Goal: Task Accomplishment & Management: Complete application form

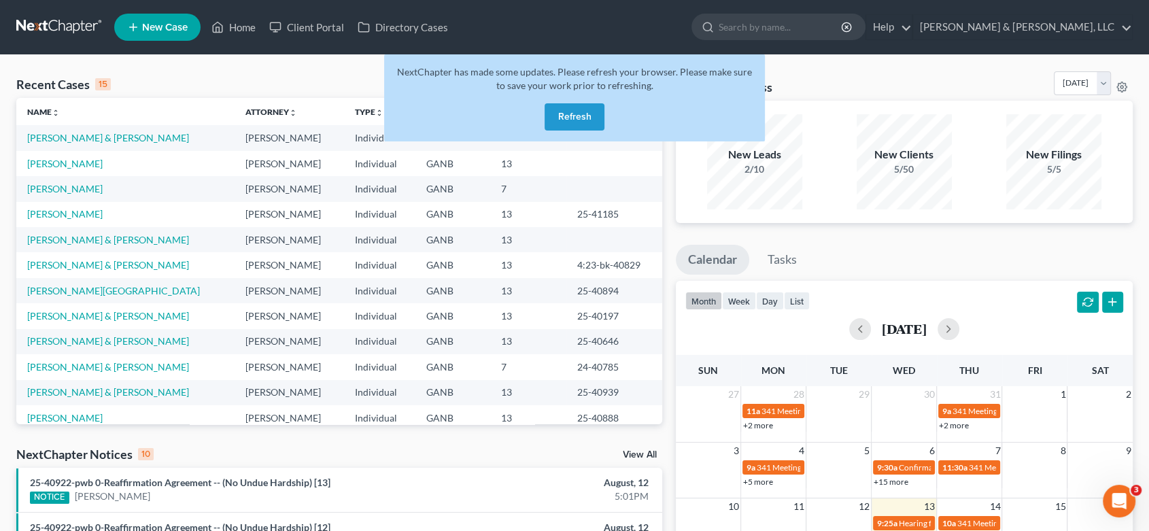
click at [856, 69] on div "Recent Cases 15 View All Name unfold_more expand_more expand_less Attorney unfo…" at bounding box center [574, 504] width 1149 height 899
click at [568, 118] on button "Refresh" at bounding box center [575, 116] width 60 height 27
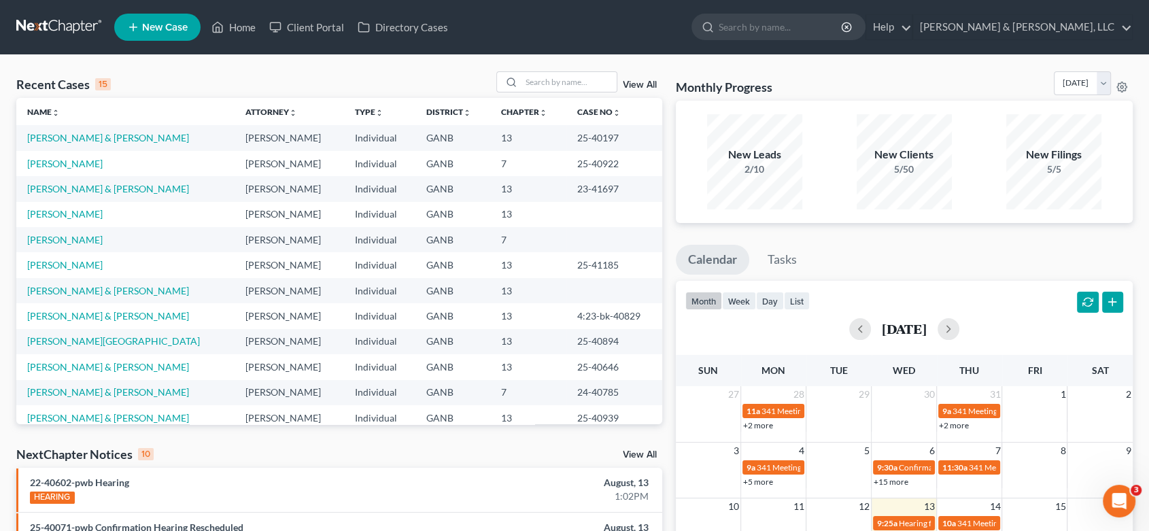
click at [160, 72] on div "Recent Cases 15 View All" at bounding box center [339, 84] width 646 height 27
click at [1070, 24] on link "[PERSON_NAME] & [PERSON_NAME], LLC" at bounding box center [1022, 27] width 219 height 24
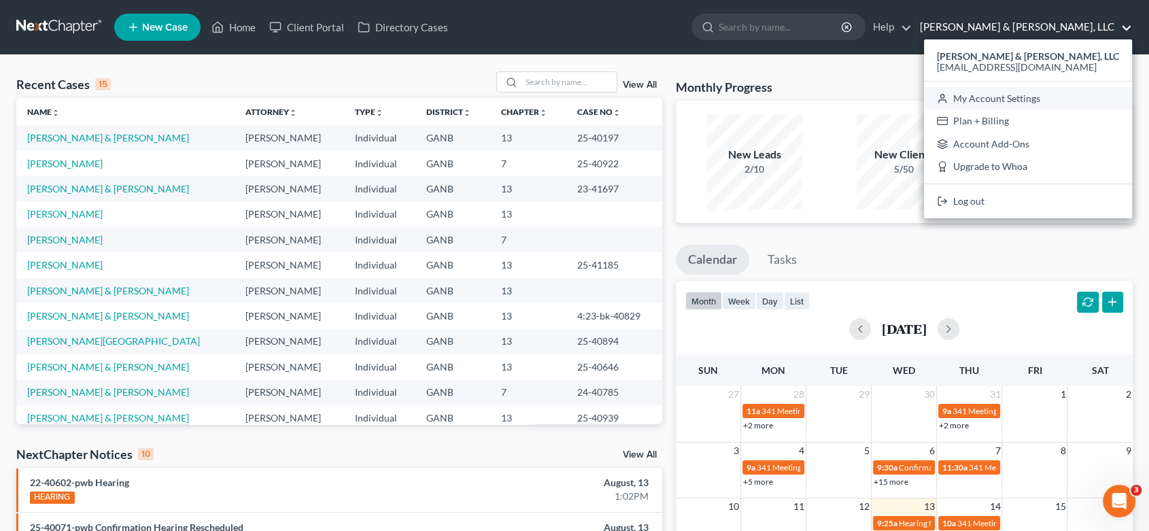
click at [1075, 100] on link "My Account Settings" at bounding box center [1028, 98] width 208 height 23
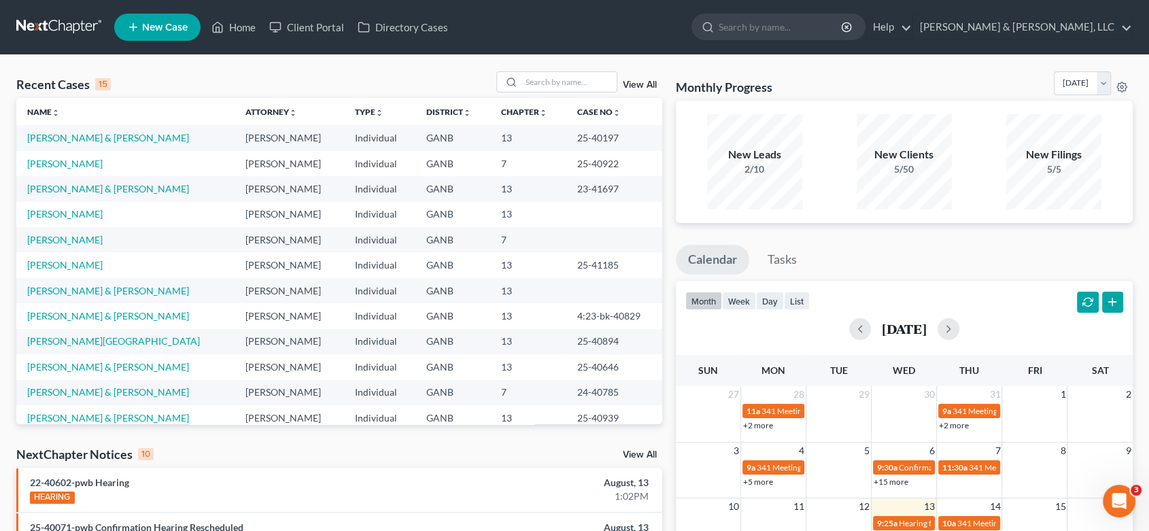
select select "24"
select select "10"
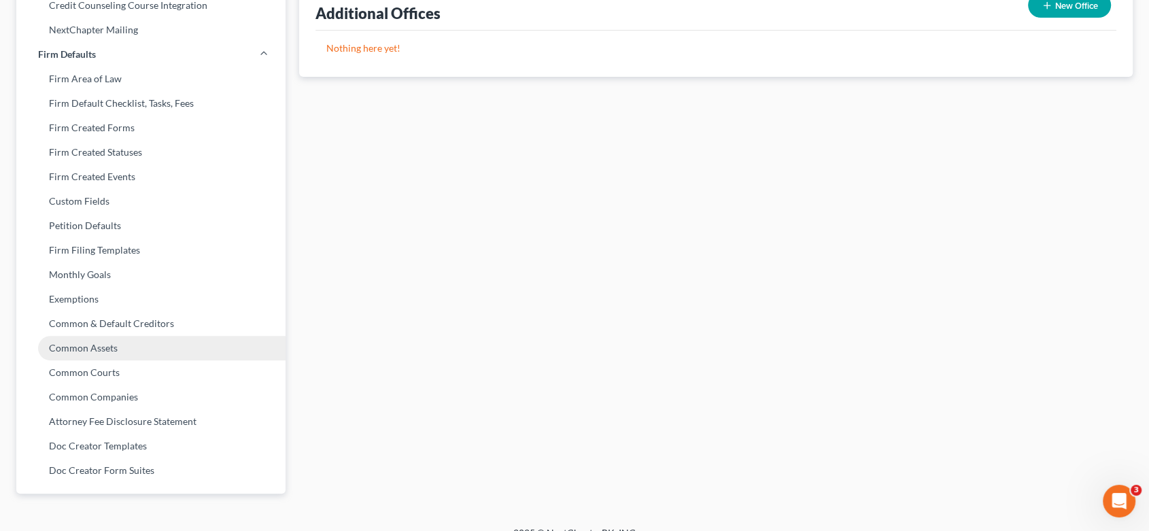
scroll to position [501, 0]
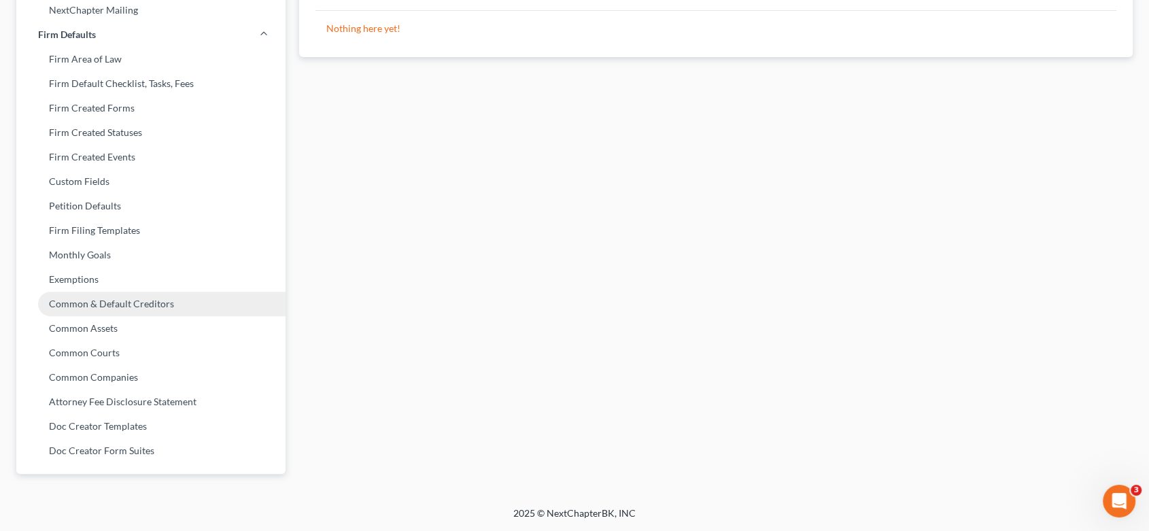
click at [131, 298] on link "Common & Default Creditors" at bounding box center [150, 304] width 269 height 24
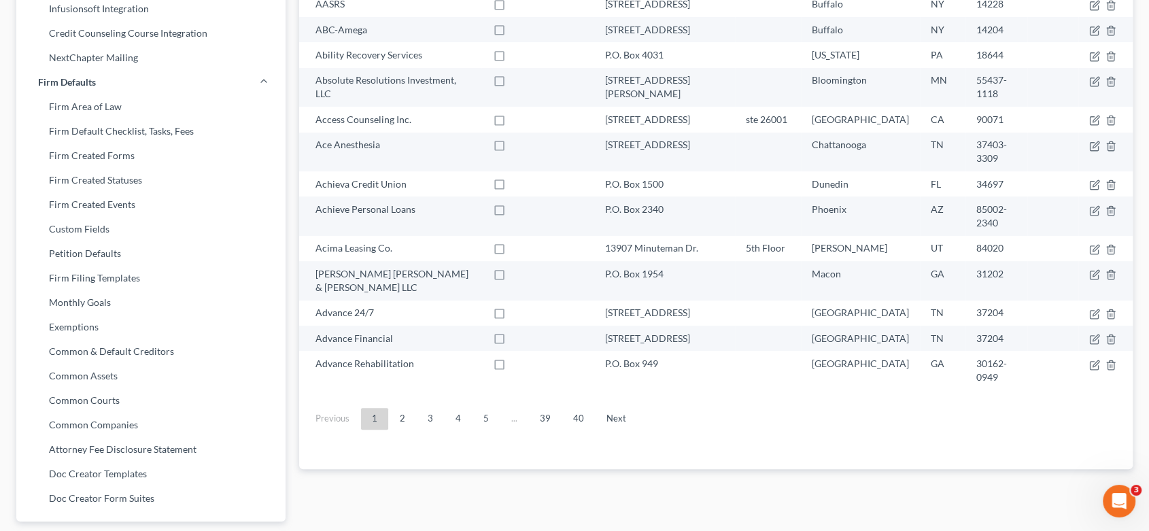
scroll to position [501, 0]
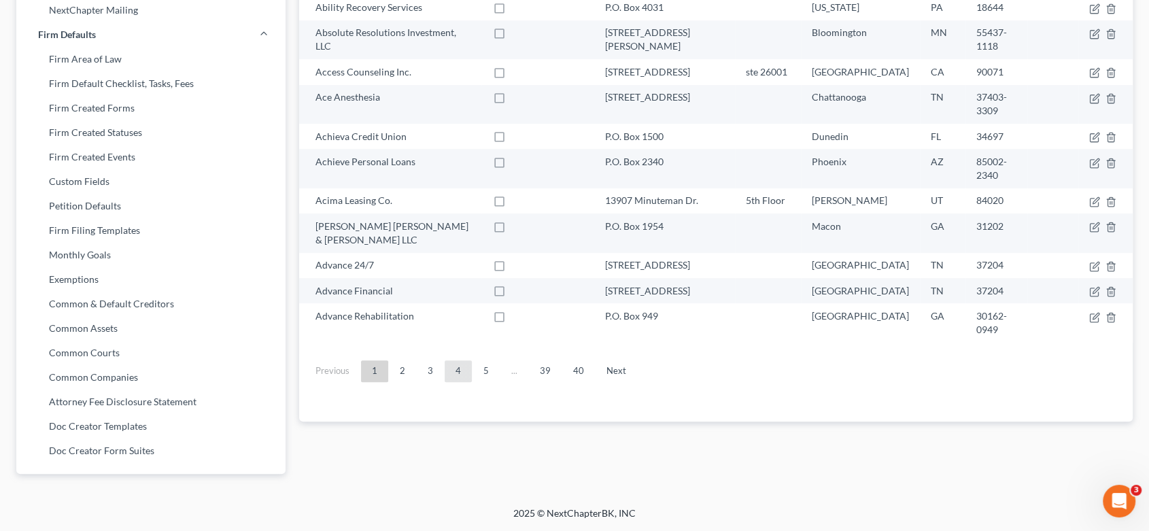
click at [458, 360] on link "4" at bounding box center [458, 371] width 27 height 22
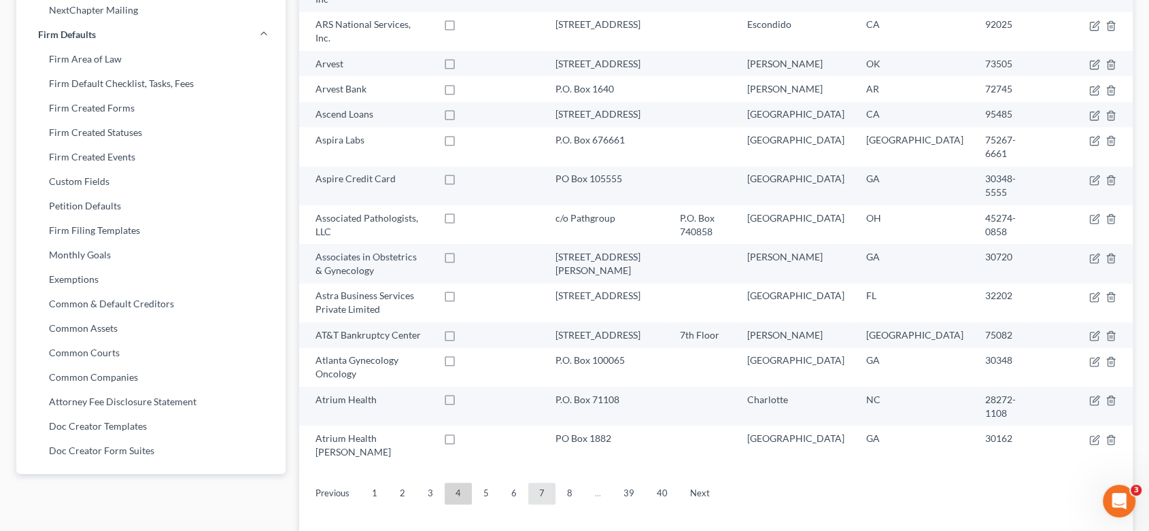
click at [537, 483] on link "7" at bounding box center [541, 494] width 27 height 22
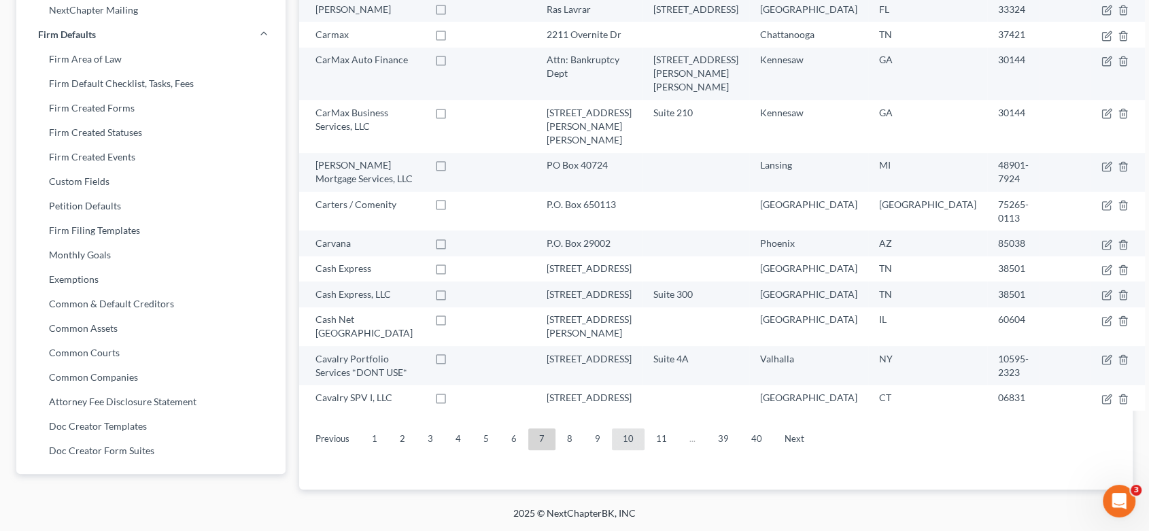
click at [627, 450] on link "10" at bounding box center [628, 439] width 33 height 22
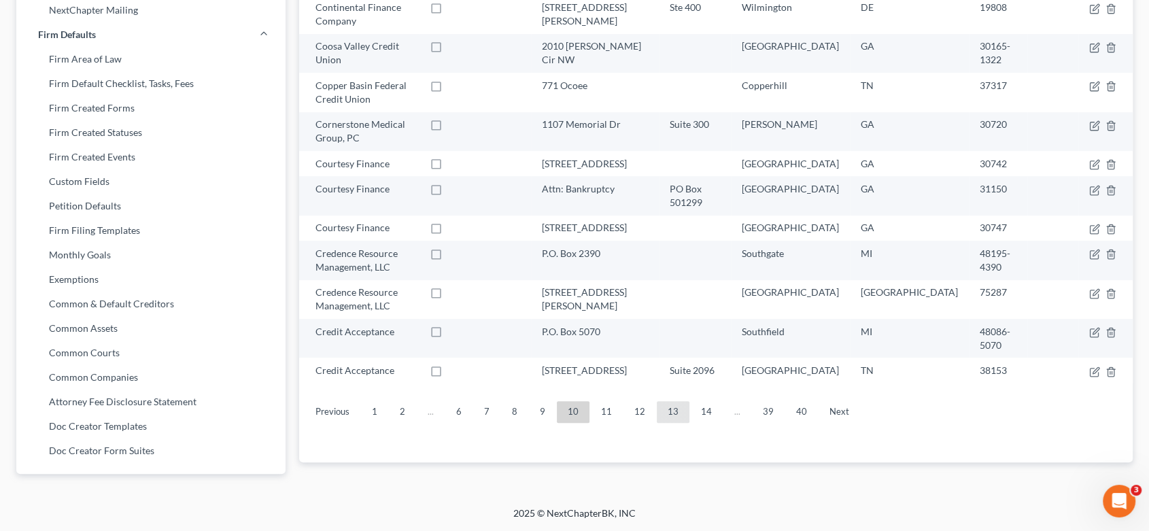
click at [675, 410] on link "13" at bounding box center [673, 412] width 33 height 22
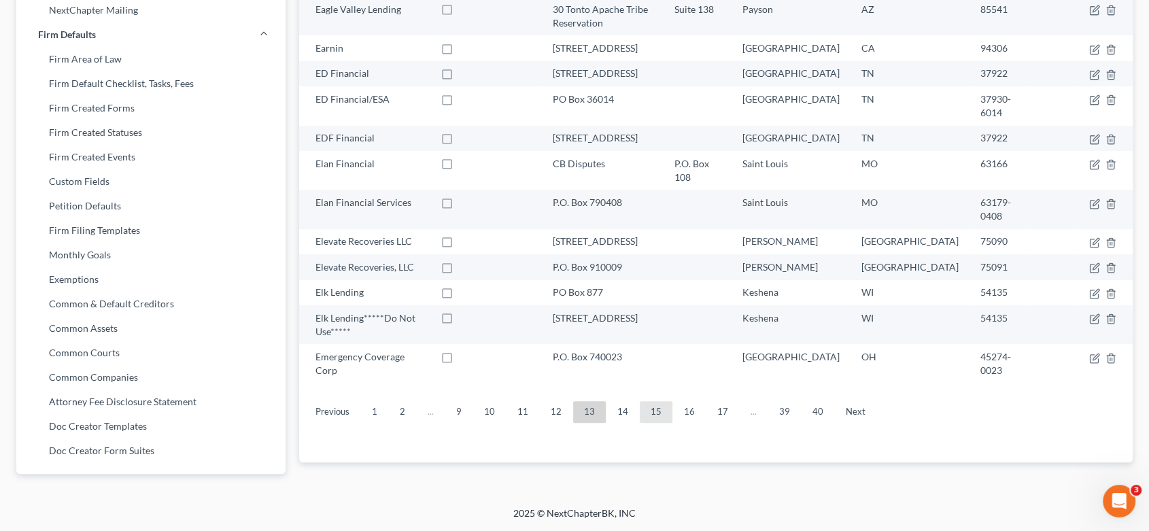
click at [659, 401] on link "15" at bounding box center [656, 412] width 33 height 22
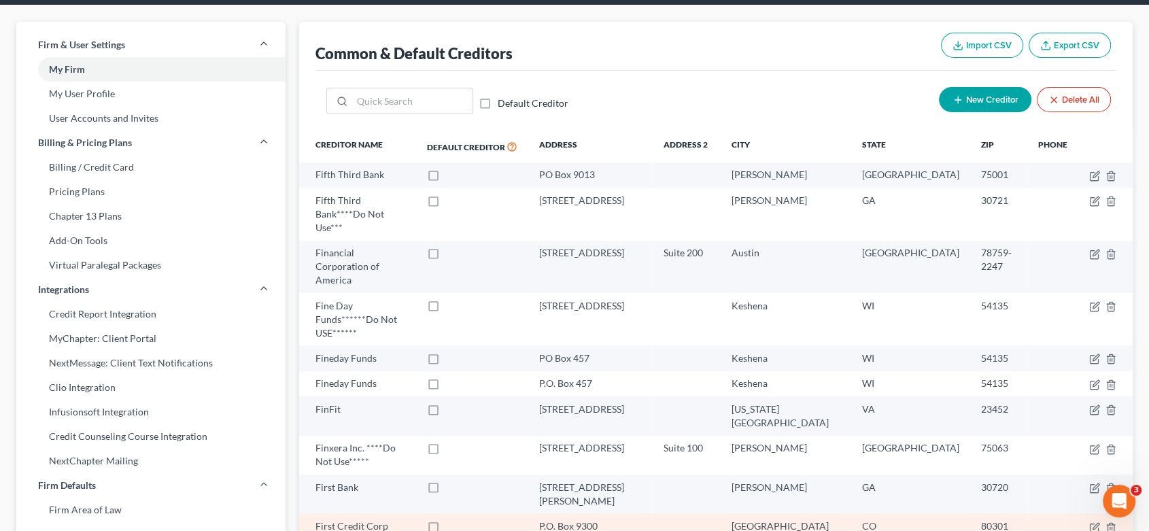
scroll to position [377, 0]
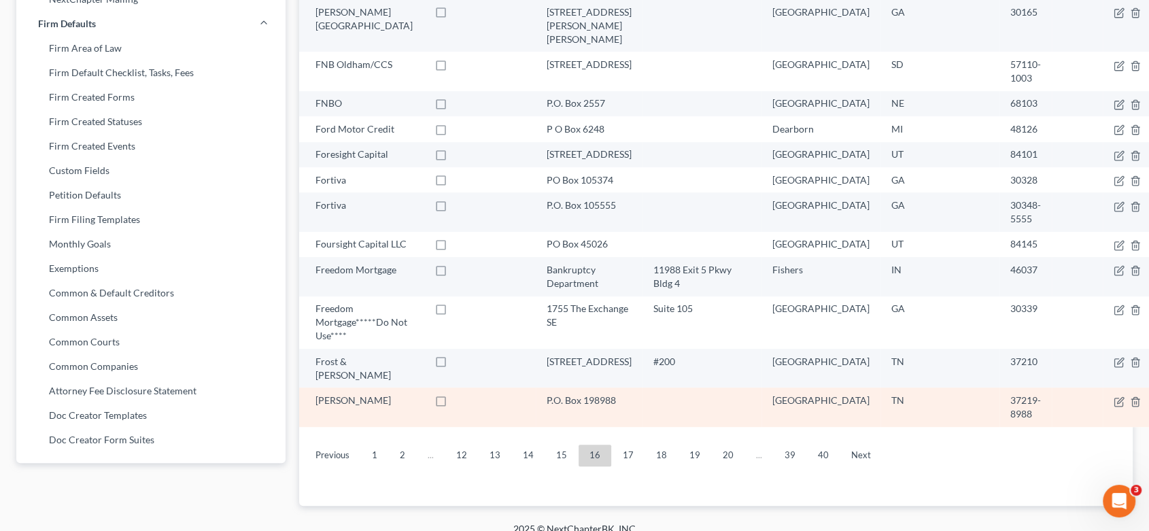
scroll to position [513, 0]
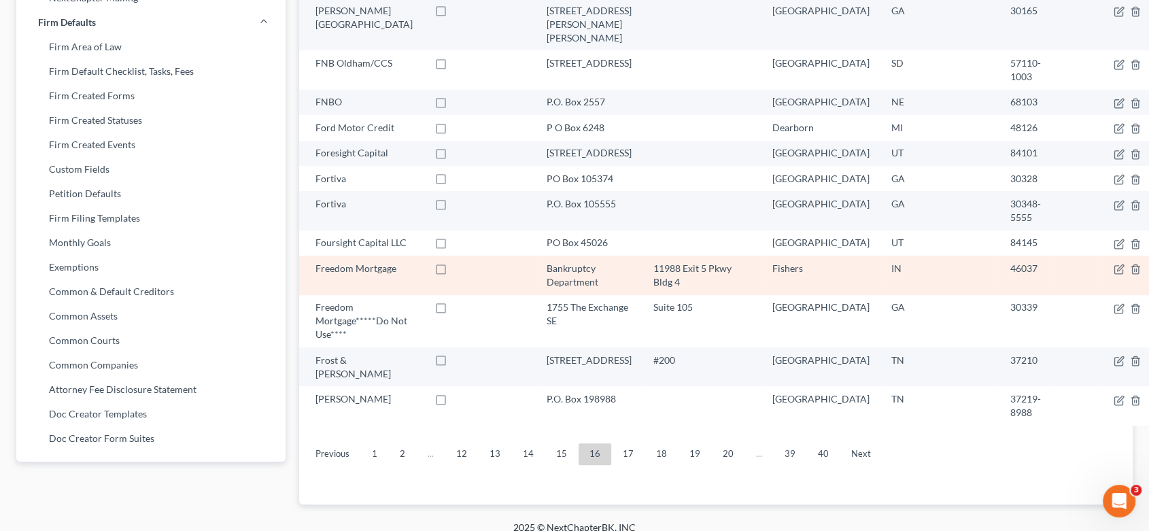
click at [413, 275] on div "Freedom Mortgage" at bounding box center [364, 269] width 97 height 14
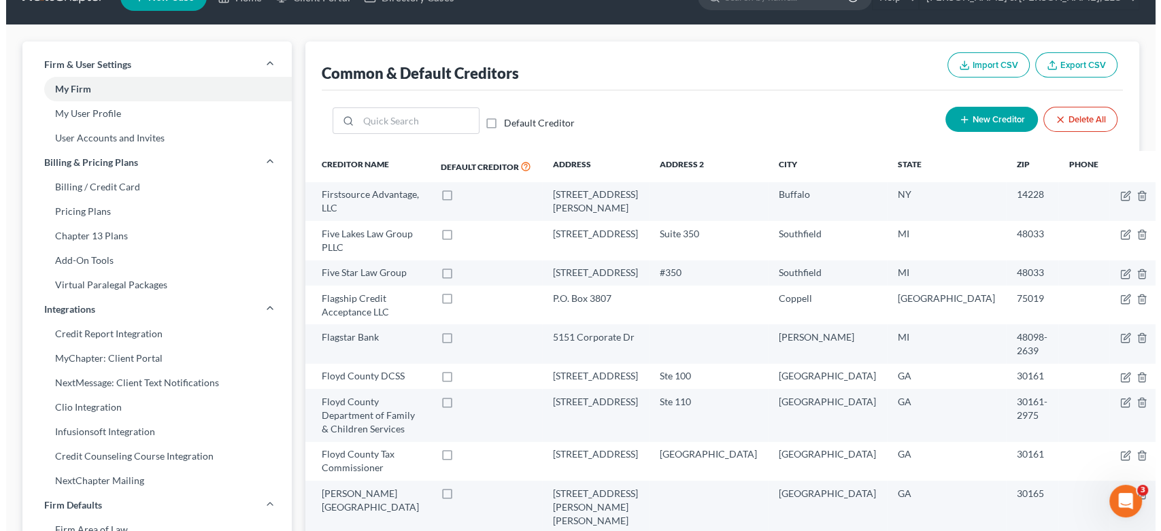
scroll to position [7, 0]
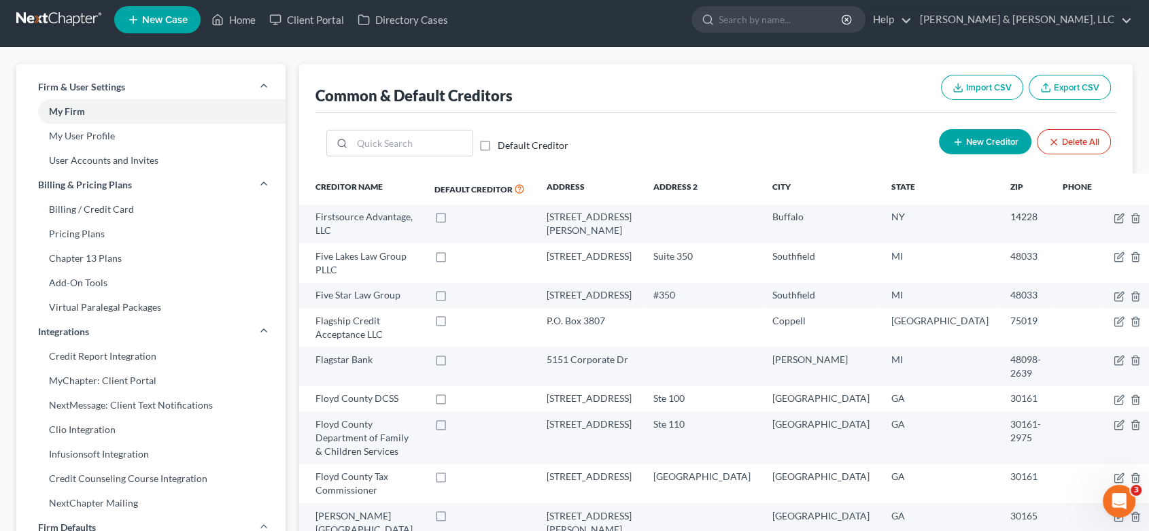
click at [170, 16] on span "New Case" at bounding box center [165, 20] width 46 height 10
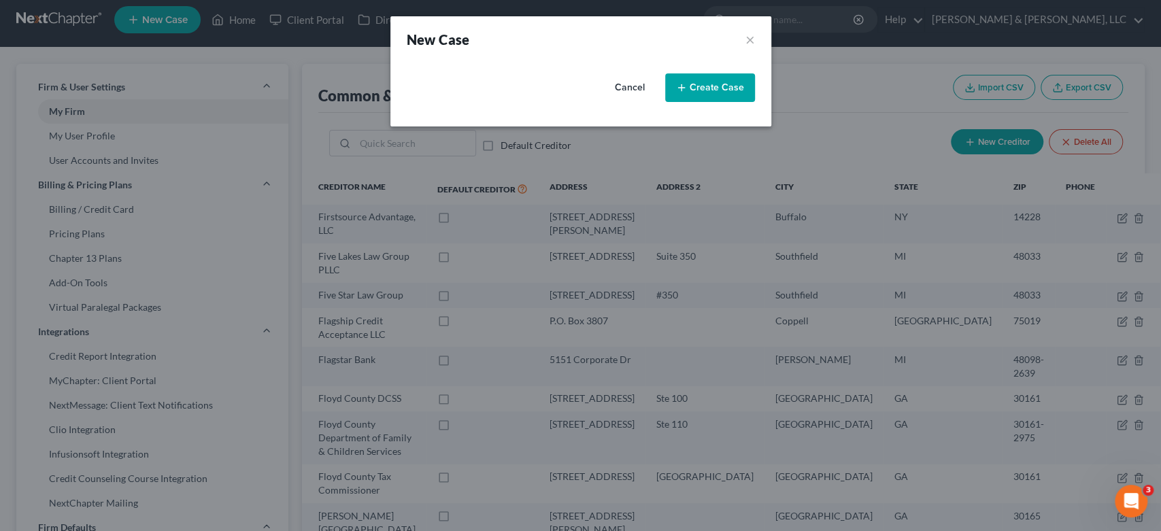
select select "19"
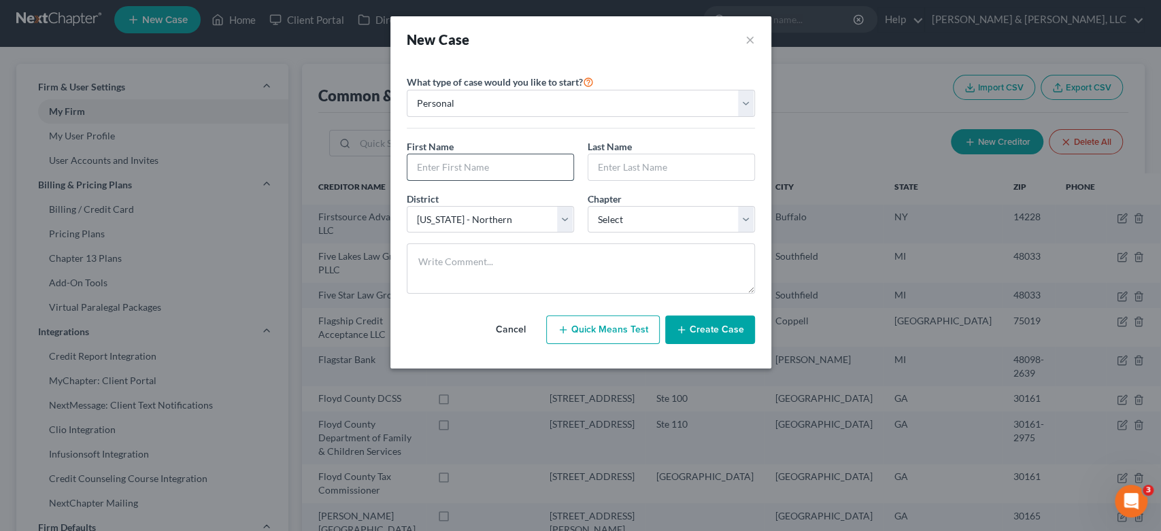
click at [466, 160] on input "text" at bounding box center [490, 167] width 166 height 26
type input "[PERSON_NAME]"
click at [745, 224] on select "Select 7 11 12 13" at bounding box center [671, 219] width 167 height 27
select select "0"
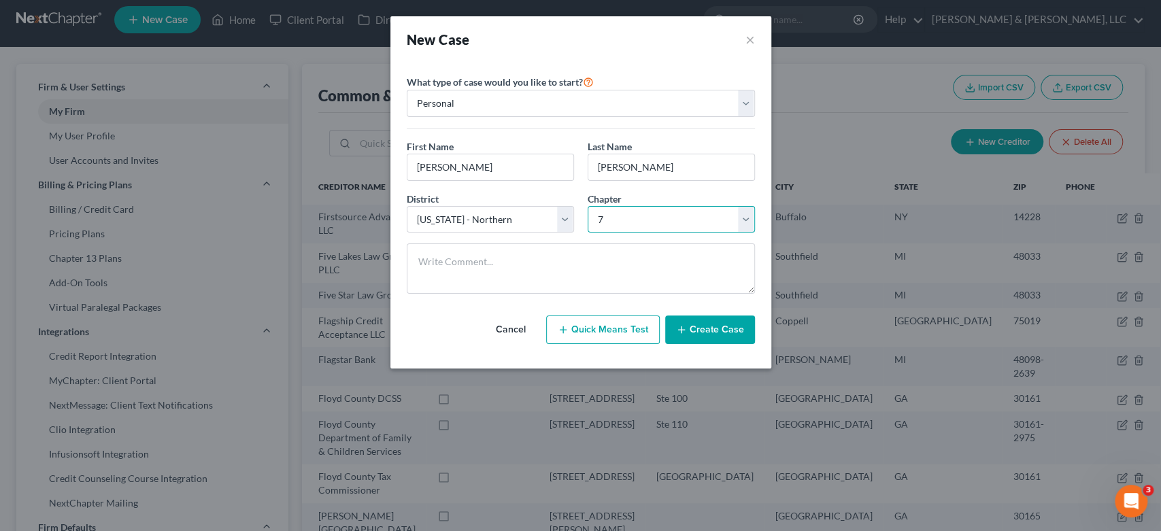
click at [588, 206] on select "Select 7 11 12 13" at bounding box center [671, 219] width 167 height 27
click at [702, 329] on button "Create Case" at bounding box center [710, 330] width 90 height 29
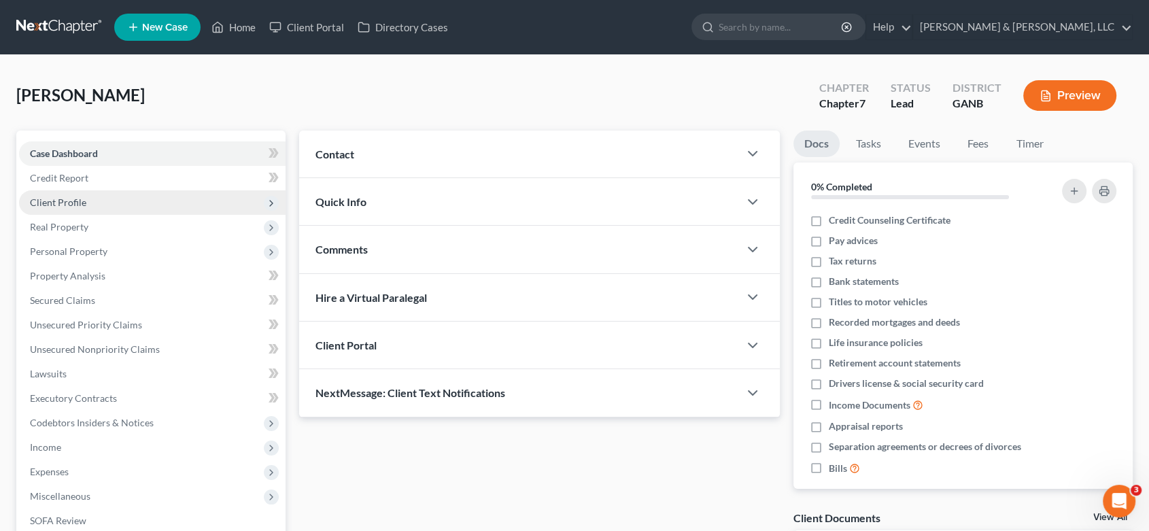
click at [81, 200] on span "Client Profile" at bounding box center [58, 203] width 56 height 12
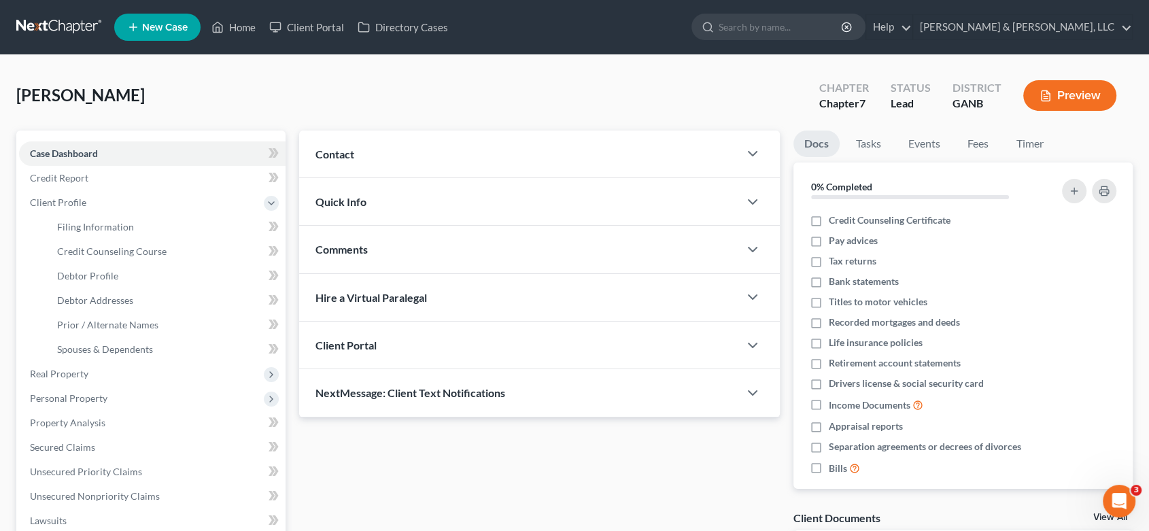
click at [333, 148] on span "Contact" at bounding box center [335, 154] width 39 height 13
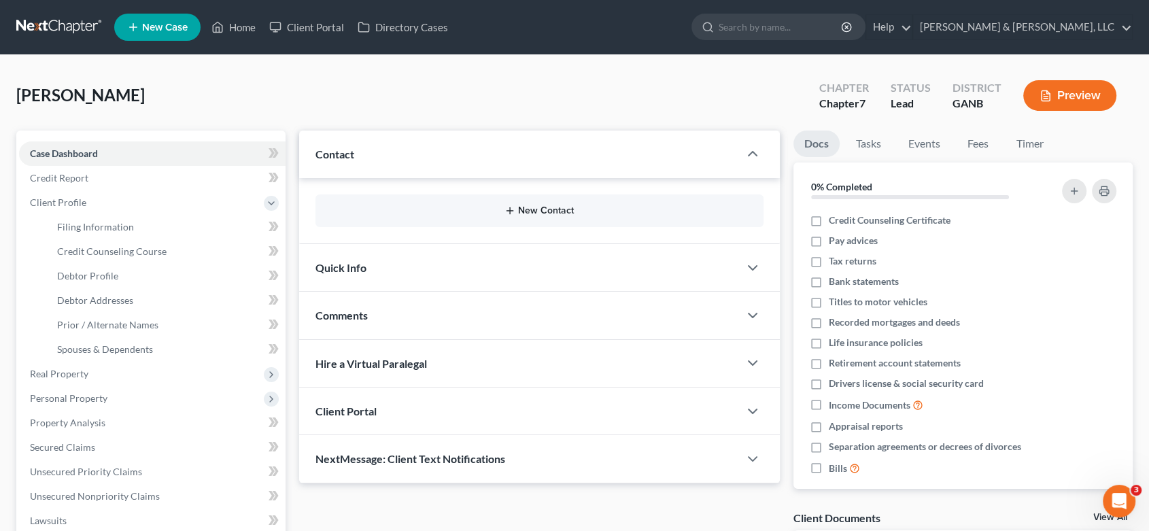
click at [534, 212] on button "New Contact" at bounding box center [539, 210] width 426 height 11
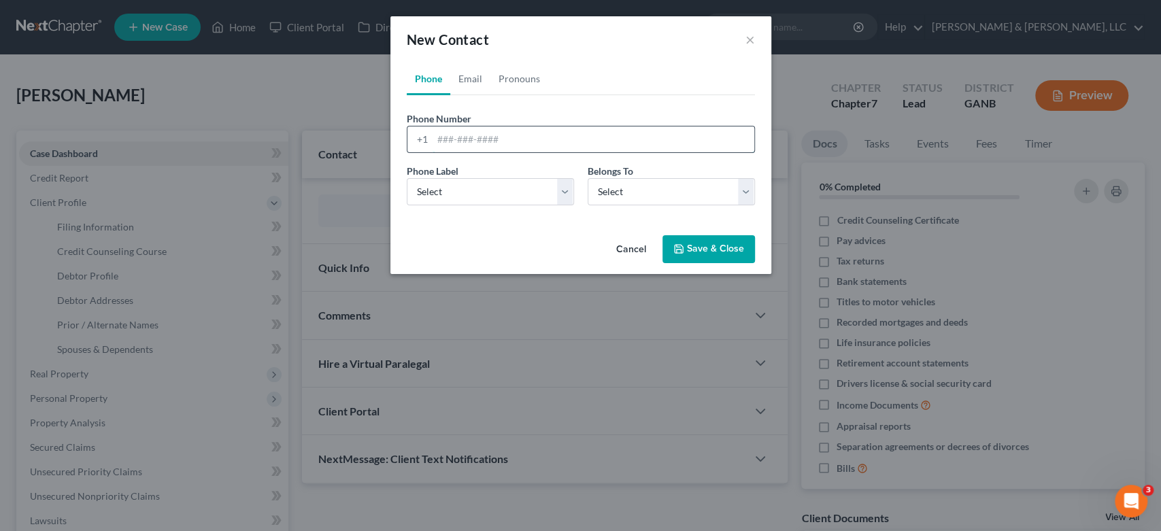
click at [446, 137] on input "tel" at bounding box center [594, 139] width 322 height 26
type input "[PHONE_NUMBER]"
click at [560, 189] on select "Select Mobile Home Work Other" at bounding box center [490, 191] width 167 height 27
select select "0"
click at [407, 178] on select "Select Mobile Home Work Other" at bounding box center [490, 191] width 167 height 27
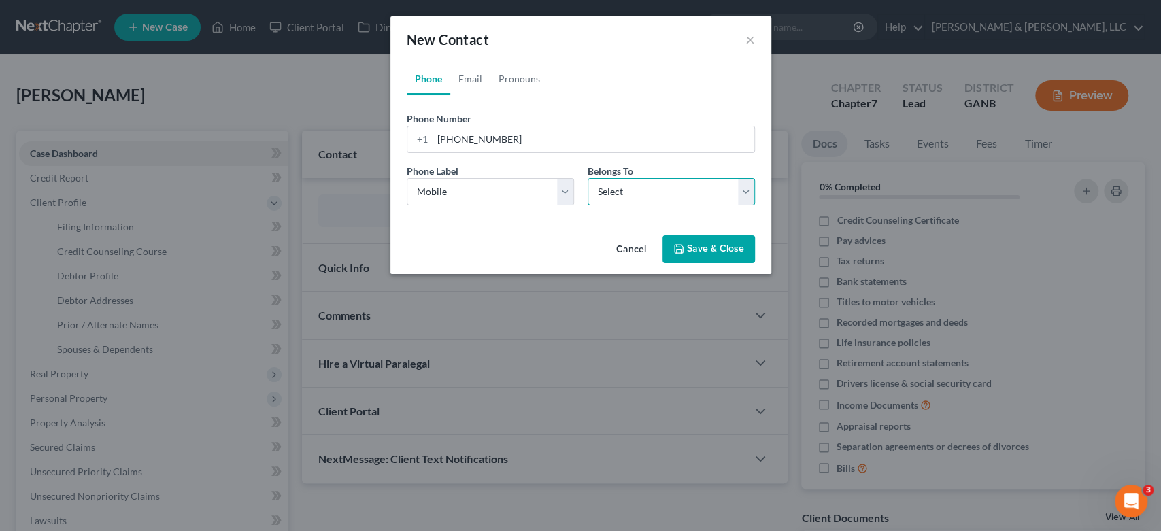
drag, startPoint x: 745, startPoint y: 190, endPoint x: 735, endPoint y: 201, distance: 15.4
click at [745, 189] on select "Select Client Other" at bounding box center [671, 191] width 167 height 27
select select "0"
click at [588, 178] on select "Select Client Other" at bounding box center [671, 191] width 167 height 27
click at [482, 74] on link "Email" at bounding box center [470, 79] width 40 height 33
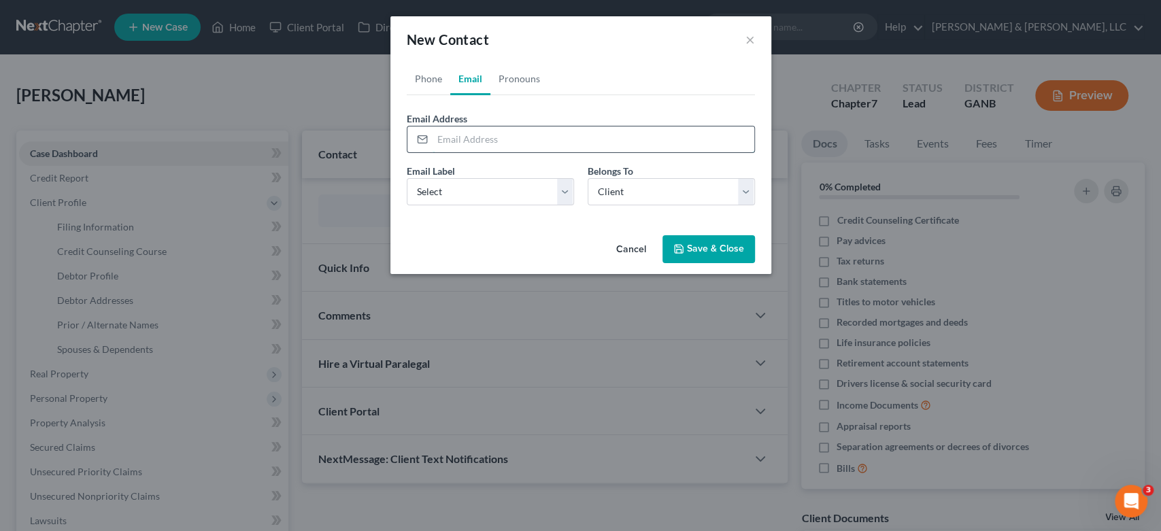
click at [460, 140] on input "email" at bounding box center [594, 139] width 322 height 26
type input "[EMAIL_ADDRESS][DOMAIN_NAME]"
click at [559, 189] on select "Select Home Work Other" at bounding box center [490, 191] width 167 height 27
select select "0"
click at [407, 178] on select "Select Home Work Other" at bounding box center [490, 191] width 167 height 27
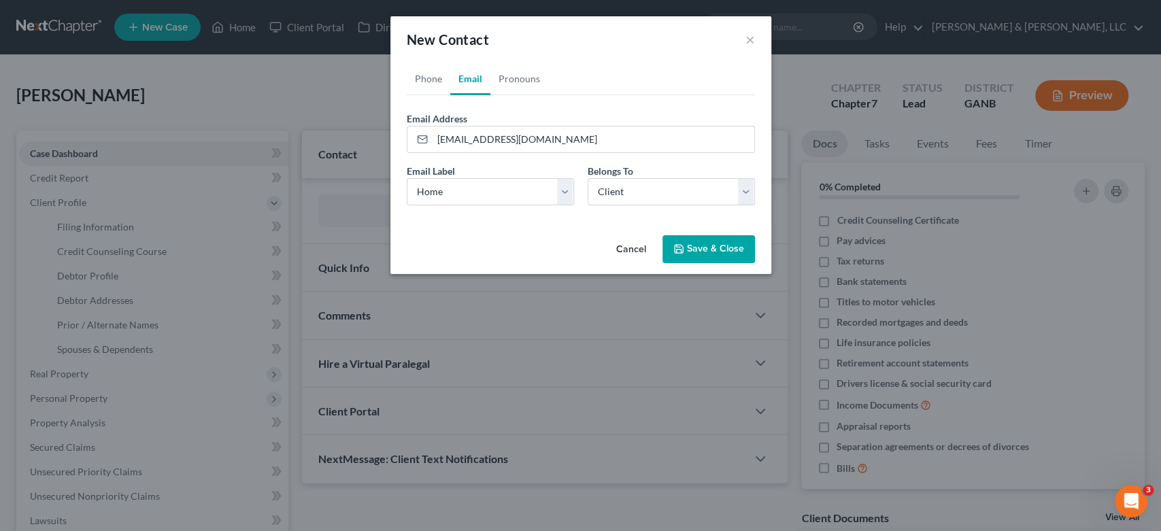
click at [716, 247] on button "Save & Close" at bounding box center [708, 249] width 92 height 29
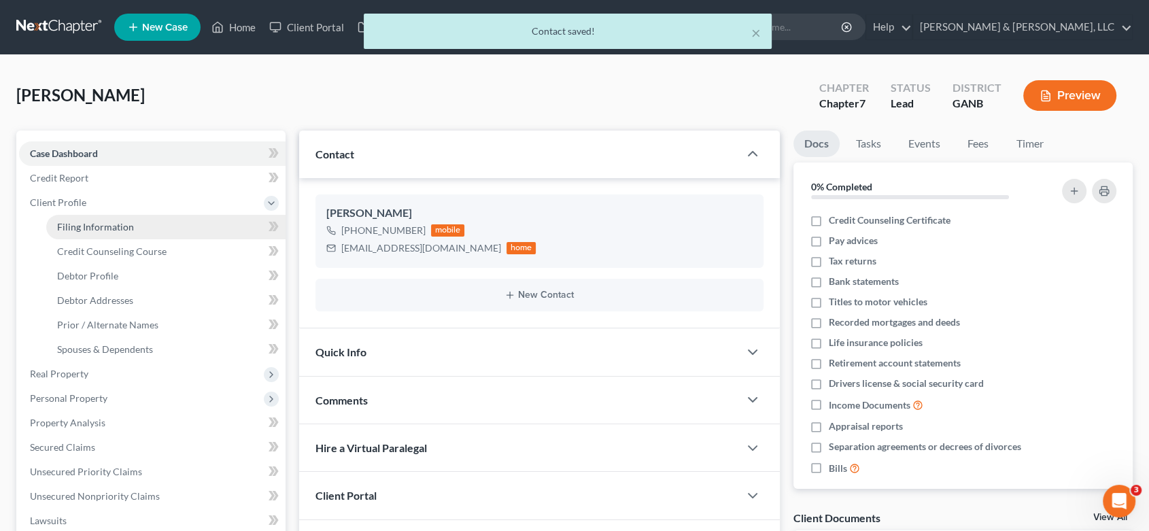
click at [90, 224] on span "Filing Information" at bounding box center [95, 227] width 77 height 12
select select "1"
select select "0"
select select "19"
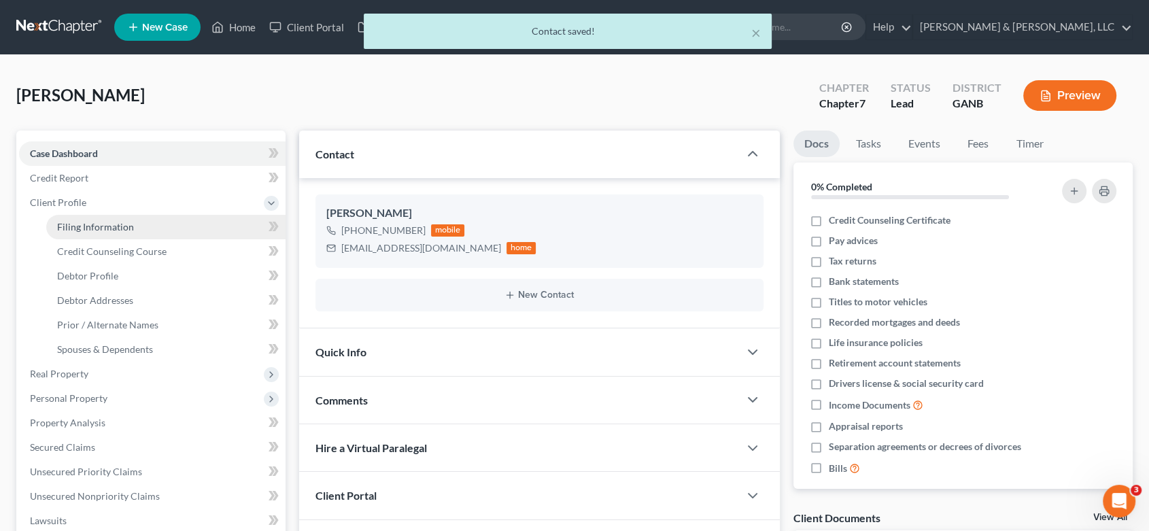
select select "10"
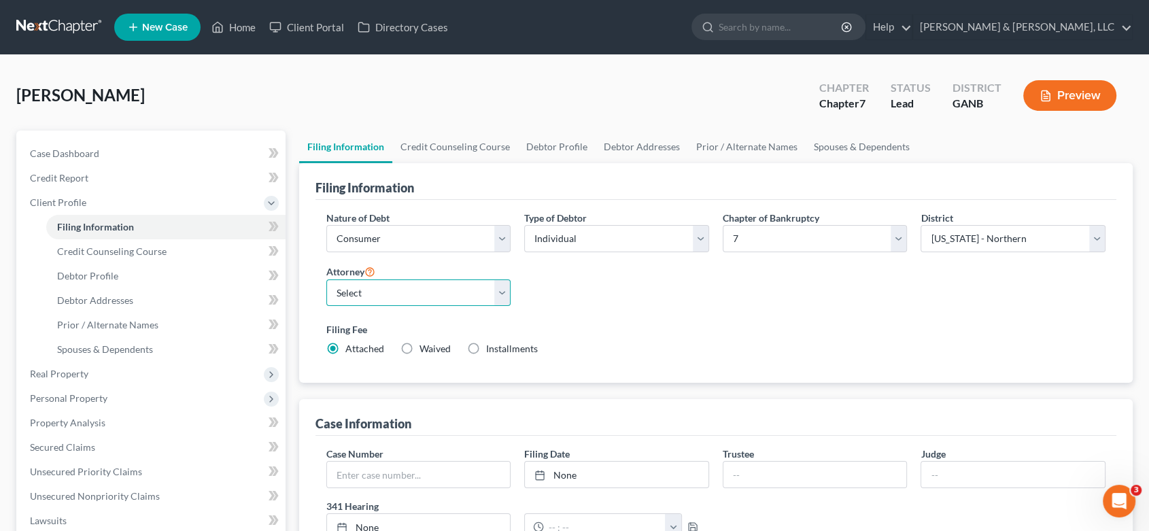
click at [504, 291] on select "Select [PERSON_NAME] - GANB [PERSON_NAME] - GANB" at bounding box center [418, 293] width 185 height 27
select select "1"
click at [326, 280] on select "Select [PERSON_NAME] - GANB [PERSON_NAME] - GANB" at bounding box center [418, 293] width 185 height 27
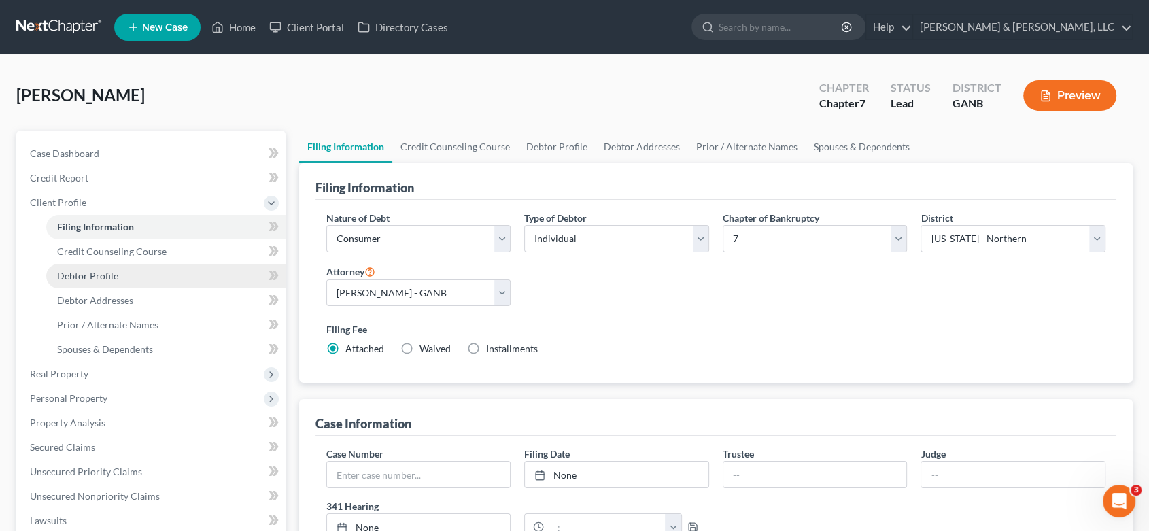
click at [99, 270] on span "Debtor Profile" at bounding box center [87, 276] width 61 height 12
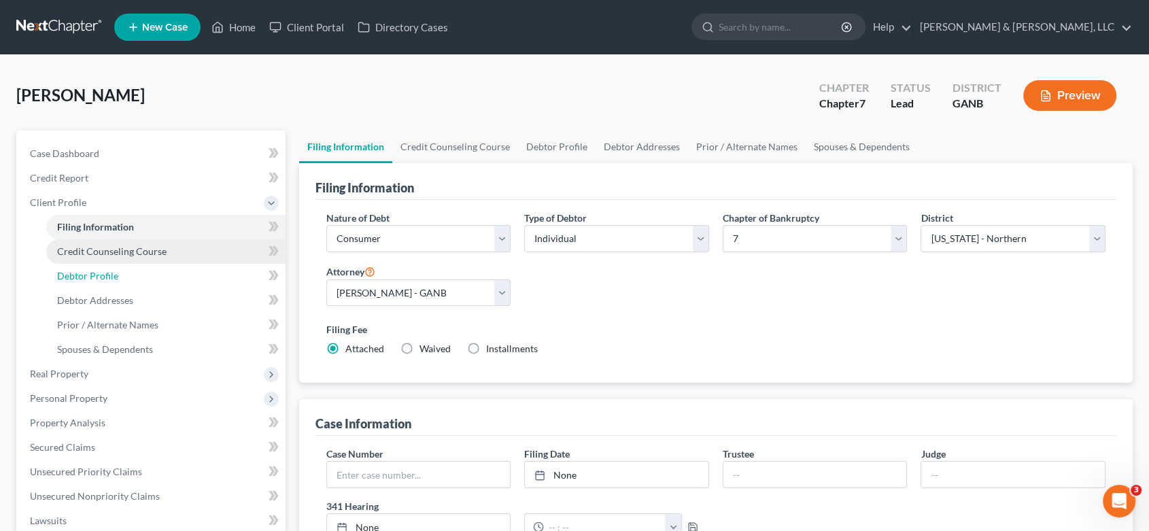
select select "0"
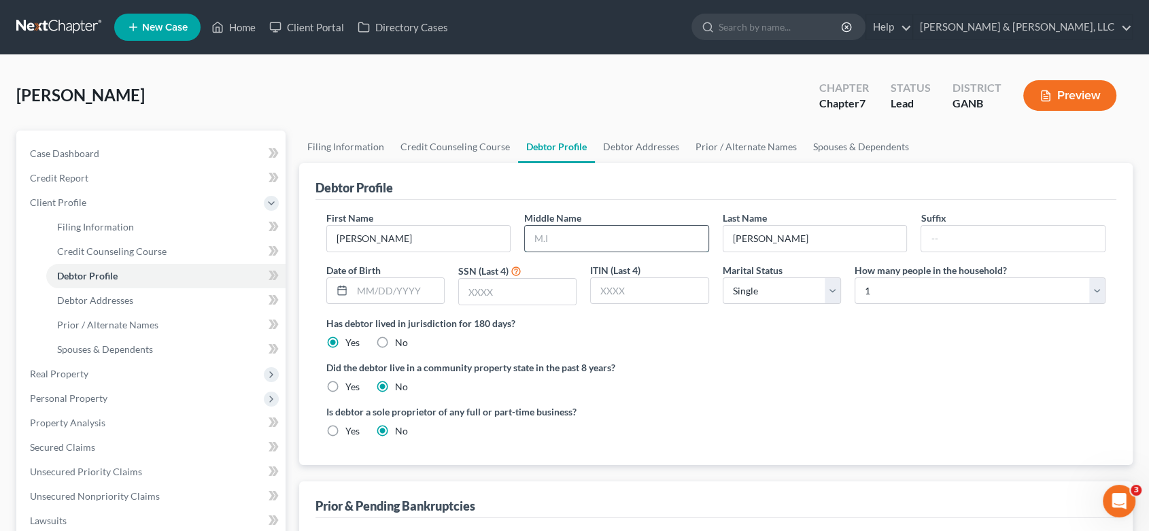
click at [563, 235] on input "text" at bounding box center [617, 239] width 184 height 26
type input "[PERSON_NAME]"
type input "[DATE]"
click at [509, 288] on input "text" at bounding box center [517, 292] width 117 height 26
type input "1318"
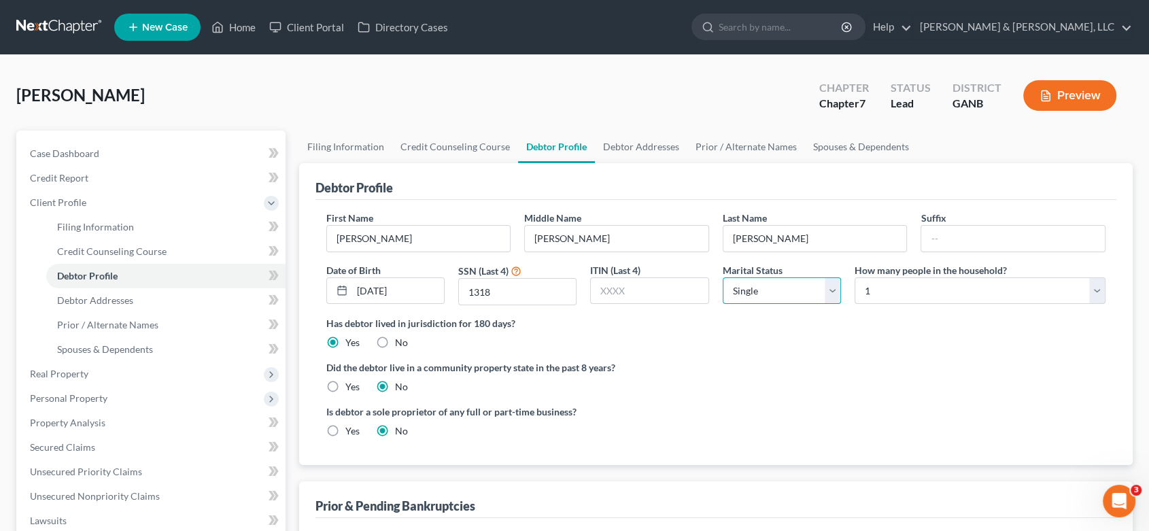
click at [834, 292] on select "Select Single Married Separated Divorced Widowed" at bounding box center [782, 290] width 118 height 27
select select "1"
click at [723, 277] on select "Select Single Married Separated Divorced Widowed" at bounding box center [782, 290] width 118 height 27
click at [103, 301] on span "Debtor Addresses" at bounding box center [95, 300] width 76 height 12
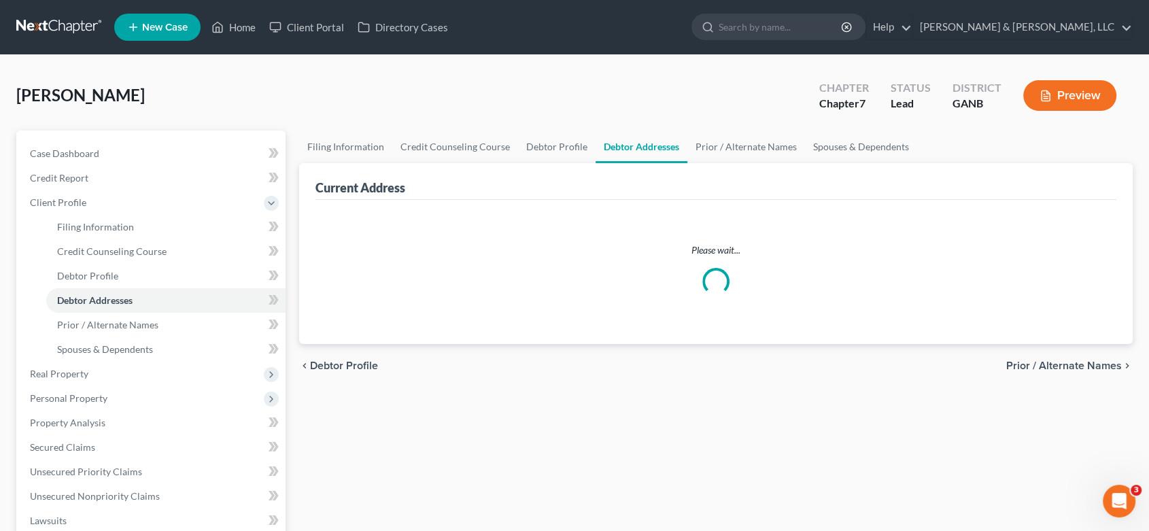
select select "0"
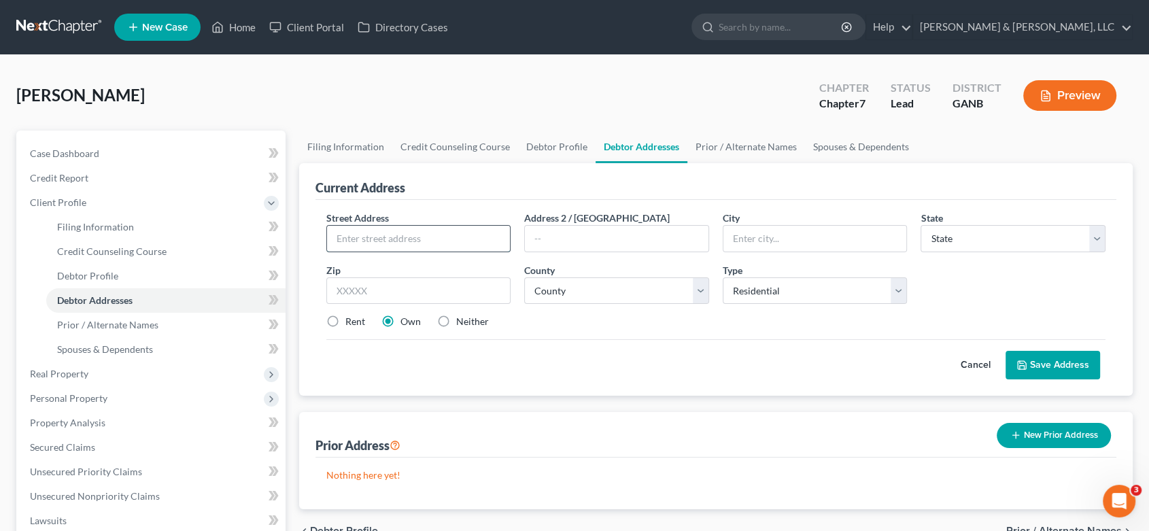
click at [365, 238] on input "text" at bounding box center [419, 239] width 184 height 26
type input "446 [PERSON_NAME] Dr"
type input "[GEOGRAPHIC_DATA]"
select select "10"
type input "30755"
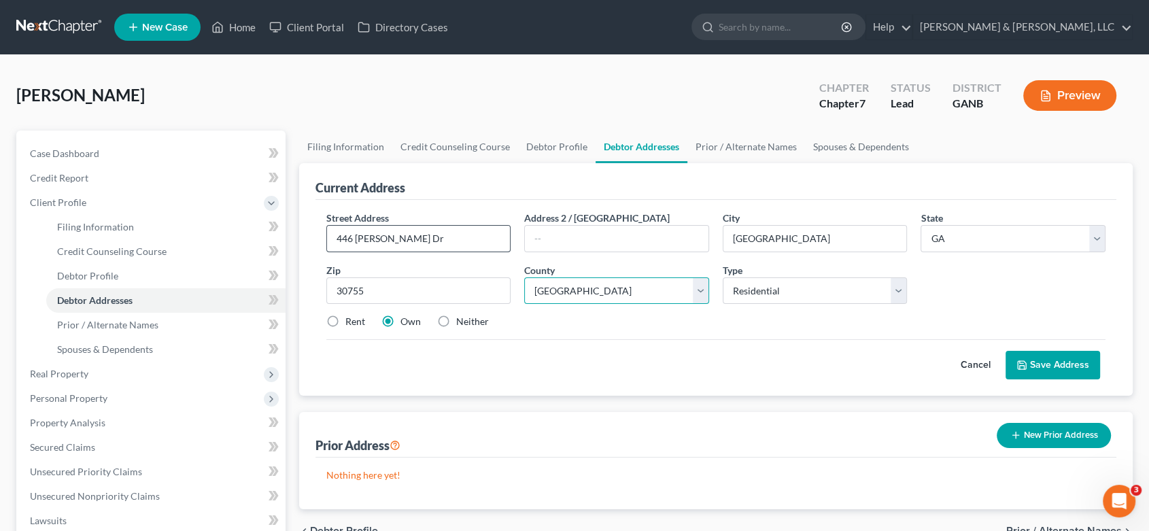
select select "154"
click at [345, 321] on label "Rent" at bounding box center [355, 322] width 20 height 14
click at [351, 321] on input "Rent" at bounding box center [355, 319] width 9 height 9
radio input "true"
click at [1047, 362] on button "Save Address" at bounding box center [1053, 365] width 95 height 29
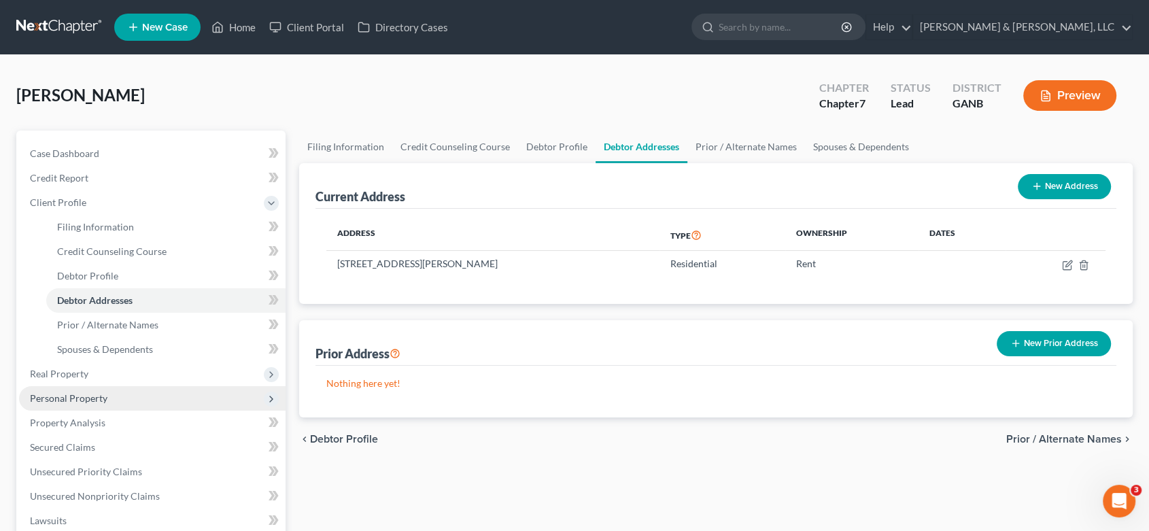
click at [112, 399] on span "Personal Property" at bounding box center [152, 398] width 267 height 24
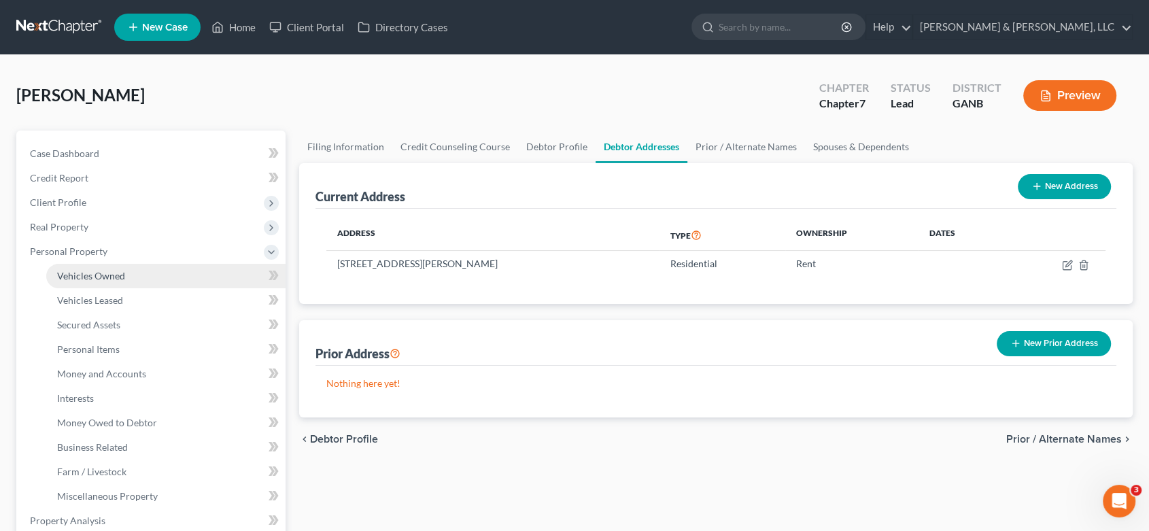
click at [133, 275] on link "Vehicles Owned" at bounding box center [165, 276] width 239 height 24
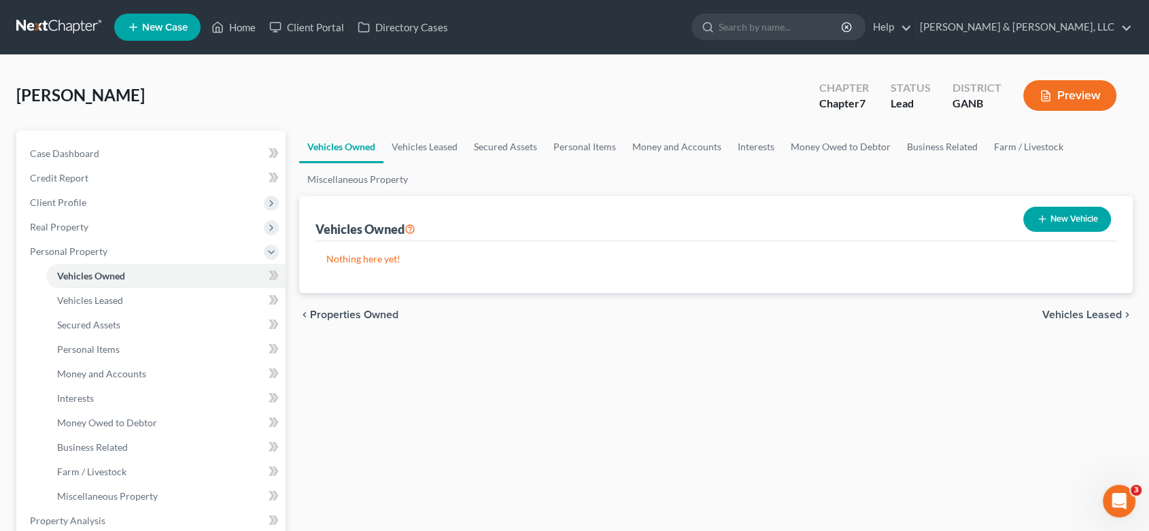
click at [1060, 215] on button "New Vehicle" at bounding box center [1068, 219] width 88 height 25
select select "0"
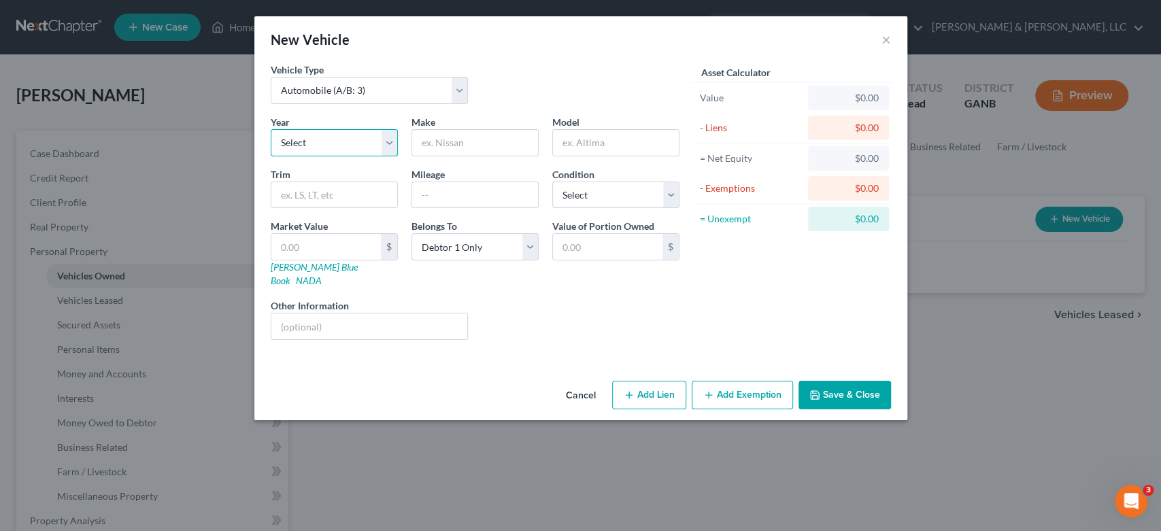
click at [390, 136] on select "Select 2026 2025 2024 2023 2022 2021 2020 2019 2018 2017 2016 2015 2014 2013 20…" at bounding box center [334, 142] width 127 height 27
select select "4"
click at [271, 129] on select "Select 2026 2025 2024 2023 2022 2021 2020 2019 2018 2017 2016 2015 2014 2013 20…" at bounding box center [334, 142] width 127 height 27
drag, startPoint x: 458, startPoint y: 141, endPoint x: 485, endPoint y: 116, distance: 36.1
click at [467, 131] on input "text" at bounding box center [475, 143] width 126 height 26
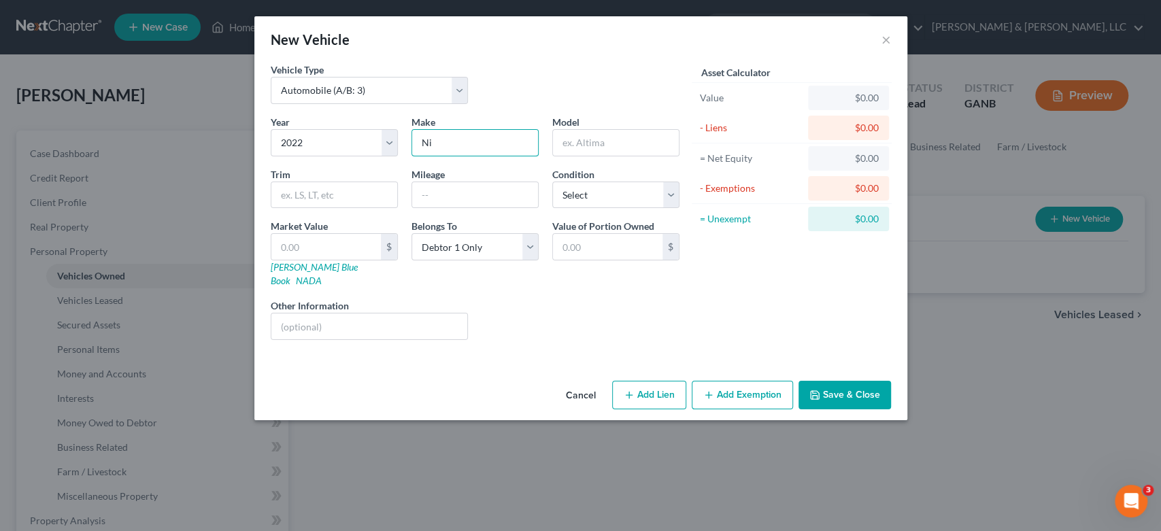
type input "N"
type input "Nissan"
drag, startPoint x: 571, startPoint y: 147, endPoint x: 576, endPoint y: 114, distance: 33.8
click at [573, 140] on input "SEntra" at bounding box center [616, 143] width 126 height 26
type input "Sentra"
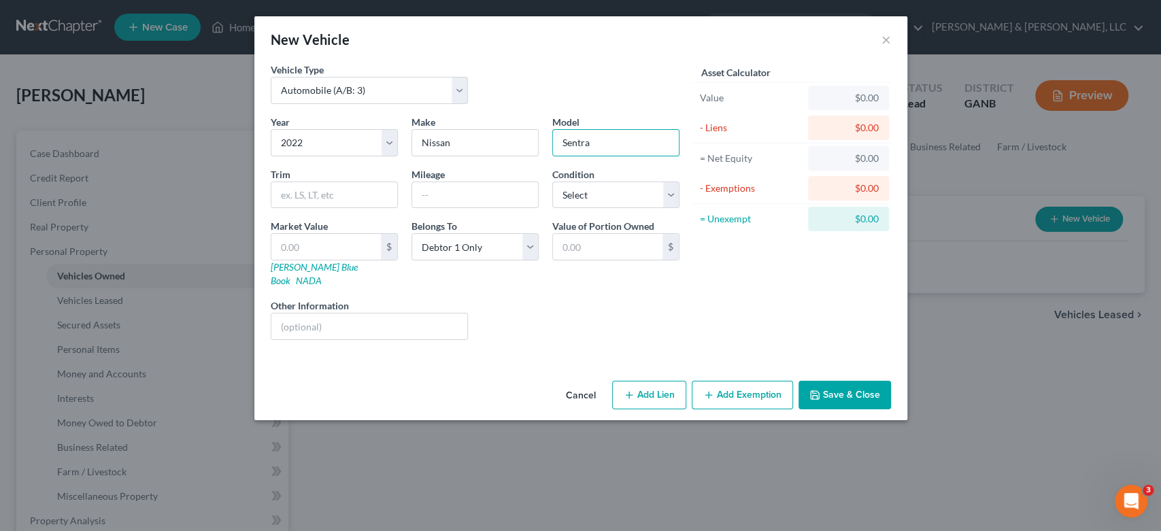
click at [635, 390] on icon "button" at bounding box center [629, 395] width 11 height 11
select select "0"
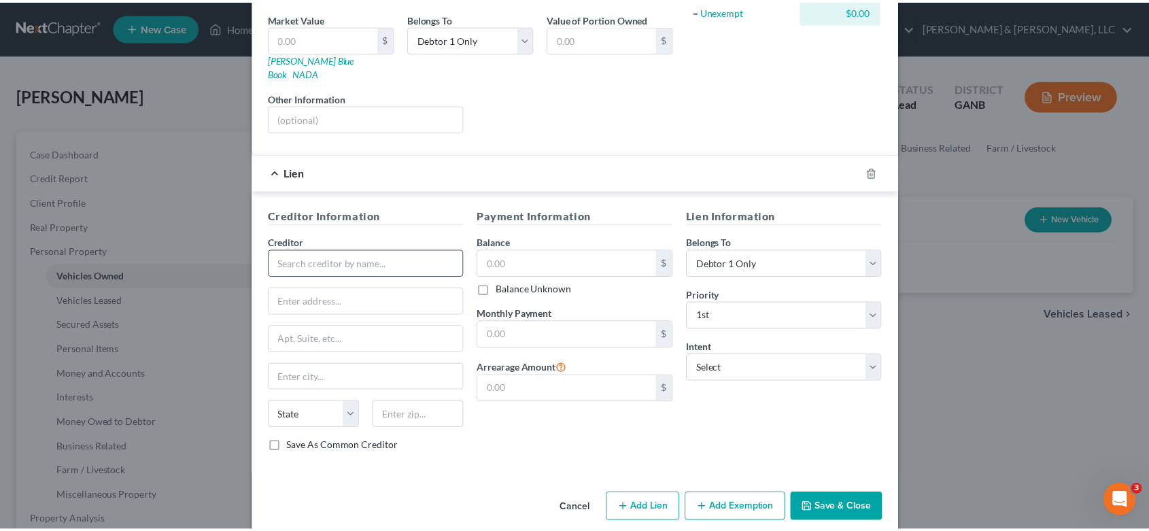
scroll to position [211, 0]
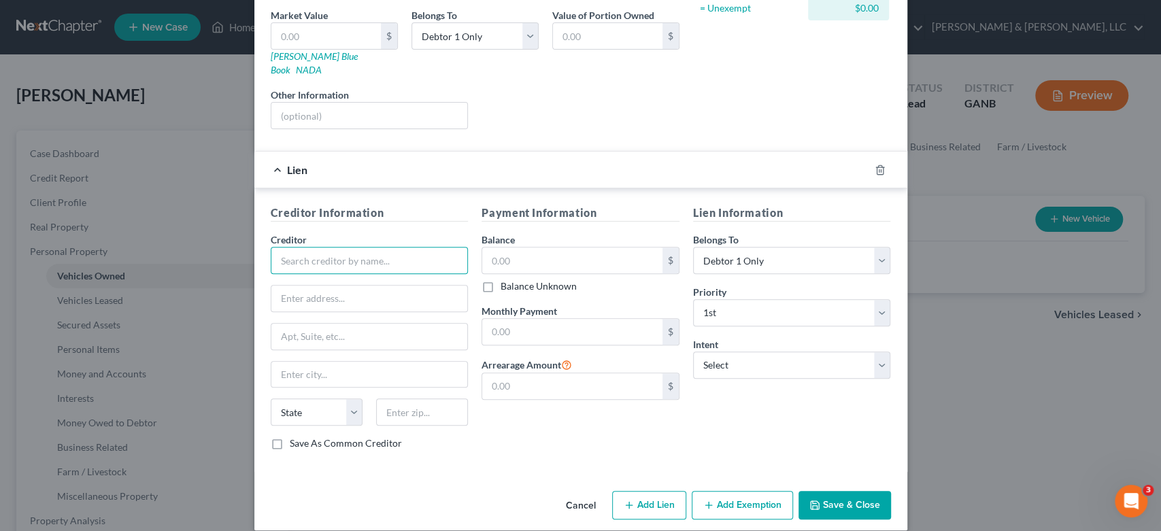
click at [291, 247] on input "text" at bounding box center [370, 260] width 198 height 27
type input "Nissan Motor Acceptance"
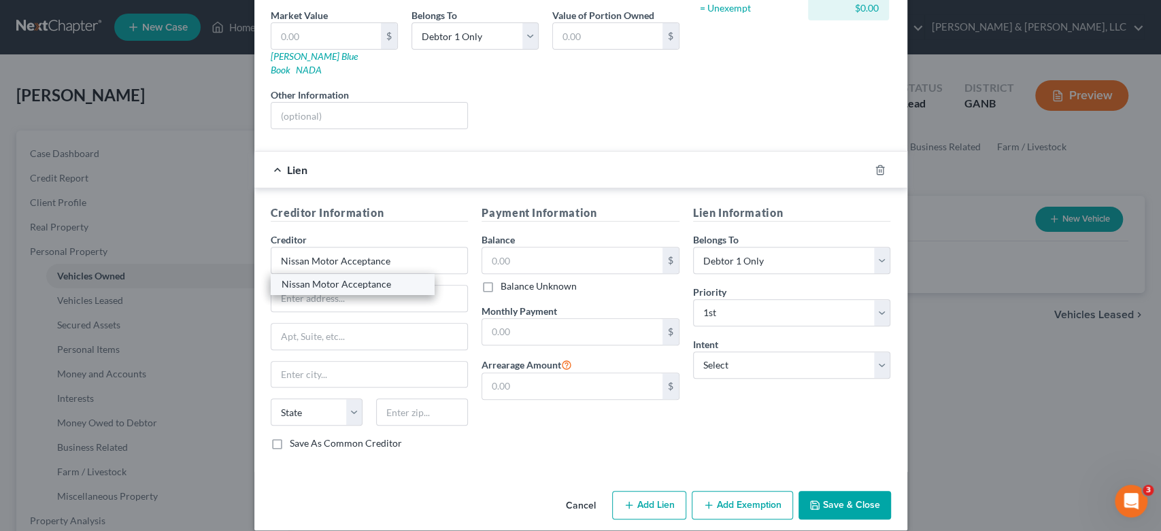
click at [395, 277] on div "Nissan Motor Acceptance" at bounding box center [352, 284] width 141 height 14
type input "P.O. Box 660366"
type input "[GEOGRAPHIC_DATA]"
select select "45"
type input "75266-0366"
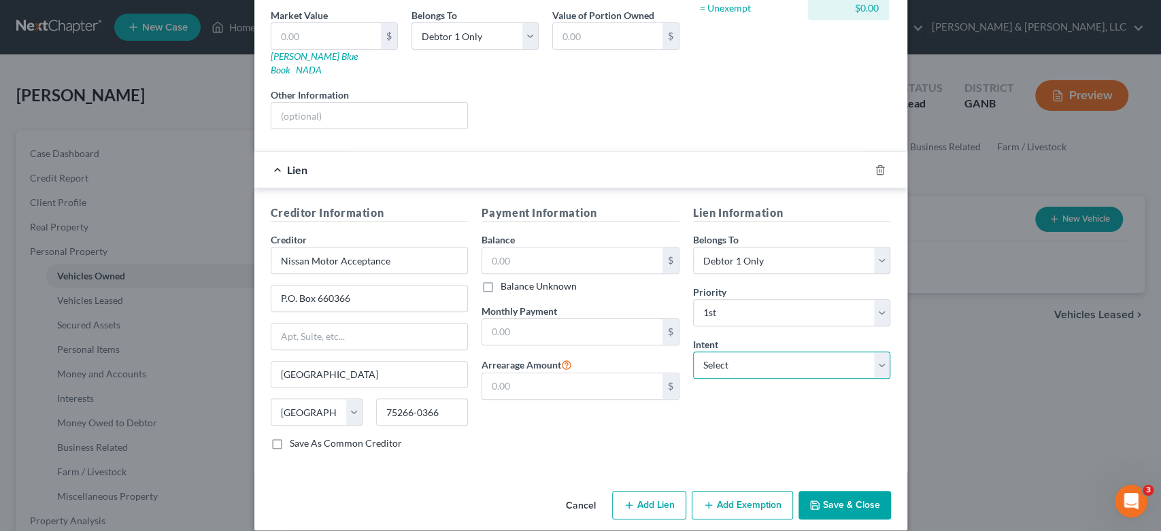
click at [873, 352] on select "Select Surrender Redeem Reaffirm Avoid Other" at bounding box center [792, 365] width 198 height 27
select select "2"
click at [693, 352] on select "Select Surrender Redeem Reaffirm Avoid Other" at bounding box center [792, 365] width 198 height 27
click at [844, 491] on button "Save & Close" at bounding box center [844, 505] width 92 height 29
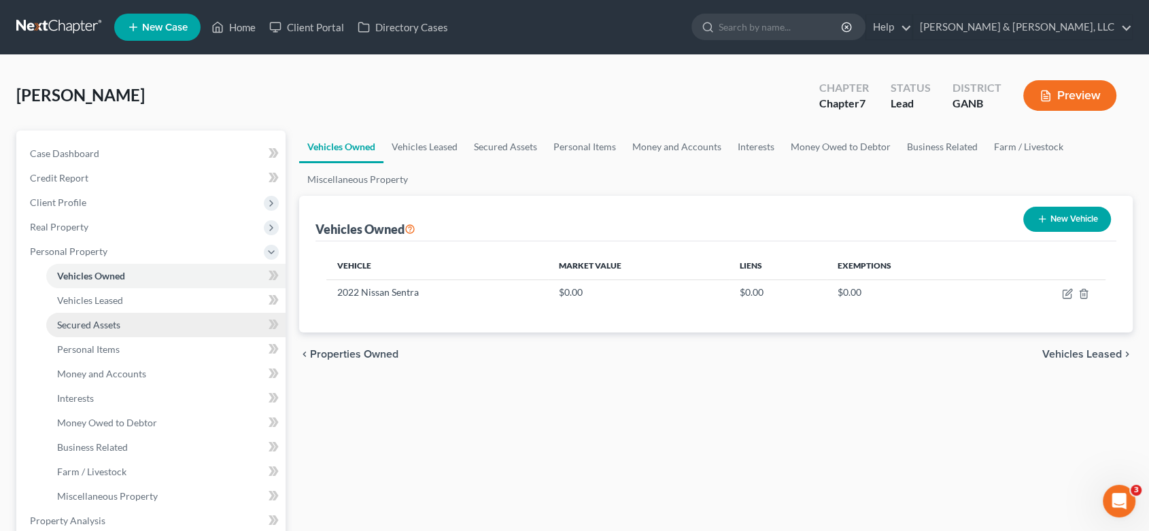
click at [117, 322] on span "Secured Assets" at bounding box center [88, 325] width 63 height 12
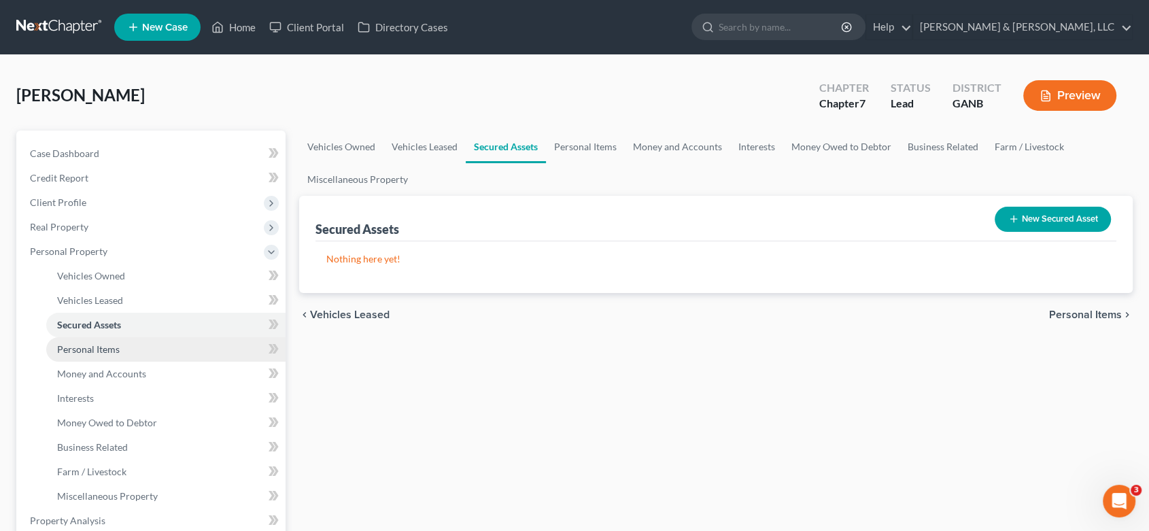
click at [105, 346] on span "Personal Items" at bounding box center [88, 349] width 63 height 12
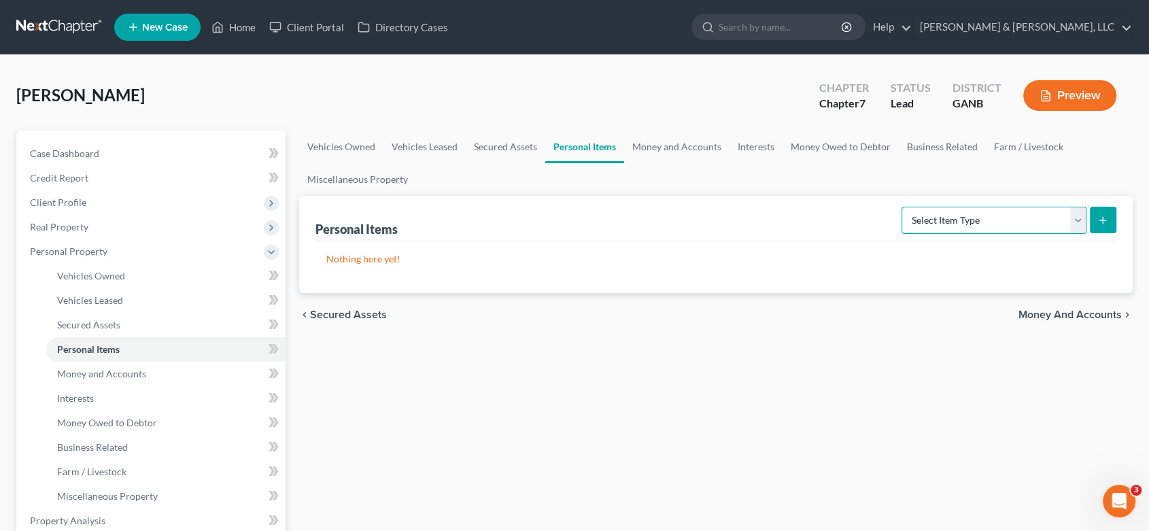
click at [1073, 217] on select "Select Item Type Clothing (A/B: 11) Collectibles Of Value (A/B: 8) Electronics …" at bounding box center [994, 220] width 185 height 27
select select "clothing"
click at [904, 207] on select "Select Item Type Clothing (A/B: 11) Collectibles Of Value (A/B: 8) Electronics …" at bounding box center [994, 220] width 185 height 27
click at [1106, 218] on icon "submit" at bounding box center [1103, 220] width 11 height 11
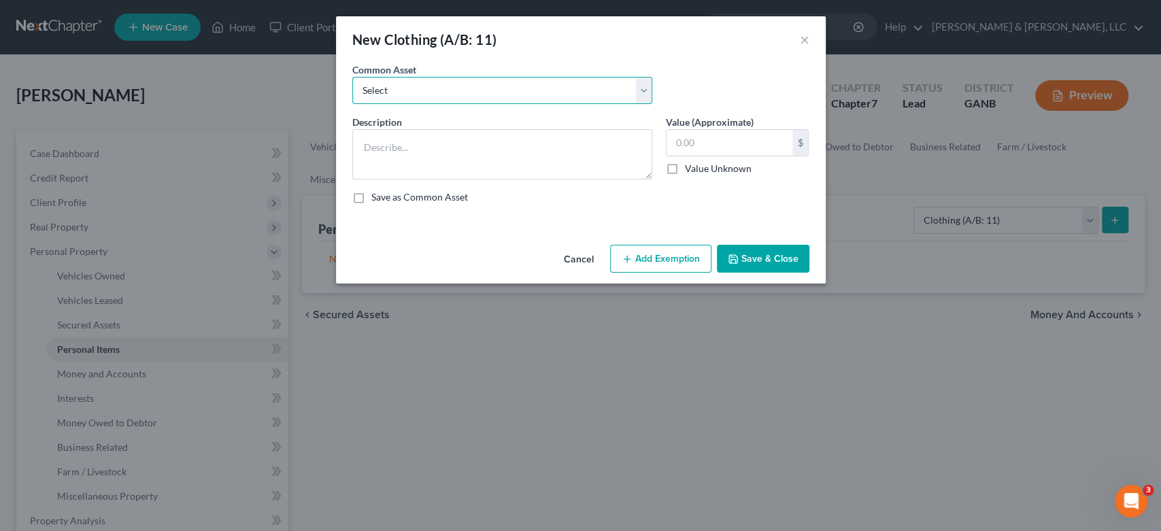
click at [641, 87] on select "Select Misc. Clothing & Apparel" at bounding box center [502, 90] width 300 height 27
select select "0"
click at [352, 77] on select "Select Misc. Clothing & Apparel" at bounding box center [502, 90] width 300 height 27
type textarea "Misc. Clothing & Apparel"
type input "100.00"
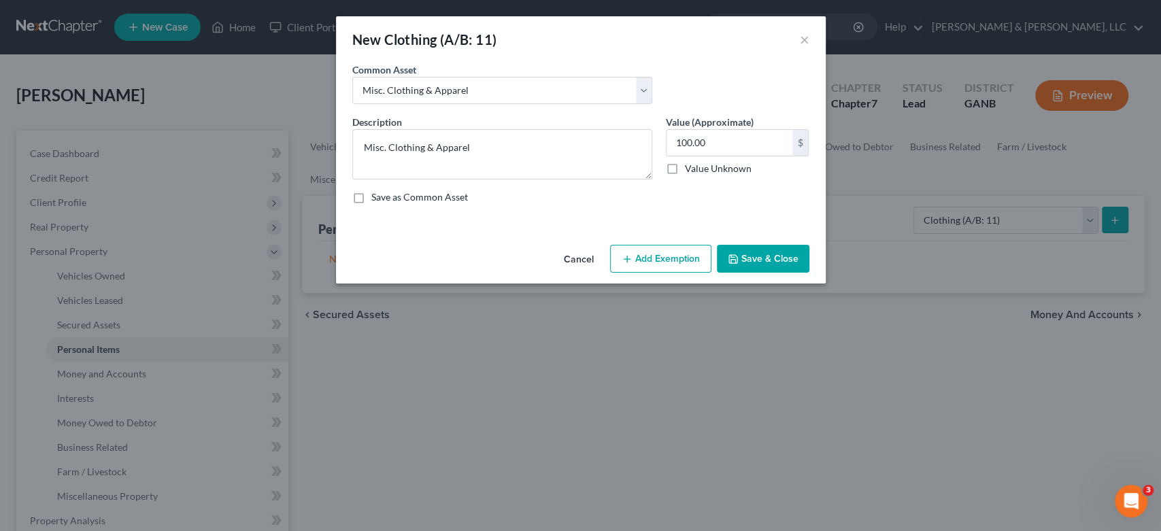
click at [758, 254] on button "Save & Close" at bounding box center [763, 259] width 92 height 29
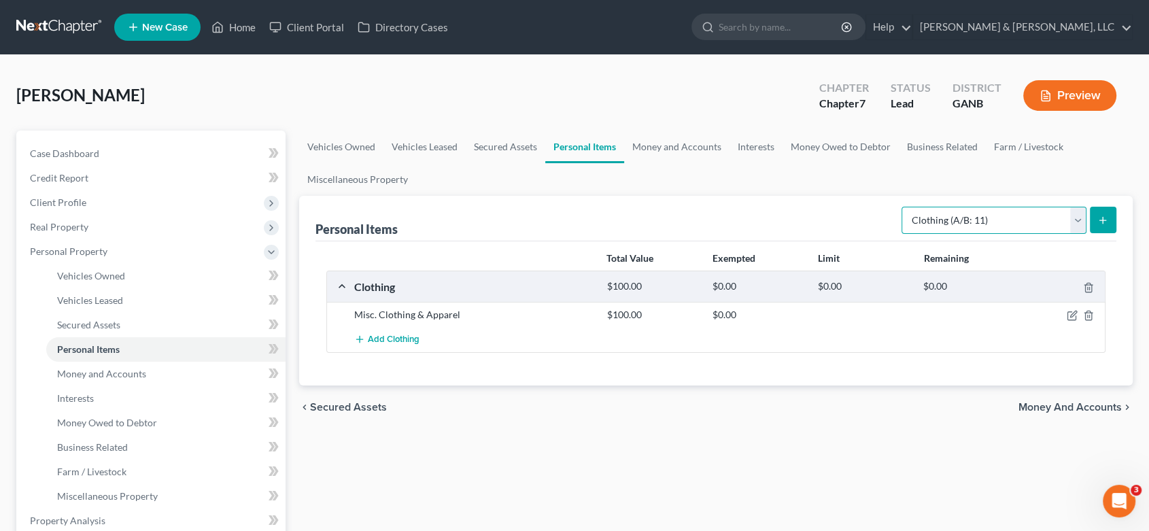
click at [1070, 214] on select "Select Item Type Clothing (A/B: 11) Collectibles Of Value (A/B: 8) Electronics …" at bounding box center [994, 220] width 185 height 27
select select "electronics"
click at [904, 207] on select "Select Item Type Clothing (A/B: 11) Collectibles Of Value (A/B: 8) Electronics …" at bounding box center [994, 220] width 185 height 27
click at [1090, 212] on button "submit" at bounding box center [1103, 220] width 27 height 27
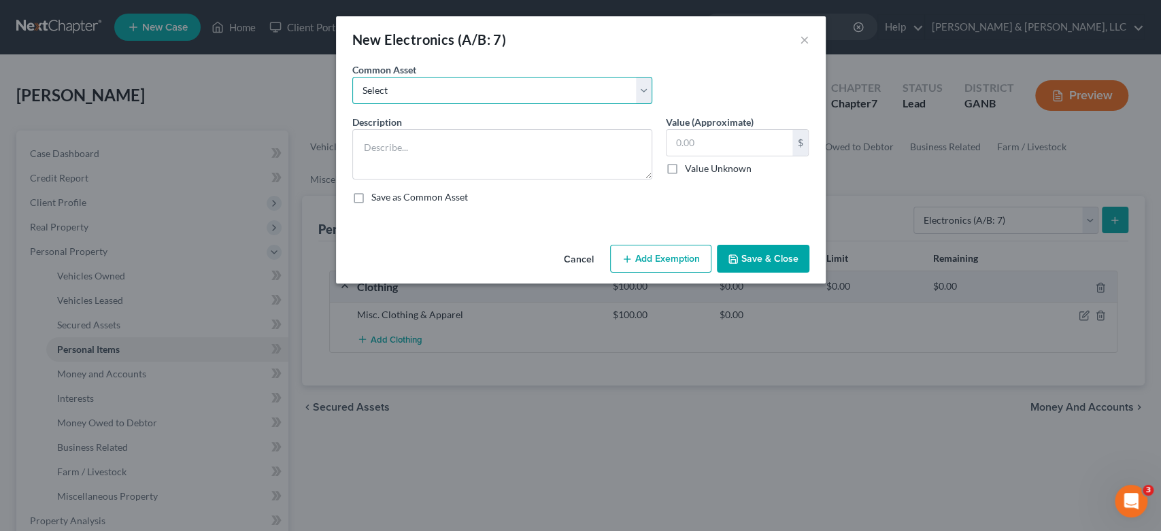
click at [642, 93] on select "Select Misc. Electronics" at bounding box center [502, 90] width 300 height 27
select select "0"
click at [352, 77] on select "Select Misc. Electronics" at bounding box center [502, 90] width 300 height 27
type textarea "Misc. Electronics"
type input "500.00"
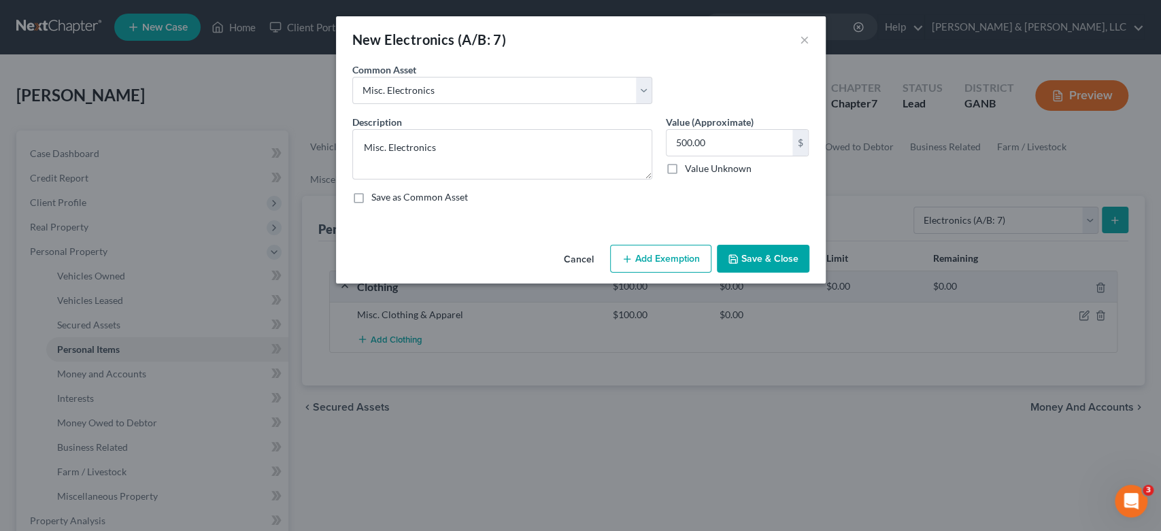
click at [756, 254] on button "Save & Close" at bounding box center [763, 259] width 92 height 29
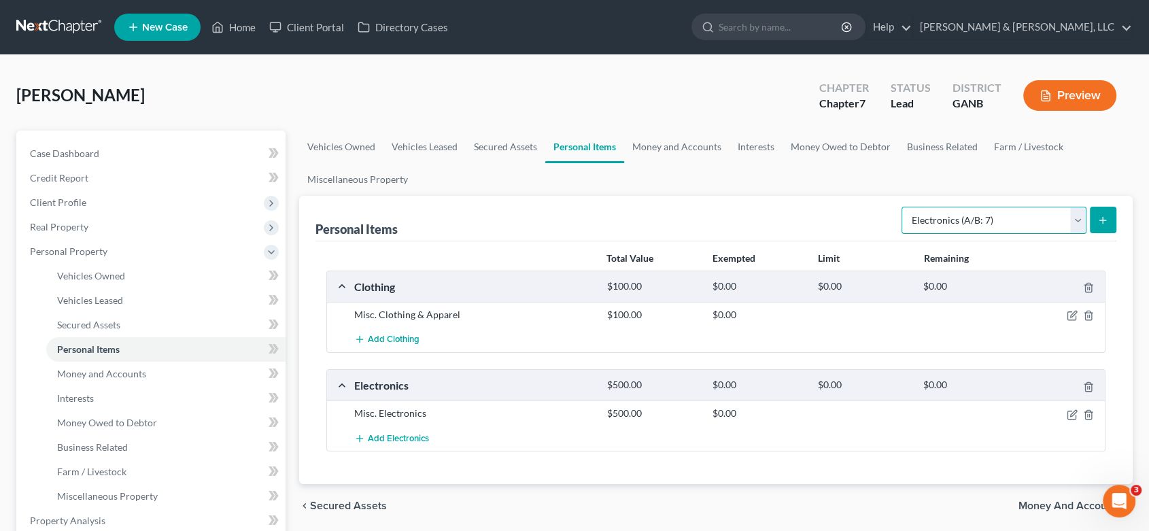
click at [1076, 218] on select "Select Item Type Clothing (A/B: 11) Collectibles Of Value (A/B: 8) Electronics …" at bounding box center [994, 220] width 185 height 27
select select "household_goods"
click at [904, 207] on select "Select Item Type Clothing (A/B: 11) Collectibles Of Value (A/B: 8) Electronics …" at bounding box center [994, 220] width 185 height 27
click at [1101, 215] on icon "submit" at bounding box center [1103, 220] width 11 height 11
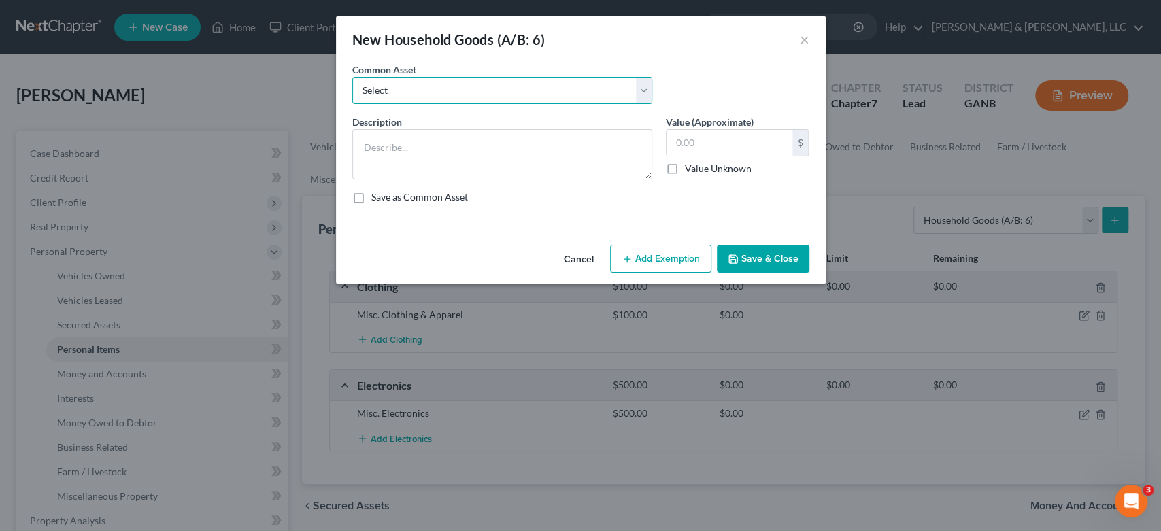
click at [642, 89] on select "Select Misc. Household Goods and Furniture" at bounding box center [502, 90] width 300 height 27
select select "0"
click at [352, 77] on select "Select Misc. Household Goods and Furniture" at bounding box center [502, 90] width 300 height 27
type textarea "Misc. Household Goods and Furniture"
type input "2,500.00"
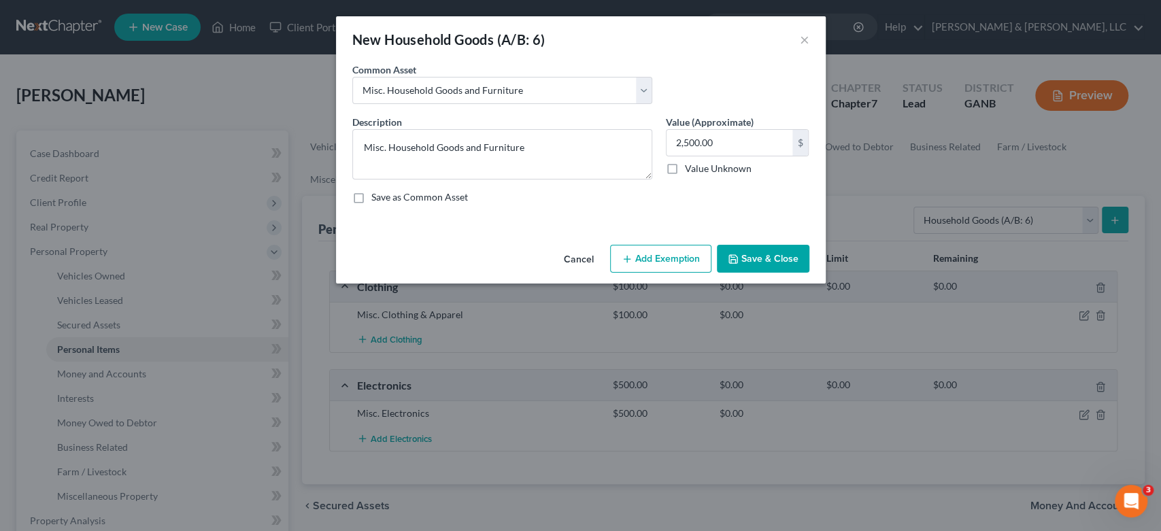
click at [778, 259] on button "Save & Close" at bounding box center [763, 259] width 92 height 29
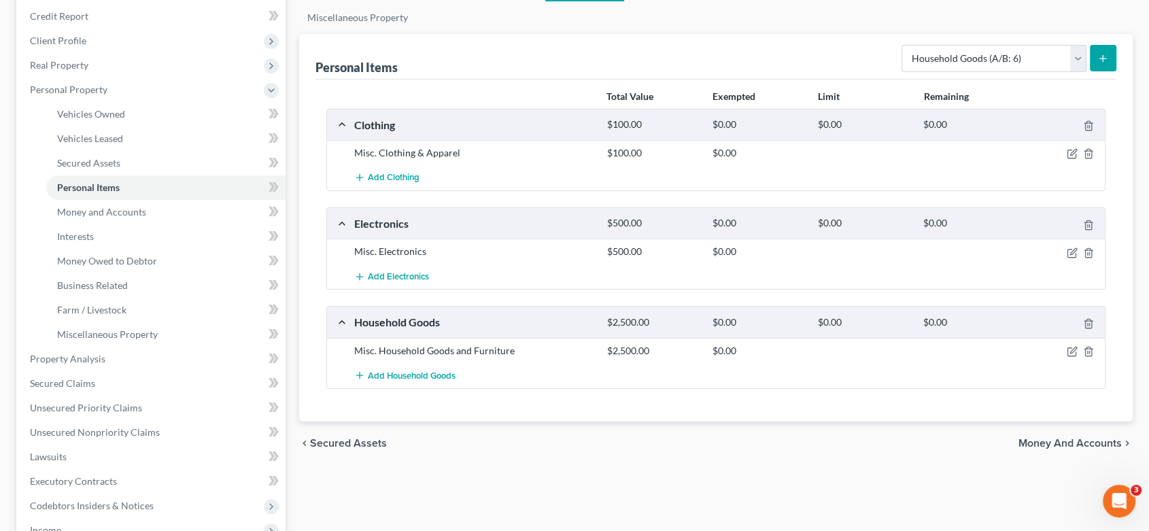
scroll to position [75, 0]
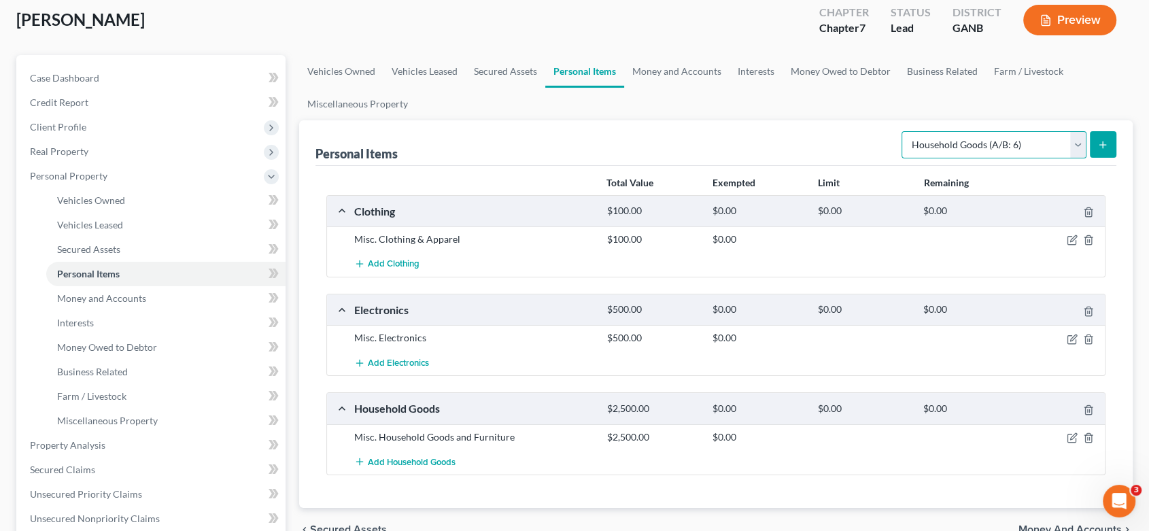
click at [1077, 141] on select "Select Item Type Clothing (A/B: 11) Collectibles Of Value (A/B: 8) Electronics …" at bounding box center [994, 144] width 185 height 27
select select "jewelry"
click at [904, 131] on select "Select Item Type Clothing (A/B: 11) Collectibles Of Value (A/B: 8) Electronics …" at bounding box center [994, 144] width 185 height 27
click at [1102, 141] on icon "submit" at bounding box center [1103, 144] width 11 height 11
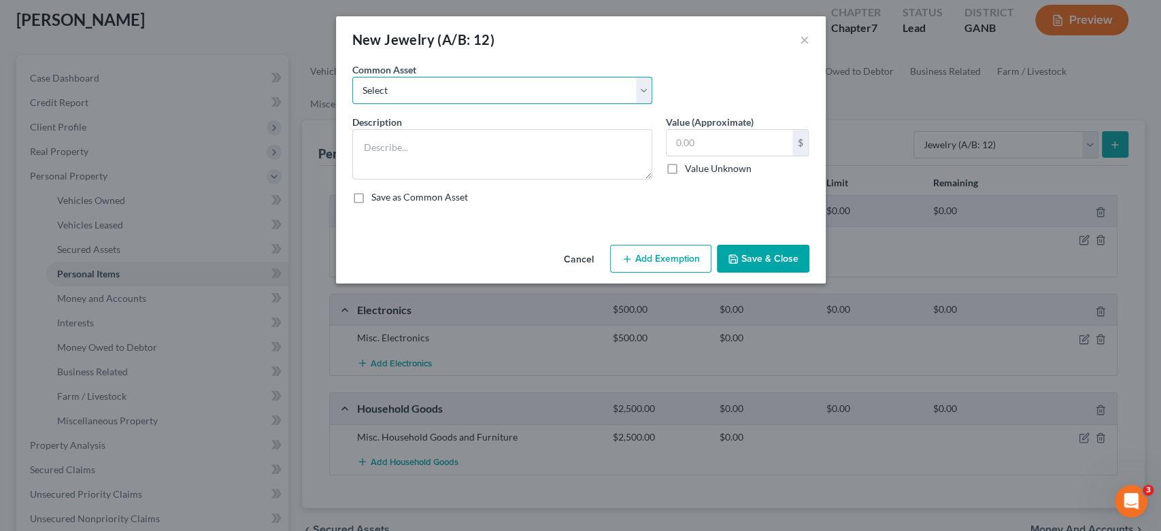
click at [643, 93] on select "Select Misc Jewelry" at bounding box center [502, 90] width 300 height 27
select select "0"
click at [352, 77] on select "Select Misc Jewelry" at bounding box center [502, 90] width 300 height 27
type textarea "Misc Jewelry"
type input "500.00"
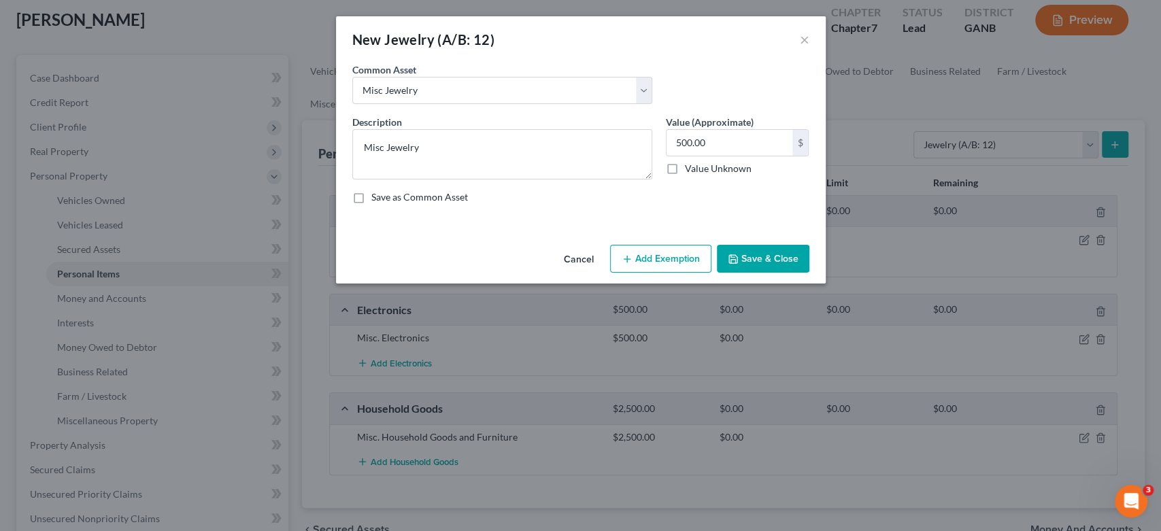
click at [760, 258] on button "Save & Close" at bounding box center [763, 259] width 92 height 29
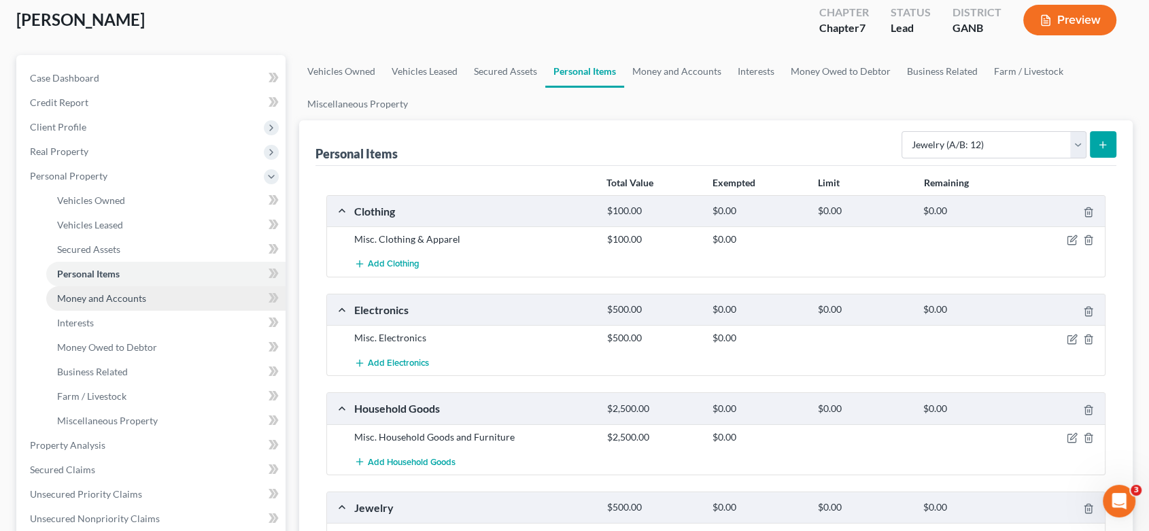
click at [131, 292] on span "Money and Accounts" at bounding box center [101, 298] width 89 height 12
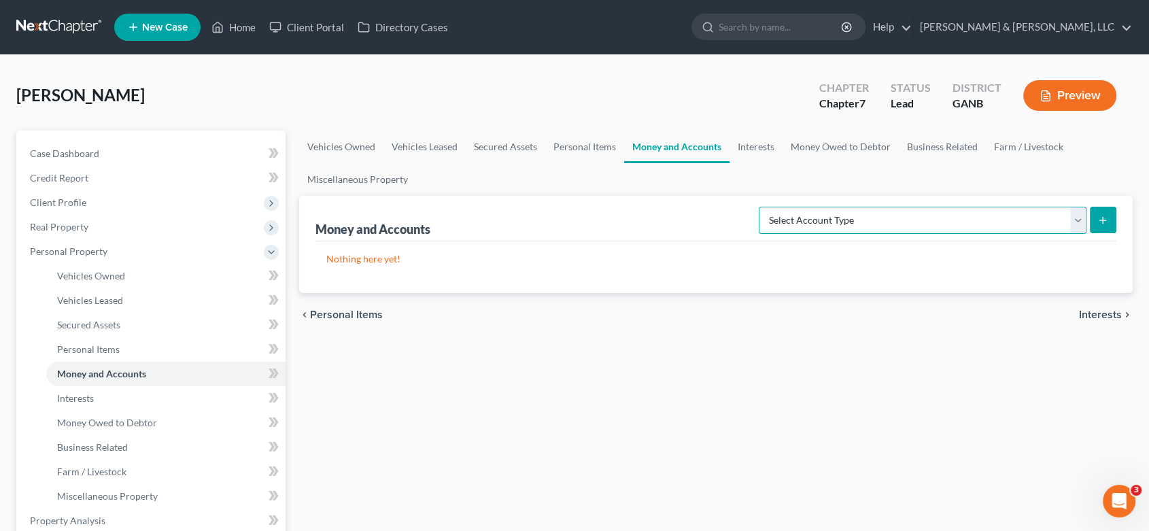
click at [1076, 216] on select "Select Account Type Brokerage (A/B: 18, SOFA: 20) Cash on Hand (A/B: 16) Certif…" at bounding box center [923, 220] width 328 height 27
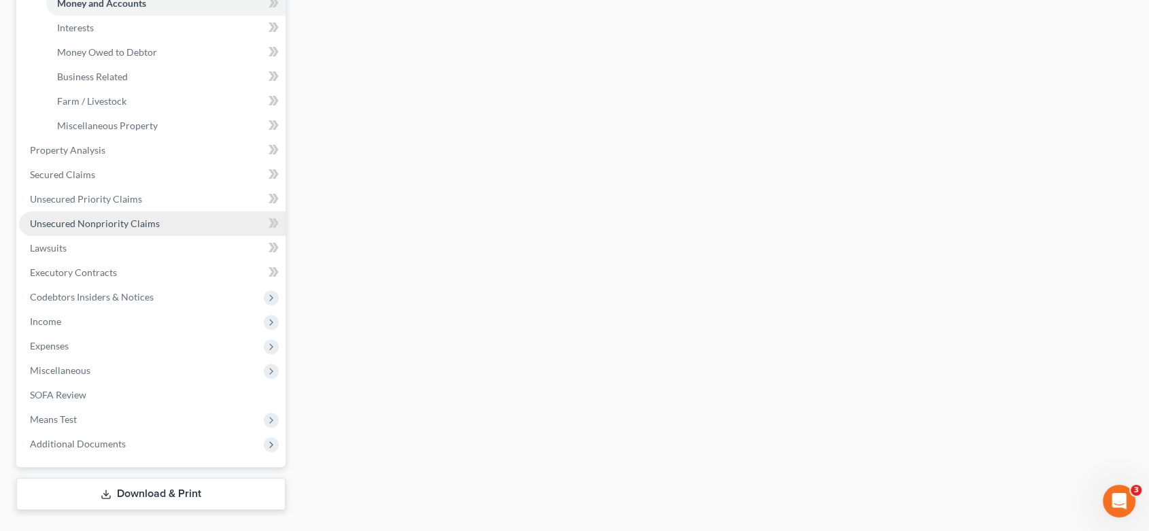
scroll to position [377, 0]
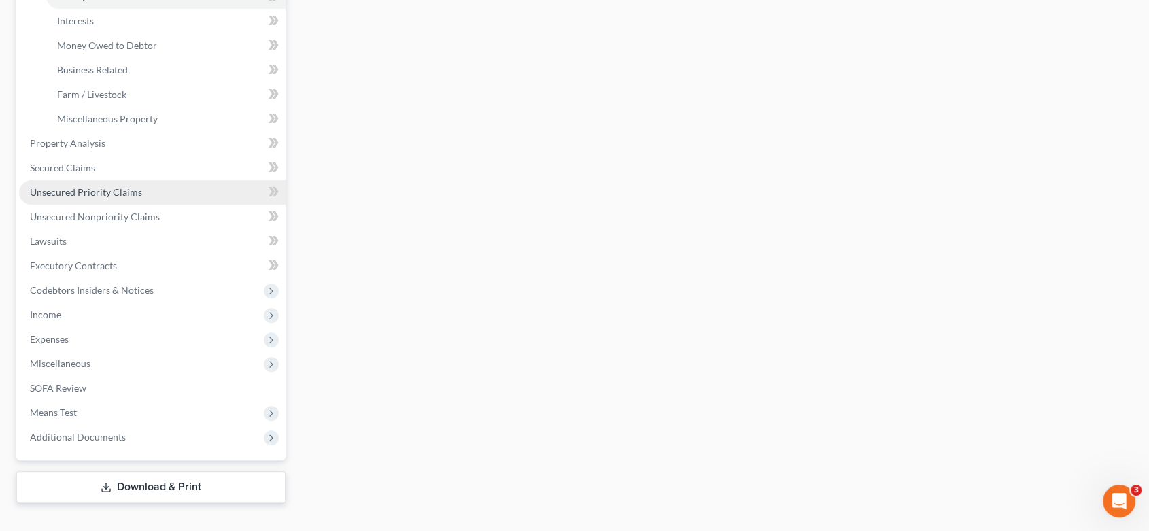
click at [114, 192] on span "Unsecured Priority Claims" at bounding box center [86, 192] width 112 height 12
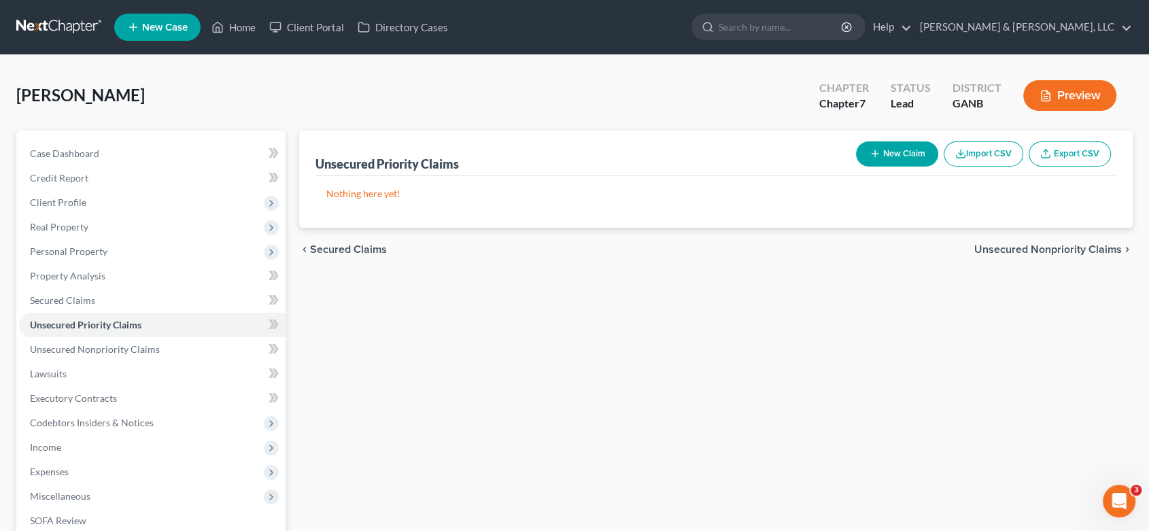
click at [900, 147] on button "New Claim" at bounding box center [897, 153] width 82 height 25
select select "0"
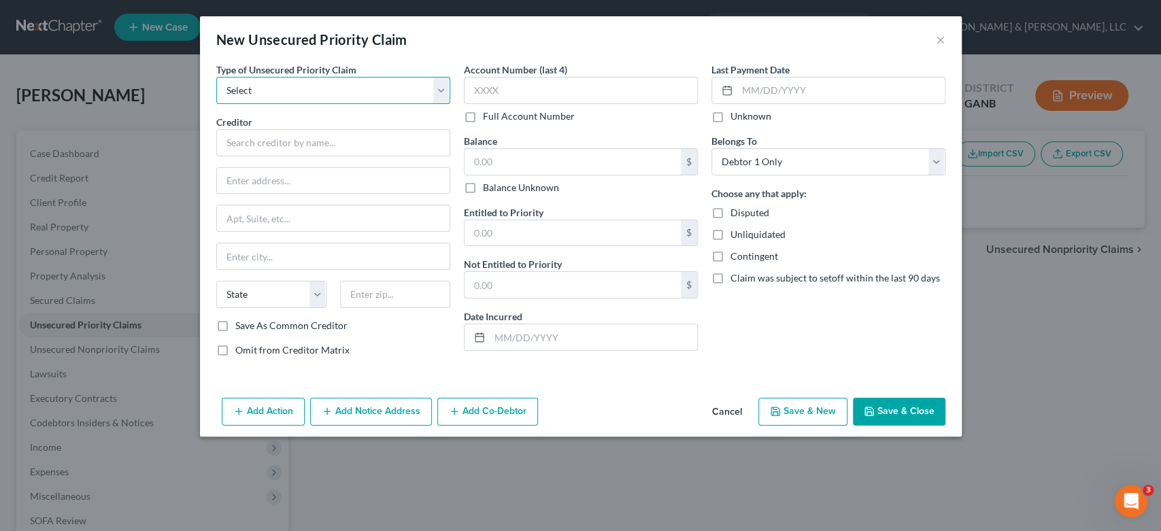
click at [436, 92] on select "Select Taxes & Other Government Units Domestic Support Obligations Extensions o…" at bounding box center [333, 90] width 234 height 27
select select "0"
click at [216, 77] on select "Select Taxes & Other Government Units Domestic Support Obligations Extensions o…" at bounding box center [333, 90] width 234 height 27
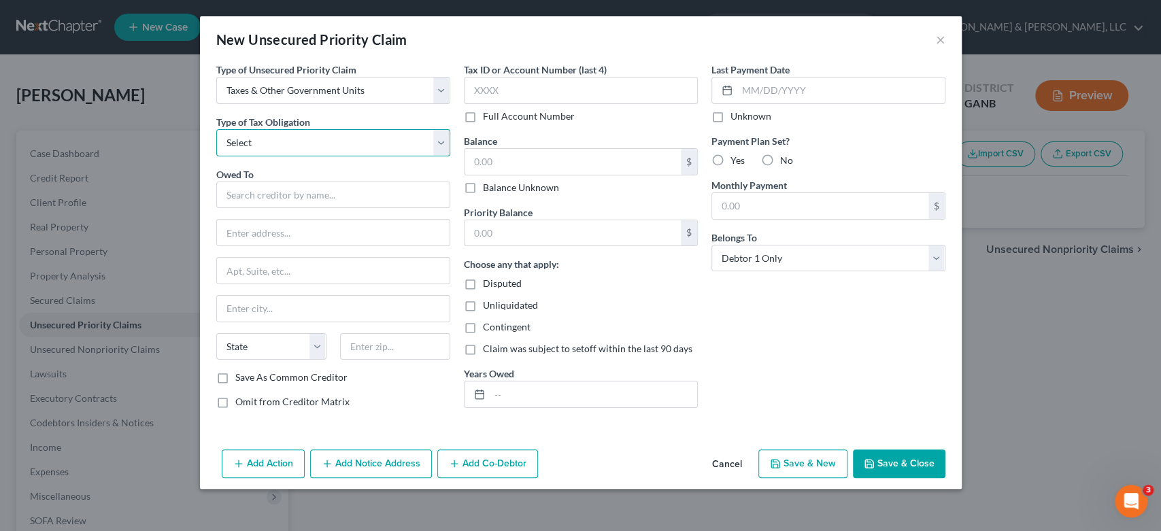
drag, startPoint x: 437, startPoint y: 145, endPoint x: 423, endPoint y: 145, distance: 13.6
click at [437, 145] on select "Select Federal City State Franchise Tax Board Other" at bounding box center [333, 142] width 234 height 27
select select "0"
click at [216, 129] on select "Select Federal City State Franchise Tax Board Other" at bounding box center [333, 142] width 234 height 27
drag, startPoint x: 258, startPoint y: 200, endPoint x: 267, endPoint y: 187, distance: 16.1
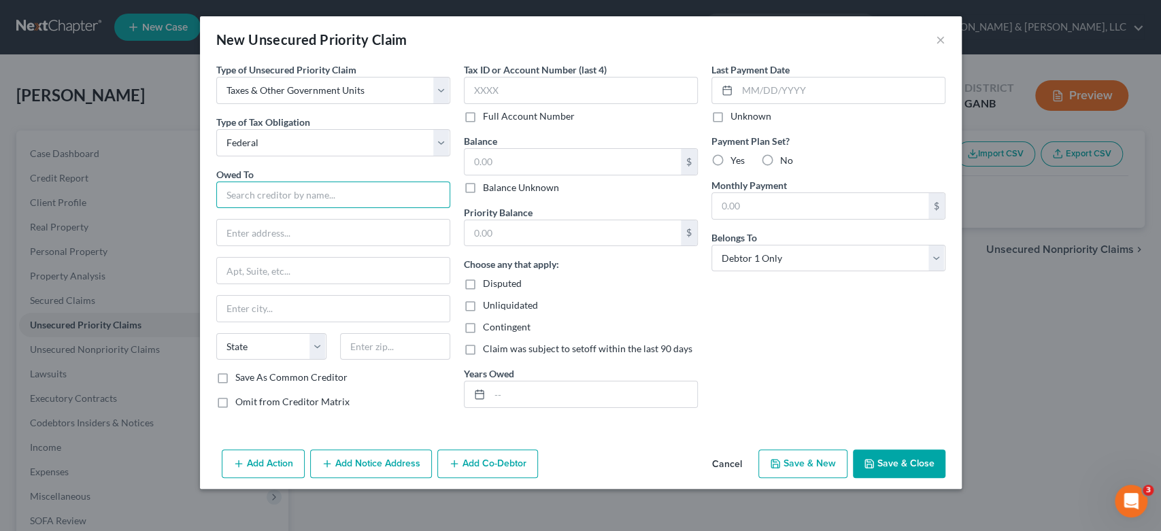
click at [258, 199] on input "text" at bounding box center [333, 195] width 234 height 27
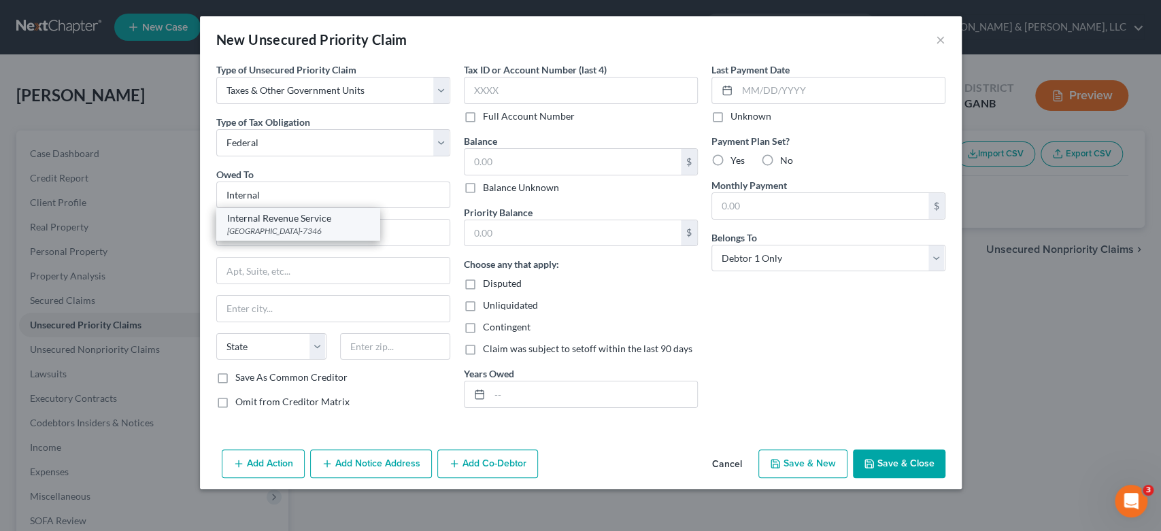
click at [317, 226] on div "[GEOGRAPHIC_DATA]-7346" at bounding box center [297, 231] width 141 height 12
type input "Internal Revenue Service"
type input "PO Box 7346"
type input "[GEOGRAPHIC_DATA]"
select select "39"
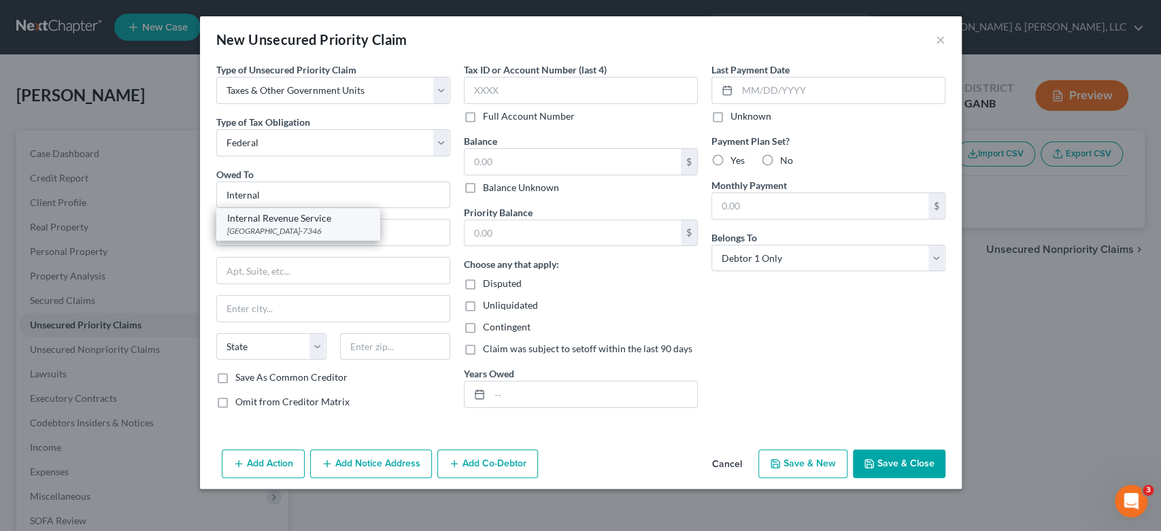
type input "19101-7346"
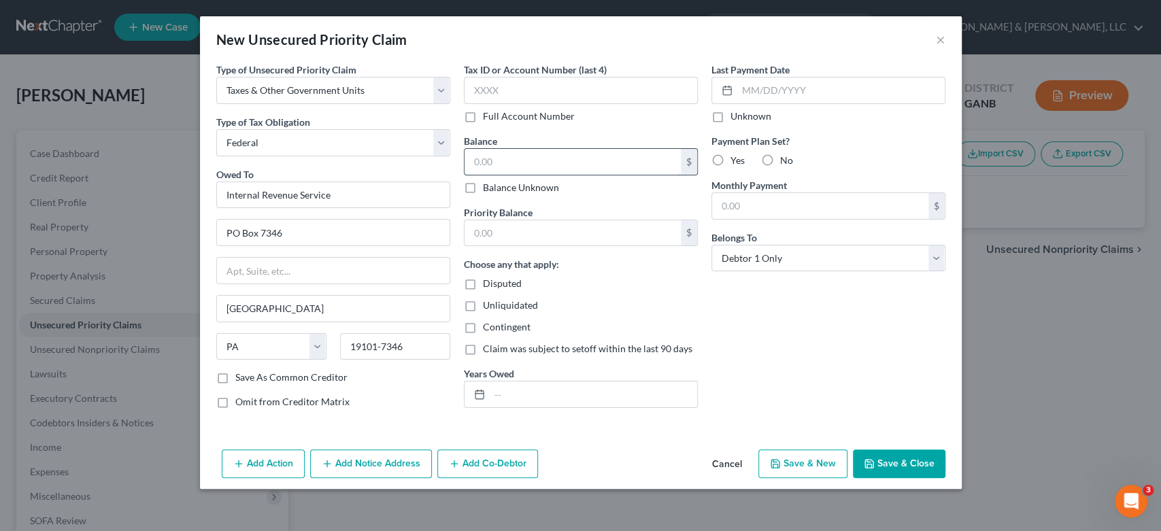
drag, startPoint x: 522, startPoint y: 164, endPoint x: 568, endPoint y: 152, distance: 47.2
click at [535, 160] on input "text" at bounding box center [572, 162] width 216 height 26
click at [524, 158] on input "text" at bounding box center [572, 162] width 216 height 26
type input "4,500.00"
click at [526, 240] on input "text" at bounding box center [572, 233] width 216 height 26
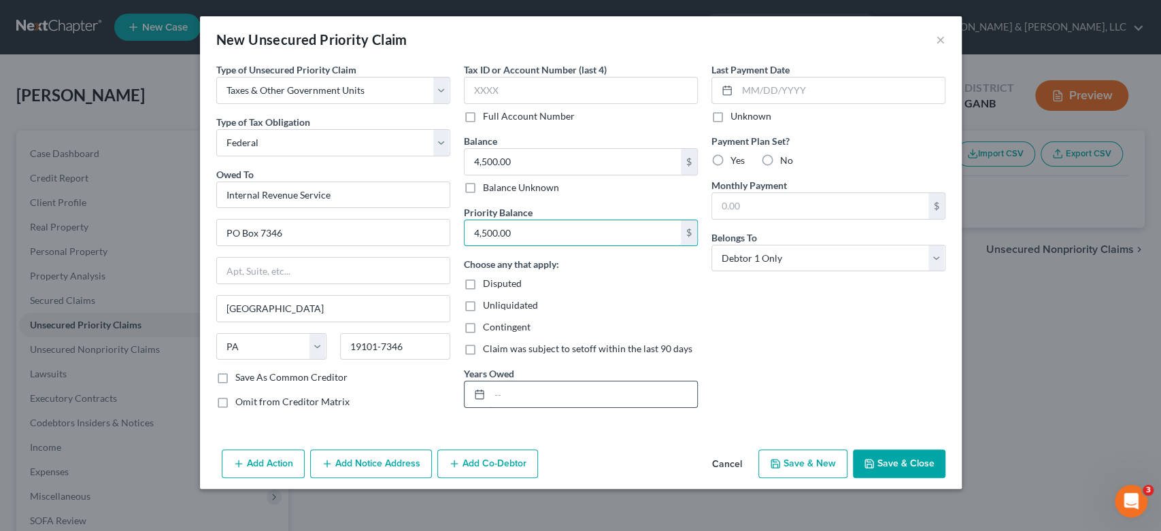
type input "4,500.00"
click at [529, 401] on input "text" at bounding box center [593, 395] width 207 height 26
type input "2022, 2023, 2024"
click at [819, 467] on button "Save & New" at bounding box center [802, 464] width 89 height 29
select select "0"
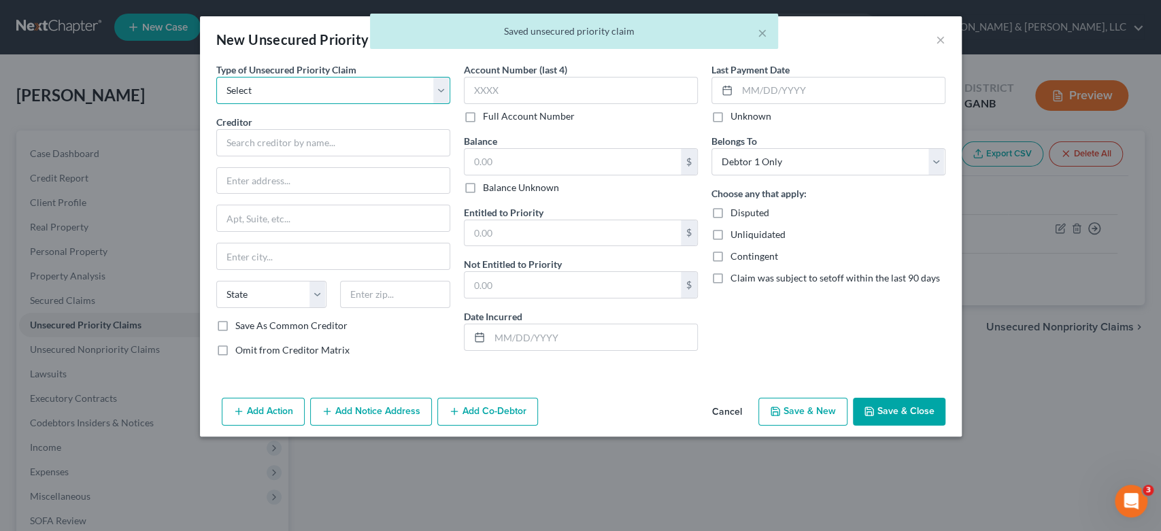
click at [443, 89] on select "Select Taxes & Other Government Units Domestic Support Obligations Extensions o…" at bounding box center [333, 90] width 234 height 27
select select "0"
click at [216, 77] on select "Select Taxes & Other Government Units Domestic Support Obligations Extensions o…" at bounding box center [333, 90] width 234 height 27
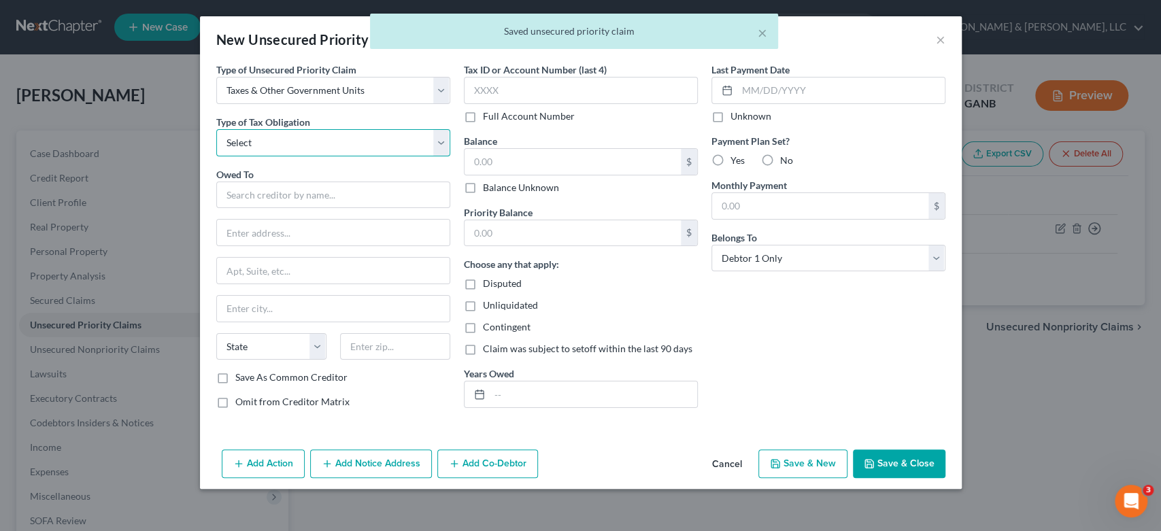
click at [438, 140] on select "Select Federal City State Franchise Tax Board Other" at bounding box center [333, 142] width 234 height 27
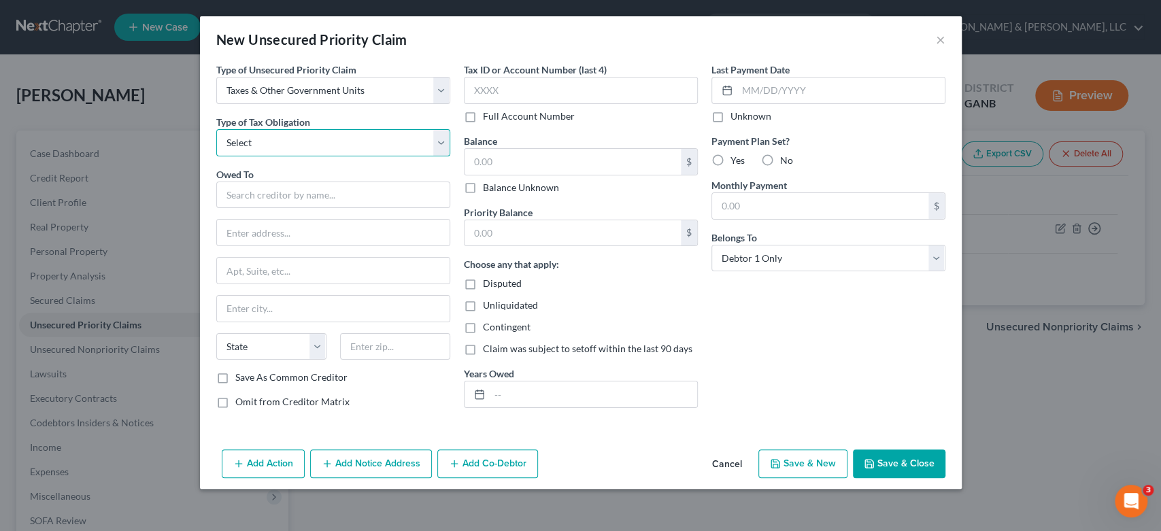
select select "2"
click at [216, 129] on select "Select Federal City State Franchise Tax Board Other" at bounding box center [333, 142] width 234 height 27
click at [277, 190] on input "text" at bounding box center [333, 195] width 234 height 27
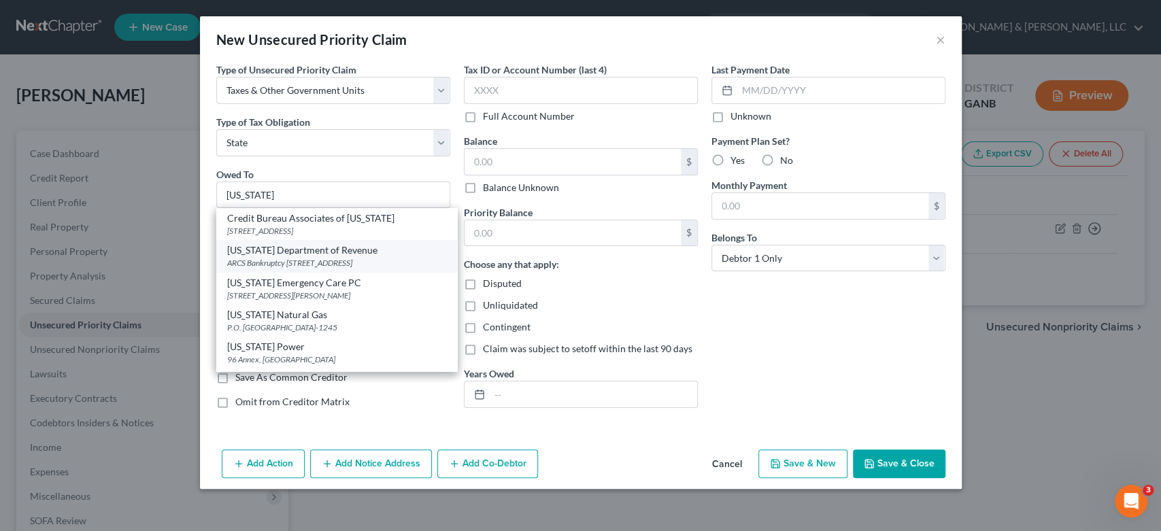
click at [324, 265] on div "ARCS Bankruptcy [STREET_ADDRESS]" at bounding box center [336, 263] width 219 height 12
type input "[US_STATE] Department of Revenue"
type input "ARCS Bankruptcy"
type input "[STREET_ADDRESS]"
type input "[GEOGRAPHIC_DATA]"
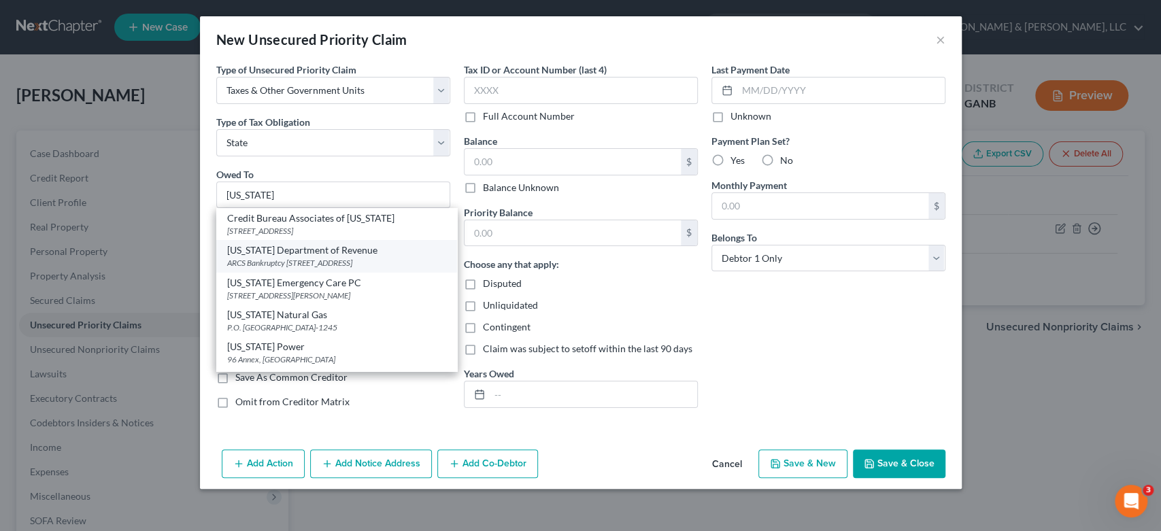
select select "10"
type input "30345-3202"
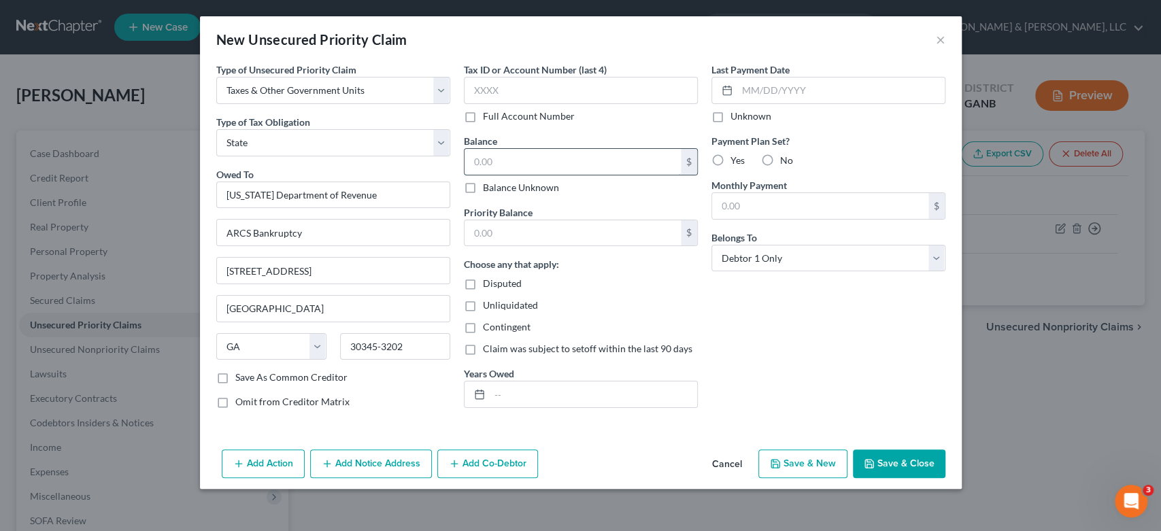
click at [516, 162] on input "text" at bounding box center [572, 162] width 216 height 26
type input "0.00"
click at [535, 234] on input "text" at bounding box center [572, 233] width 216 height 26
click at [906, 464] on button "Save & Close" at bounding box center [899, 464] width 92 height 29
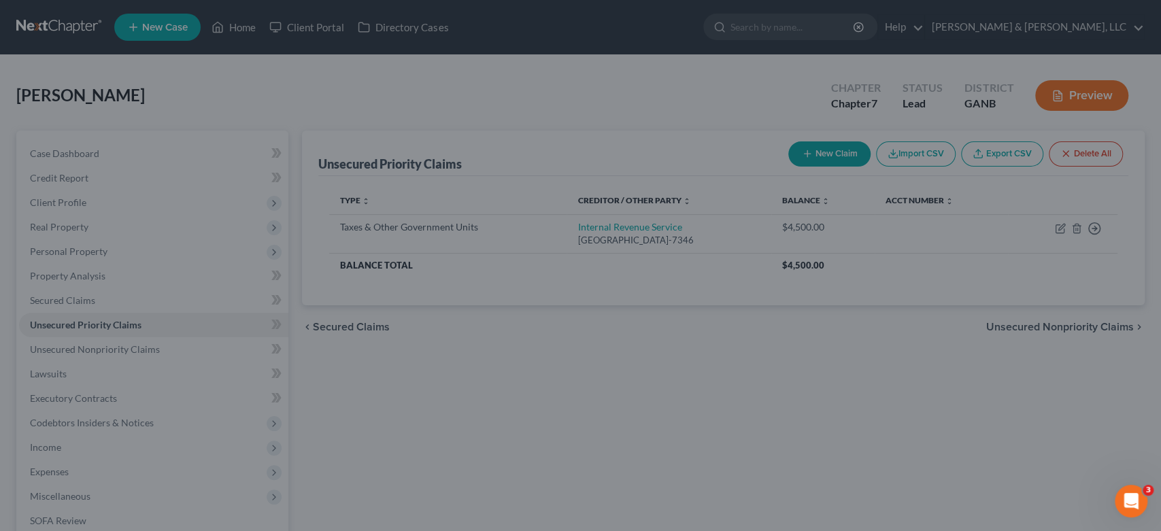
type input "0"
type input "0.00"
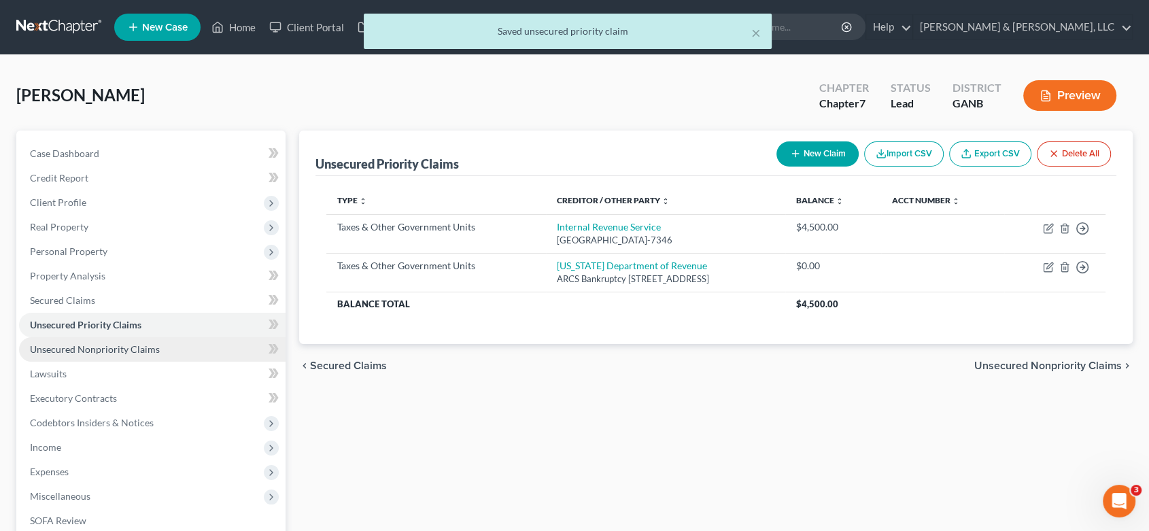
click at [116, 352] on span "Unsecured Nonpriority Claims" at bounding box center [95, 349] width 130 height 12
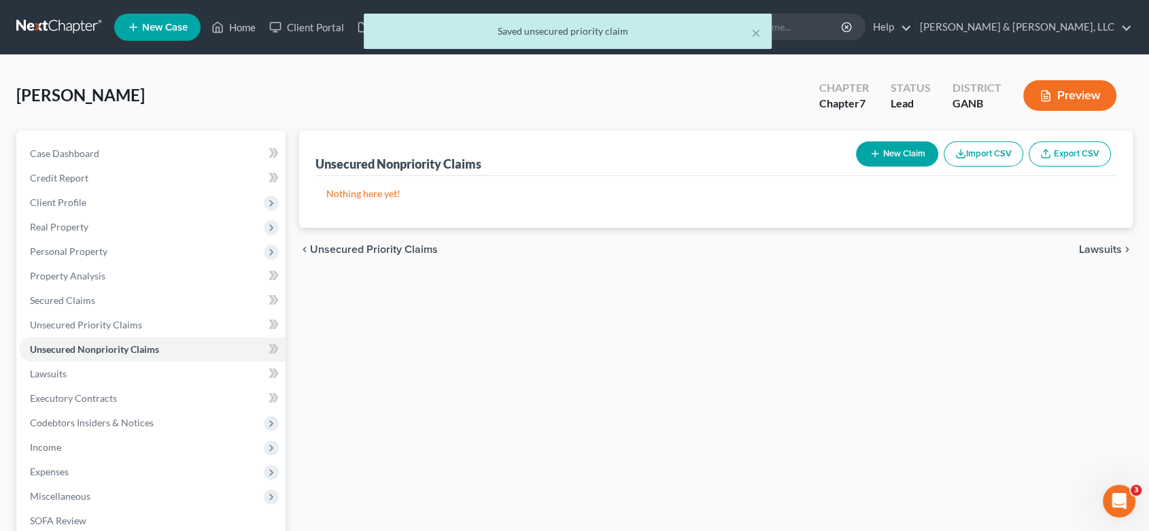
click at [896, 146] on button "New Claim" at bounding box center [897, 153] width 82 height 25
select select "0"
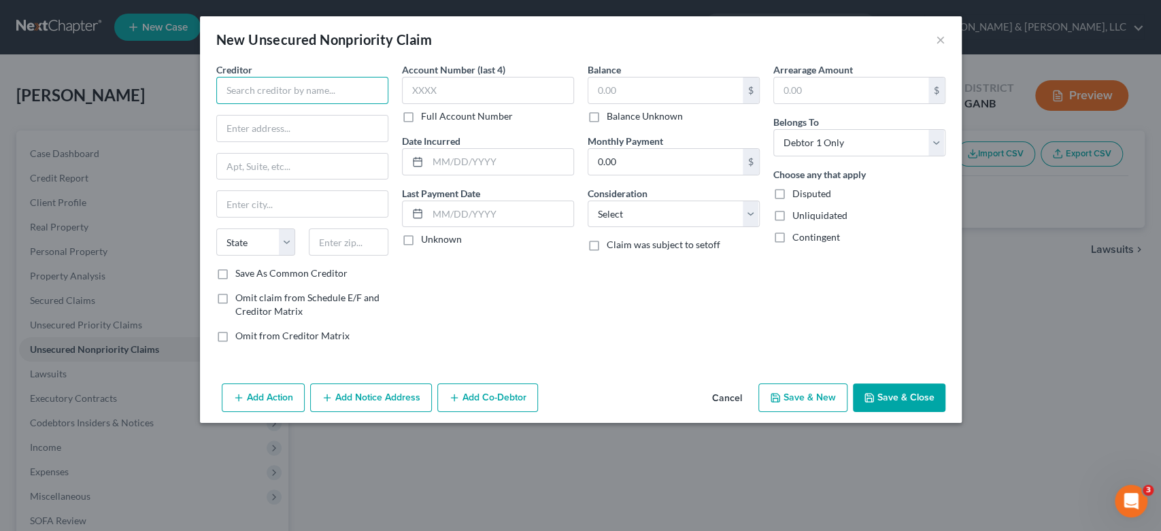
drag, startPoint x: 290, startPoint y: 91, endPoint x: 361, endPoint y: 129, distance: 80.3
click at [290, 90] on input "text" at bounding box center [302, 90] width 172 height 27
click at [248, 91] on input "text" at bounding box center [302, 90] width 172 height 27
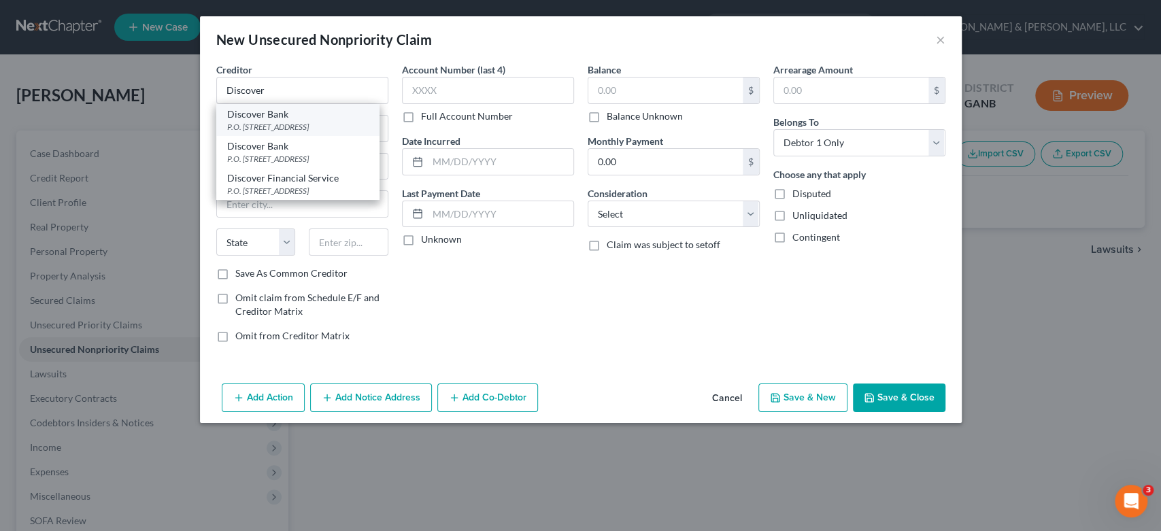
click at [283, 121] on div "P.O. [STREET_ADDRESS]" at bounding box center [297, 127] width 141 height 12
type input "Discover Bank"
type input "P.O. Box 30939"
type input "[GEOGRAPHIC_DATA]"
select select "46"
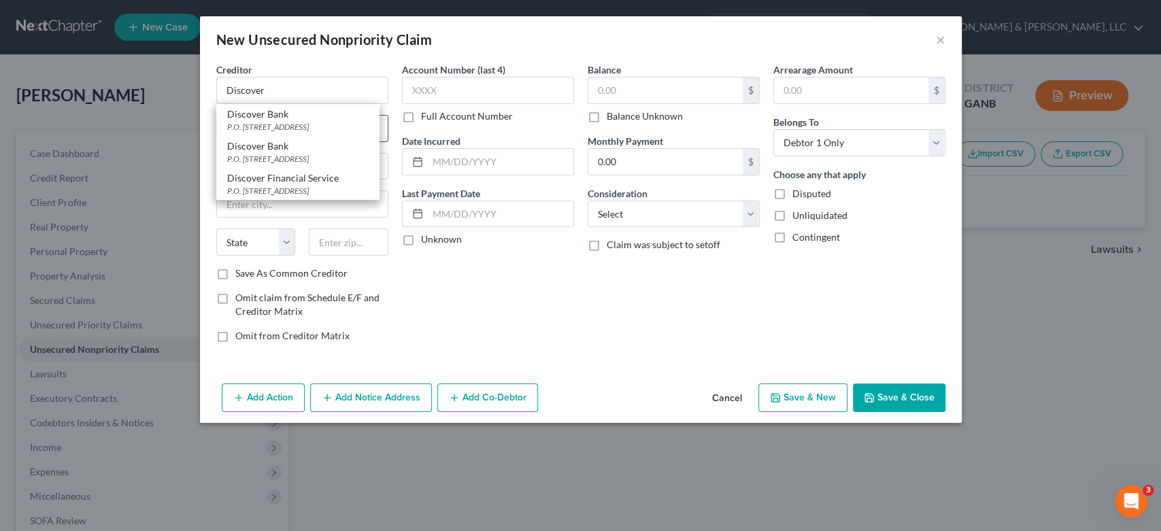
type input "84130"
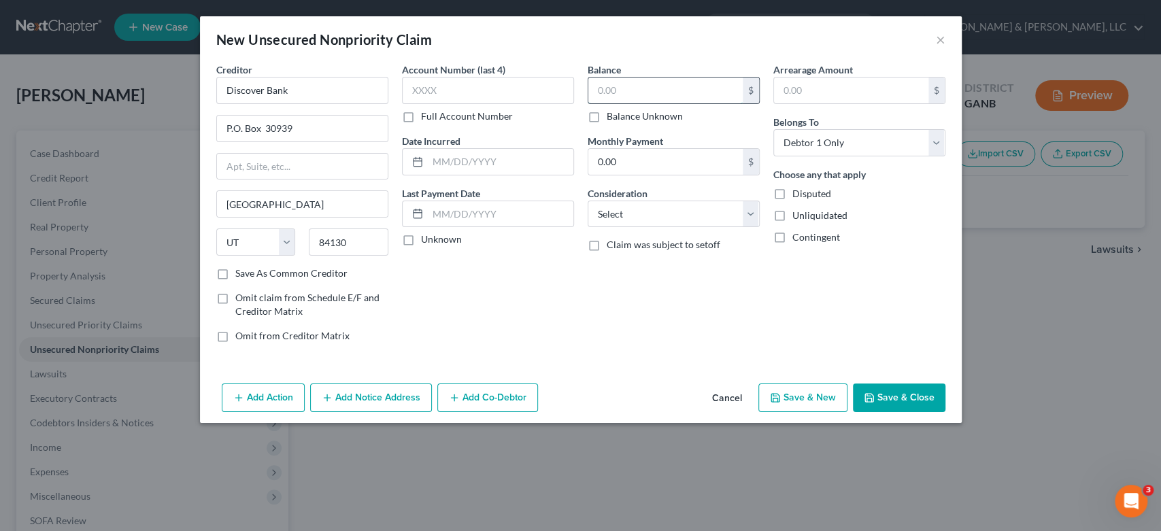
click at [651, 81] on input "text" at bounding box center [665, 91] width 154 height 26
type input "9,880.00"
drag, startPoint x: 753, startPoint y: 215, endPoint x: 740, endPoint y: 212, distance: 13.2
click at [751, 214] on select "Select Cable / Satellite Services Collection Agency Credit Card Debt Debt Couns…" at bounding box center [674, 214] width 172 height 27
select select "2"
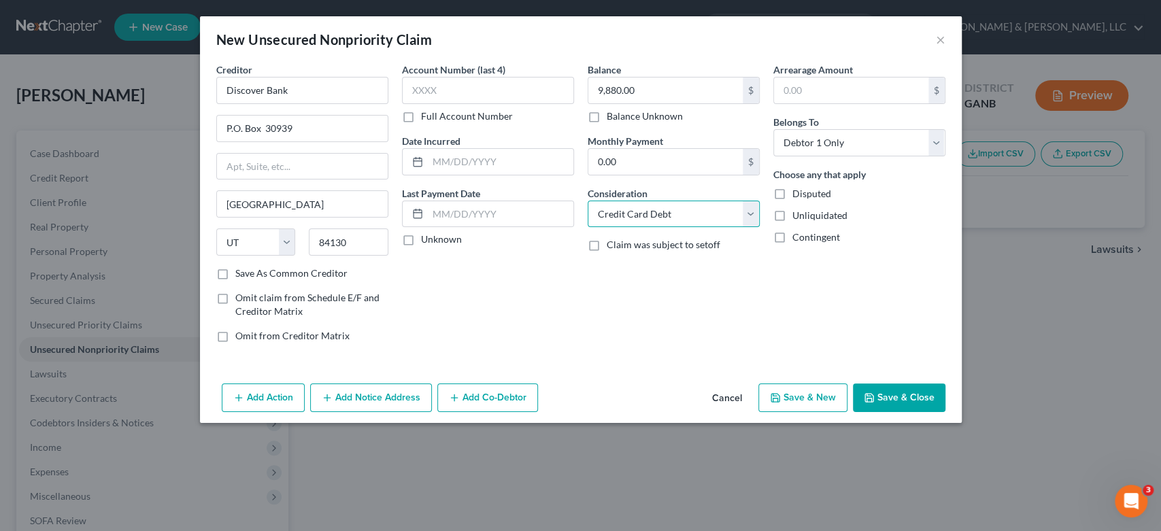
click at [588, 201] on select "Select Cable / Satellite Services Collection Agency Credit Card Debt Debt Couns…" at bounding box center [674, 214] width 172 height 27
click at [778, 395] on button "Save & New" at bounding box center [802, 398] width 89 height 29
select select "0"
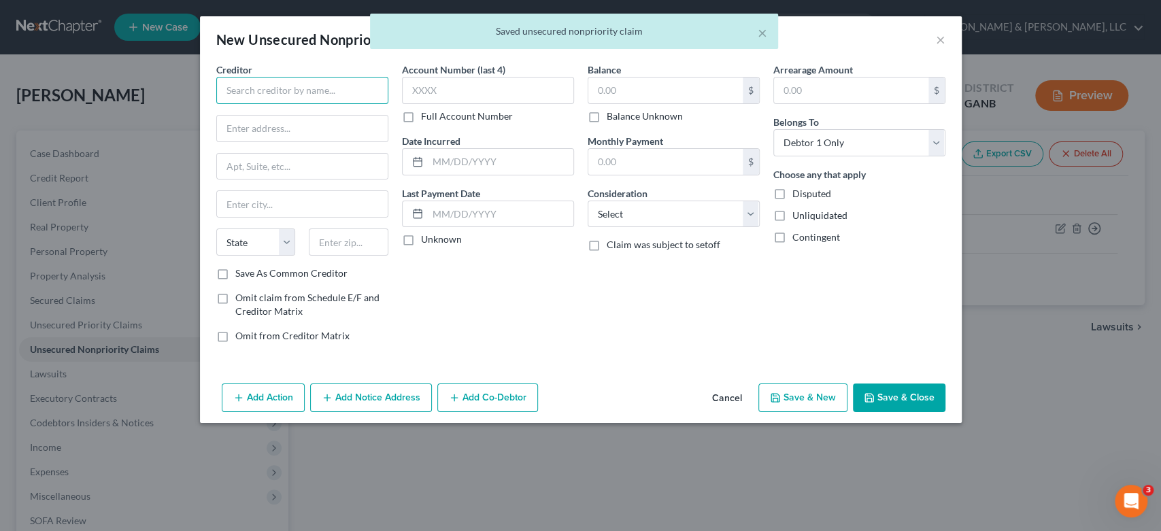
click at [237, 88] on input "text" at bounding box center [302, 90] width 172 height 27
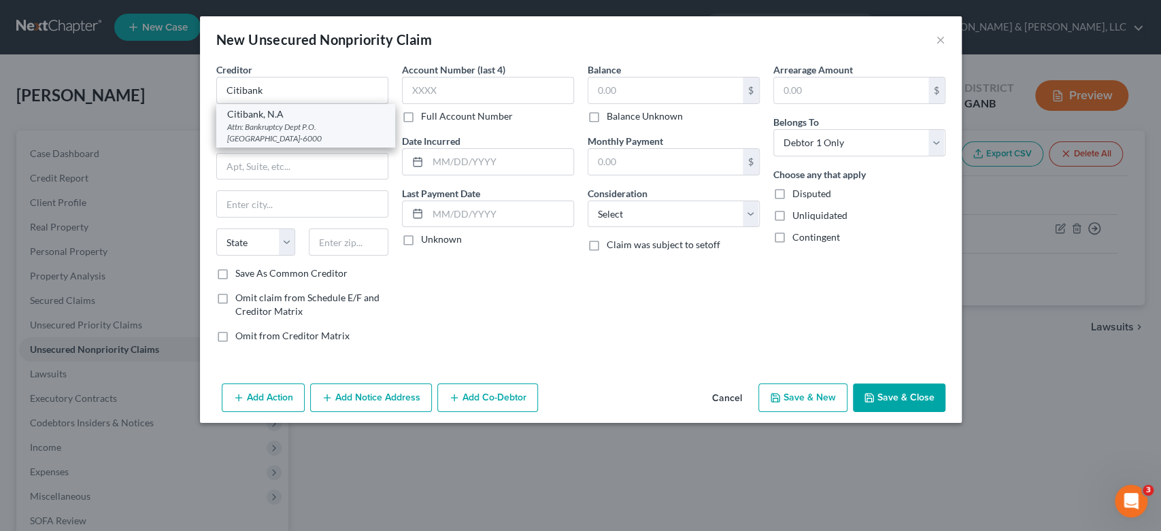
click at [300, 114] on div "Citibank, N.A" at bounding box center [305, 114] width 157 height 14
type input "Citibank, N.A"
type input "Attn: Bankruptcy Dept"
type input "P.O. Box 6000"
type input "[GEOGRAPHIC_DATA]"
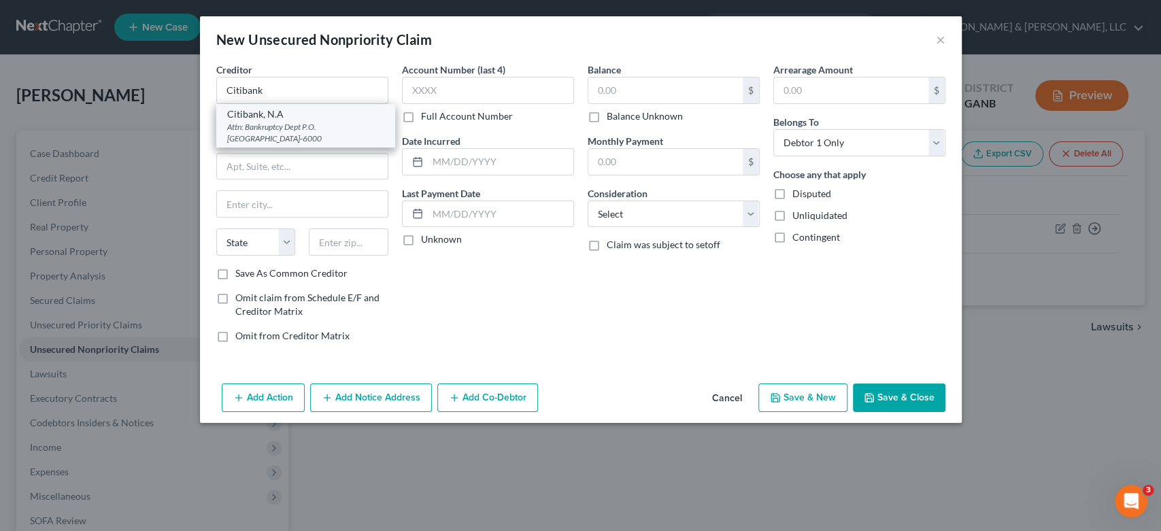
select select "43"
type input "57117-6000"
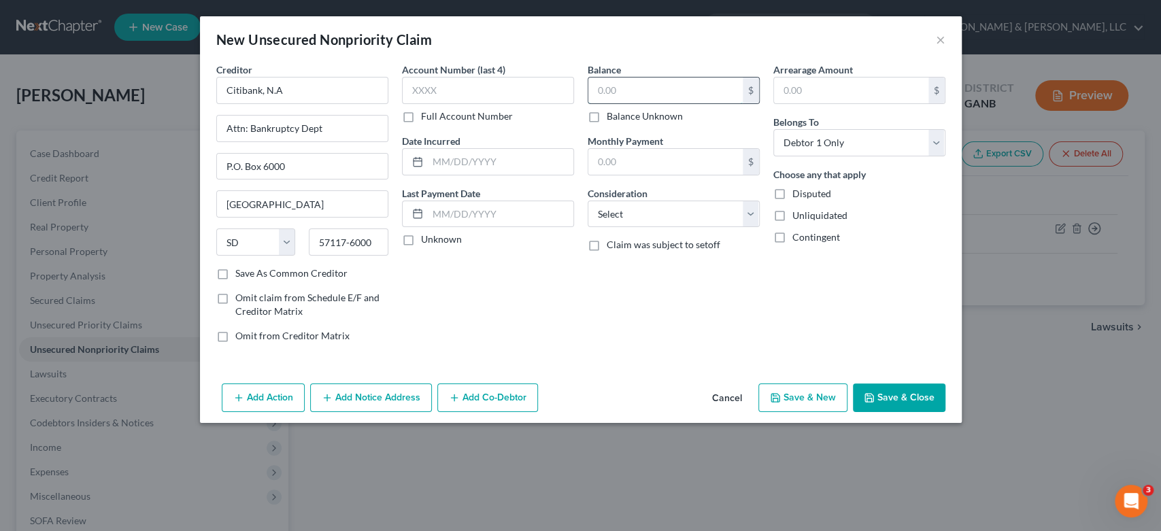
drag, startPoint x: 670, startPoint y: 101, endPoint x: 720, endPoint y: 67, distance: 60.6
click at [675, 96] on input "text" at bounding box center [665, 91] width 154 height 26
type input "3,073.00"
click at [740, 206] on select "Select Cable / Satellite Services Collection Agency Credit Card Debt Debt Couns…" at bounding box center [674, 214] width 172 height 27
select select "2"
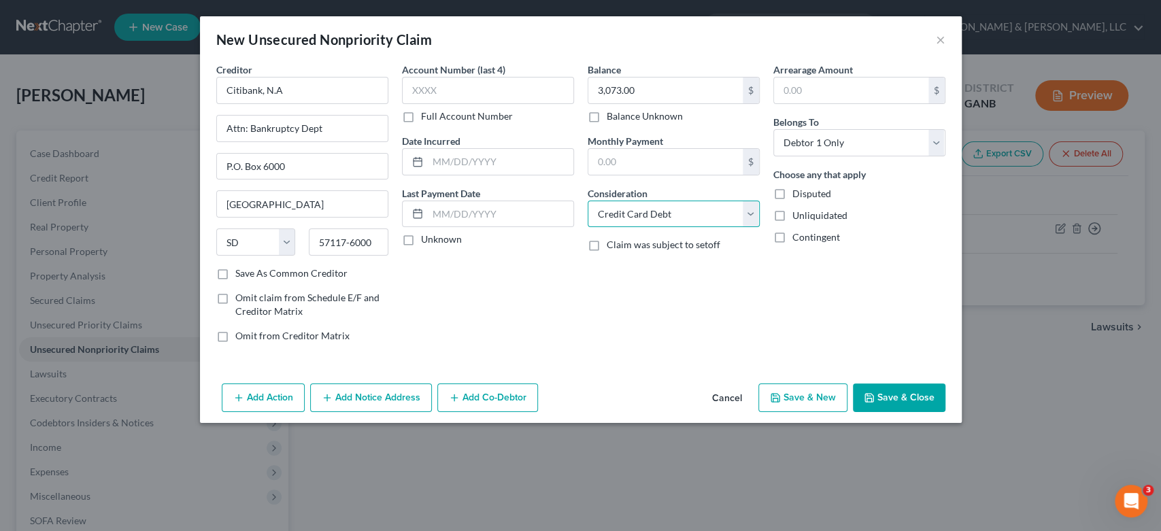
click at [588, 201] on select "Select Cable / Satellite Services Collection Agency Credit Card Debt Debt Couns…" at bounding box center [674, 214] width 172 height 27
click at [818, 392] on button "Save & New" at bounding box center [802, 398] width 89 height 29
select select "0"
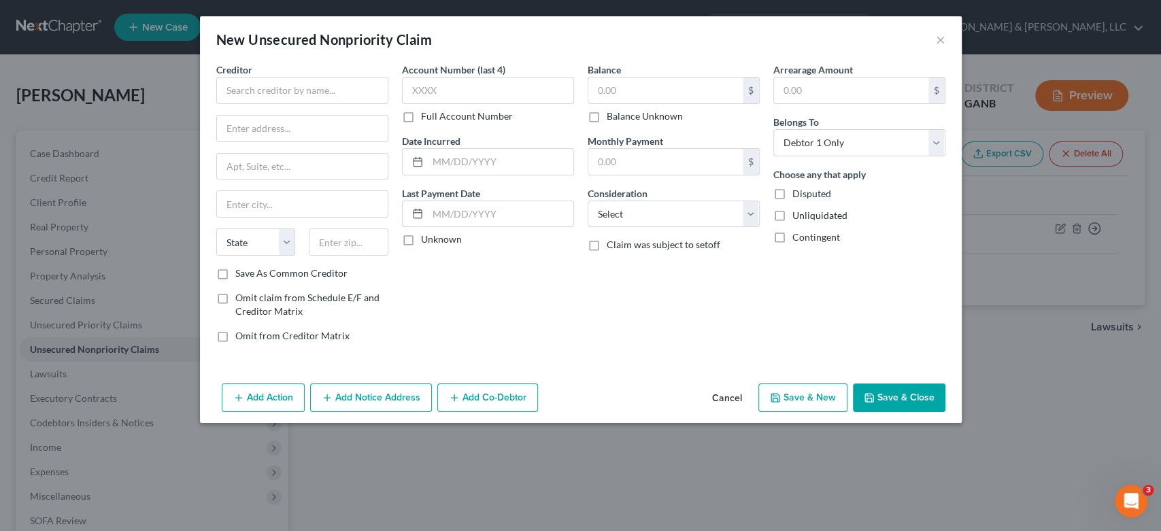
type input "0.00"
click at [256, 100] on input "text" at bounding box center [302, 90] width 172 height 27
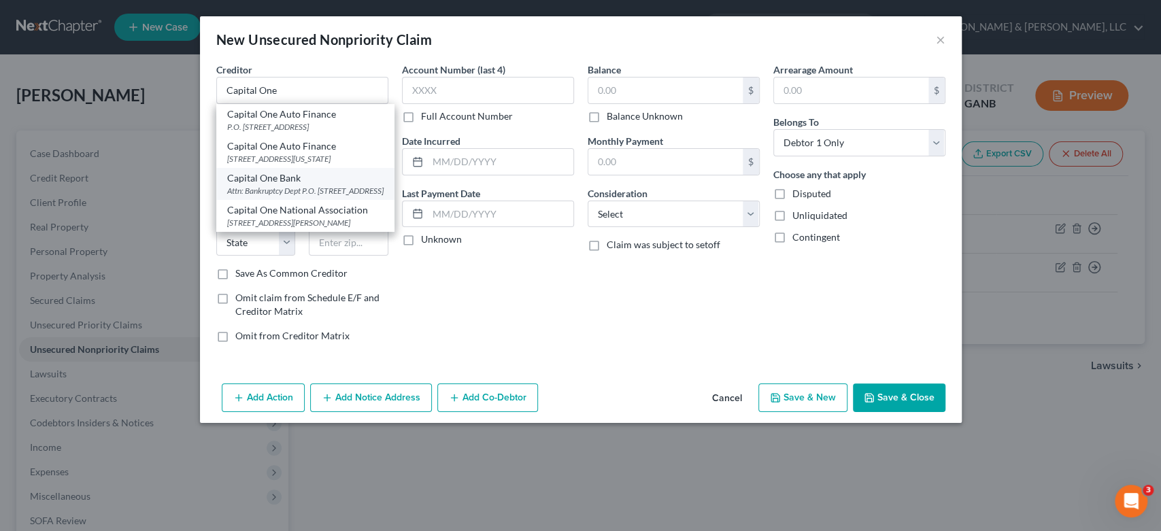
click at [294, 185] on div "Capital One Bank" at bounding box center [305, 178] width 156 height 14
type input "Capital One Bank"
type input "Attn: Bankruptcy Dept"
type input "P.O. Box 30285"
type input "[GEOGRAPHIC_DATA]"
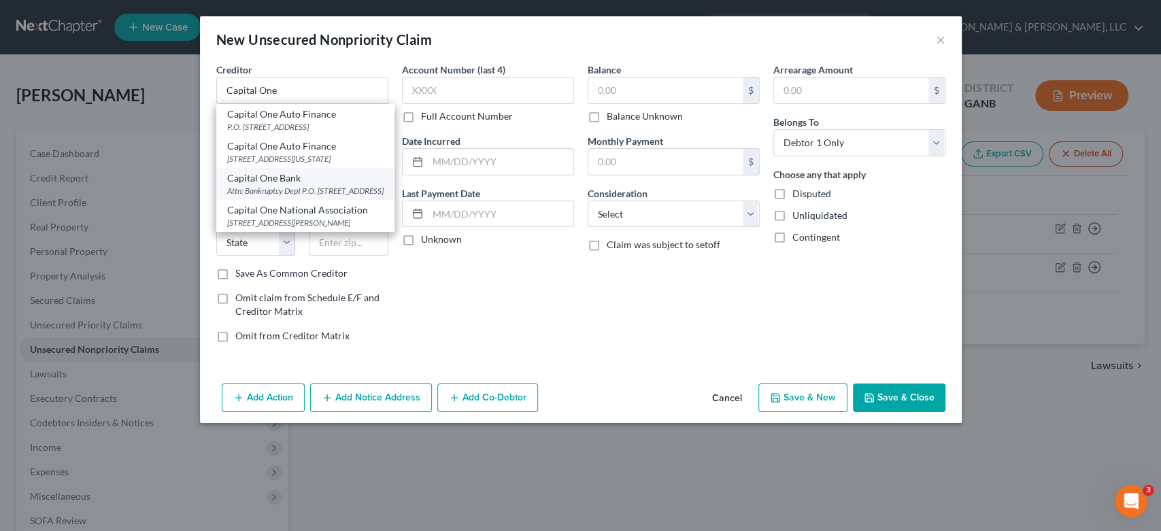
select select "46"
type input "84130-0285"
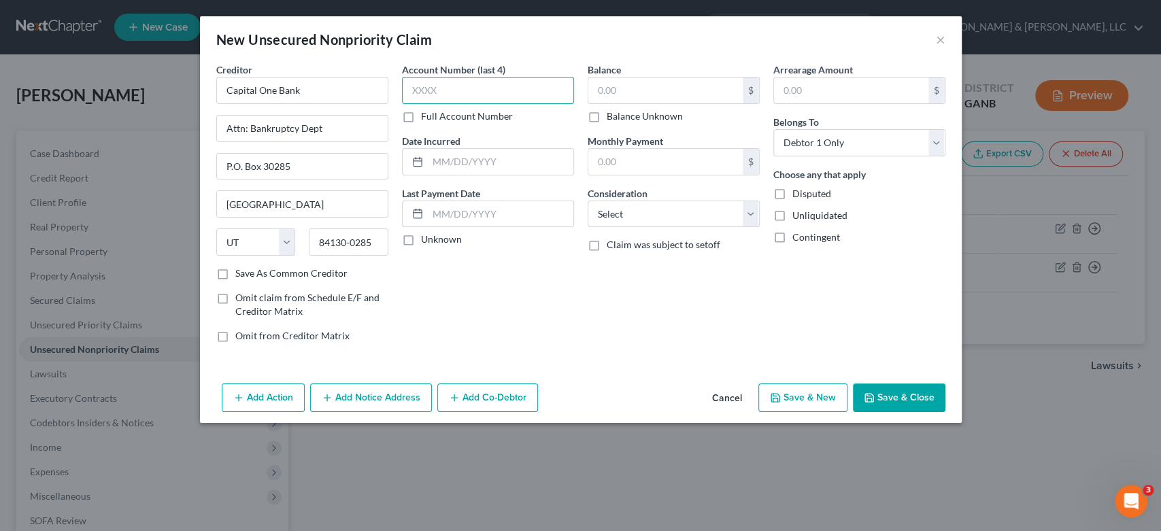
click at [478, 89] on input "text" at bounding box center [488, 90] width 172 height 27
drag, startPoint x: 660, startPoint y: 91, endPoint x: 811, endPoint y: 48, distance: 157.1
click at [664, 87] on input "text" at bounding box center [665, 91] width 154 height 26
type input "3,021.00"
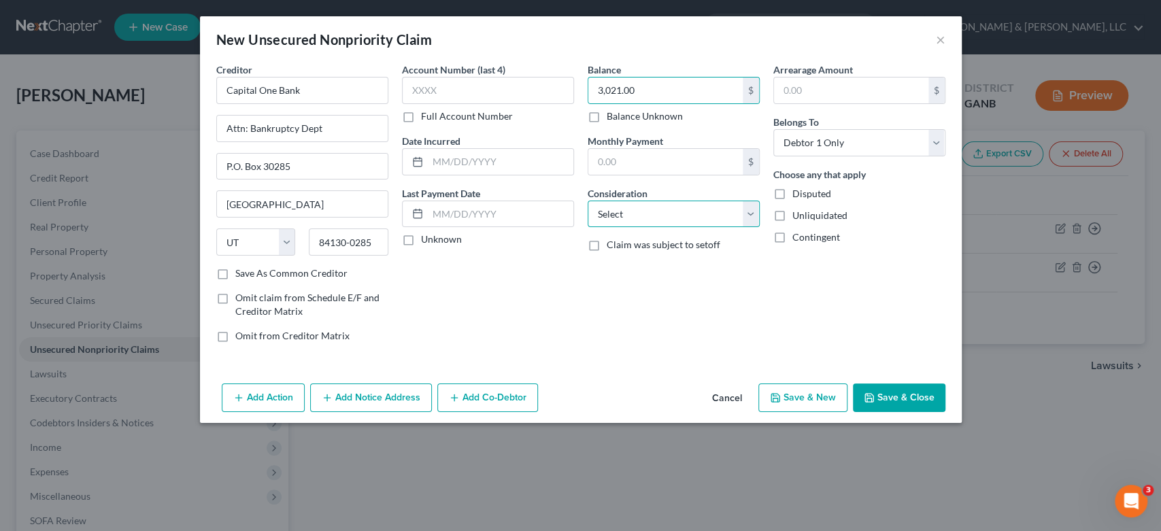
click at [751, 211] on select "Select Cable / Satellite Services Collection Agency Credit Card Debt Debt Couns…" at bounding box center [674, 214] width 172 height 27
select select "2"
click at [588, 201] on select "Select Cable / Satellite Services Collection Agency Credit Card Debt Debt Couns…" at bounding box center [674, 214] width 172 height 27
click at [815, 390] on button "Save & New" at bounding box center [802, 398] width 89 height 29
select select "0"
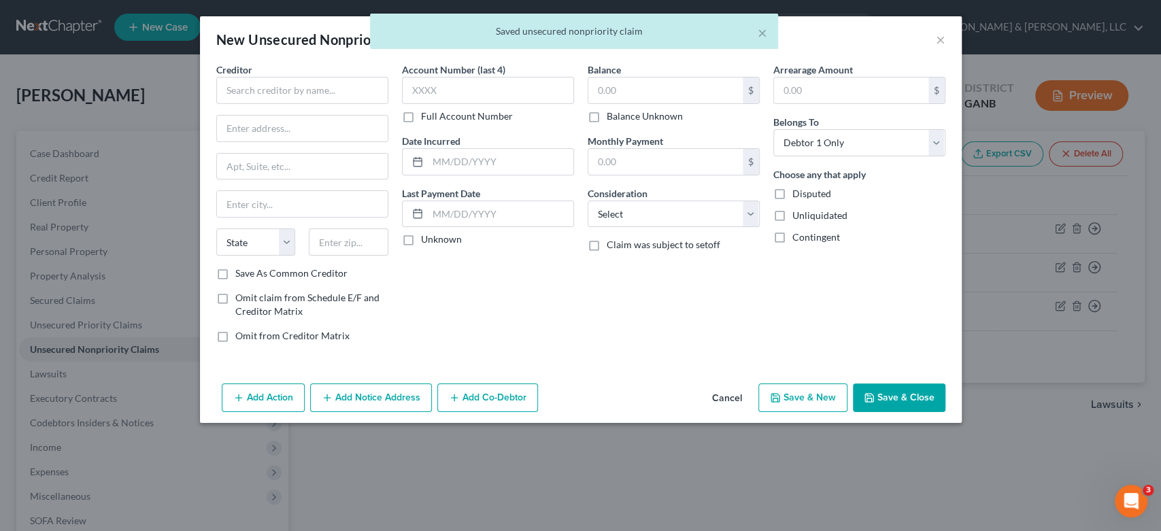
type input "0.00"
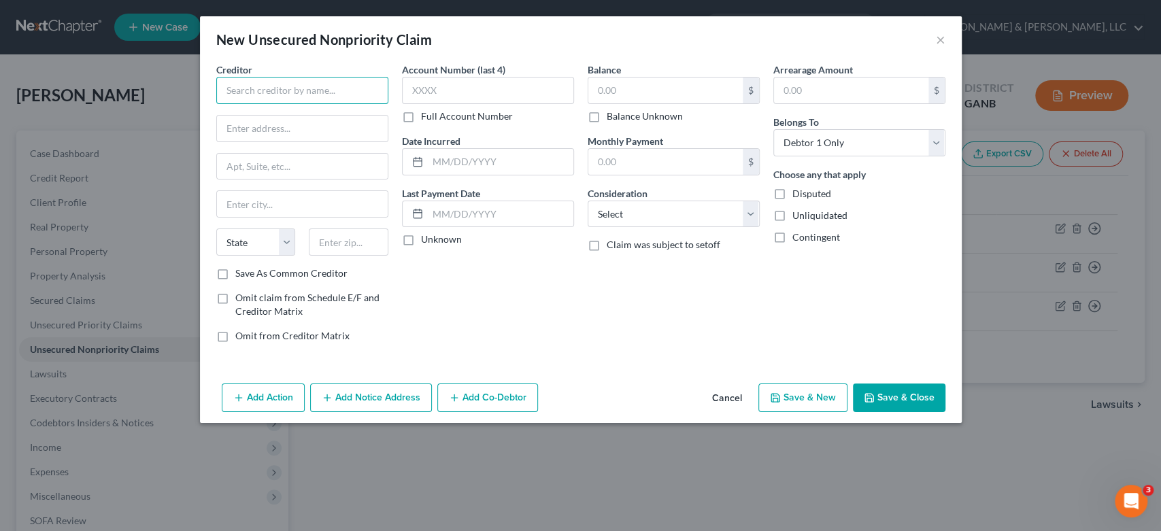
click at [278, 92] on input "text" at bounding box center [302, 90] width 172 height 27
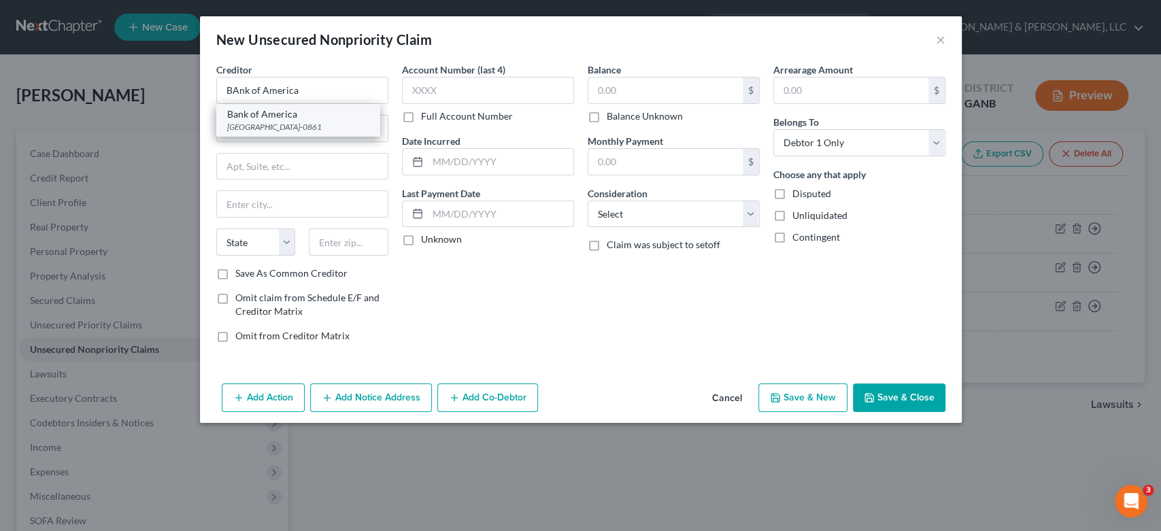
click at [280, 122] on div "[GEOGRAPHIC_DATA]-0861" at bounding box center [297, 127] width 141 height 12
type input "Bank of America"
type input "PO Box 660861"
type input "[GEOGRAPHIC_DATA]"
select select "45"
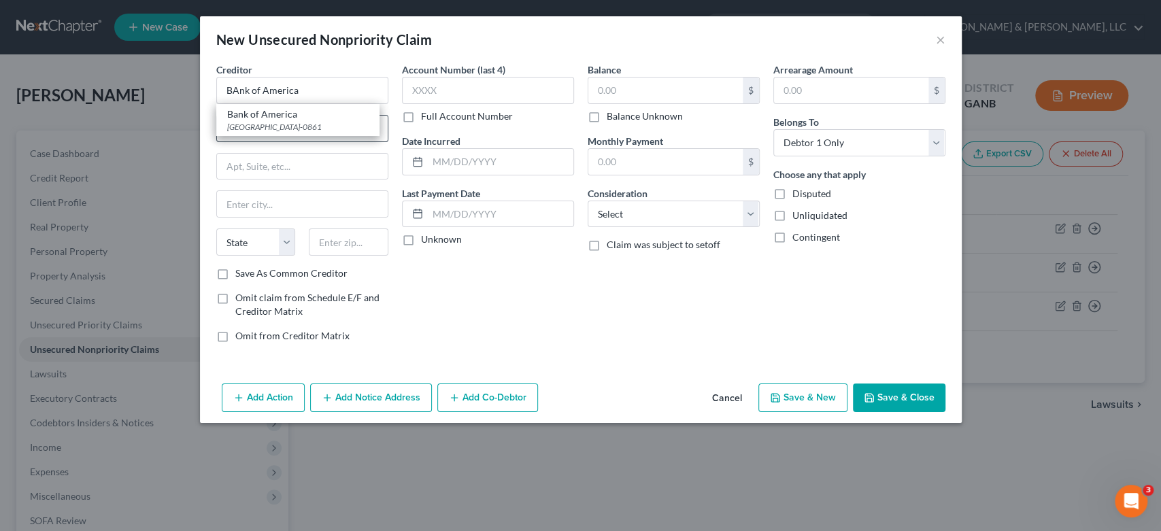
type input "75266-0861"
click at [649, 88] on input "text" at bounding box center [665, 91] width 154 height 26
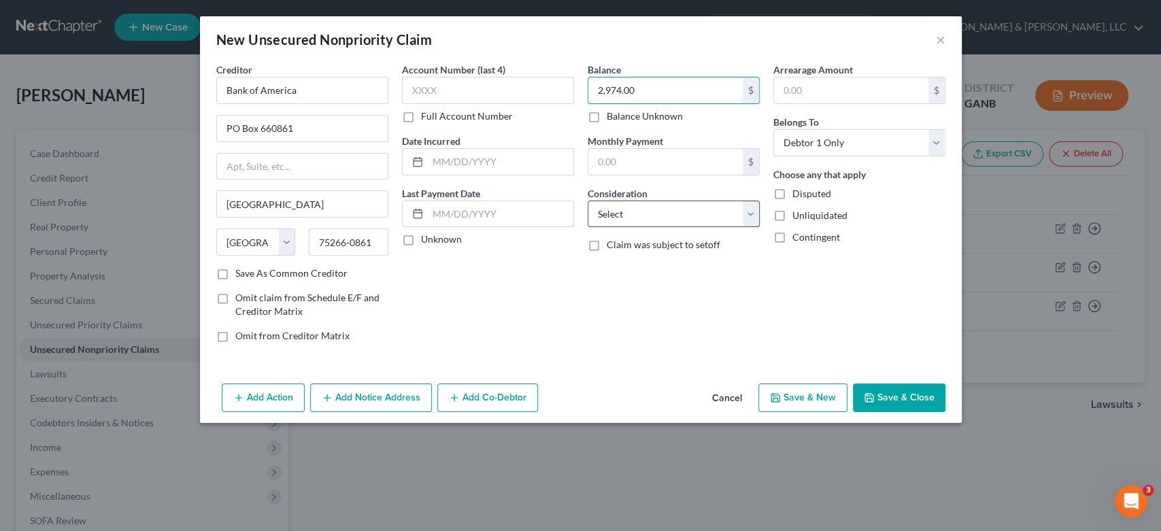
type input "2,974.00"
click at [756, 210] on select "Select Cable / Satellite Services Collection Agency Credit Card Debt Debt Couns…" at bounding box center [674, 214] width 172 height 27
select select "2"
click at [588, 201] on select "Select Cable / Satellite Services Collection Agency Credit Card Debt Debt Couns…" at bounding box center [674, 214] width 172 height 27
click at [810, 398] on button "Save & New" at bounding box center [802, 398] width 89 height 29
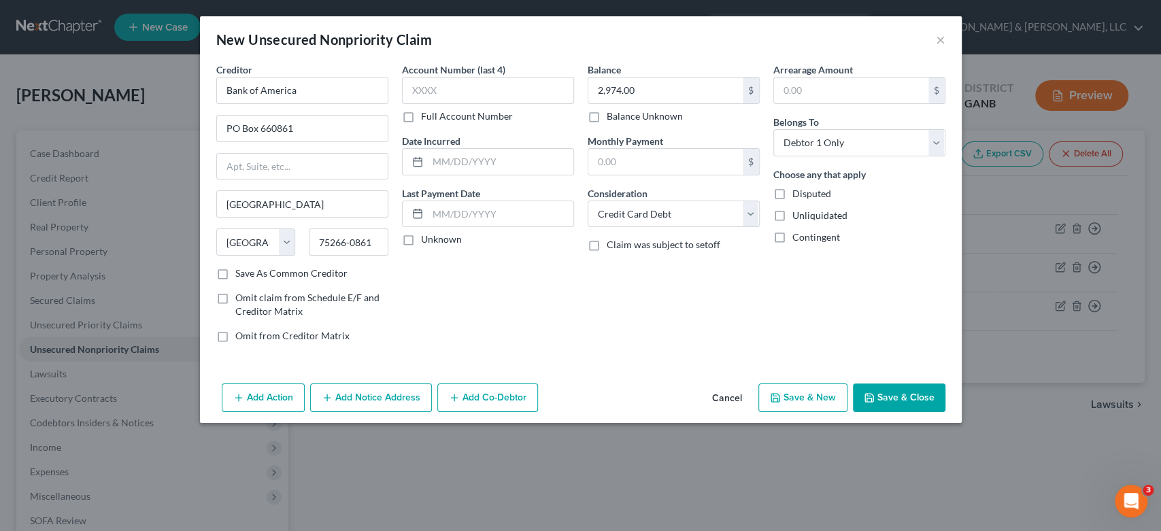
select select "0"
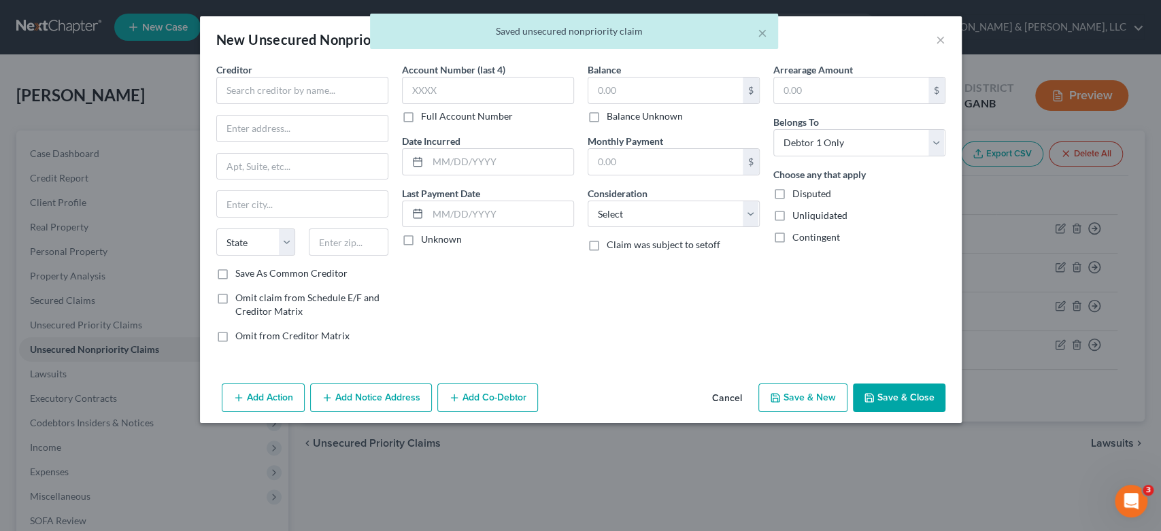
type input "0.00"
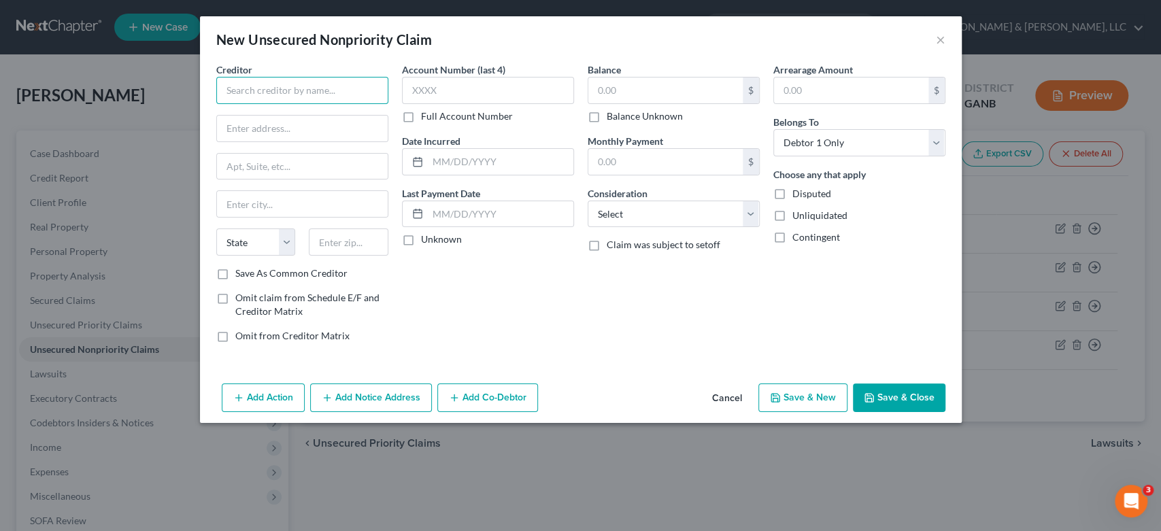
click at [261, 91] on input "text" at bounding box center [302, 90] width 172 height 27
click at [270, 130] on div "P.O. [STREET_ADDRESS]" at bounding box center [297, 127] width 141 height 12
type input "[PERSON_NAME] Bank"
type input "P.O. Box 9201"
type input "Old Bethpage"
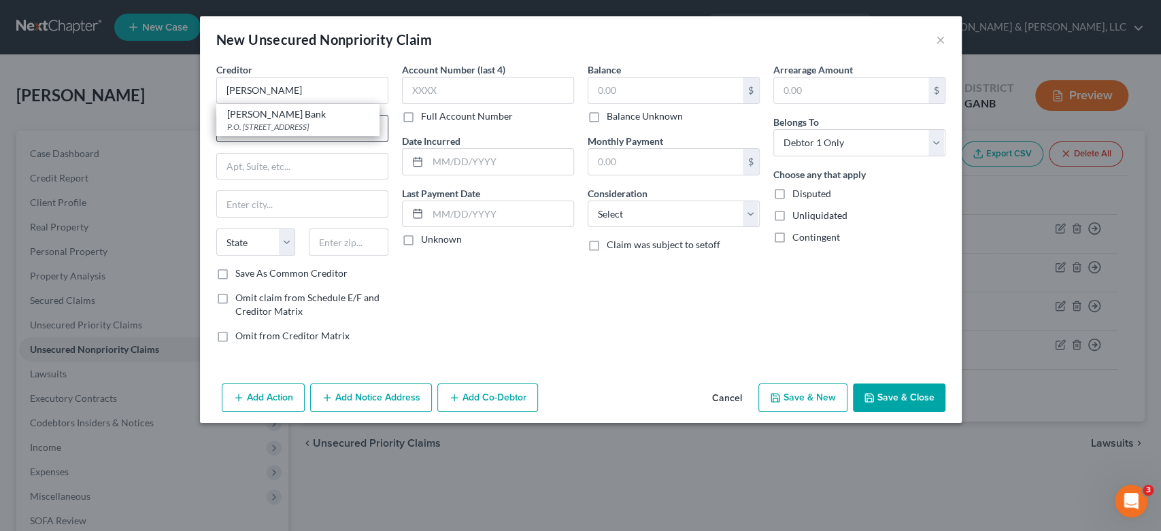
select select "35"
type input "11804-9001"
drag, startPoint x: 654, startPoint y: 88, endPoint x: 679, endPoint y: 82, distance: 25.2
click at [654, 87] on input "text" at bounding box center [665, 91] width 154 height 26
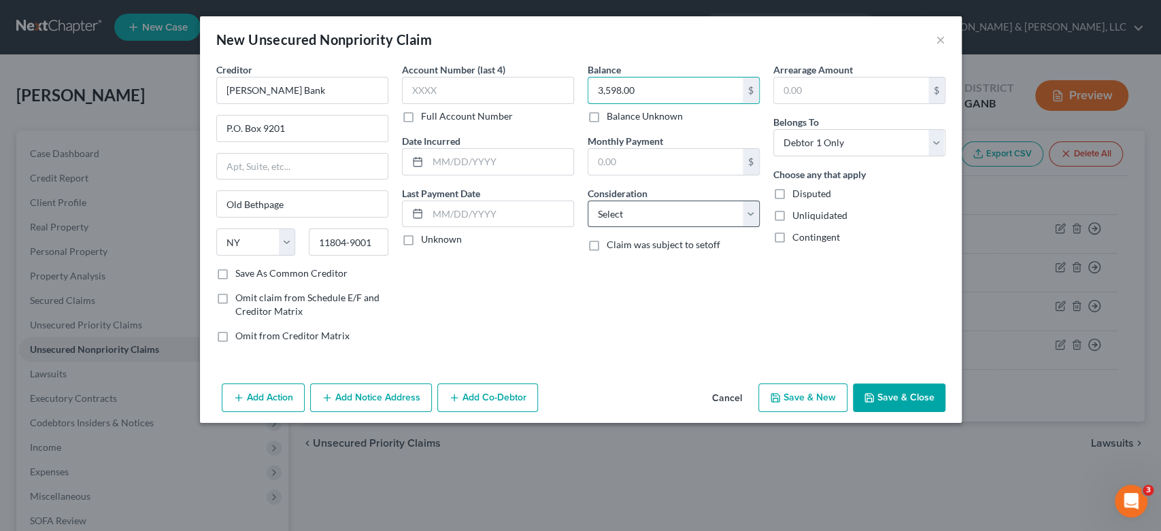
type input "3,598.00"
click at [748, 216] on select "Select Cable / Satellite Services Collection Agency Credit Card Debt Debt Couns…" at bounding box center [674, 214] width 172 height 27
select select "2"
click at [588, 201] on select "Select Cable / Satellite Services Collection Agency Credit Card Debt Debt Couns…" at bounding box center [674, 214] width 172 height 27
click at [803, 401] on button "Save & New" at bounding box center [802, 398] width 89 height 29
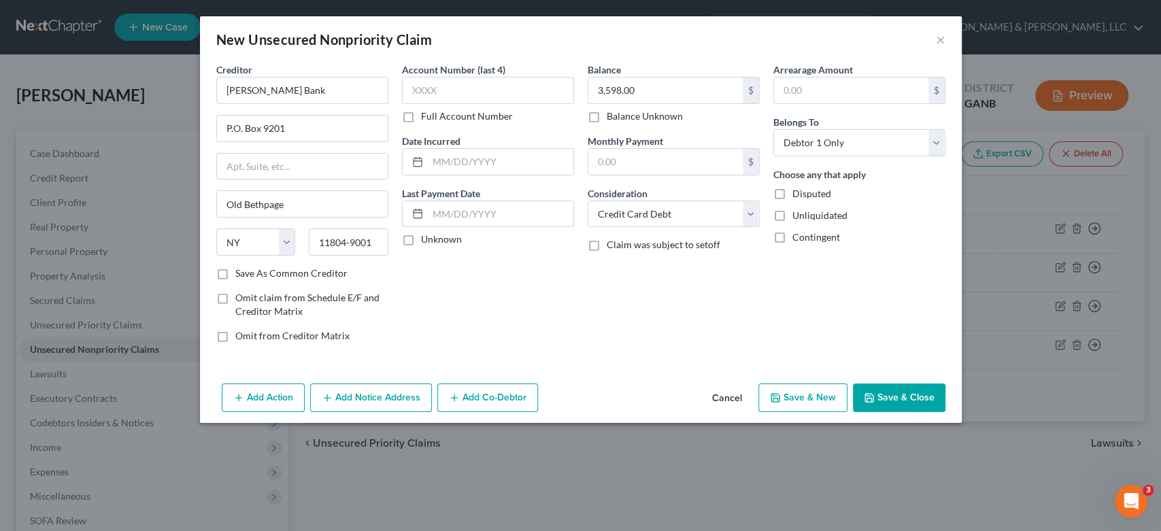
select select "0"
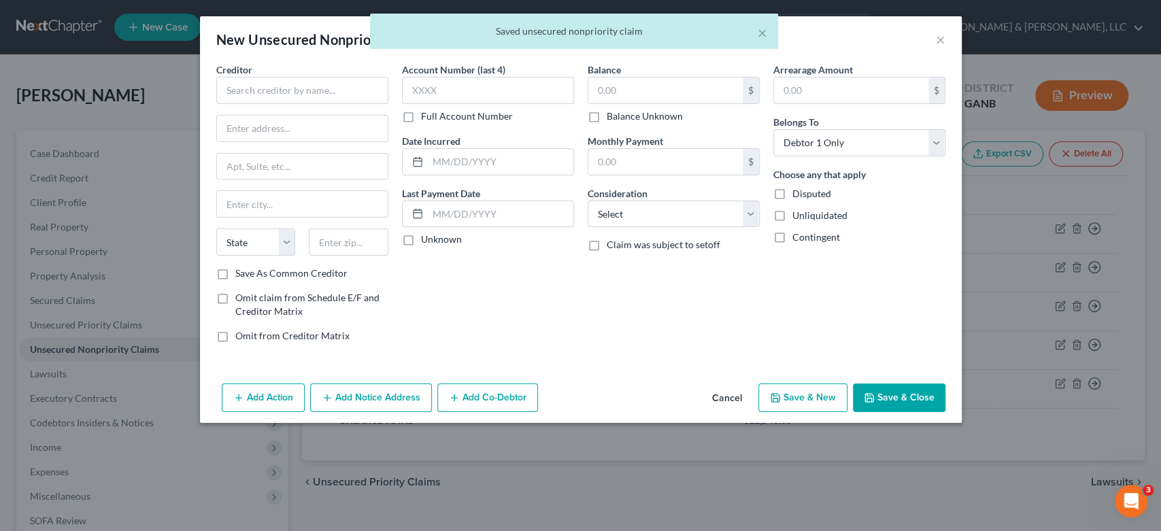
type input "0.00"
click at [763, 34] on button "×" at bounding box center [763, 32] width 10 height 16
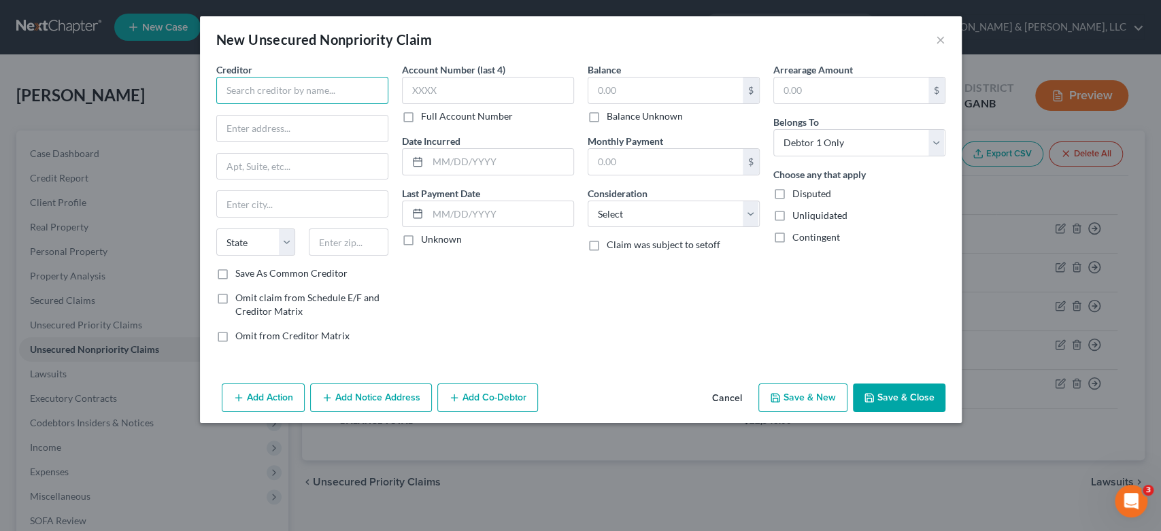
click at [233, 86] on input "text" at bounding box center [302, 90] width 172 height 27
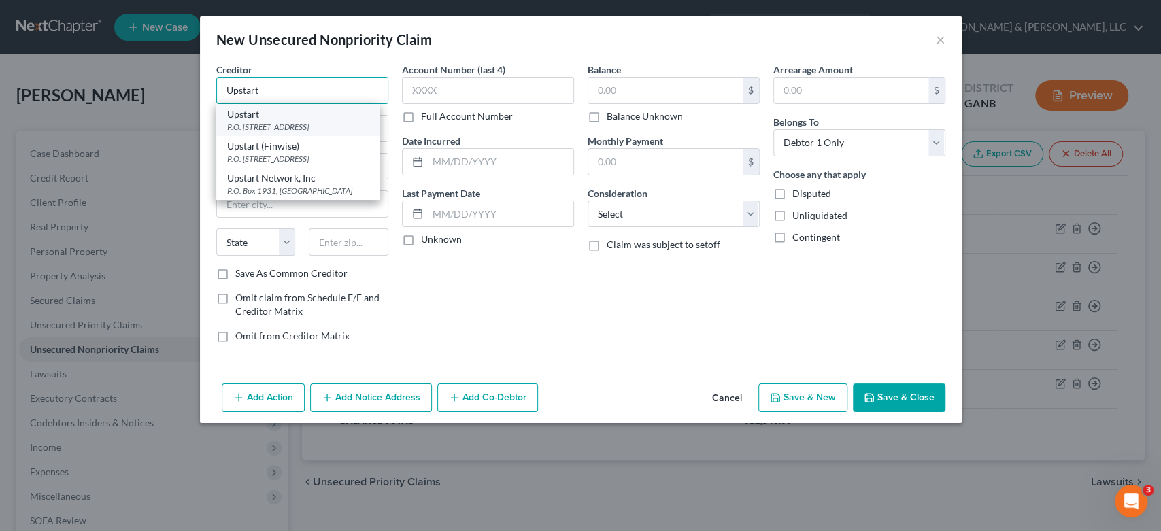
type input "Upstart"
click at [284, 123] on div "P.O. [STREET_ADDRESS]" at bounding box center [297, 127] width 141 height 12
type input "P.O. Box 1503"
type input "San [PERSON_NAME]"
select select "4"
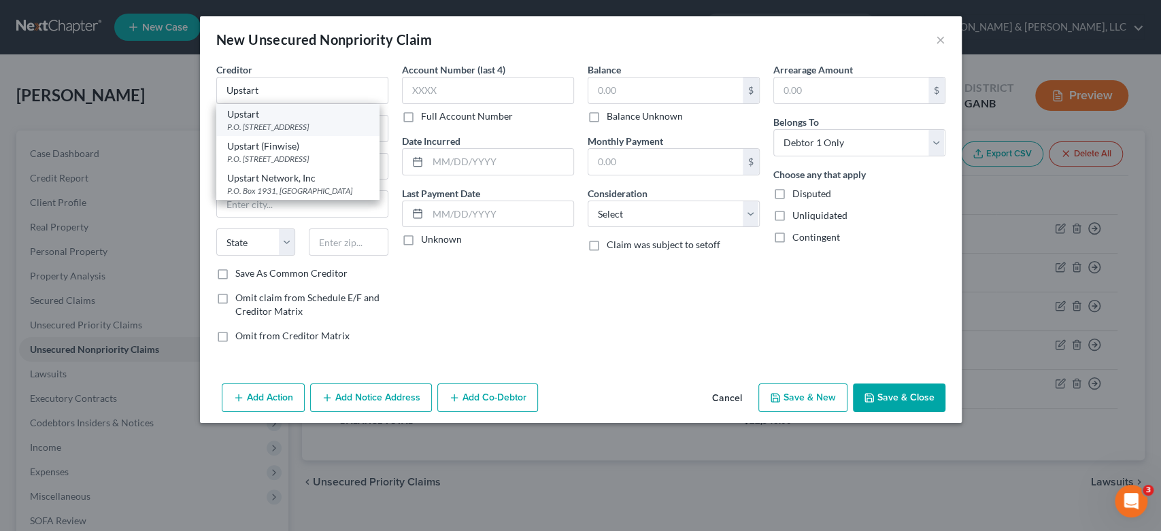
type input "94070"
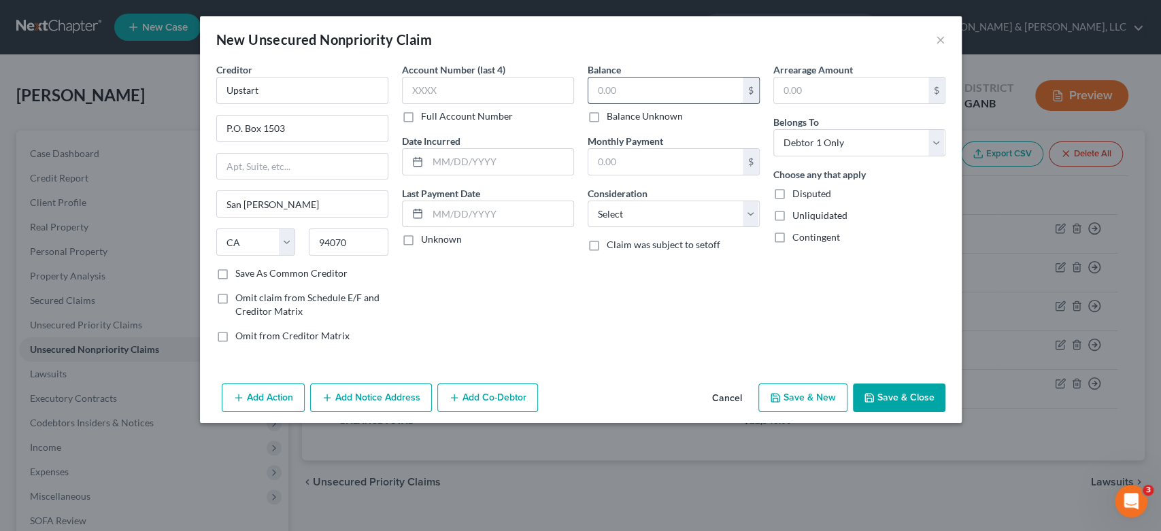
click at [681, 93] on input "text" at bounding box center [665, 91] width 154 height 26
type input "1,900.00"
click at [749, 208] on select "Select Cable / Satellite Services Collection Agency Credit Card Debt Debt Couns…" at bounding box center [674, 214] width 172 height 27
click at [588, 201] on select "Select Cable / Satellite Services Collection Agency Credit Card Debt Debt Couns…" at bounding box center [674, 214] width 172 height 27
click at [751, 211] on select "Select Cable / Satellite Services Collection Agency Credit Card Debt Debt Couns…" at bounding box center [674, 214] width 172 height 27
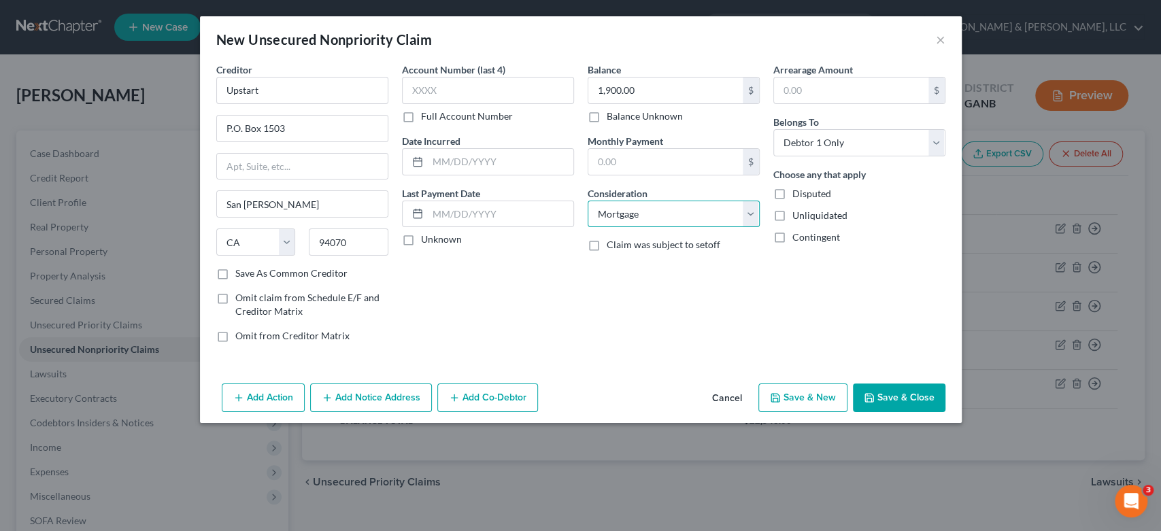
select select "10"
click at [588, 201] on select "Select Cable / Satellite Services Collection Agency Credit Card Debt Debt Couns…" at bounding box center [674, 214] width 172 height 27
click at [815, 395] on button "Save & New" at bounding box center [802, 398] width 89 height 29
select select "0"
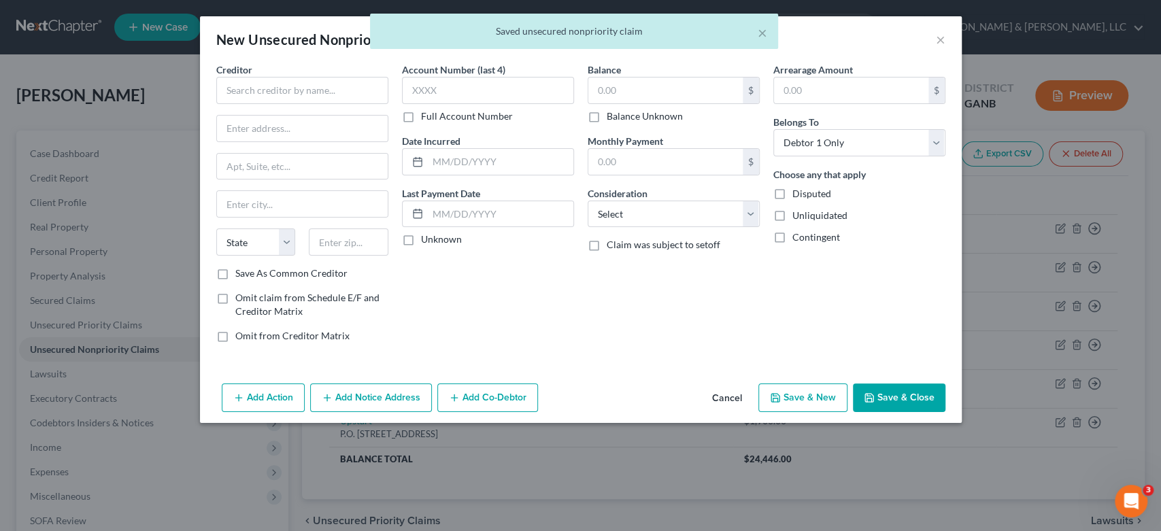
type input "0.00"
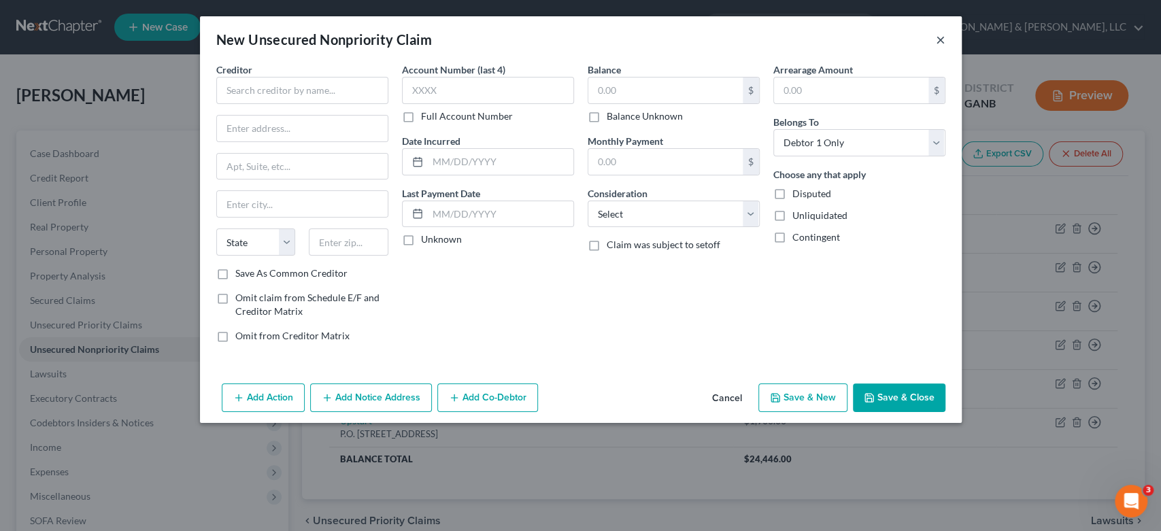
click at [940, 33] on button "×" at bounding box center [941, 39] width 10 height 16
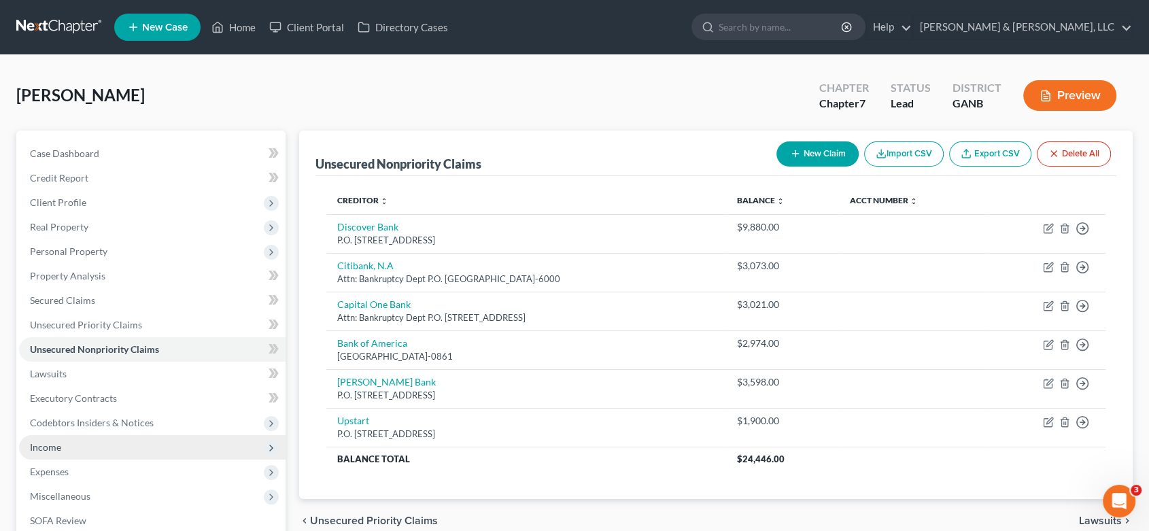
click at [47, 441] on span "Income" at bounding box center [45, 447] width 31 height 12
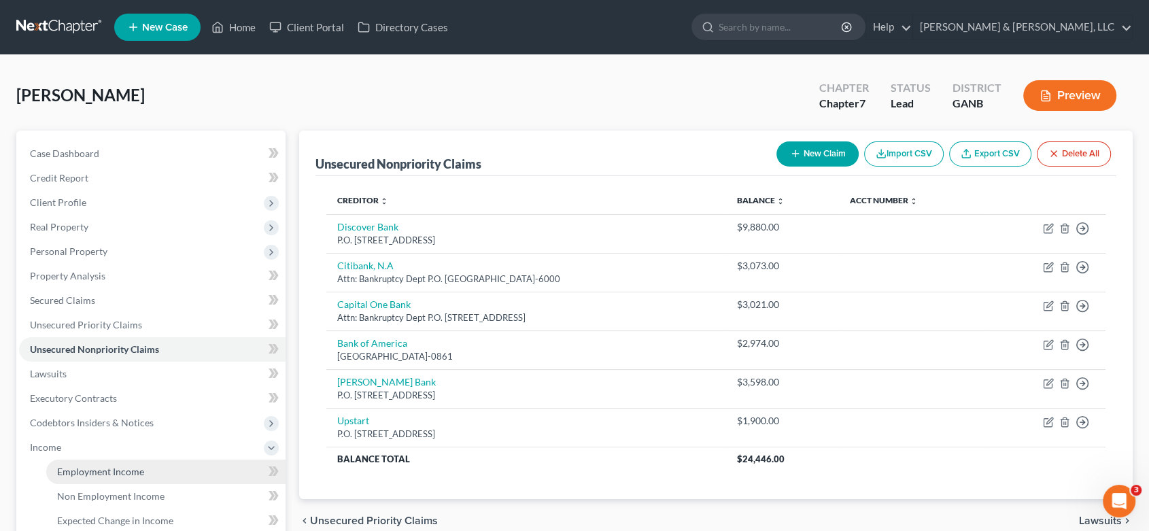
click at [76, 472] on span "Employment Income" at bounding box center [100, 472] width 87 height 12
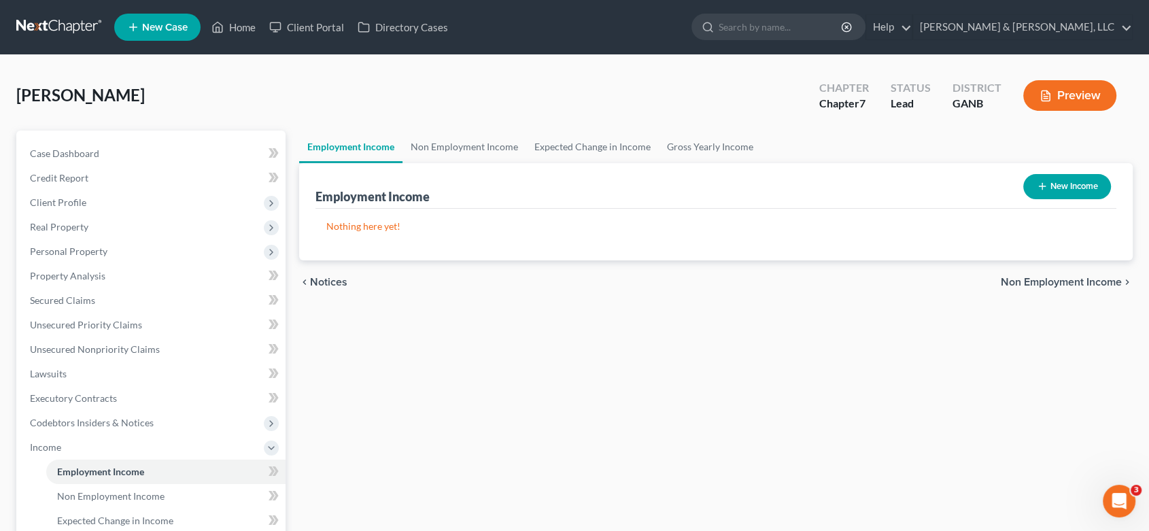
click at [1066, 185] on button "New Income" at bounding box center [1068, 186] width 88 height 25
select select "0"
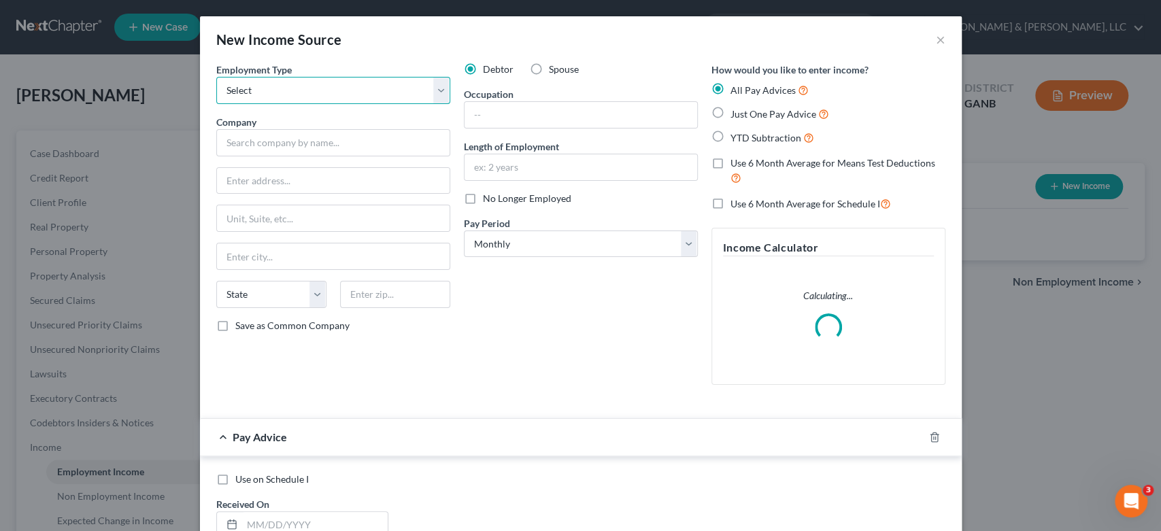
click at [435, 87] on select "Select Full or [DEMOGRAPHIC_DATA] Employment Self Employment" at bounding box center [333, 90] width 234 height 27
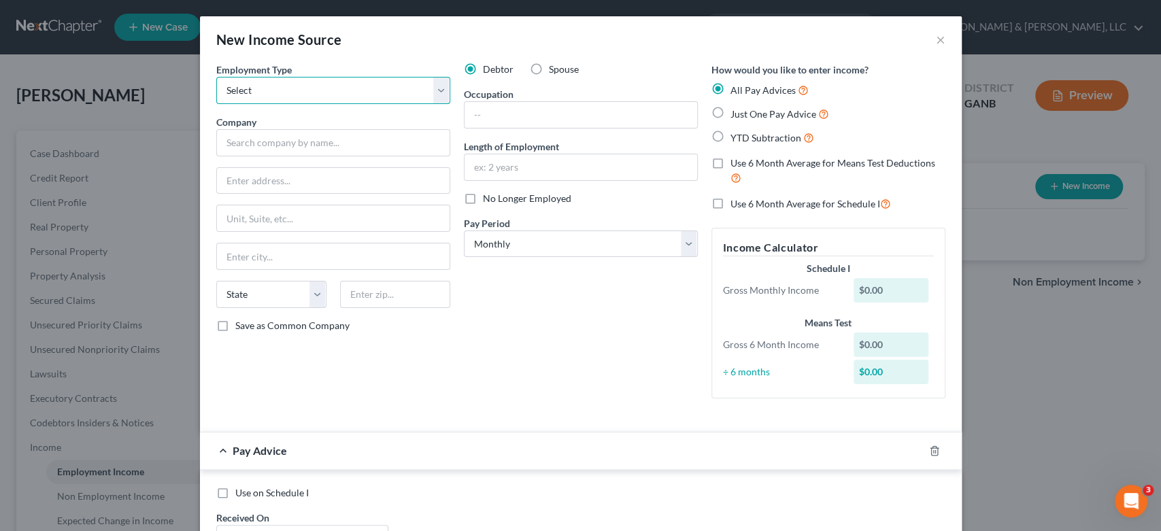
select select "0"
click at [216, 77] on select "Select Full or [DEMOGRAPHIC_DATA] Employment Self Employment" at bounding box center [333, 90] width 234 height 27
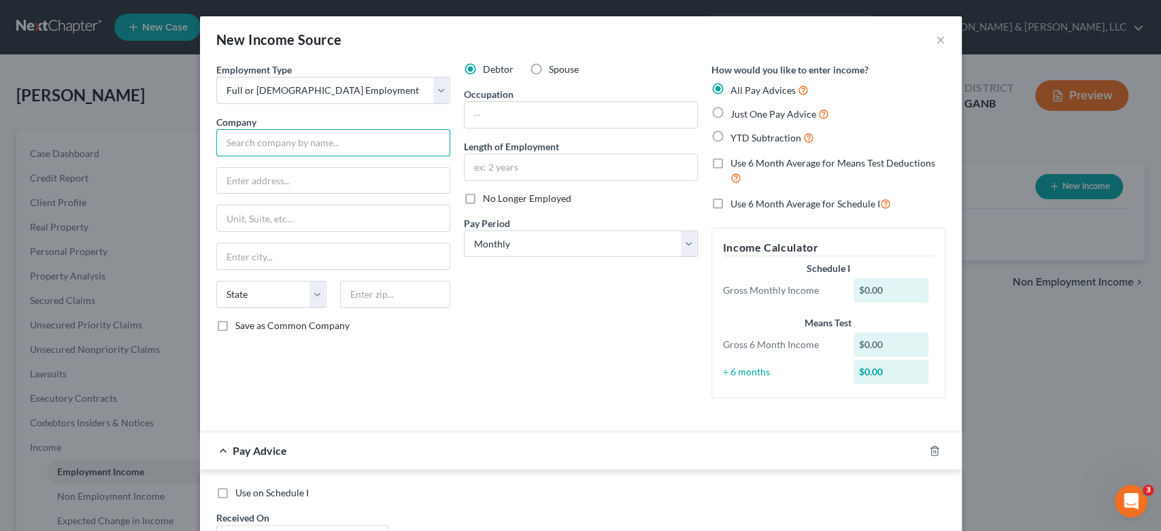
click at [250, 146] on input "text" at bounding box center [333, 142] width 234 height 27
type input "OpTech Automotive"
click at [249, 185] on input "text" at bounding box center [333, 181] width 233 height 26
type input "8001 Volkswagen Dr"
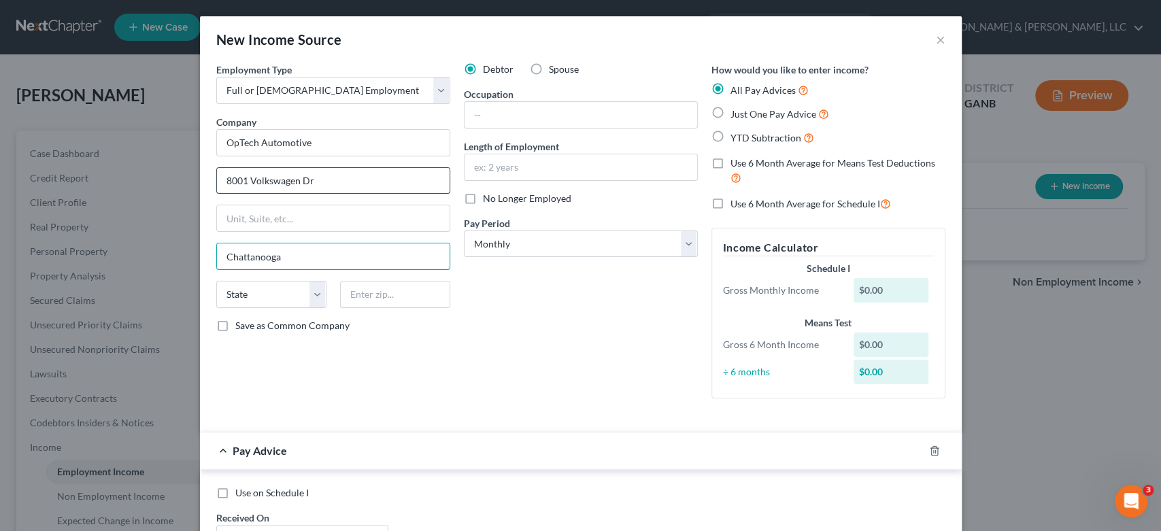
type input "Chattanooga"
select select "44"
type input "37416"
click at [484, 109] on input "text" at bounding box center [580, 115] width 233 height 26
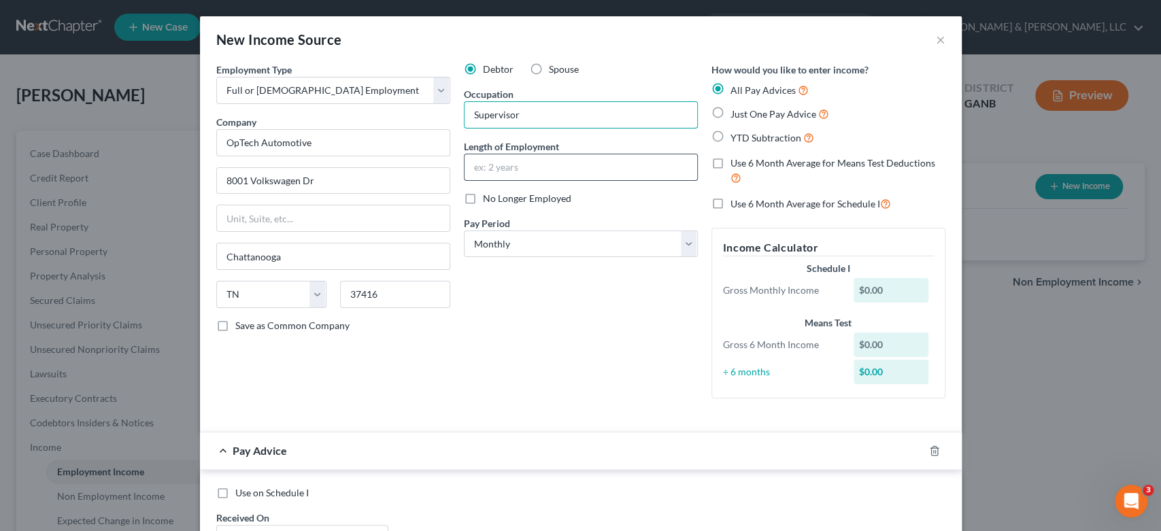
type input "Supervisor"
click at [515, 167] on input "text" at bounding box center [580, 167] width 233 height 26
click at [487, 163] on input "text" at bounding box center [580, 167] width 233 height 26
type input "1 Yeat"
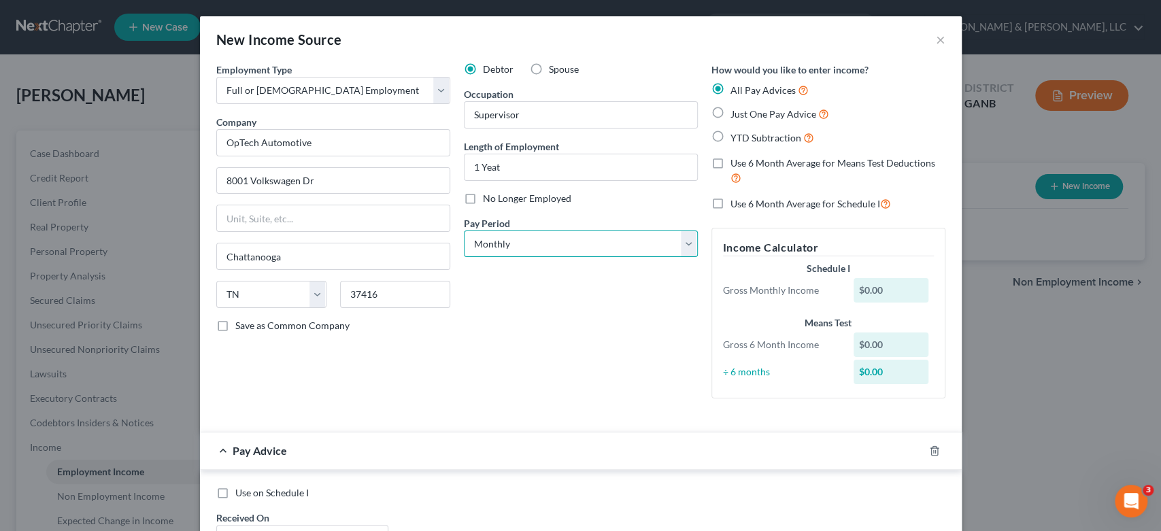
click at [681, 243] on select "Select Monthly Twice Monthly Every Other Week Weekly" at bounding box center [581, 244] width 234 height 27
select select "2"
click at [464, 231] on select "Select Monthly Twice Monthly Every Other Week Weekly" at bounding box center [581, 244] width 234 height 27
click at [730, 112] on label "Just One Pay Advice" at bounding box center [779, 114] width 99 height 16
click at [736, 112] on input "Just One Pay Advice" at bounding box center [740, 110] width 9 height 9
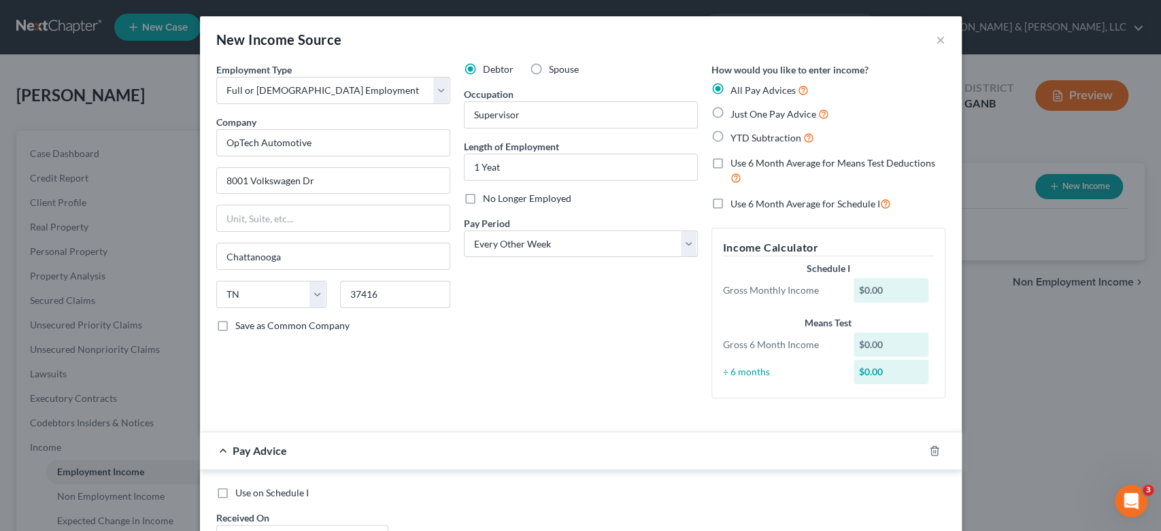
radio input "true"
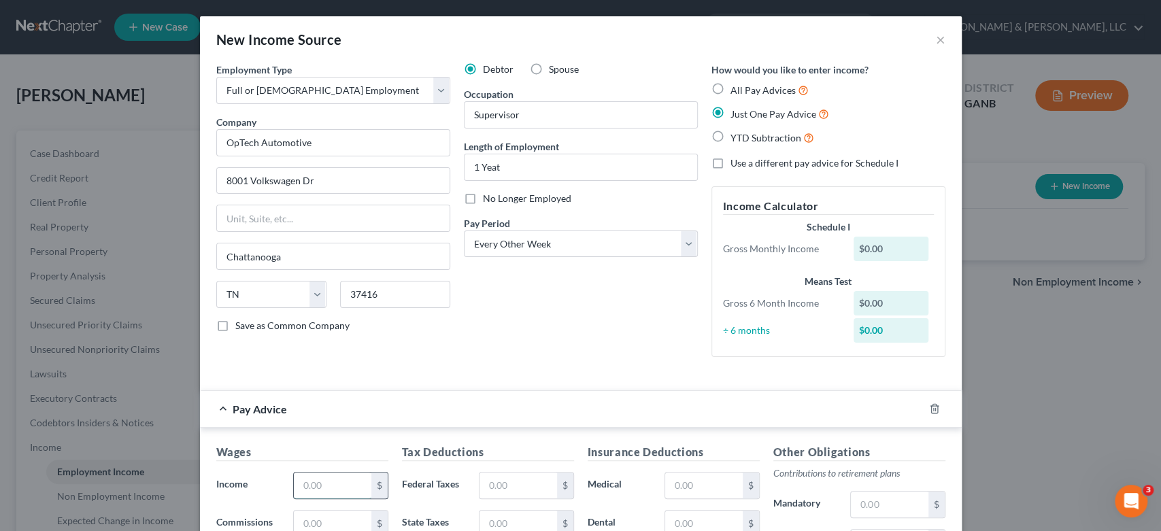
click at [348, 486] on input "text" at bounding box center [332, 486] width 77 height 26
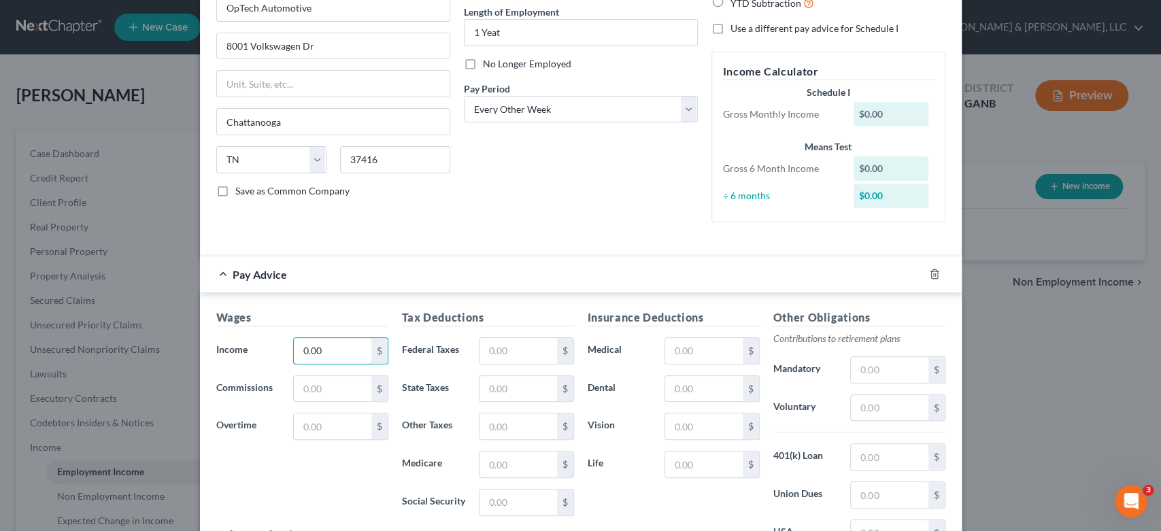
scroll to position [301, 0]
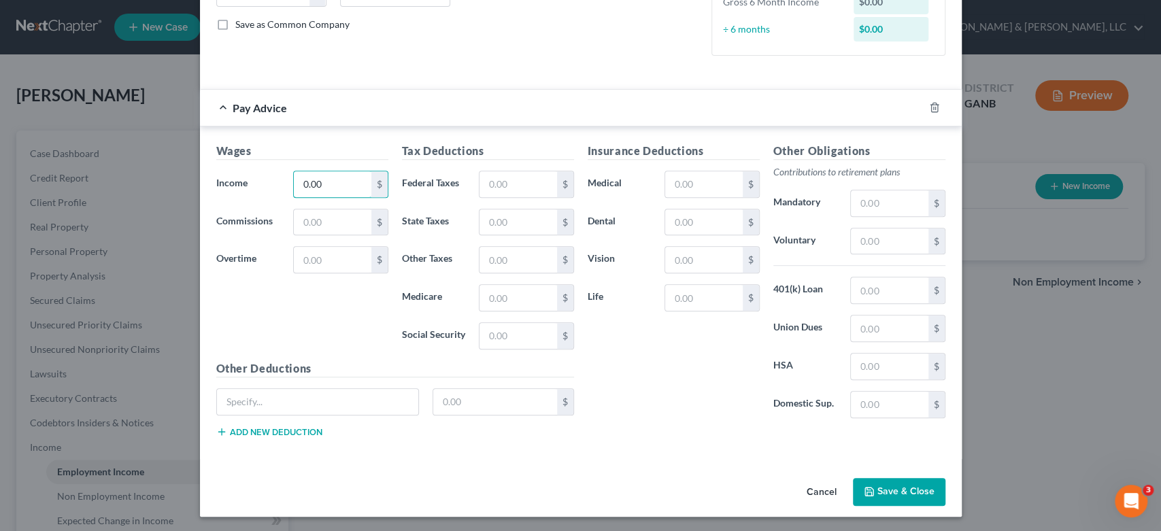
type input "0.00"
click at [884, 483] on button "Save & Close" at bounding box center [899, 492] width 92 height 29
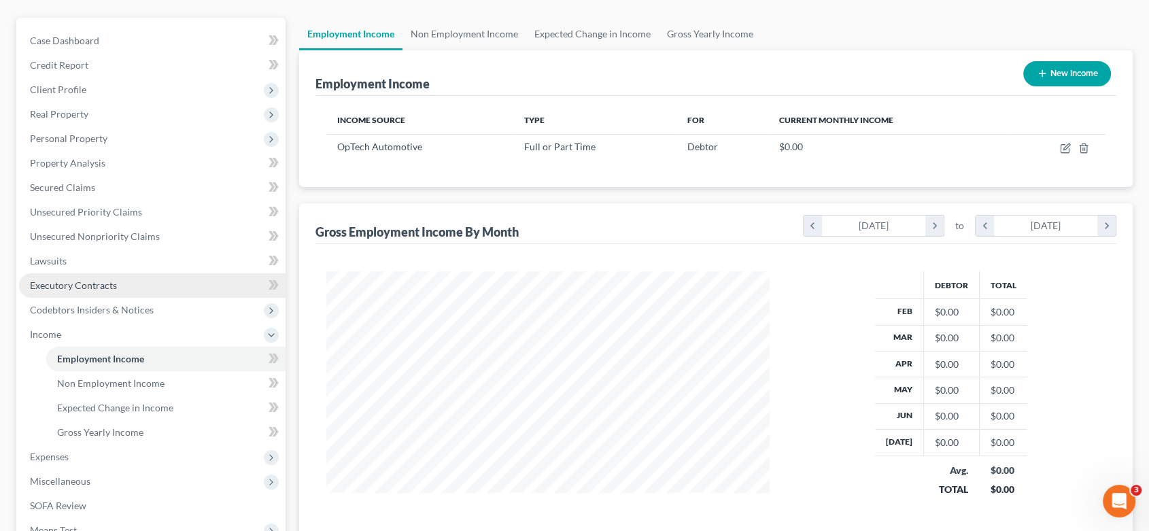
scroll to position [151, 0]
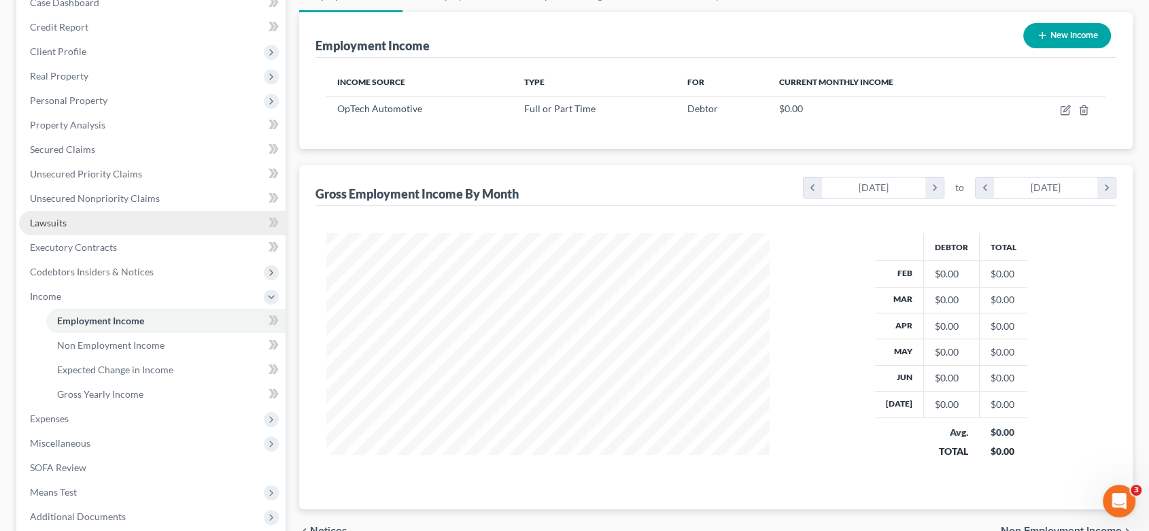
click at [60, 221] on span "Lawsuits" at bounding box center [48, 223] width 37 height 12
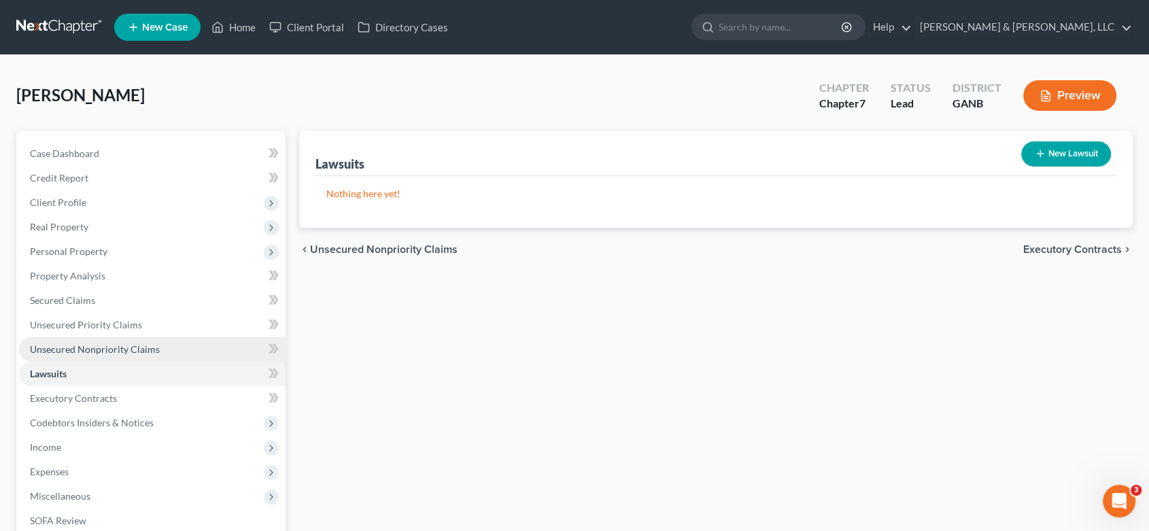
click at [82, 345] on span "Unsecured Nonpriority Claims" at bounding box center [95, 349] width 130 height 12
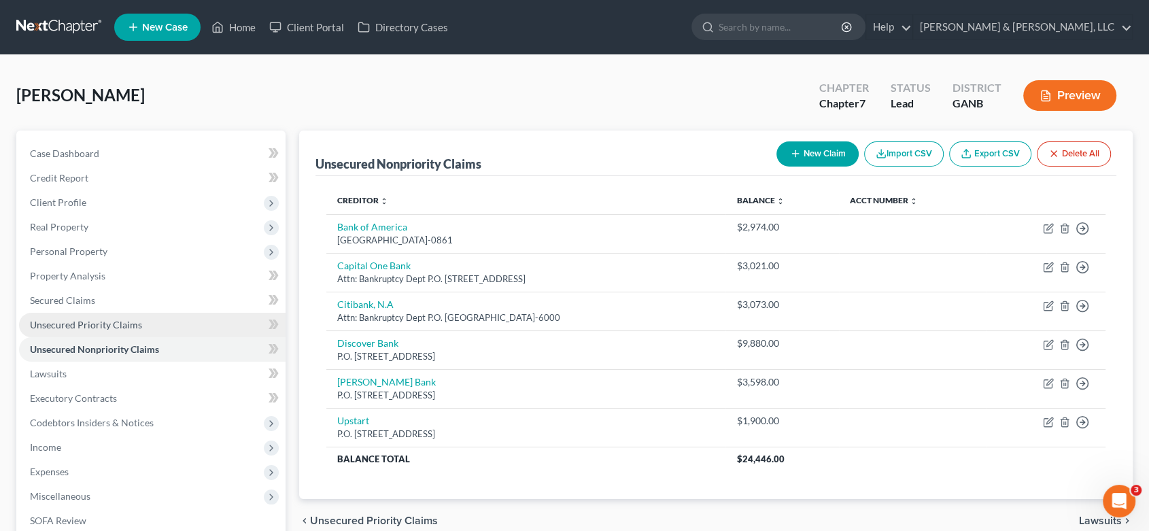
click at [141, 322] on link "Unsecured Priority Claims" at bounding box center [152, 325] width 267 height 24
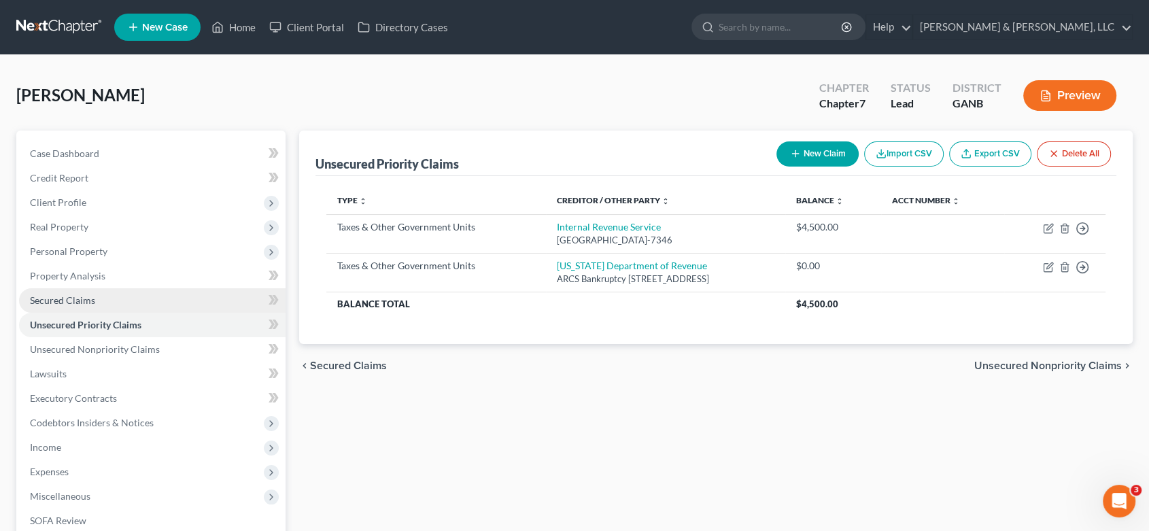
drag, startPoint x: 82, startPoint y: 293, endPoint x: 90, endPoint y: 290, distance: 8.6
click at [82, 294] on span "Secured Claims" at bounding box center [62, 300] width 65 height 12
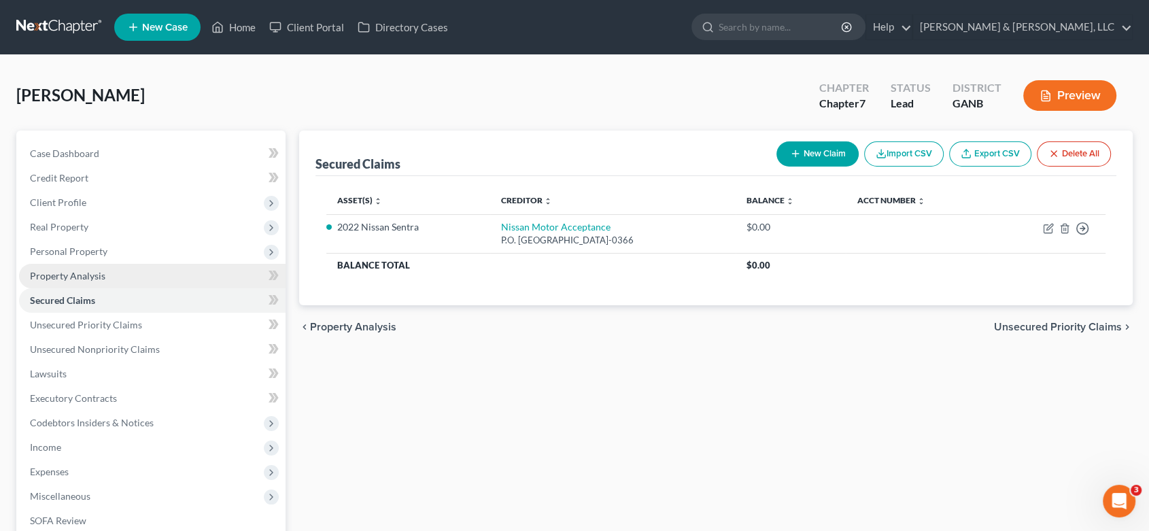
click at [99, 274] on span "Property Analysis" at bounding box center [67, 276] width 75 height 12
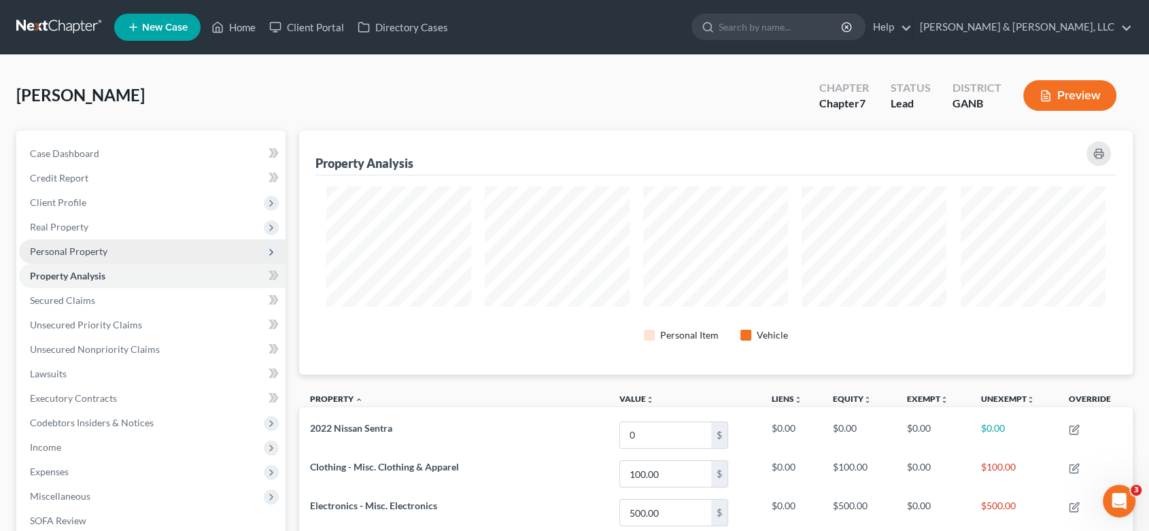
scroll to position [244, 833]
click at [101, 248] on span "Personal Property" at bounding box center [69, 252] width 78 height 12
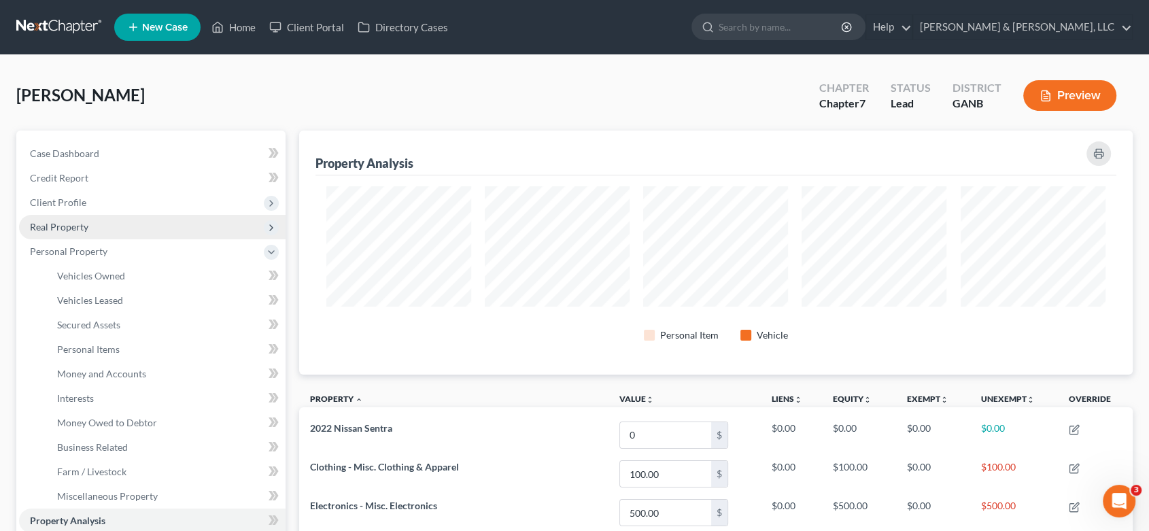
click at [62, 223] on span "Real Property" at bounding box center [59, 227] width 58 height 12
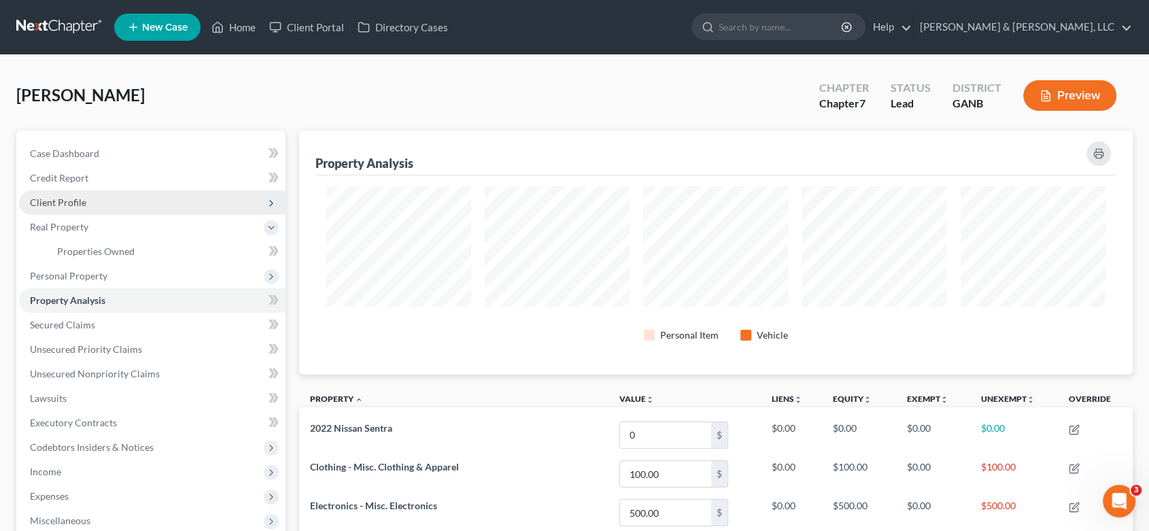
click at [71, 202] on span "Client Profile" at bounding box center [58, 203] width 56 height 12
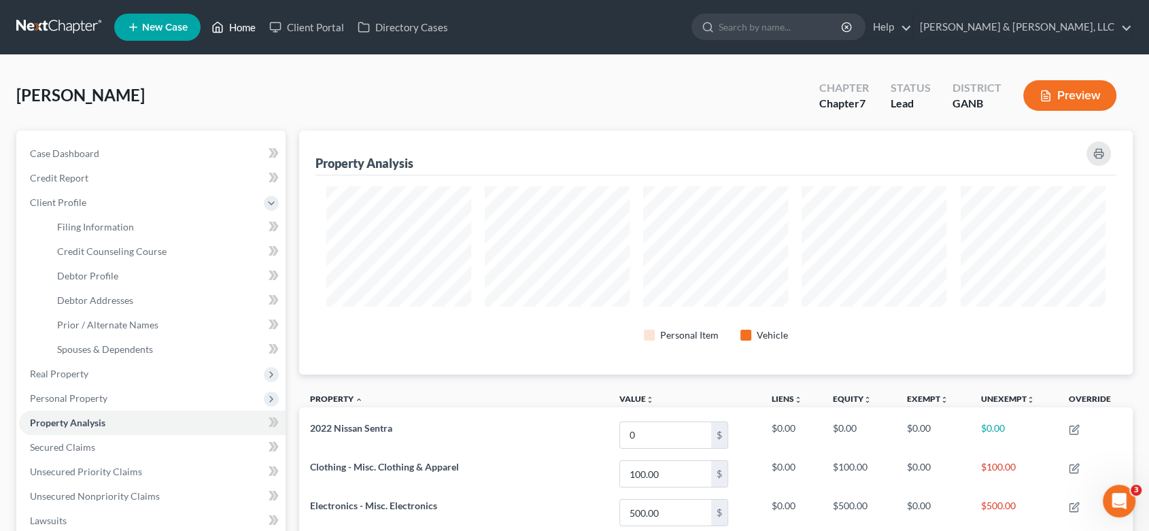
click at [238, 27] on link "Home" at bounding box center [234, 27] width 58 height 24
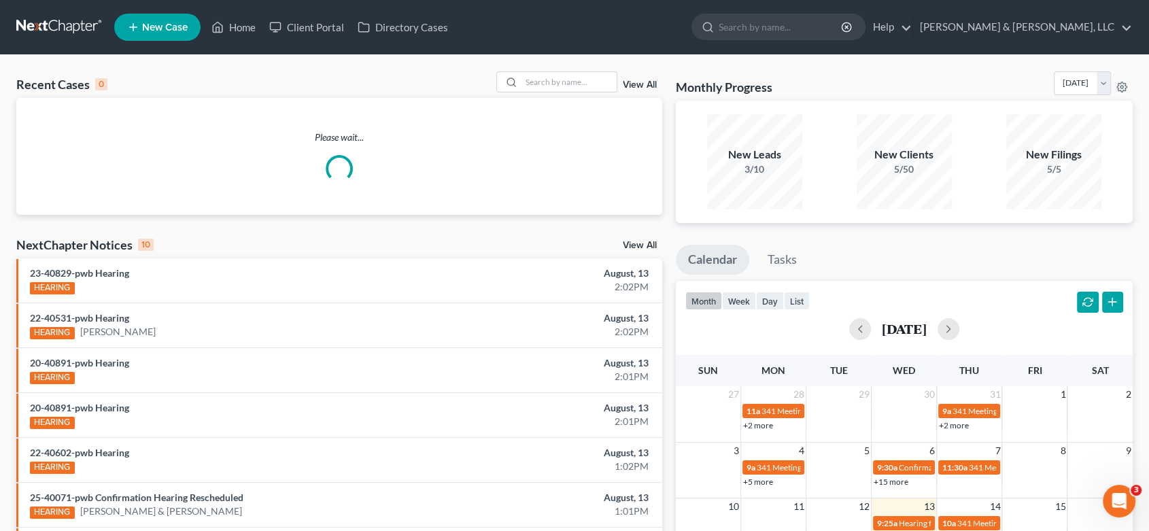
click at [169, 28] on span "New Case" at bounding box center [165, 27] width 46 height 10
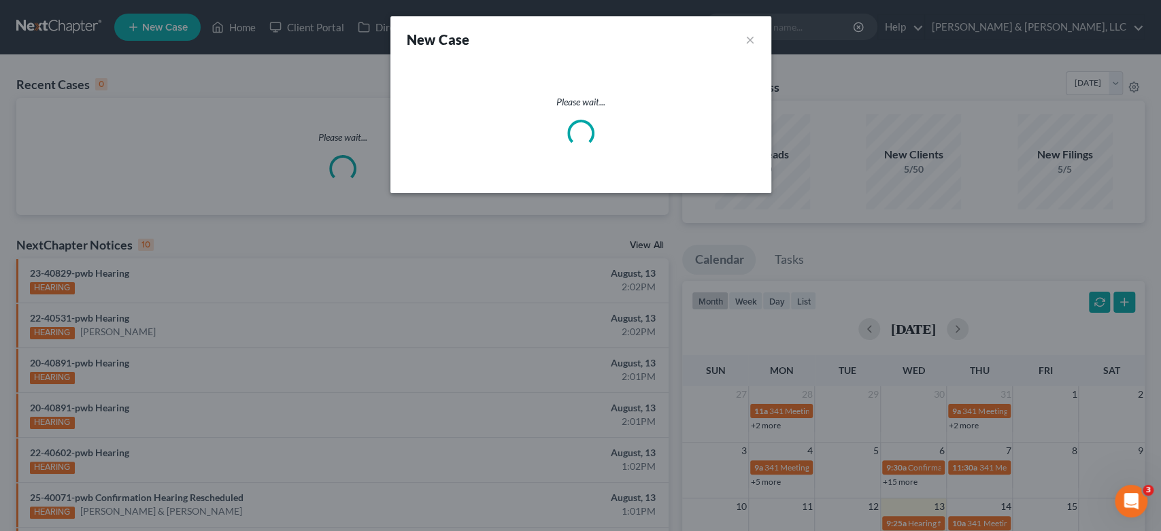
select select "19"
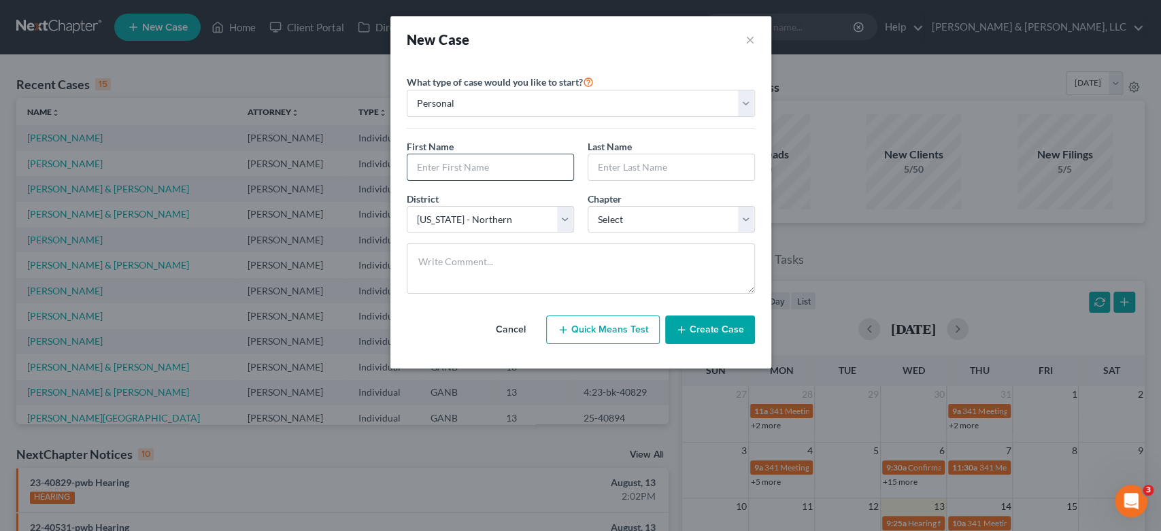
drag, startPoint x: 452, startPoint y: 175, endPoint x: 461, endPoint y: 167, distance: 12.5
click at [452, 173] on input "text" at bounding box center [490, 167] width 166 height 26
type input "T"
type input "[PERSON_NAME]"
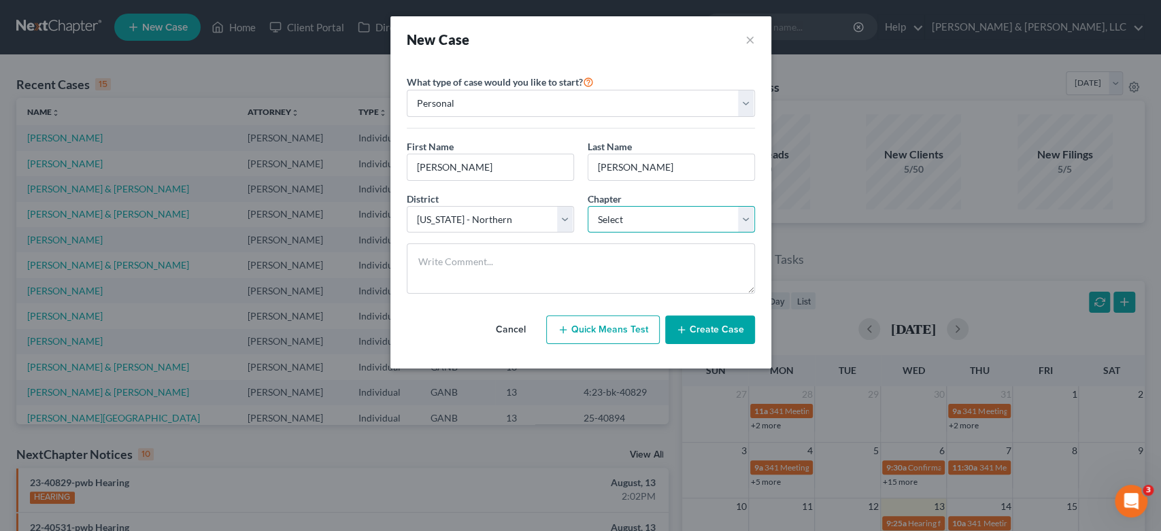
click at [742, 213] on select "Select 7 11 12 13" at bounding box center [671, 219] width 167 height 27
select select "3"
click at [588, 206] on select "Select 7 11 12 13" at bounding box center [671, 219] width 167 height 27
click at [705, 330] on button "Create Case" at bounding box center [710, 330] width 90 height 29
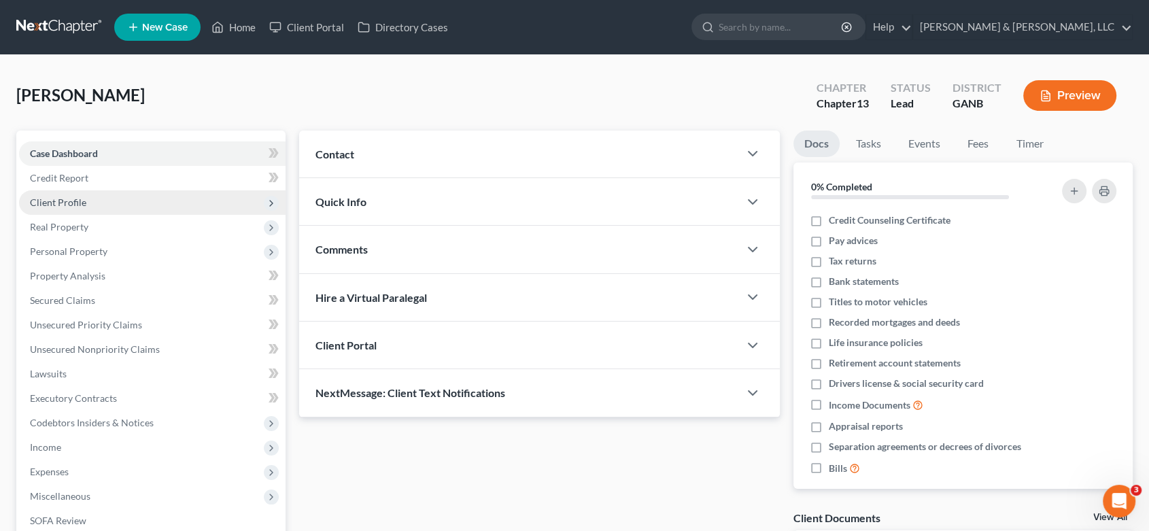
click at [91, 203] on span "Client Profile" at bounding box center [152, 202] width 267 height 24
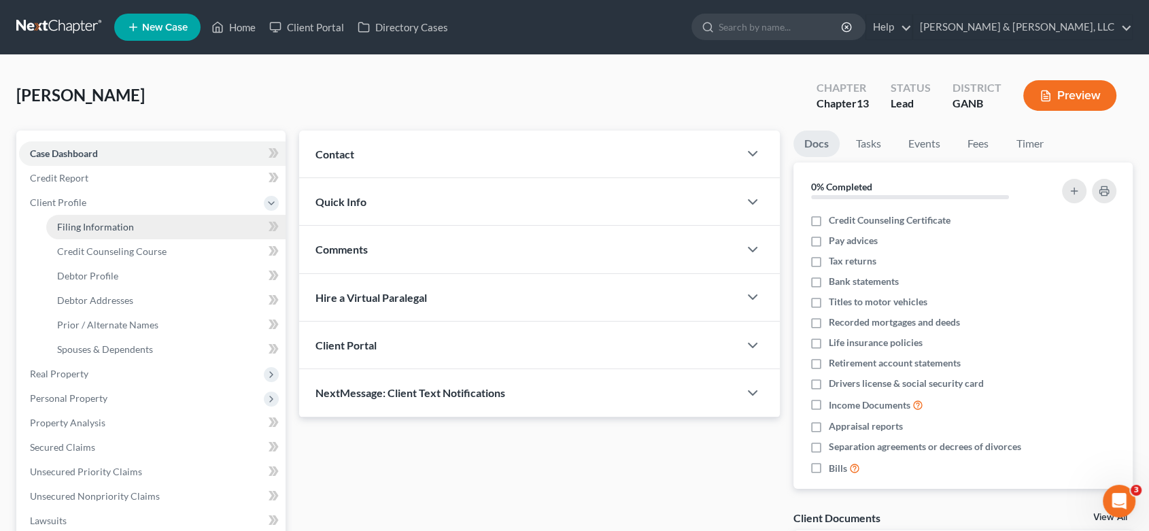
click at [109, 225] on span "Filing Information" at bounding box center [95, 227] width 77 height 12
select select "1"
select select "0"
select select "3"
select select "19"
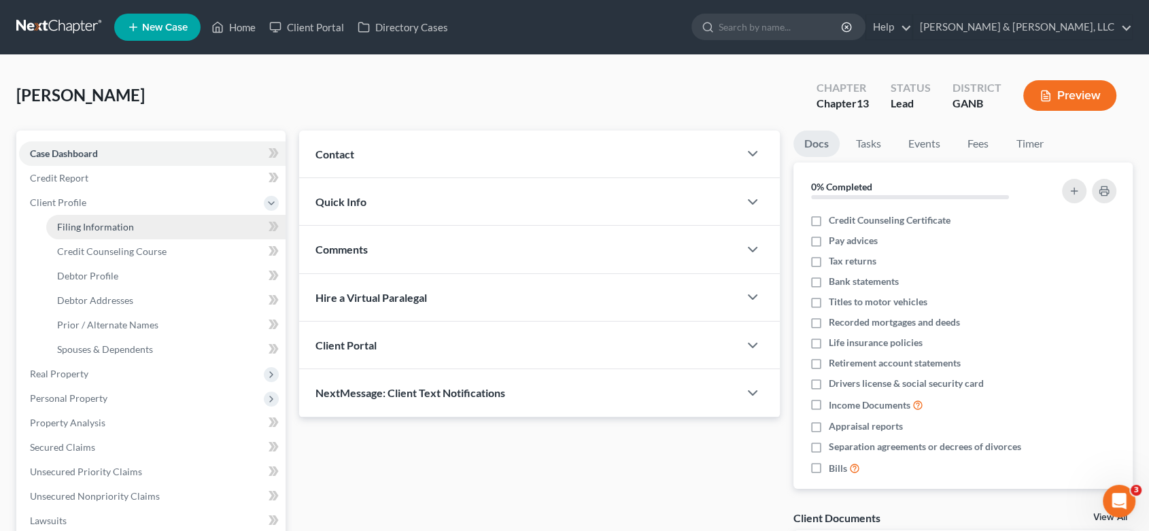
select select "10"
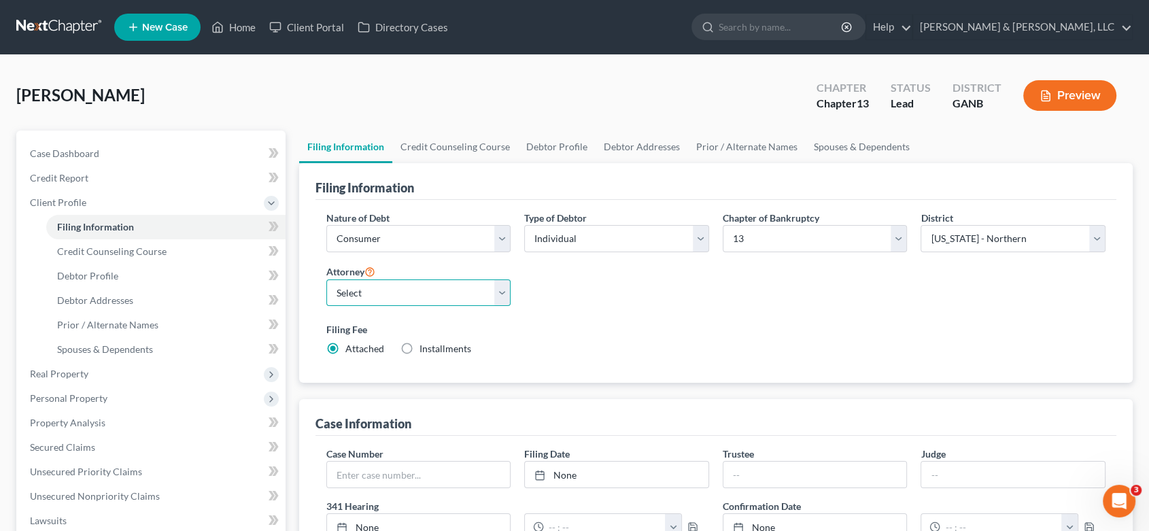
click at [504, 295] on select "Select [PERSON_NAME] - GANB [PERSON_NAME] - GANB" at bounding box center [418, 293] width 185 height 27
select select "1"
click at [326, 280] on select "Select [PERSON_NAME] - GANB [PERSON_NAME] - GANB" at bounding box center [418, 293] width 185 height 27
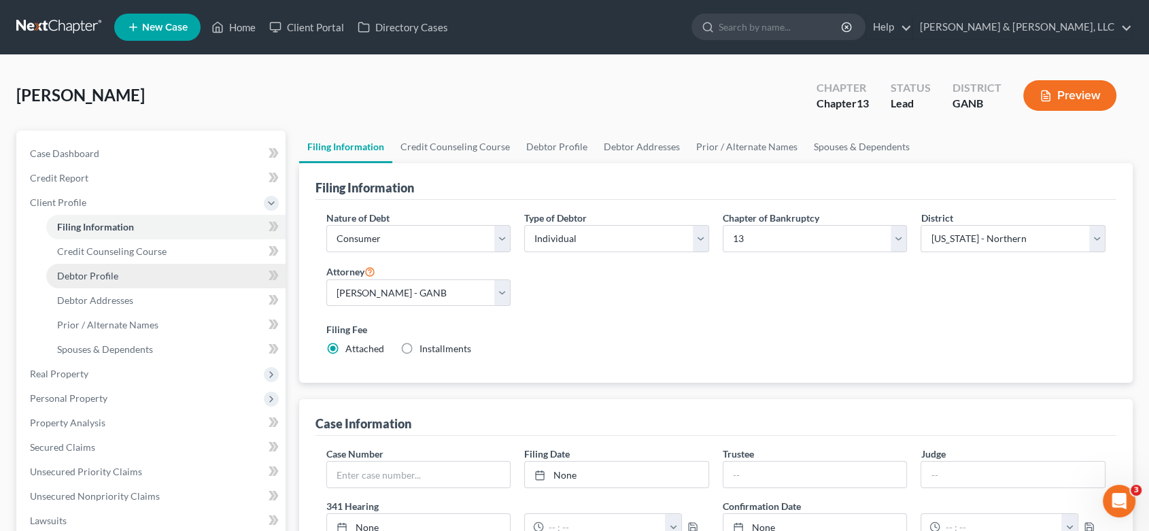
click at [92, 280] on span "Debtor Profile" at bounding box center [87, 276] width 61 height 12
select select "0"
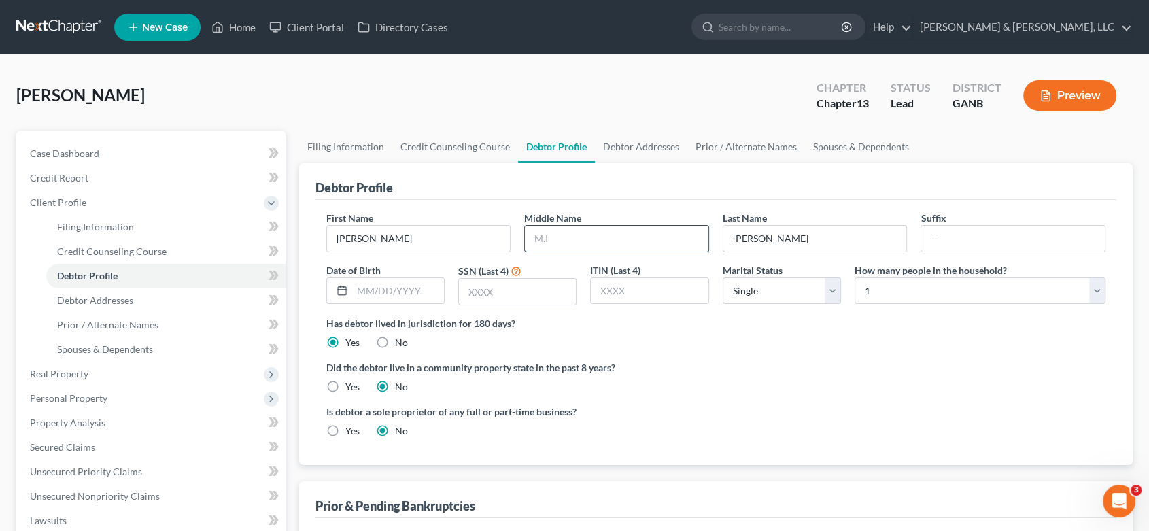
click at [562, 237] on input "text" at bounding box center [617, 239] width 184 height 26
type input "[PERSON_NAME]"
type input "[DATE]"
click at [513, 287] on input "text" at bounding box center [517, 292] width 117 height 26
type input "3592"
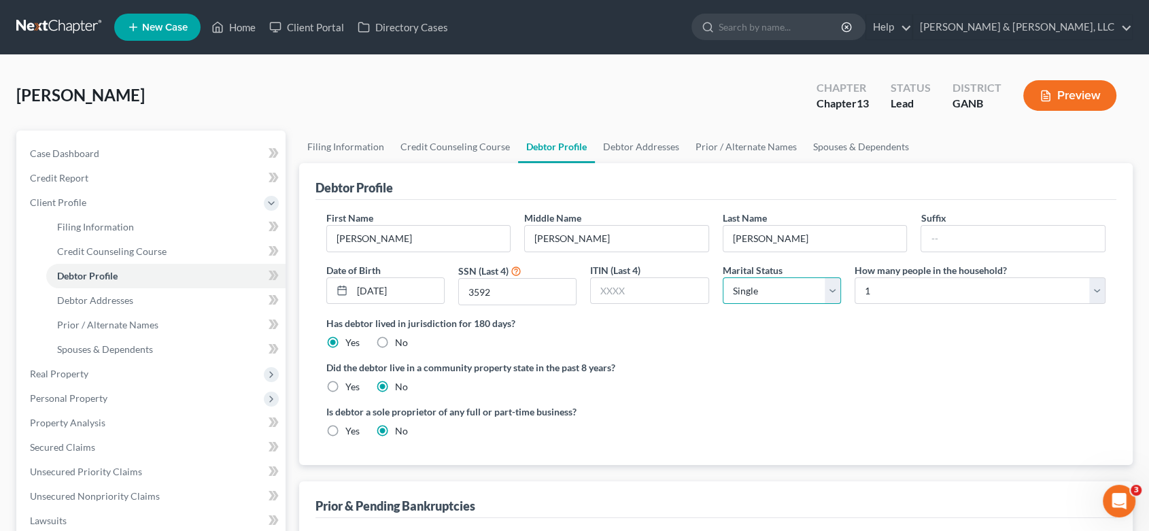
click at [830, 293] on select "Select Single Married Separated Divorced Widowed" at bounding box center [782, 290] width 118 height 27
select select "1"
click at [723, 277] on select "Select Single Married Separated Divorced Widowed" at bounding box center [782, 290] width 118 height 27
click at [116, 295] on span "Debtor Addresses" at bounding box center [95, 300] width 76 height 12
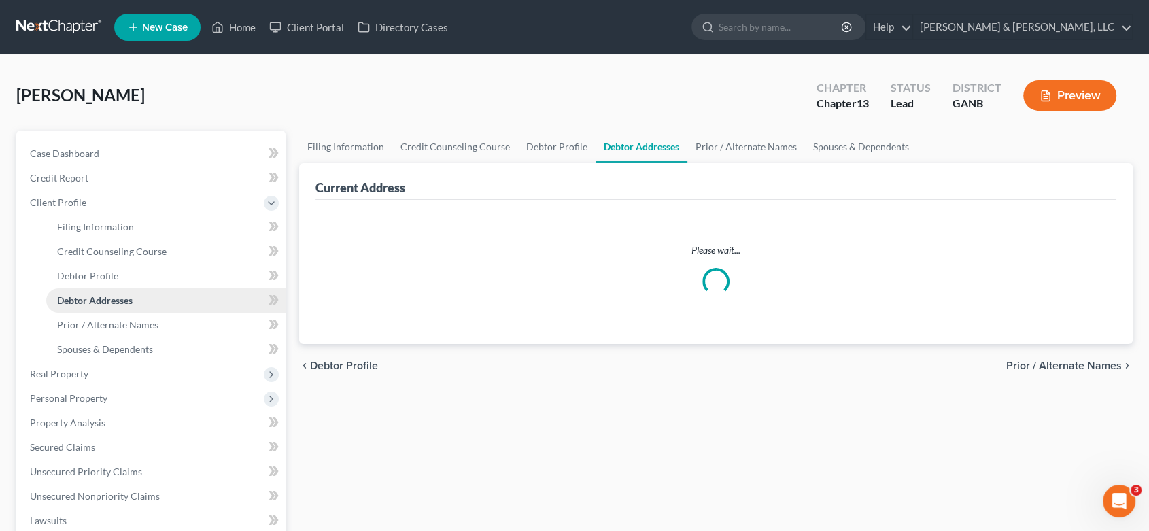
select select "0"
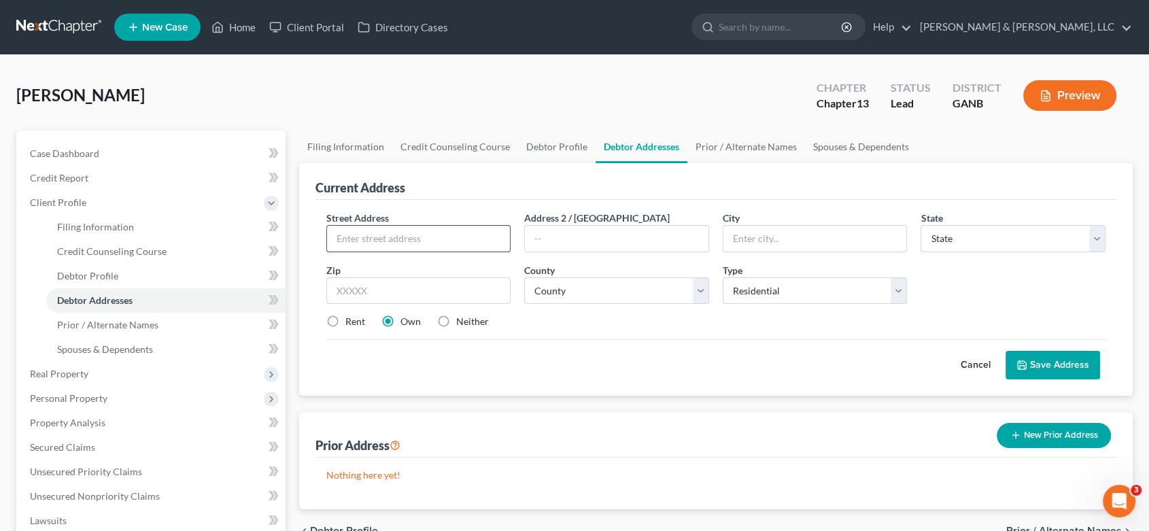
click at [369, 241] on input "text" at bounding box center [419, 239] width 184 height 26
type input "[STREET_ADDRESS][PERSON_NAME]"
type input "[GEOGRAPHIC_DATA]"
select select "10"
type input "30755"
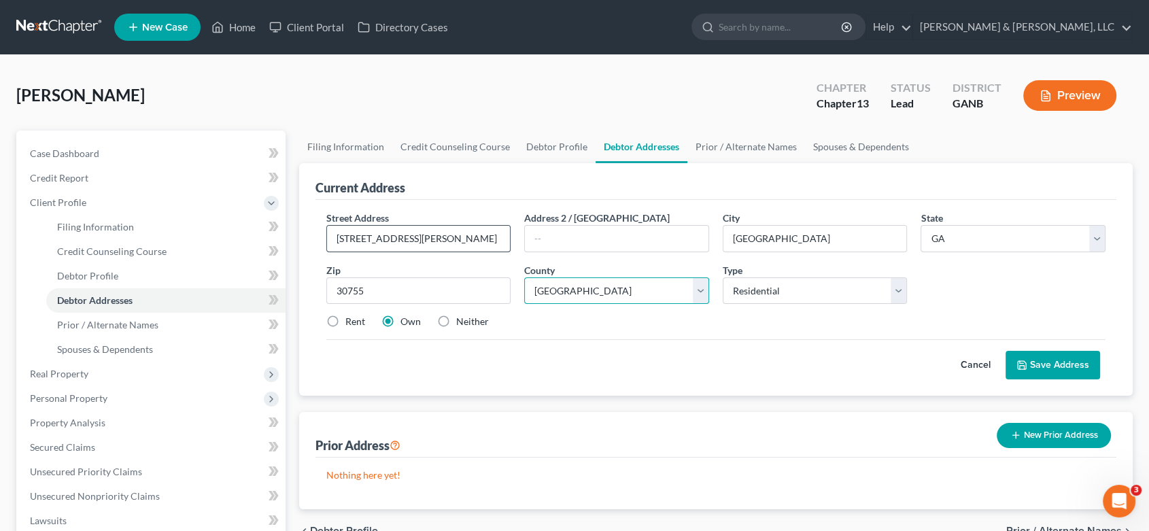
select select "154"
click at [1055, 354] on button "Save Address" at bounding box center [1053, 365] width 95 height 29
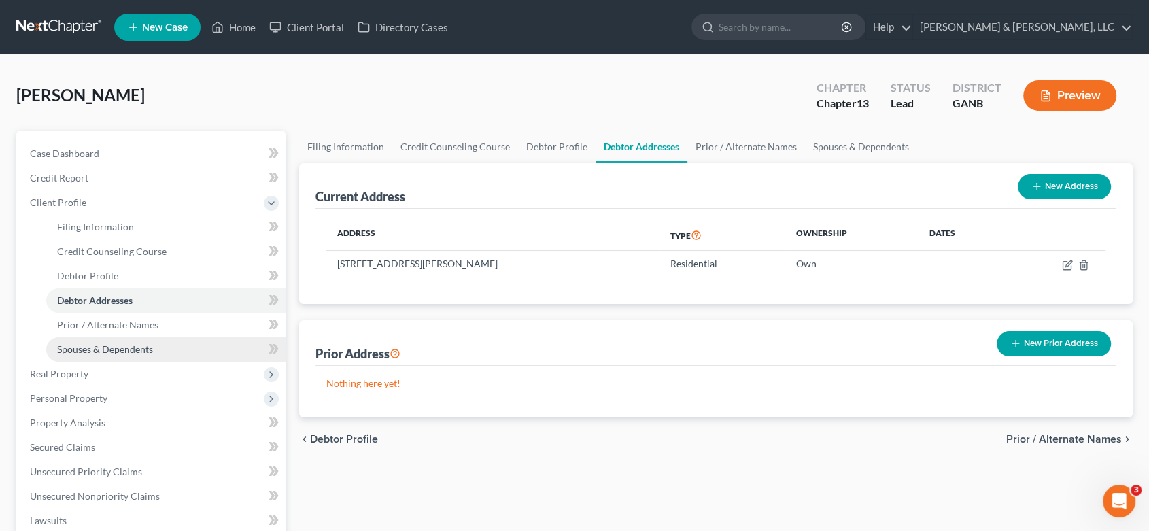
click at [137, 344] on span "Spouses & Dependents" at bounding box center [105, 349] width 96 height 12
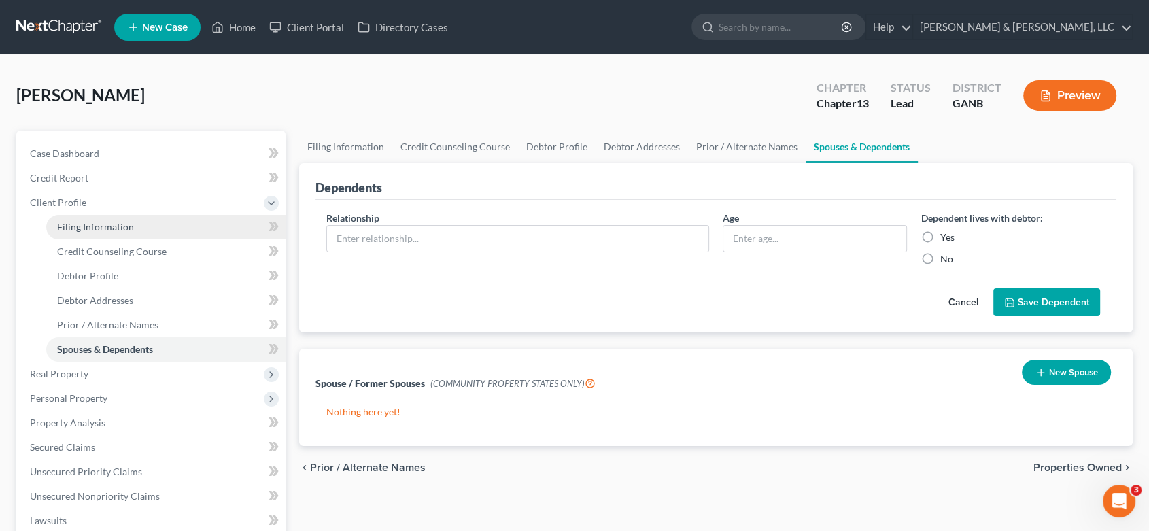
click at [104, 224] on span "Filing Information" at bounding box center [95, 227] width 77 height 12
select select "1"
select select "0"
select select "3"
select select "19"
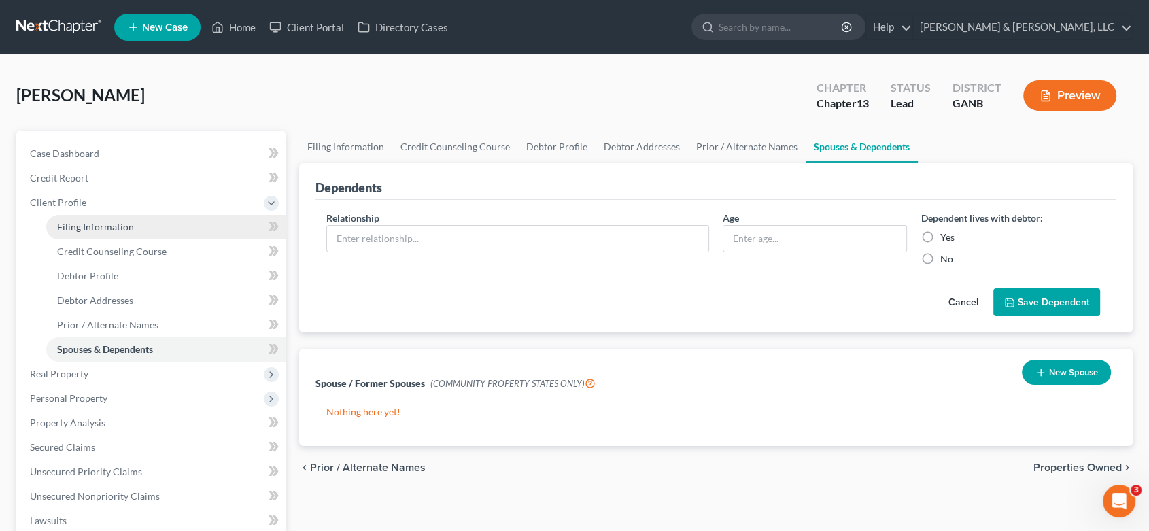
select select "1"
select select "10"
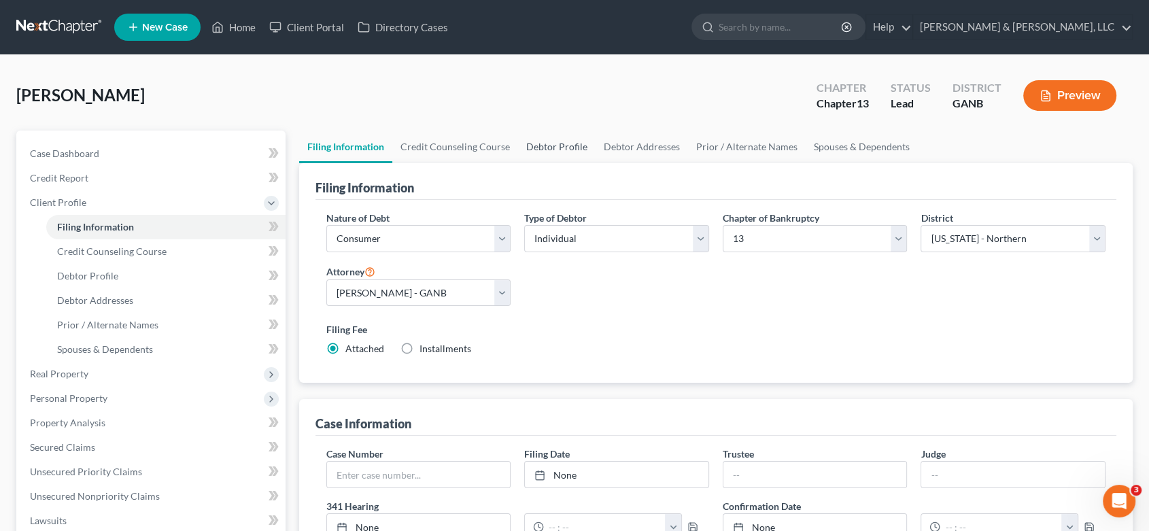
click at [543, 146] on link "Debtor Profile" at bounding box center [557, 147] width 78 height 33
select select "1"
select select "0"
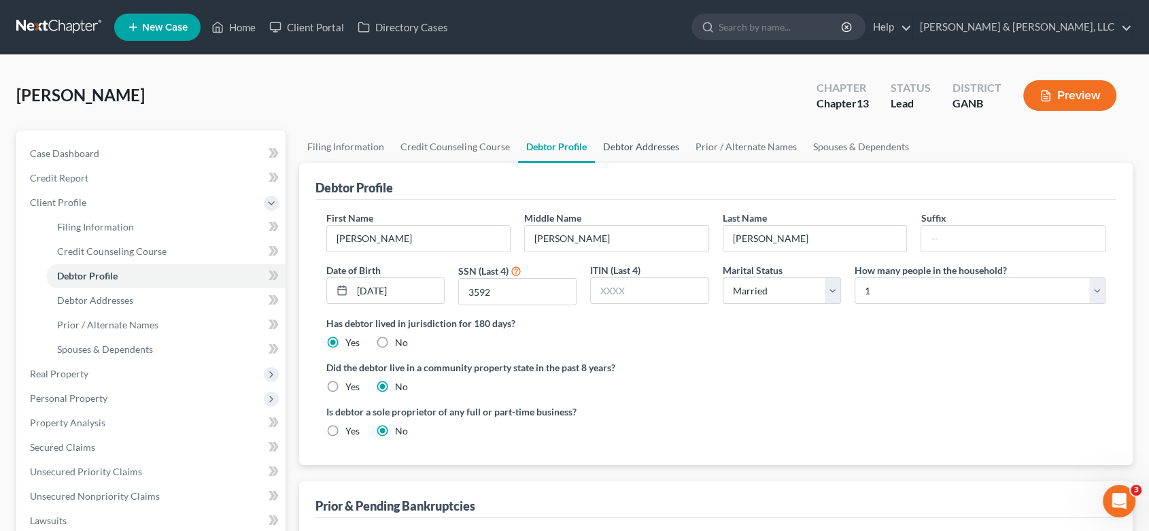
click at [657, 146] on link "Debtor Addresses" at bounding box center [641, 147] width 92 height 33
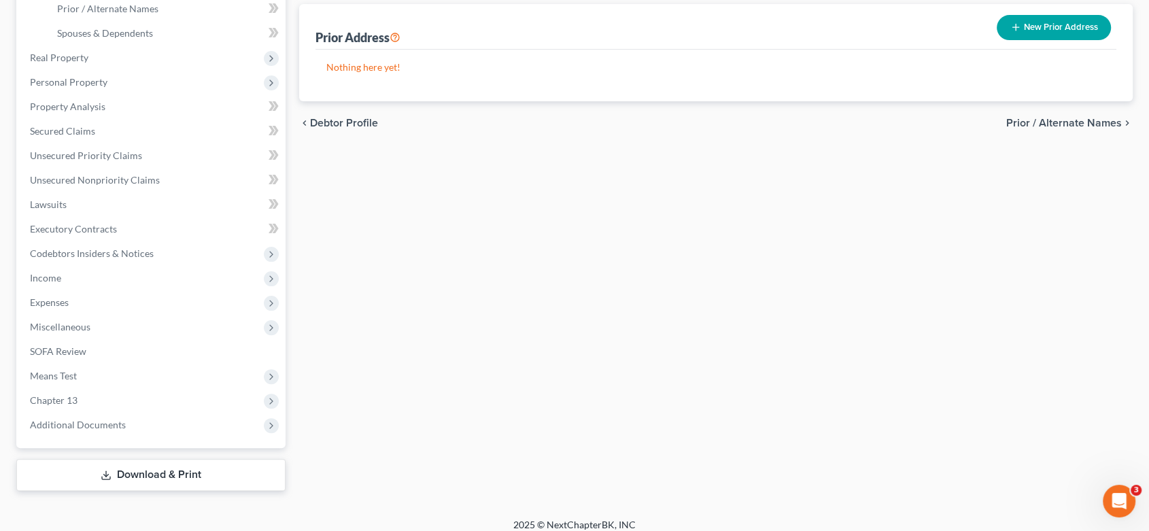
scroll to position [326, 0]
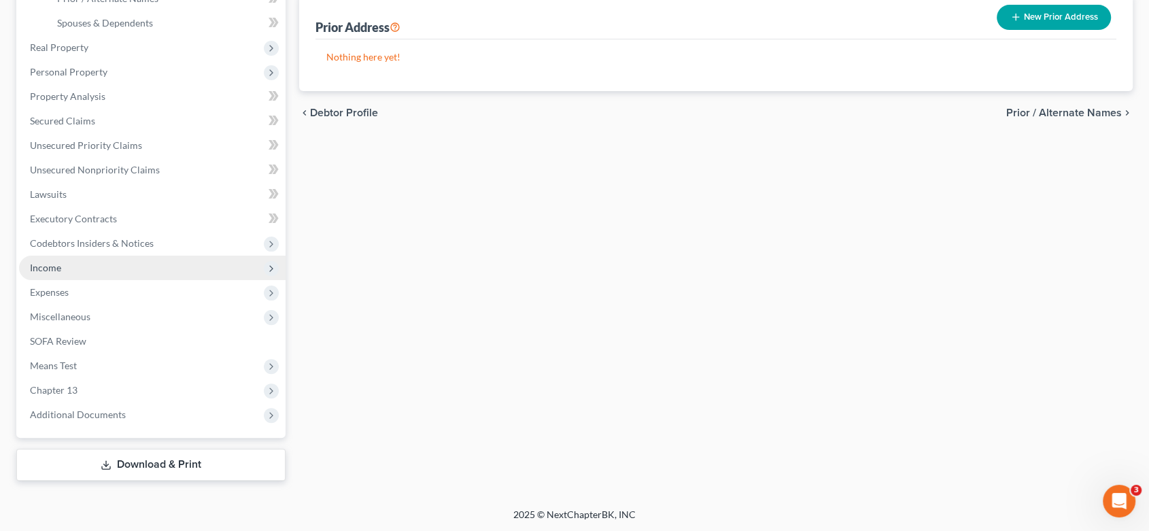
click at [31, 269] on span "Income" at bounding box center [45, 268] width 31 height 12
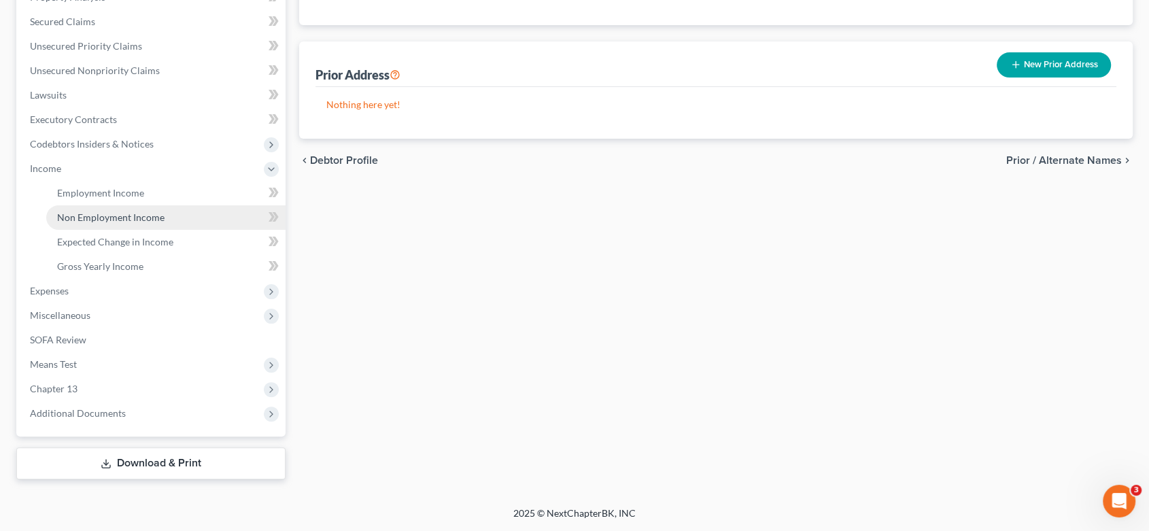
scroll to position [277, 0]
click at [114, 220] on span "Non Employment Income" at bounding box center [110, 219] width 107 height 12
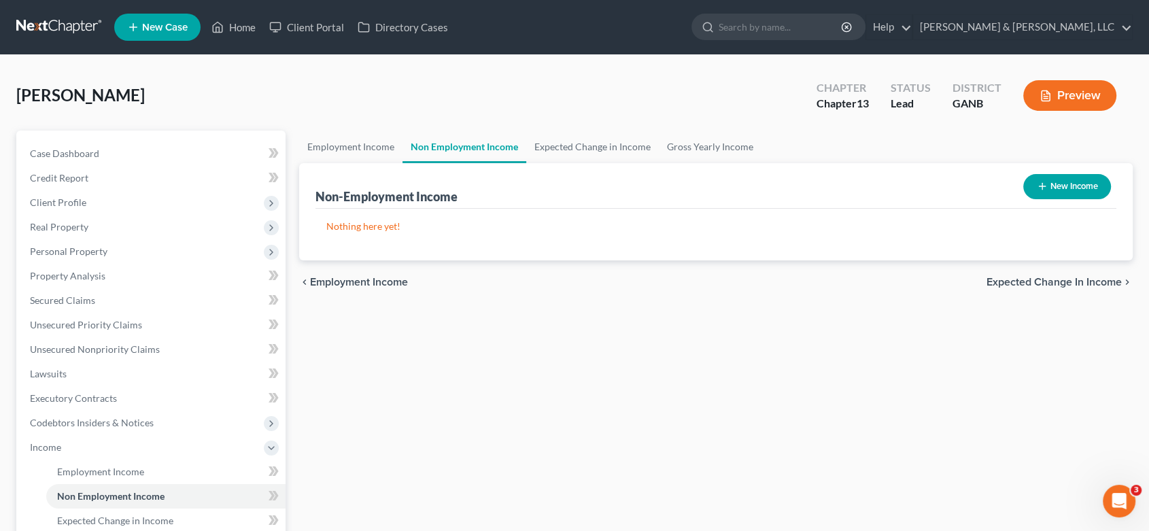
click at [1072, 184] on button "New Income" at bounding box center [1068, 186] width 88 height 25
select select "0"
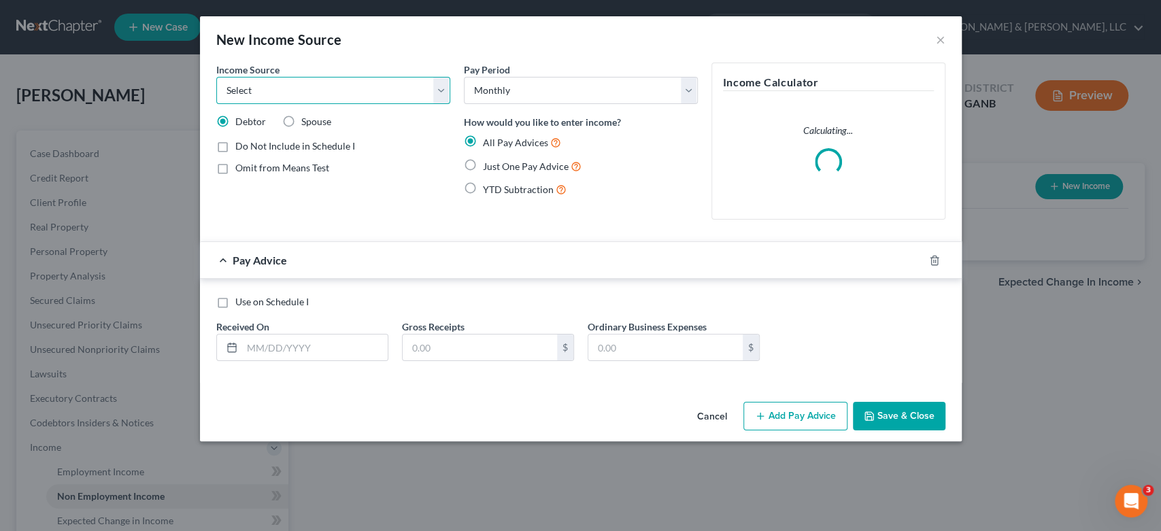
click at [268, 103] on select "Select Unemployment Disability (from employer) Pension Retirement Social Securi…" at bounding box center [333, 90] width 234 height 27
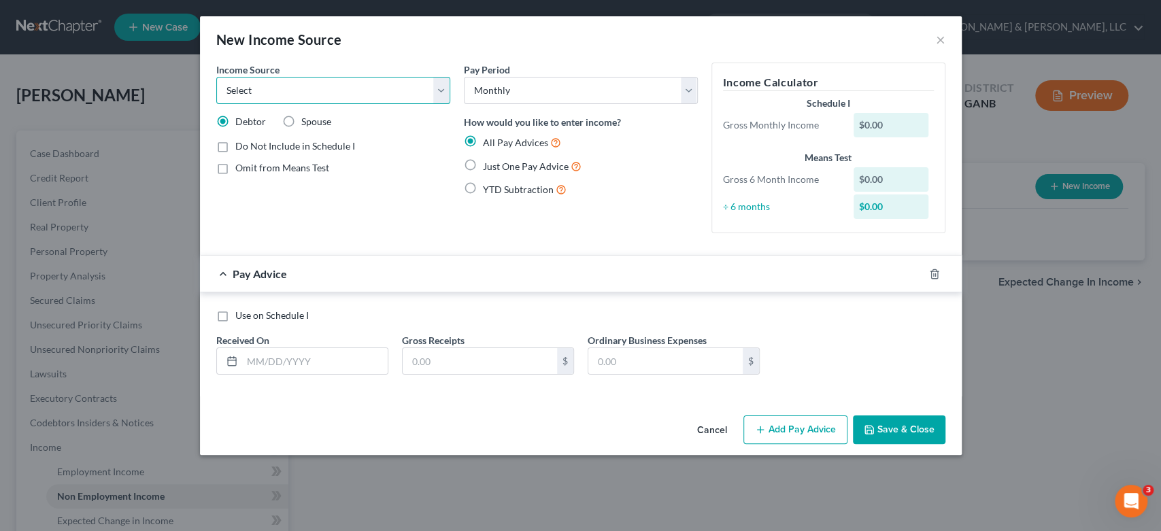
select select "4"
click at [216, 77] on select "Select Unemployment Disability (from employer) Pension Retirement Social Securi…" at bounding box center [333, 90] width 234 height 27
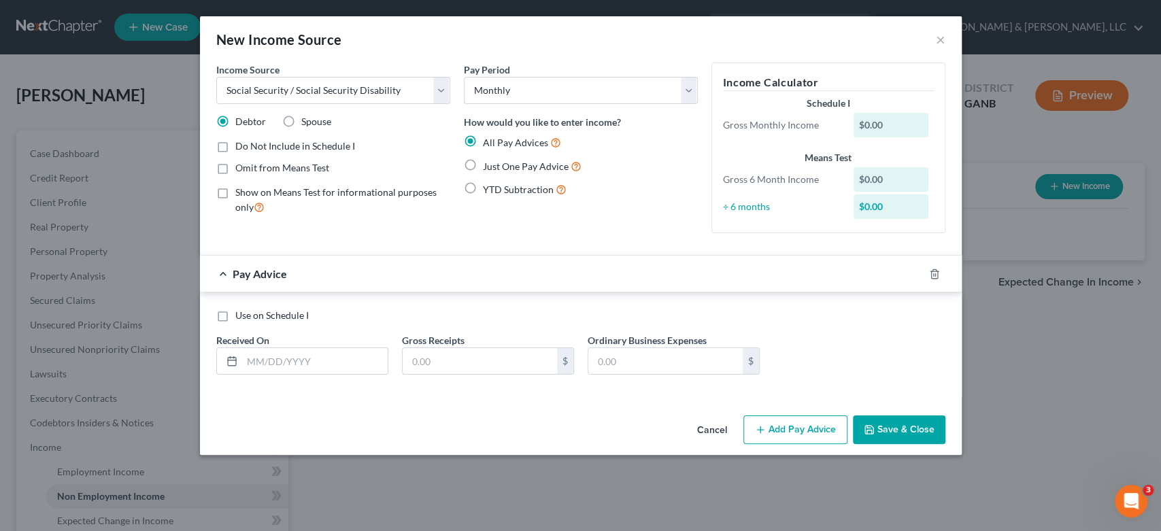
click at [483, 162] on label "Just One Pay Advice" at bounding box center [532, 166] width 99 height 16
click at [488, 162] on input "Just One Pay Advice" at bounding box center [492, 162] width 9 height 9
radio input "true"
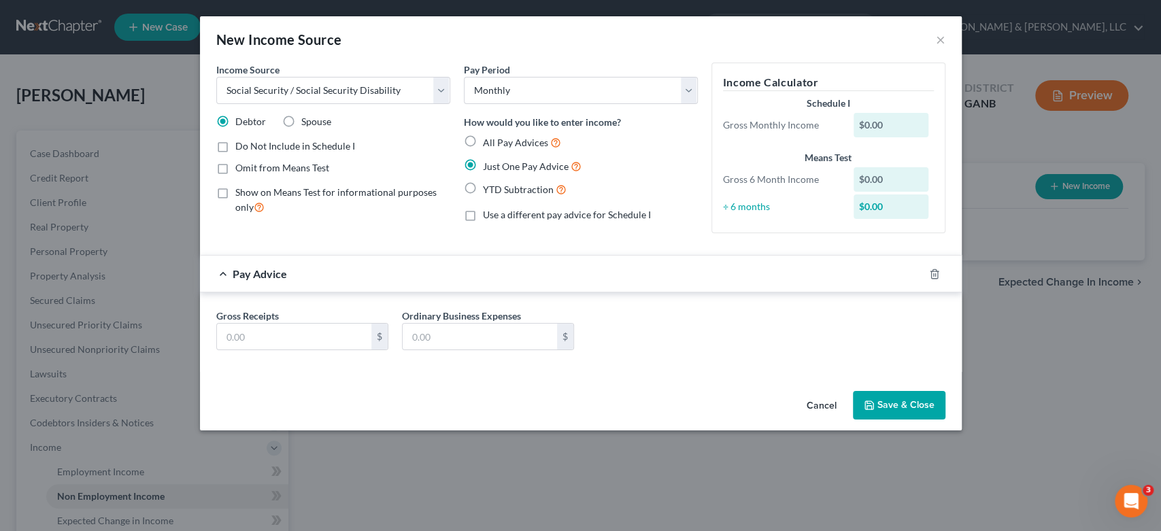
click at [905, 117] on div "$0.00" at bounding box center [890, 125] width 75 height 24
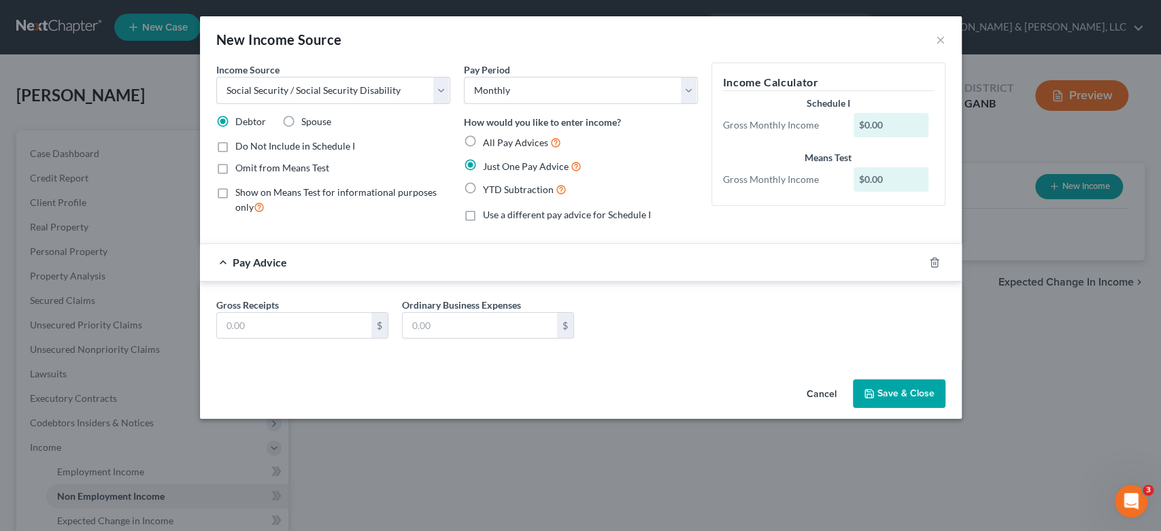
click at [893, 131] on div "$0.00" at bounding box center [890, 125] width 75 height 24
click at [893, 129] on div "$0.00" at bounding box center [890, 125] width 75 height 24
click at [894, 124] on div "$0.00" at bounding box center [890, 125] width 75 height 24
click at [283, 323] on input "text" at bounding box center [294, 326] width 154 height 26
type input "1"
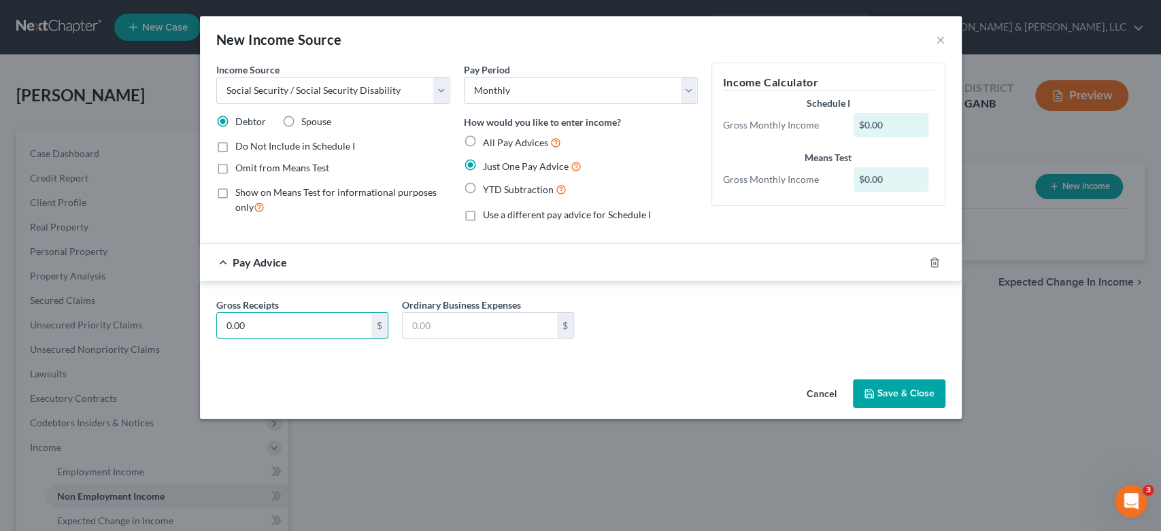
type input "0.00"
click at [879, 396] on button "Save & Close" at bounding box center [899, 393] width 92 height 29
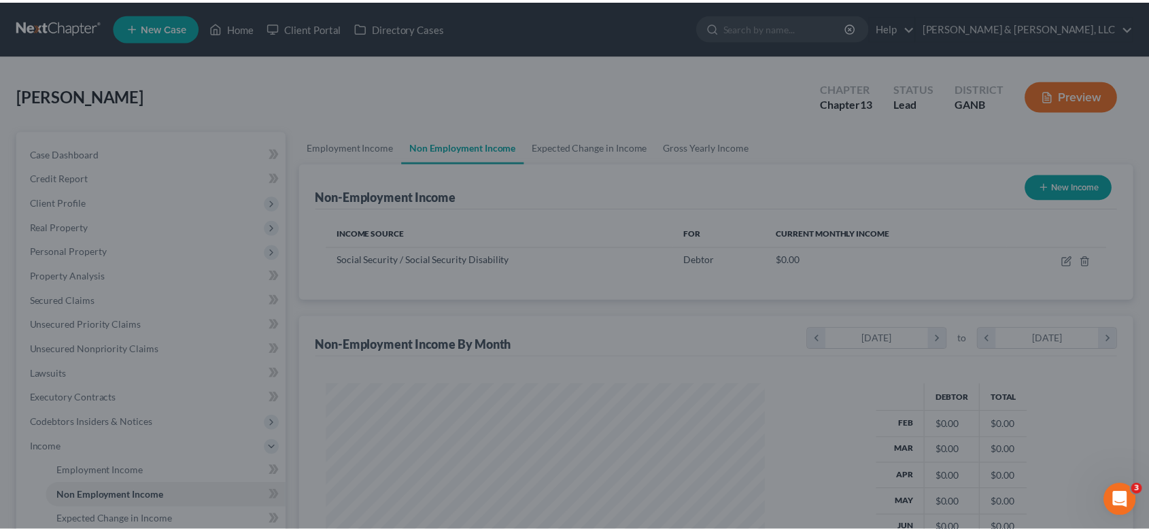
scroll to position [679835, 679608]
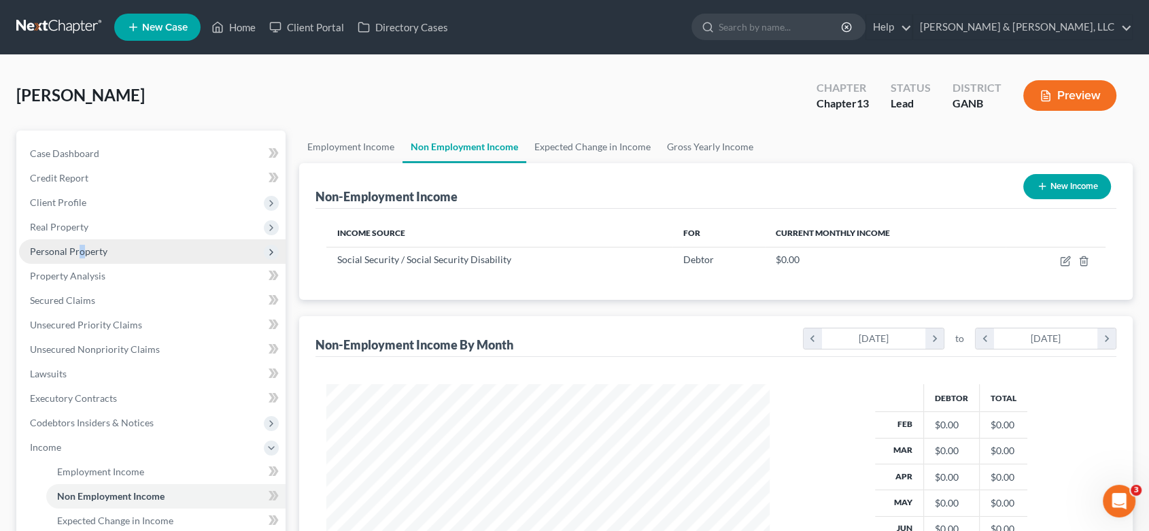
drag, startPoint x: 115, startPoint y: 294, endPoint x: 81, endPoint y: 248, distance: 58.0
click at [81, 248] on span "Personal Property" at bounding box center [69, 252] width 78 height 12
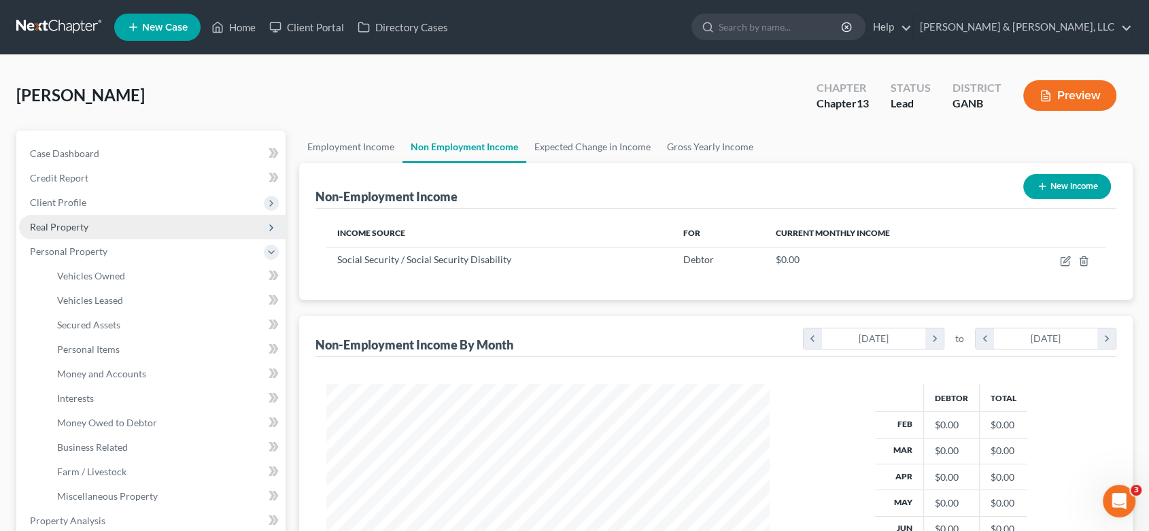
click at [78, 225] on span "Real Property" at bounding box center [59, 227] width 58 height 12
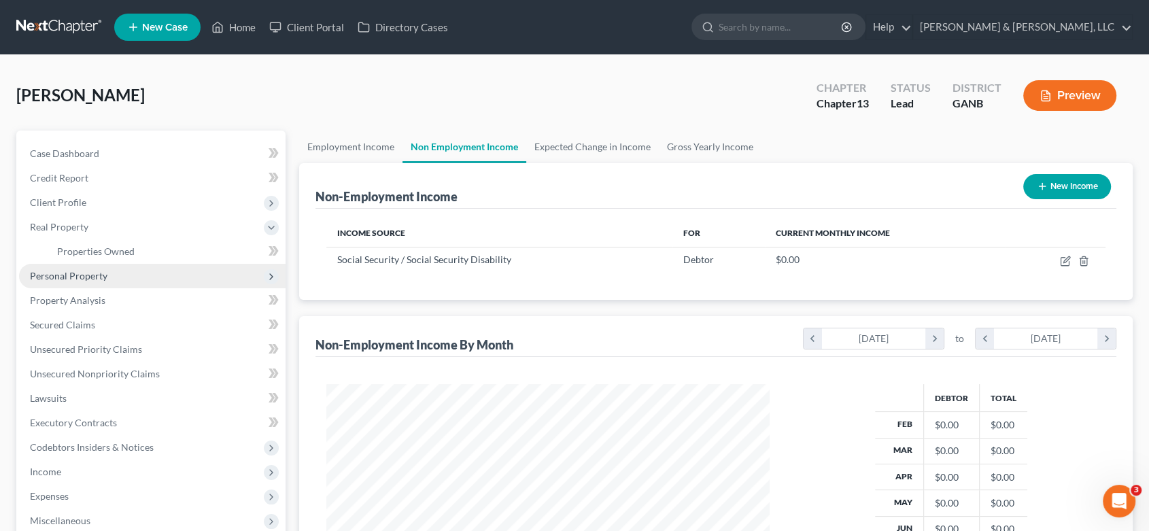
click at [72, 272] on span "Personal Property" at bounding box center [69, 276] width 78 height 12
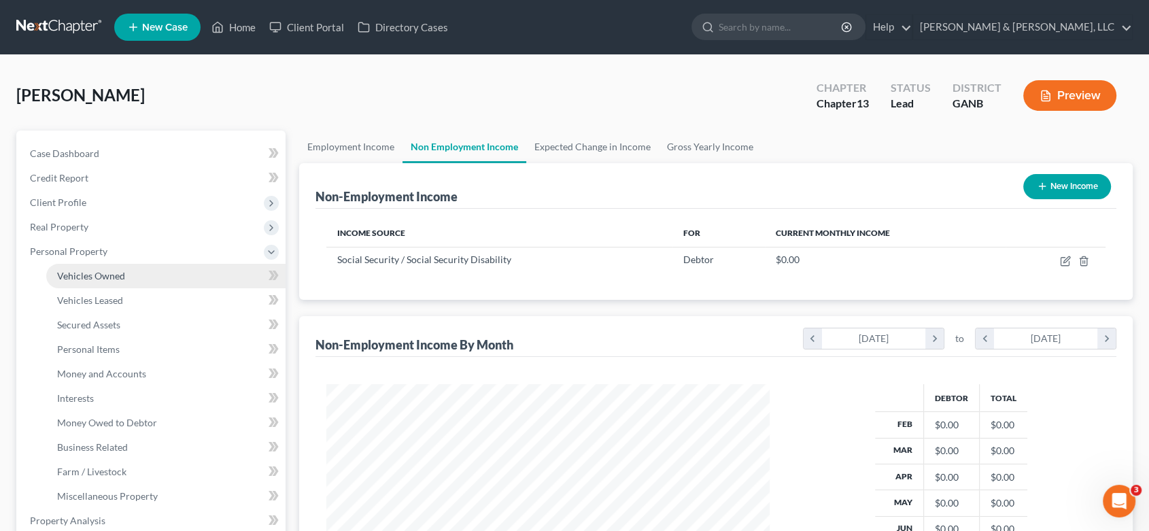
click at [90, 277] on span "Vehicles Owned" at bounding box center [91, 276] width 68 height 12
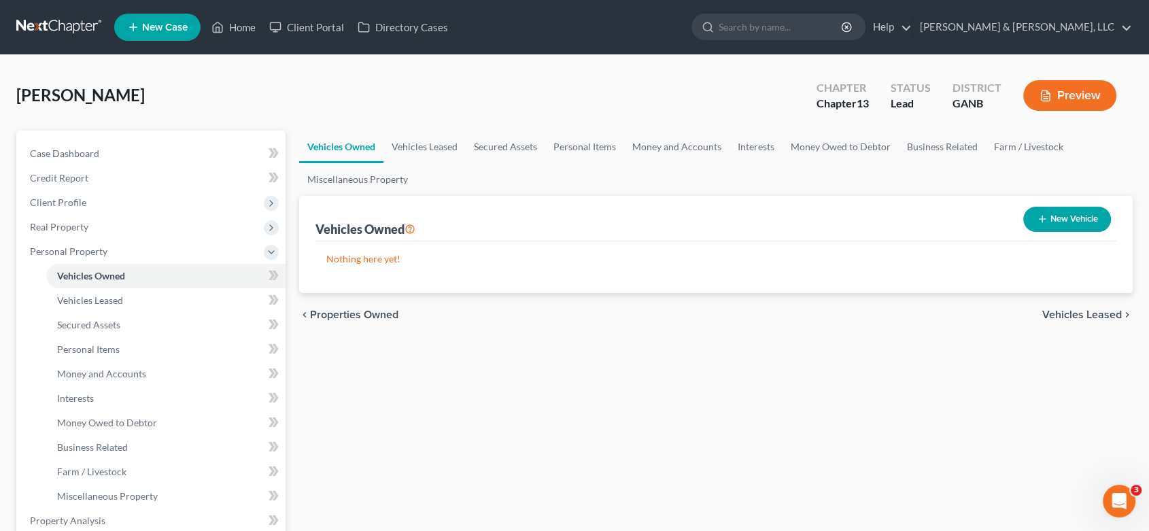
click at [1064, 215] on button "New Vehicle" at bounding box center [1068, 219] width 88 height 25
select select "0"
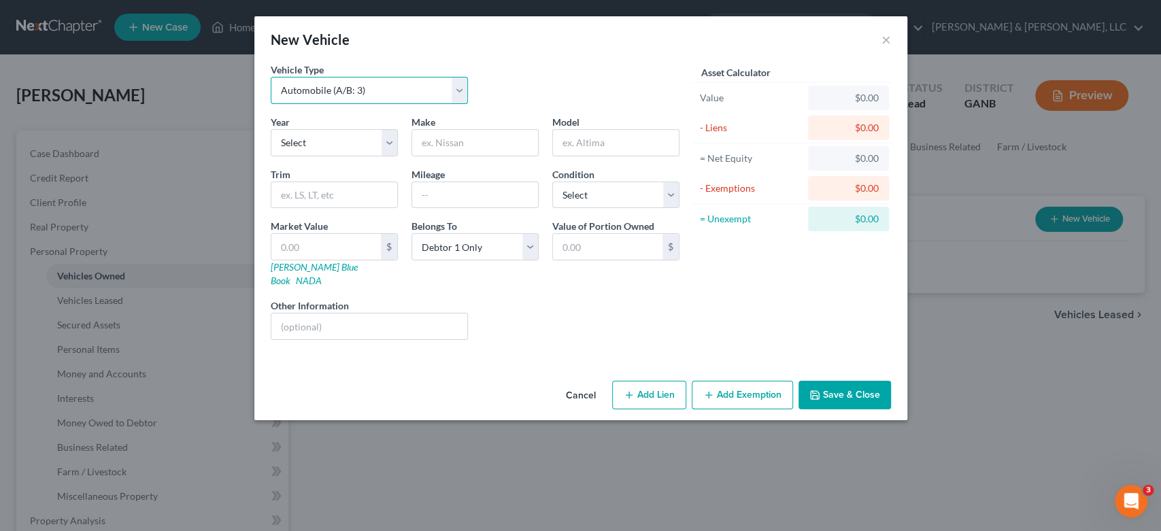
click at [462, 86] on select "Select Automobile (A/B: 3) Truck (A/B: 3) Trailer (A/B: 4) Watercraft (A/B: 4) …" at bounding box center [370, 90] width 198 height 27
click at [271, 77] on select "Select Automobile (A/B: 3) Truck (A/B: 3) Trailer (A/B: 4) Watercraft (A/B: 4) …" at bounding box center [370, 90] width 198 height 27
click at [392, 144] on select "Select 2026 2025 2024 2023 2022 2021 2020 2019 2018 2017 2016 2015 2014 2013 20…" at bounding box center [334, 142] width 127 height 27
select select "18"
click at [271, 129] on select "Select 2026 2025 2024 2023 2022 2021 2020 2019 2018 2017 2016 2015 2014 2013 20…" at bounding box center [334, 142] width 127 height 27
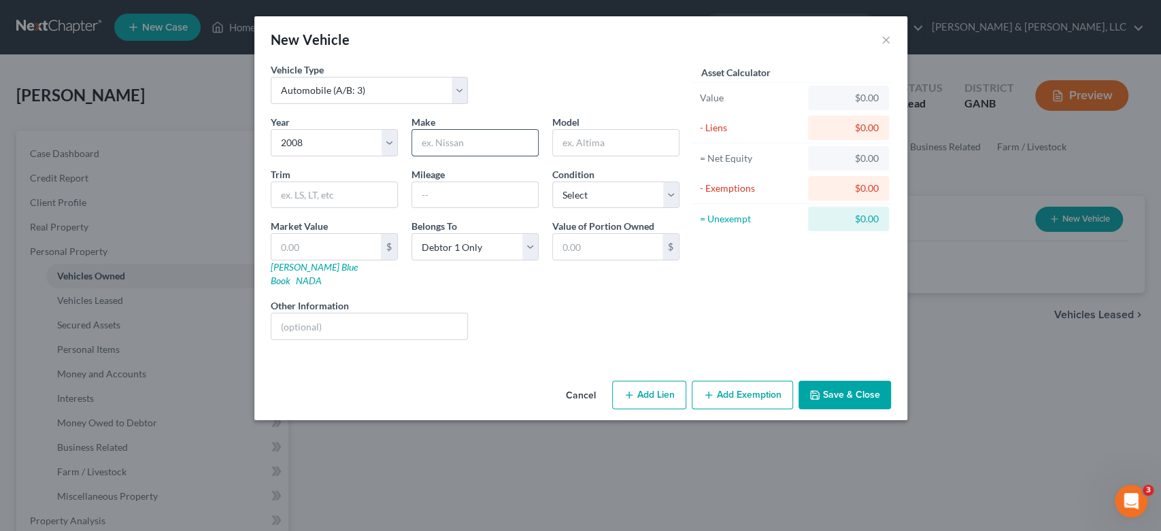
click at [468, 136] on input "text" at bounding box center [475, 143] width 126 height 26
type input "Nissan"
type input "Altima"
click at [317, 240] on input "text" at bounding box center [325, 247] width 109 height 26
type input "2"
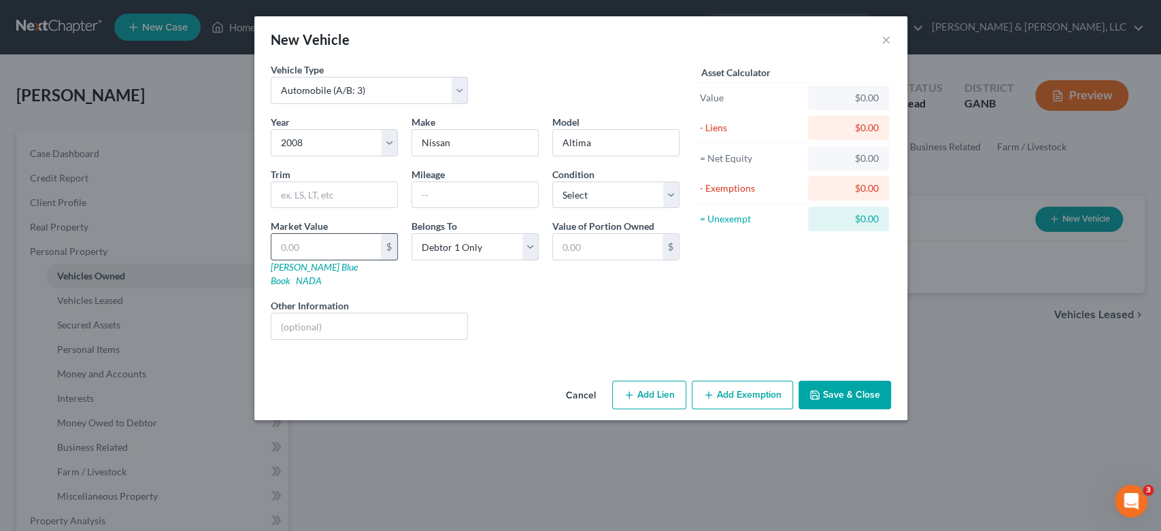
type input "2.00"
type input "25"
type input "25.00"
type input "250"
type input "250.00"
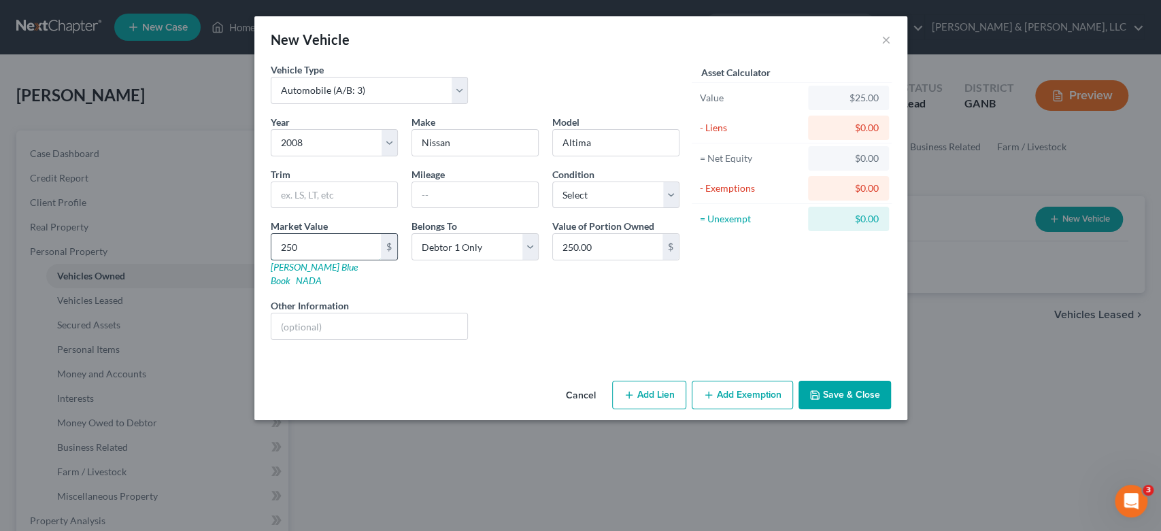
type input "2500"
type input "2,500.00"
click at [851, 381] on button "Save & Close" at bounding box center [844, 395] width 92 height 29
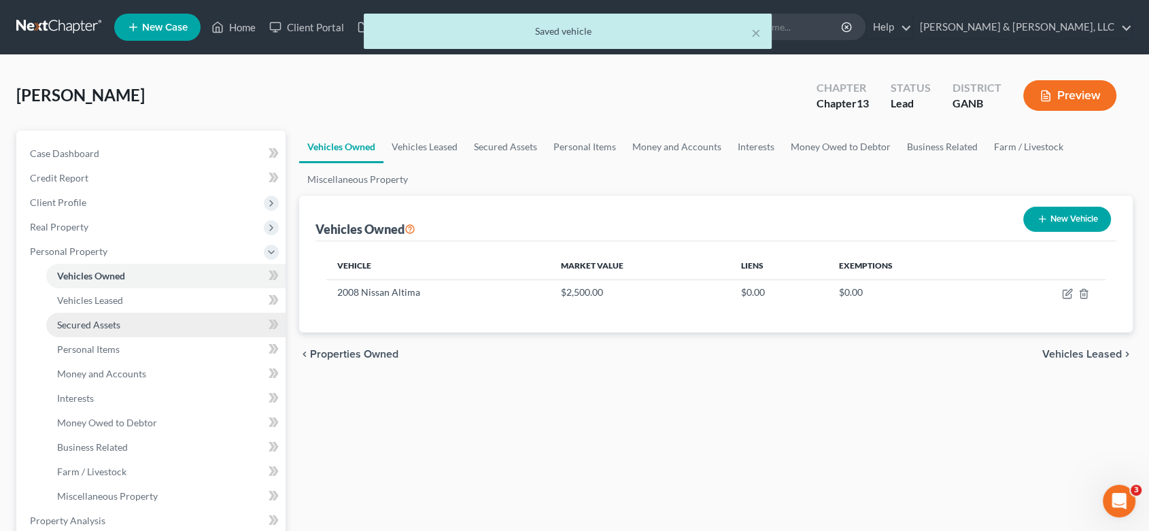
click at [112, 324] on span "Secured Assets" at bounding box center [88, 325] width 63 height 12
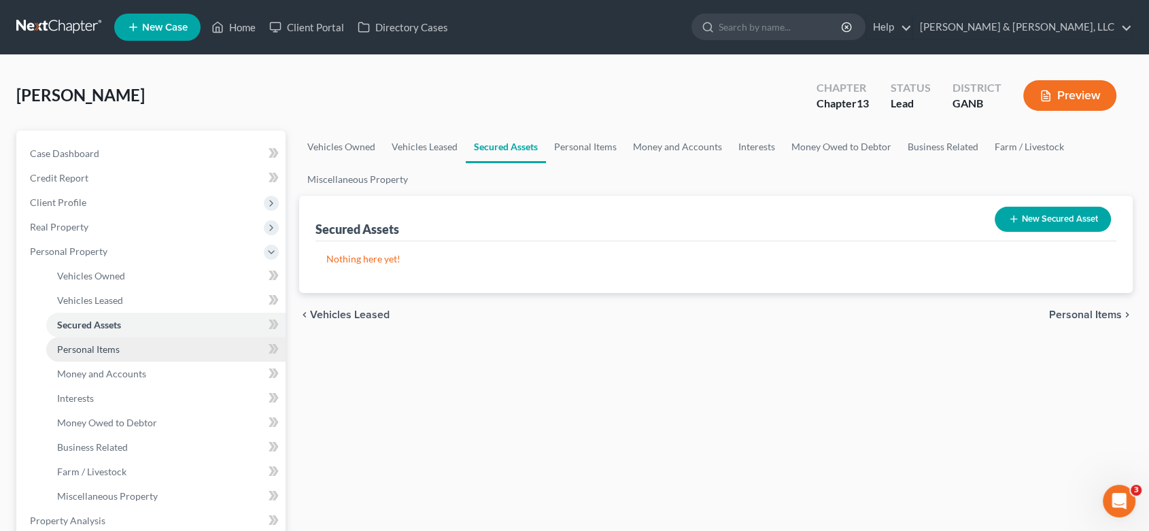
click at [107, 348] on span "Personal Items" at bounding box center [88, 349] width 63 height 12
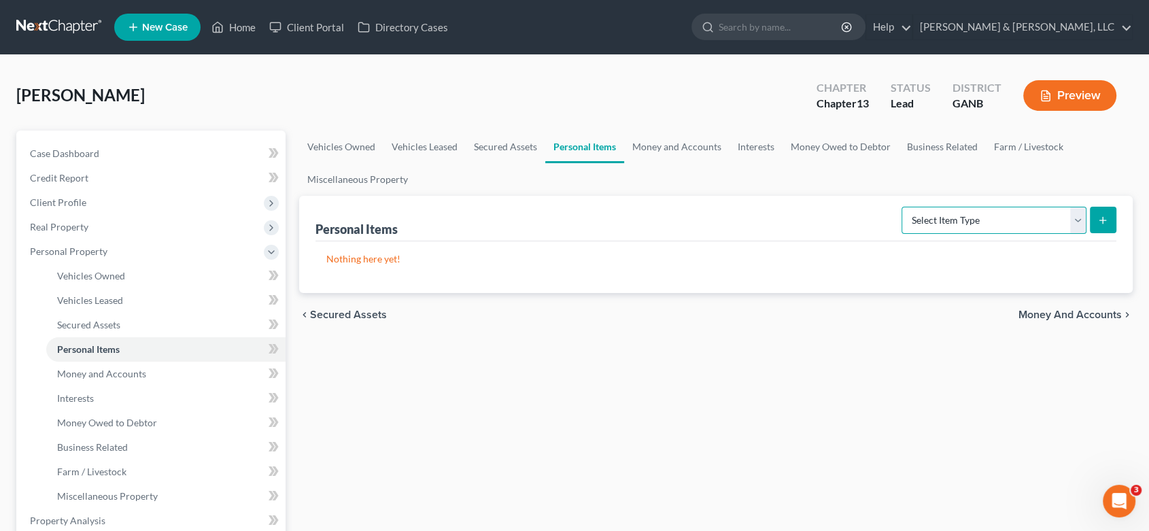
click at [1077, 219] on select "Select Item Type Clothing (A/B: 11) Collectibles Of Value (A/B: 8) Electronics …" at bounding box center [994, 220] width 185 height 27
click at [904, 207] on select "Select Item Type Clothing (A/B: 11) Collectibles Of Value (A/B: 8) Electronics …" at bounding box center [994, 220] width 185 height 27
click at [1106, 218] on icon "submit" at bounding box center [1103, 220] width 11 height 11
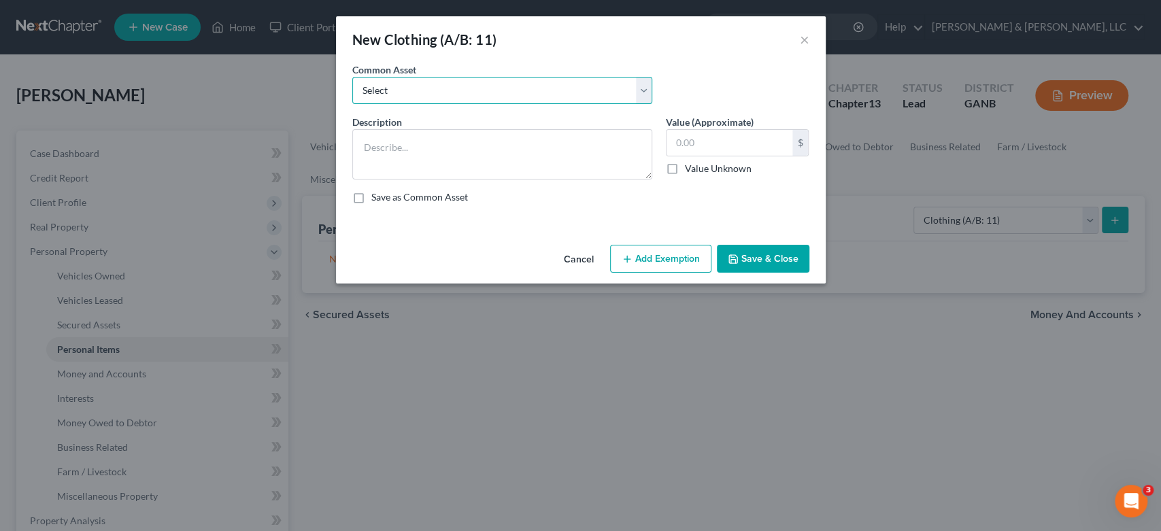
click at [642, 91] on select "Select Misc. Clothing & Apparel" at bounding box center [502, 90] width 300 height 27
click at [352, 77] on select "Select Misc. Clothing & Apparel" at bounding box center [502, 90] width 300 height 27
drag, startPoint x: 754, startPoint y: 258, endPoint x: 765, endPoint y: 254, distance: 12.3
click at [754, 258] on button "Save & Close" at bounding box center [763, 259] width 92 height 29
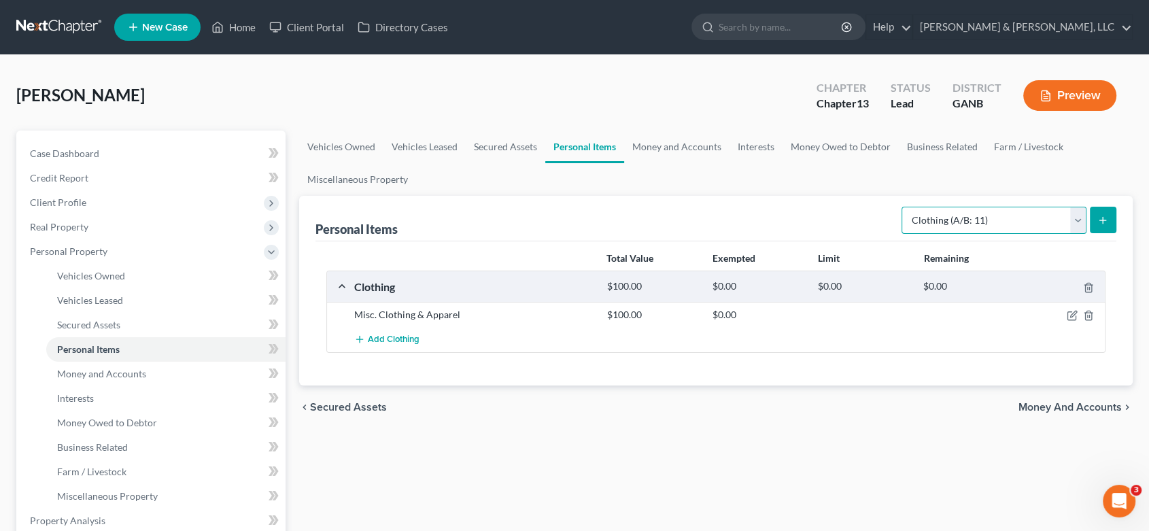
click at [1079, 222] on select "Select Item Type Clothing (A/B: 11) Collectibles Of Value (A/B: 8) Electronics …" at bounding box center [994, 220] width 185 height 27
click at [904, 207] on select "Select Item Type Clothing (A/B: 11) Collectibles Of Value (A/B: 8) Electronics …" at bounding box center [994, 220] width 185 height 27
click at [1104, 217] on icon "submit" at bounding box center [1103, 220] width 11 height 11
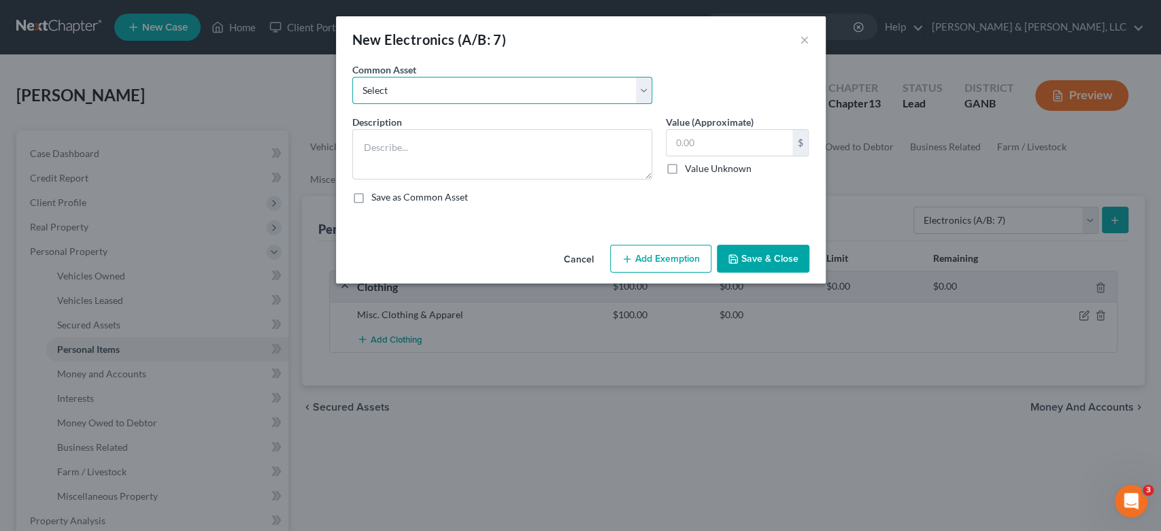
click at [643, 90] on select "Select Misc. Electronics" at bounding box center [502, 90] width 300 height 27
click at [352, 77] on select "Select Misc. Electronics" at bounding box center [502, 90] width 300 height 27
click at [771, 254] on button "Save & Close" at bounding box center [763, 259] width 92 height 29
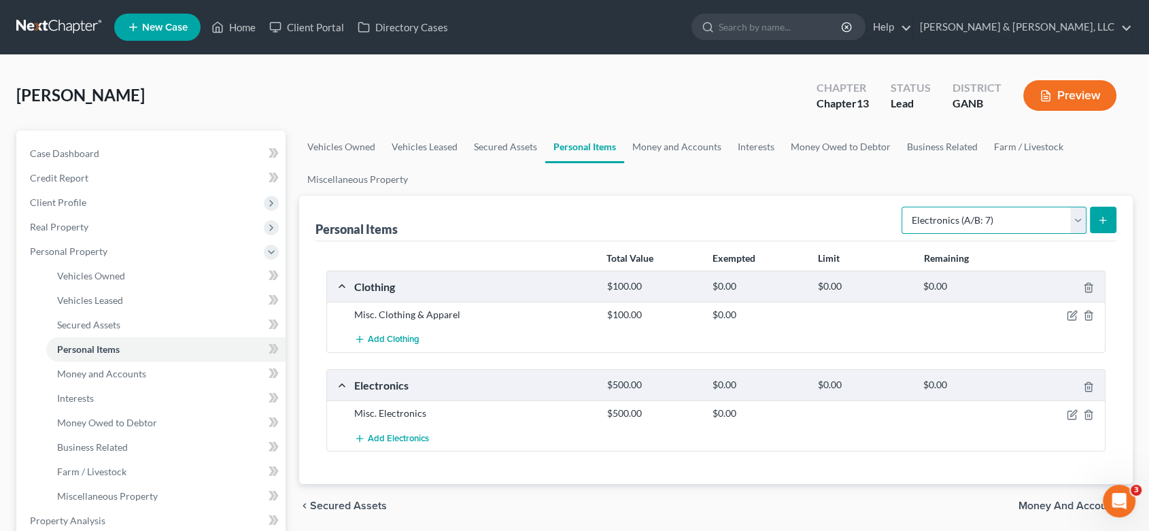
click at [1083, 216] on select "Select Item Type Clothing (A/B: 11) Collectibles Of Value (A/B: 8) Electronics …" at bounding box center [994, 220] width 185 height 27
click at [904, 207] on select "Select Item Type Clothing (A/B: 11) Collectibles Of Value (A/B: 8) Electronics …" at bounding box center [994, 220] width 185 height 27
click at [1099, 215] on icon "submit" at bounding box center [1103, 220] width 11 height 11
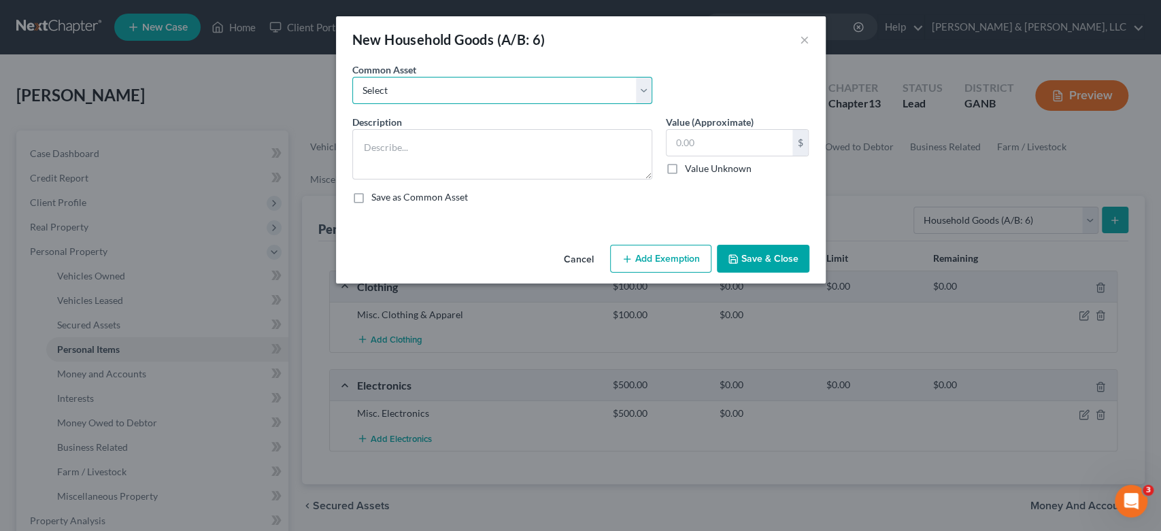
click at [641, 96] on select "Select Misc. Household Goods and Furniture" at bounding box center [502, 90] width 300 height 27
click at [352, 77] on select "Select Misc. Household Goods and Furniture" at bounding box center [502, 90] width 300 height 27
click at [779, 259] on button "Save & Close" at bounding box center [763, 259] width 92 height 29
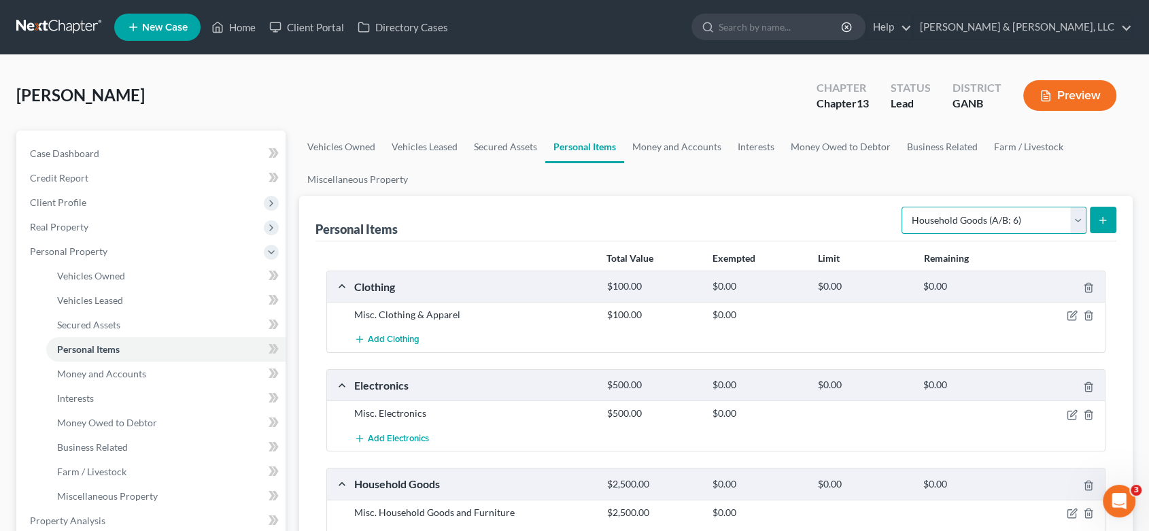
click at [1074, 214] on select "Select Item Type Clothing (A/B: 11) Collectibles Of Value (A/B: 8) Electronics …" at bounding box center [994, 220] width 185 height 27
click at [904, 207] on select "Select Item Type Clothing (A/B: 11) Collectibles Of Value (A/B: 8) Electronics …" at bounding box center [994, 220] width 185 height 27
click at [1106, 220] on icon "submit" at bounding box center [1103, 220] width 11 height 11
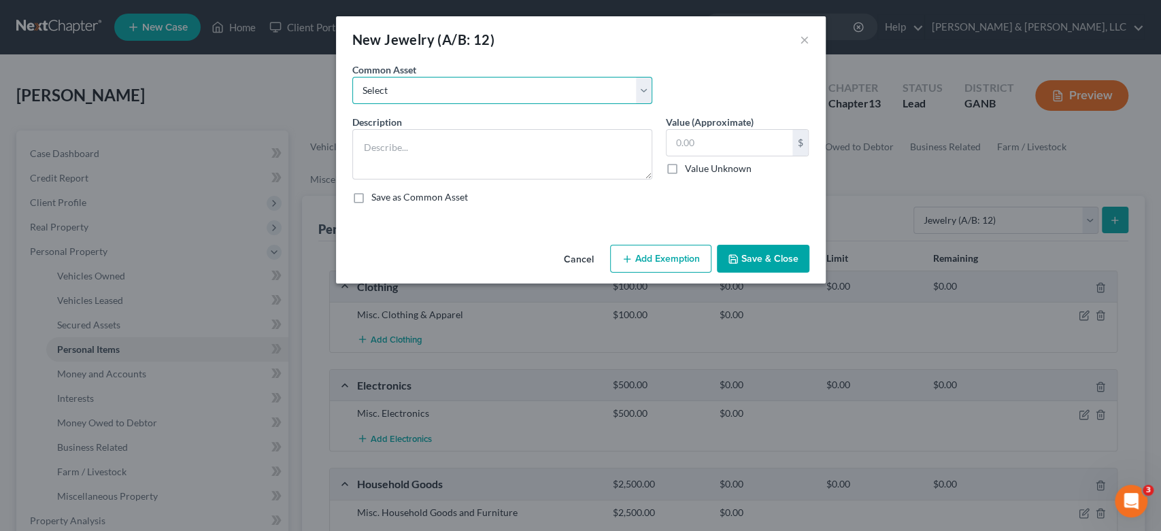
click at [639, 93] on select "Select Misc Jewelry" at bounding box center [502, 90] width 300 height 27
click at [352, 77] on select "Select Misc Jewelry" at bounding box center [502, 90] width 300 height 27
click at [773, 254] on button "Save & Close" at bounding box center [763, 259] width 92 height 29
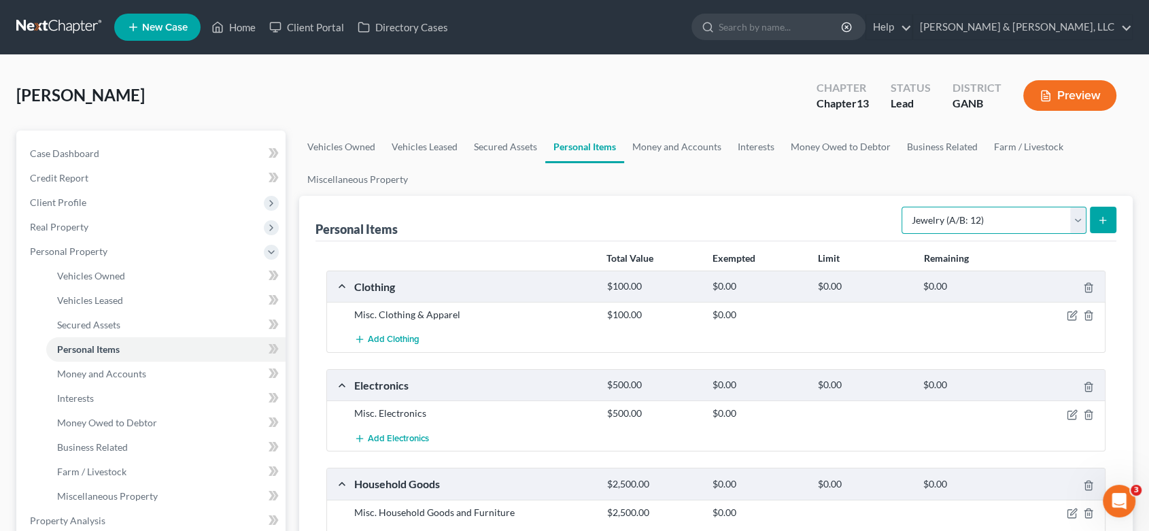
click at [1079, 214] on select "Select Item Type Clothing (A/B: 11) Collectibles Of Value (A/B: 8) Electronics …" at bounding box center [994, 220] width 185 height 27
click at [125, 371] on span "Money and Accounts" at bounding box center [101, 374] width 89 height 12
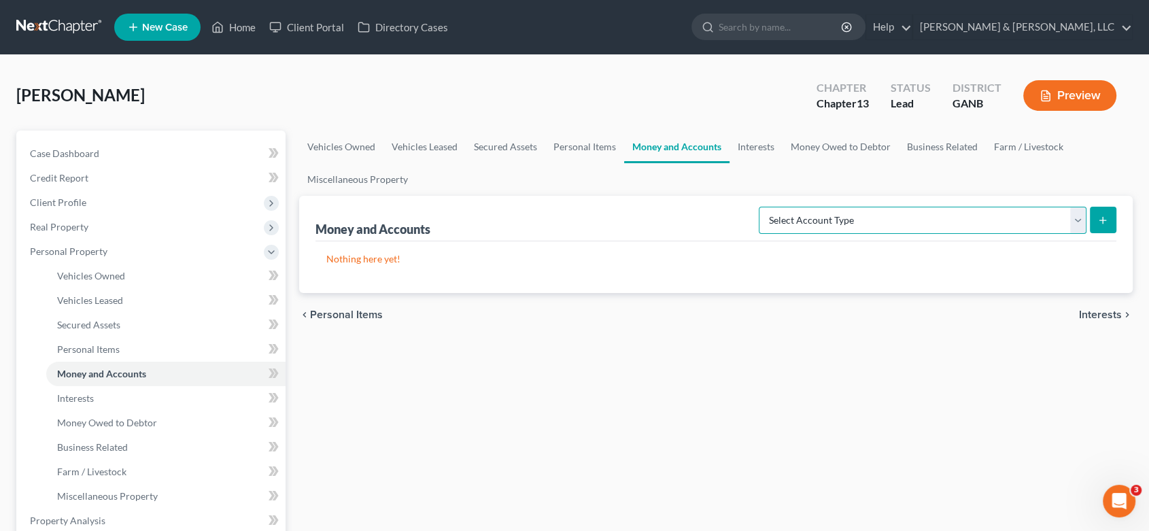
click at [1079, 218] on select "Select Account Type Brokerage (A/B: 18, SOFA: 20) Cash on Hand (A/B: 16) Certif…" at bounding box center [923, 220] width 328 height 27
click at [762, 207] on select "Select Account Type Brokerage (A/B: 18, SOFA: 20) Cash on Hand (A/B: 16) Certif…" at bounding box center [923, 220] width 328 height 27
click at [1104, 215] on icon "submit" at bounding box center [1103, 220] width 11 height 11
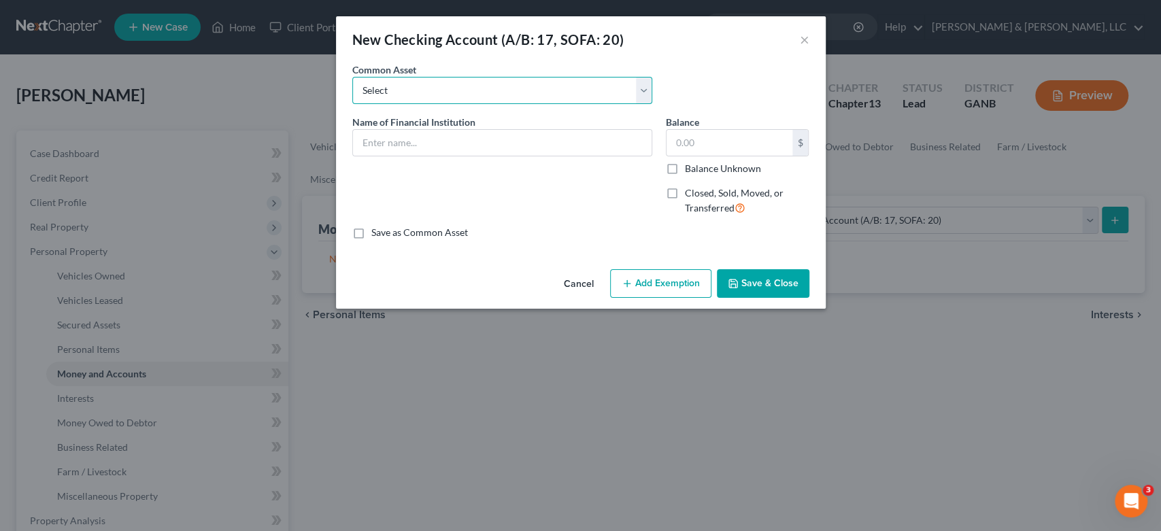
click at [644, 86] on select "Select Bank Account Regions Bank Bank of America Checking Account" at bounding box center [502, 90] width 300 height 27
click at [352, 77] on select "Select Bank Account Regions Bank Bank of America Checking Account" at bounding box center [502, 90] width 300 height 27
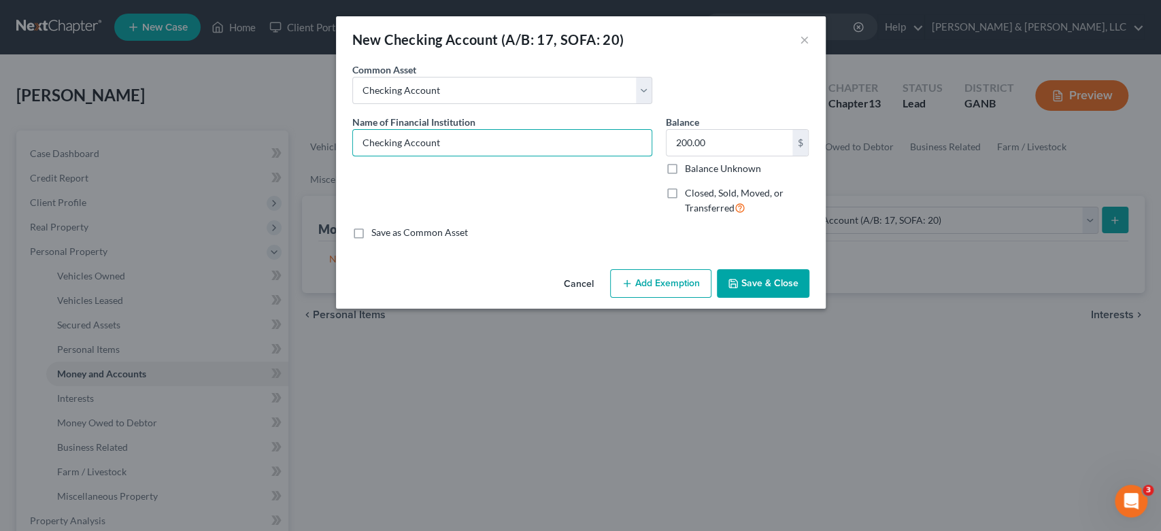
drag, startPoint x: 517, startPoint y: 143, endPoint x: 34, endPoint y: 173, distance: 483.8
click at [34, 173] on div "New Checking Account (A/B: 17, SOFA: 20) × An exemption set must first be selec…" at bounding box center [580, 265] width 1161 height 531
drag, startPoint x: 417, startPoint y: 144, endPoint x: 426, endPoint y: 133, distance: 14.6
click at [418, 143] on input "Comtrust Fed Credit [MEDICAL_DATA]" at bounding box center [502, 143] width 299 height 26
click at [495, 143] on input "Comtrust Federal Credit [MEDICAL_DATA]" at bounding box center [502, 143] width 299 height 26
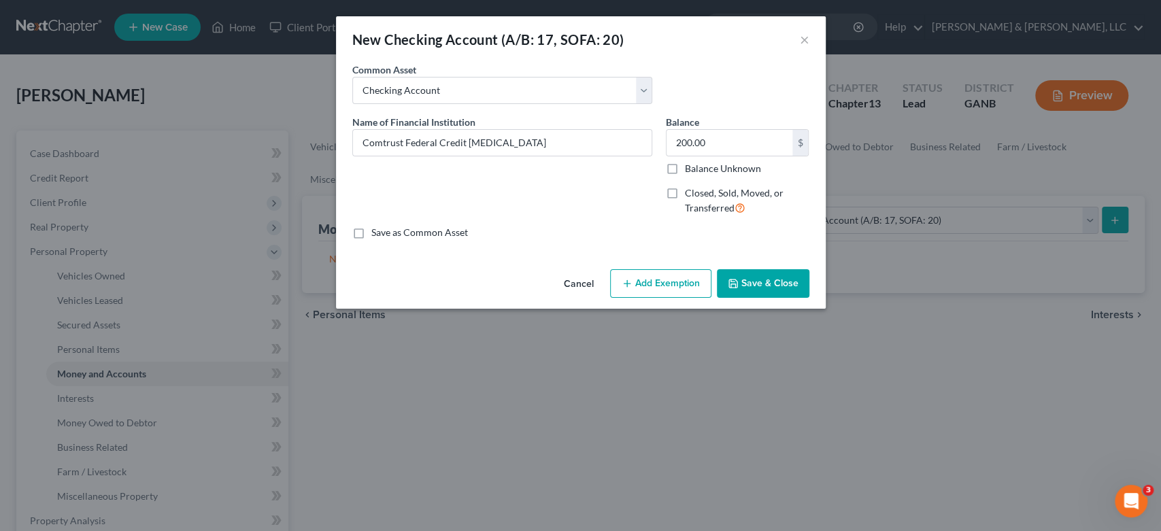
click at [743, 281] on button "Save & Close" at bounding box center [763, 283] width 92 height 29
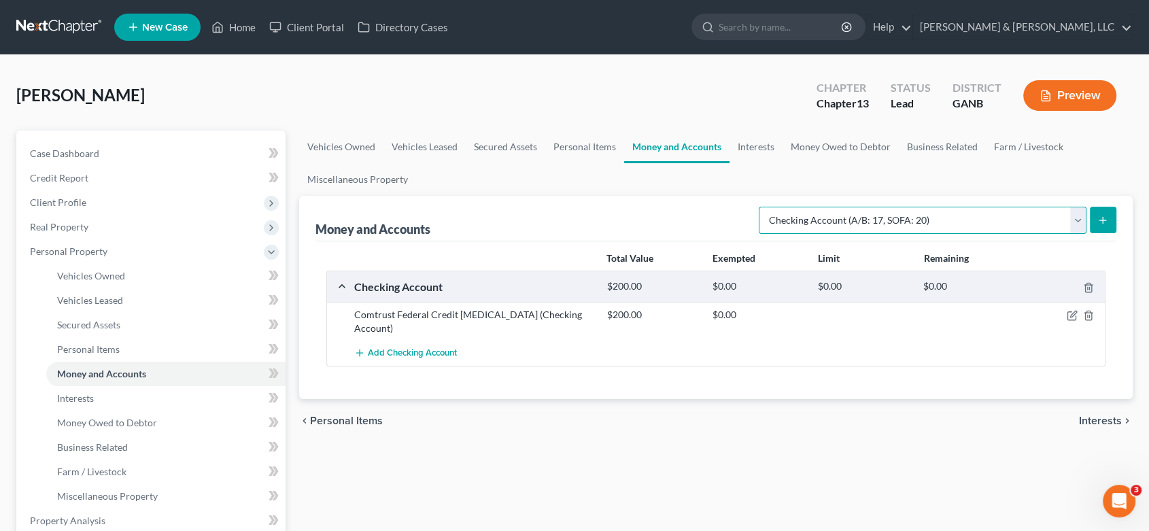
click at [1081, 216] on select "Select Account Type Brokerage (A/B: 18, SOFA: 20) Cash on Hand (A/B: 16) Certif…" at bounding box center [923, 220] width 328 height 27
click at [762, 207] on select "Select Account Type Brokerage (A/B: 18, SOFA: 20) Cash on Hand (A/B: 16) Certif…" at bounding box center [923, 220] width 328 height 27
click at [498, 314] on div "Comtrust Federal Credit [MEDICAL_DATA] (Checking Account)" at bounding box center [474, 321] width 253 height 27
click at [1111, 220] on button "submit" at bounding box center [1103, 220] width 27 height 27
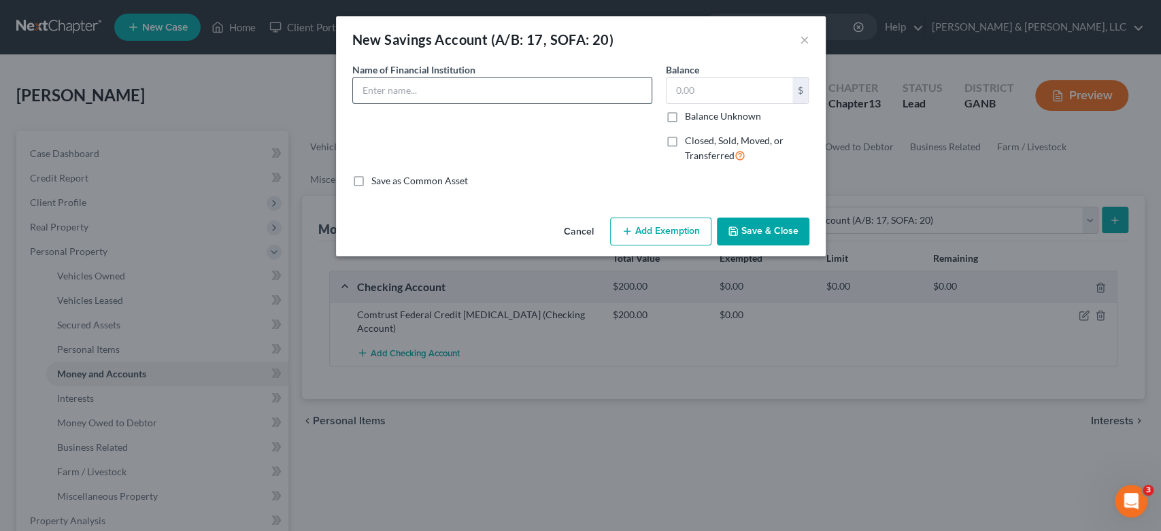
click at [416, 96] on input "text" at bounding box center [502, 91] width 299 height 26
click at [771, 231] on button "Save & Close" at bounding box center [763, 232] width 92 height 29
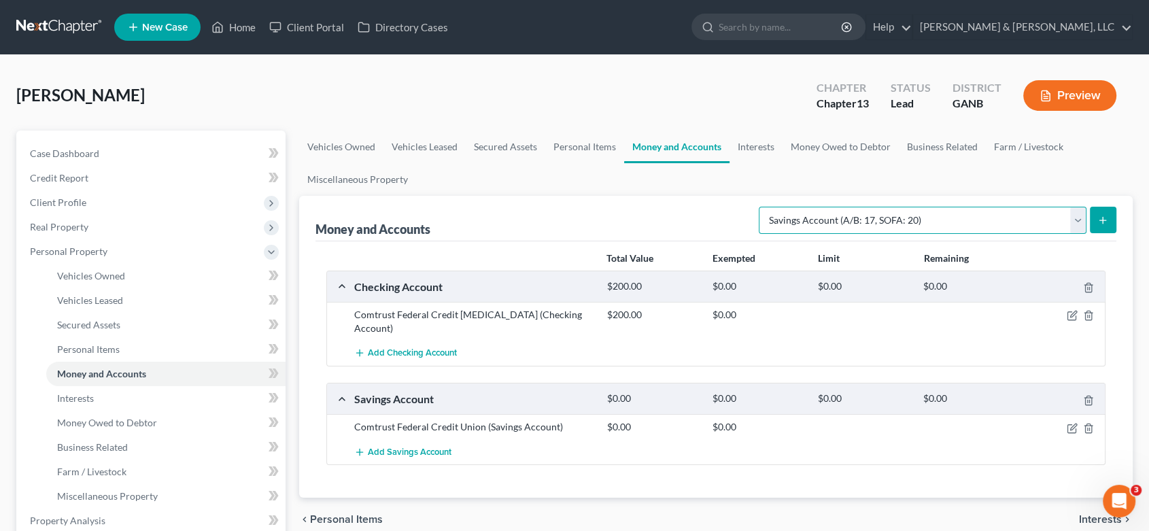
click at [1077, 216] on select "Select Account Type Brokerage (A/B: 18, SOFA: 20) Cash on Hand (A/B: 16) Certif…" at bounding box center [923, 220] width 328 height 27
click at [762, 207] on select "Select Account Type Brokerage (A/B: 18, SOFA: 20) Cash on Hand (A/B: 16) Certif…" at bounding box center [923, 220] width 328 height 27
click at [1101, 216] on icon "submit" at bounding box center [1103, 220] width 11 height 11
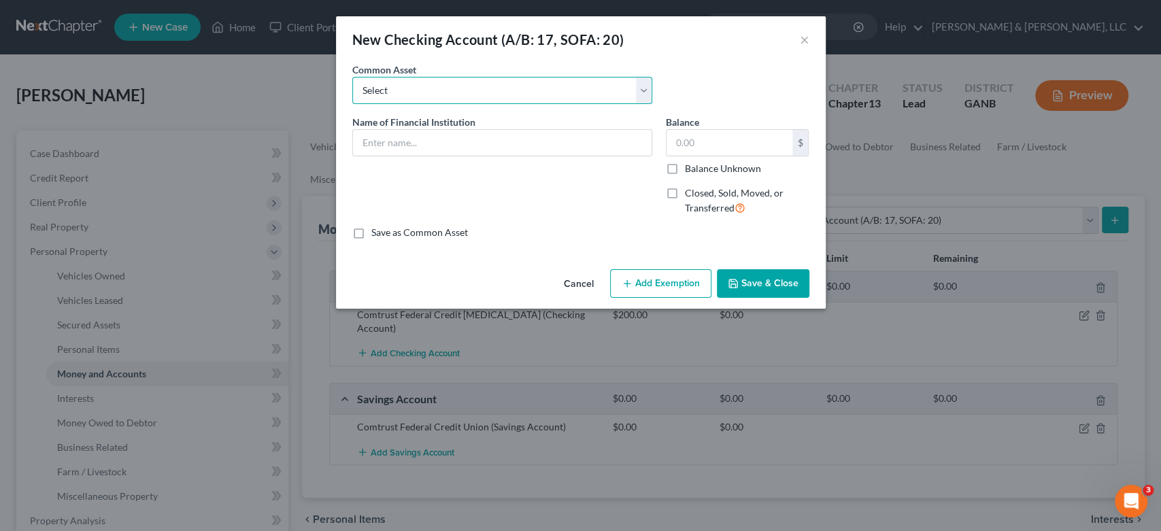
click at [400, 92] on select "Select Bank Account Regions Bank Bank of America Checking Account" at bounding box center [502, 90] width 300 height 27
click at [352, 77] on select "Select Bank Account Regions Bank Bank of America Checking Account" at bounding box center [502, 90] width 300 height 27
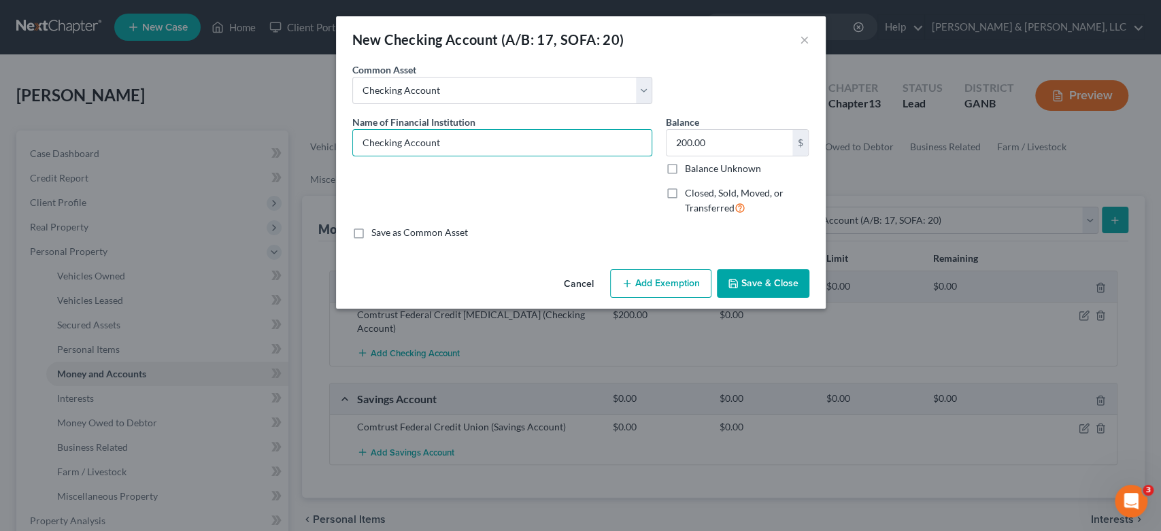
drag, startPoint x: 452, startPoint y: 146, endPoint x: 167, endPoint y: 136, distance: 285.1
click at [108, 147] on div "New Checking Account (A/B: 17, SOFA: 20) × An exemption set must first be selec…" at bounding box center [580, 265] width 1161 height 531
click at [740, 273] on button "Save & Close" at bounding box center [763, 283] width 92 height 29
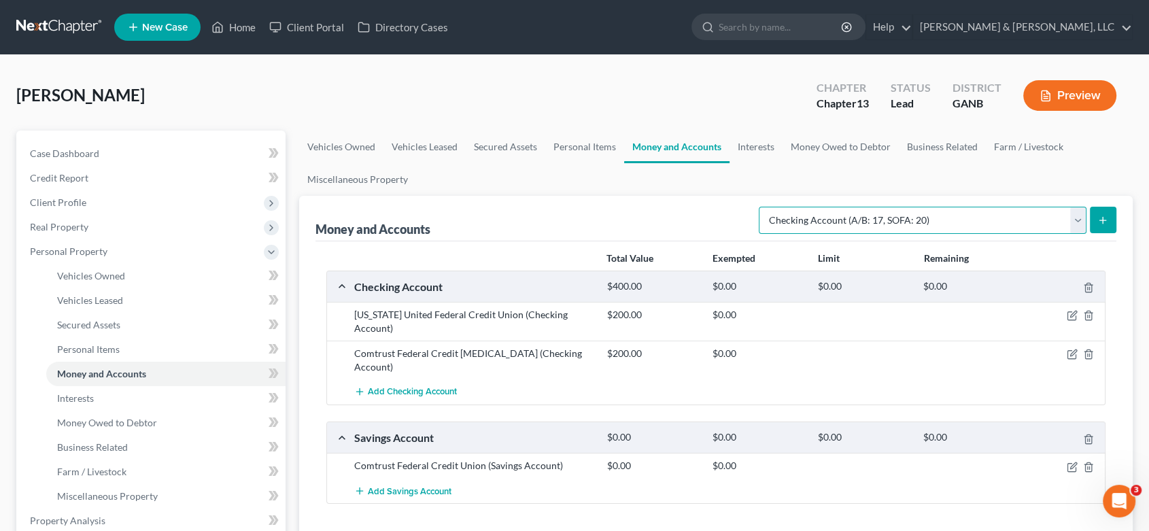
click at [1078, 218] on select "Select Account Type Brokerage (A/B: 18, SOFA: 20) Cash on Hand (A/B: 16) Certif…" at bounding box center [923, 220] width 328 height 27
click at [762, 207] on select "Select Account Type Brokerage (A/B: 18, SOFA: 20) Cash on Hand (A/B: 16) Certif…" at bounding box center [923, 220] width 328 height 27
click at [1109, 216] on button "submit" at bounding box center [1103, 220] width 27 height 27
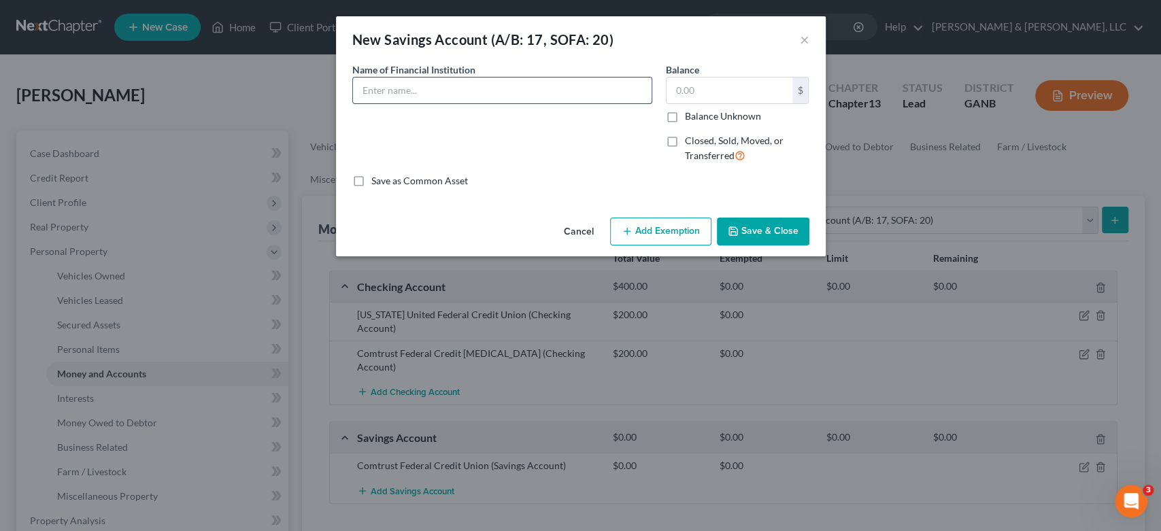
click at [427, 92] on input "text" at bounding box center [502, 91] width 299 height 26
click at [757, 233] on button "Save & Close" at bounding box center [763, 232] width 92 height 29
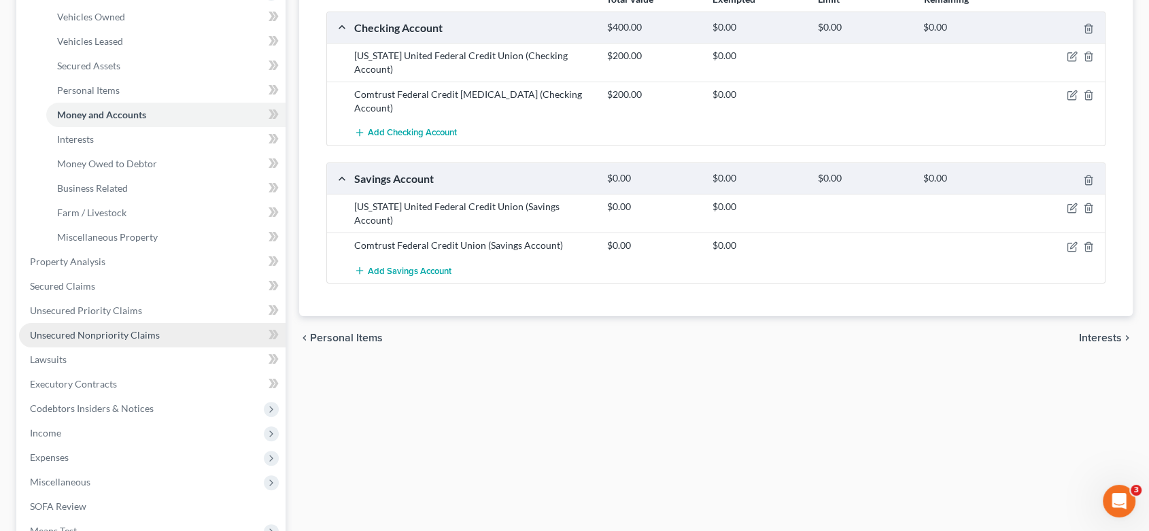
scroll to position [302, 0]
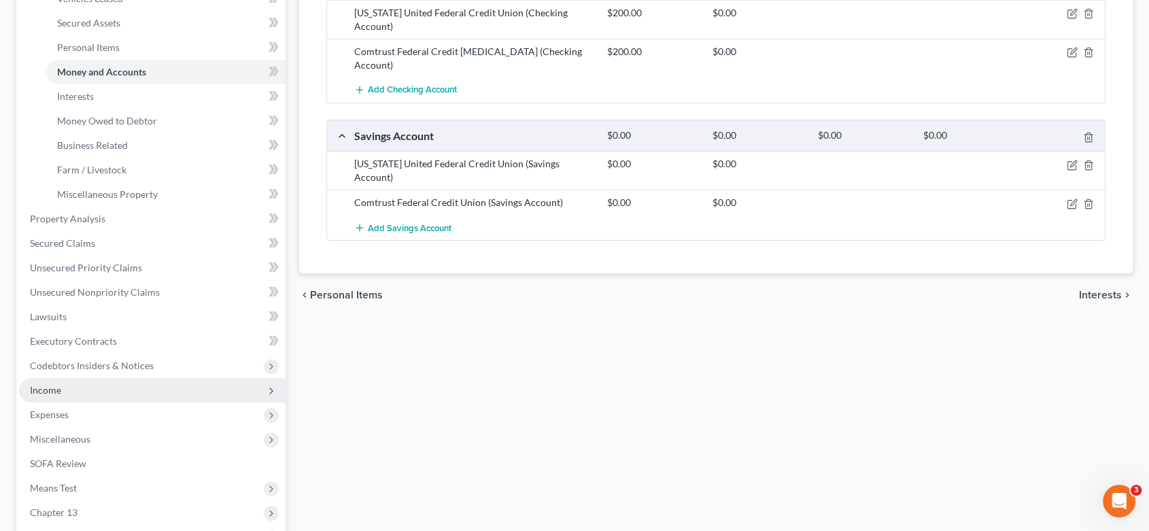
click at [90, 390] on span "Income" at bounding box center [152, 390] width 267 height 24
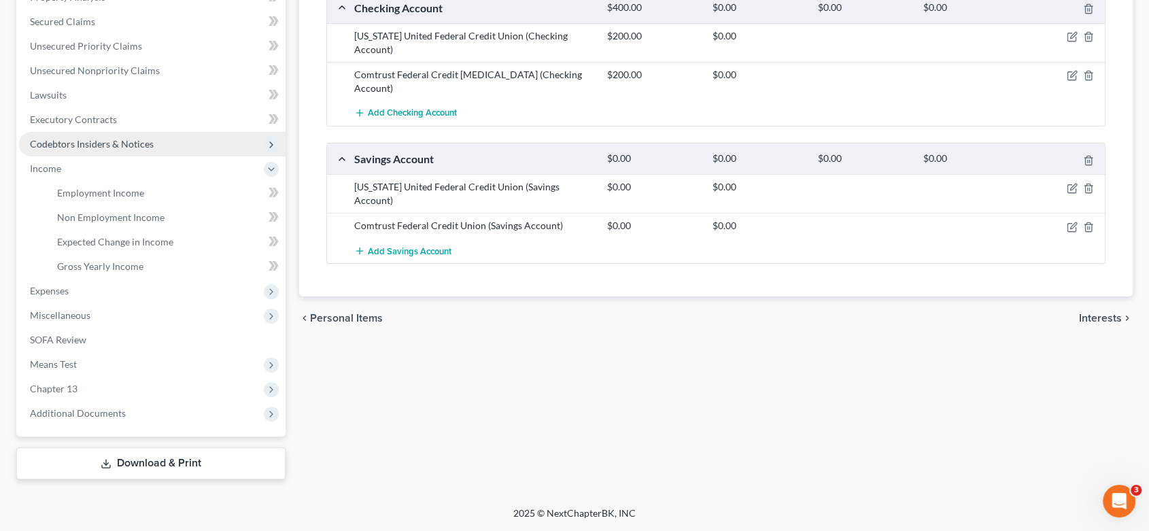
scroll to position [277, 0]
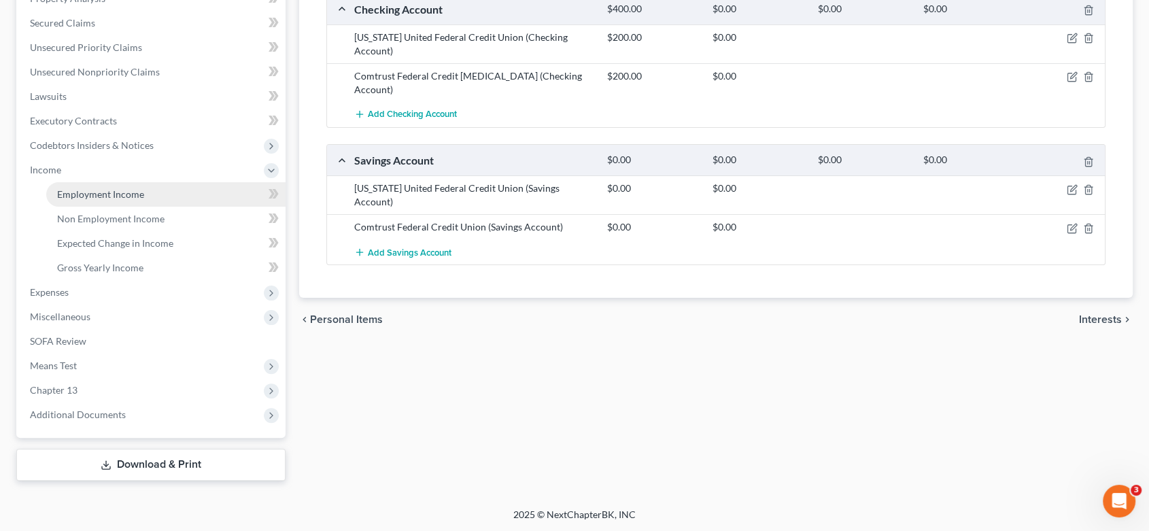
click at [106, 191] on span "Employment Income" at bounding box center [100, 194] width 87 height 12
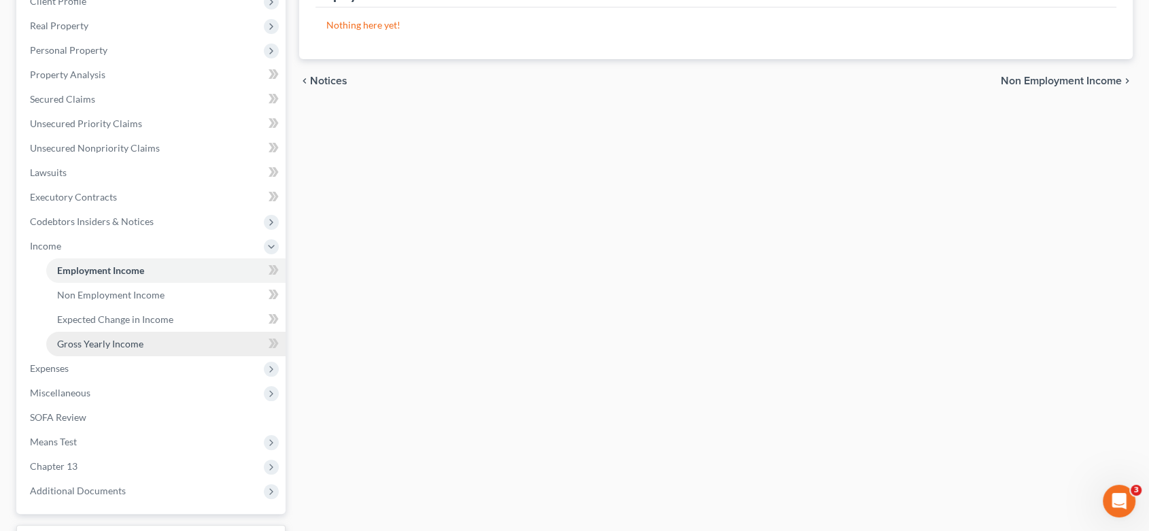
scroll to position [226, 0]
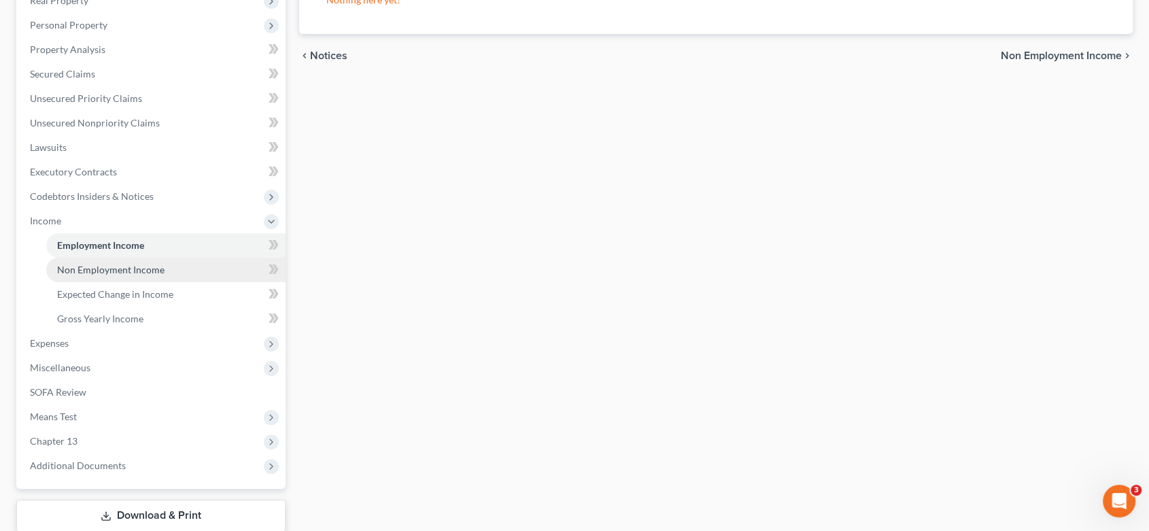
click at [100, 271] on span "Non Employment Income" at bounding box center [110, 270] width 107 height 12
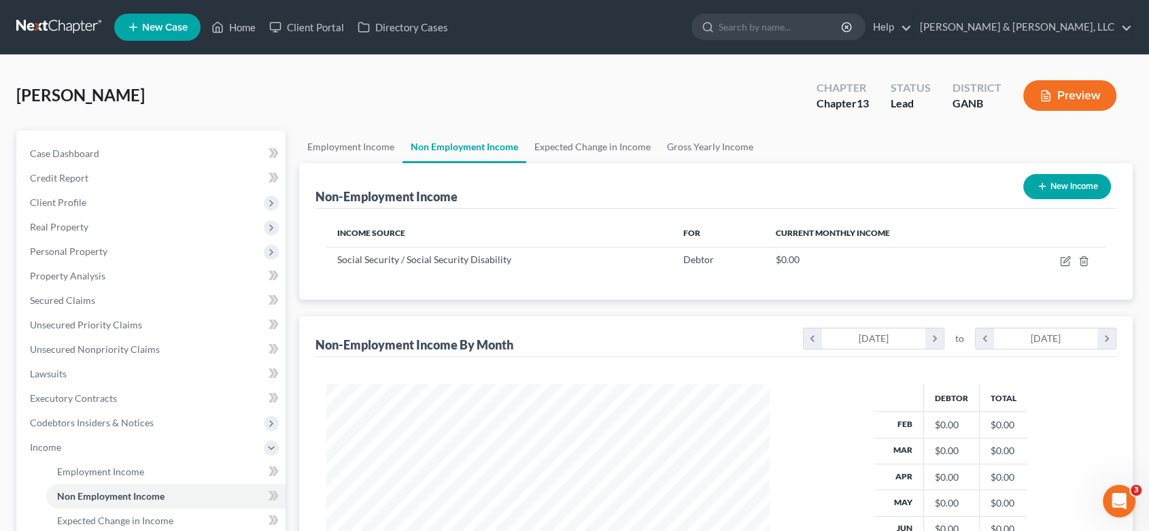
scroll to position [243, 470]
click at [75, 299] on span "Secured Claims" at bounding box center [62, 300] width 65 height 12
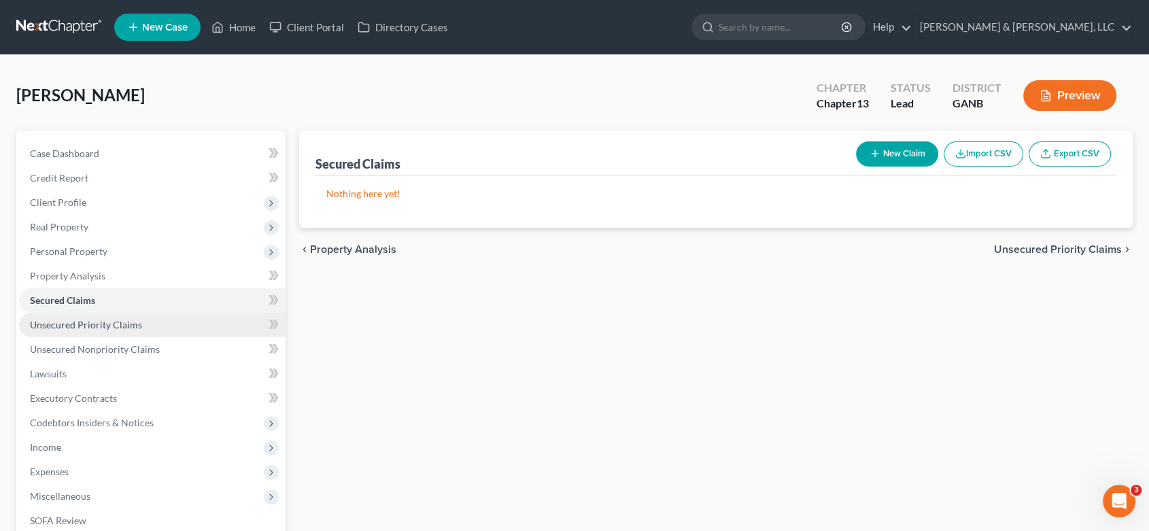
click at [118, 328] on span "Unsecured Priority Claims" at bounding box center [86, 325] width 112 height 12
click at [903, 153] on button "New Claim" at bounding box center [897, 153] width 82 height 25
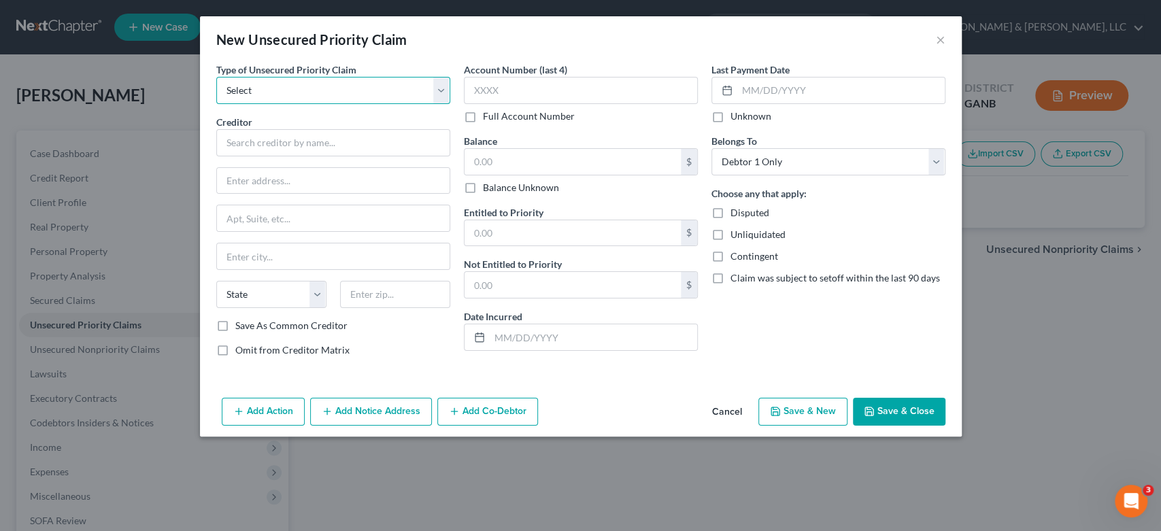
click at [443, 90] on select "Select Taxes & Other Government Units Domestic Support Obligations Extensions o…" at bounding box center [333, 90] width 234 height 27
click at [216, 77] on select "Select Taxes & Other Government Units Domestic Support Obligations Extensions o…" at bounding box center [333, 90] width 234 height 27
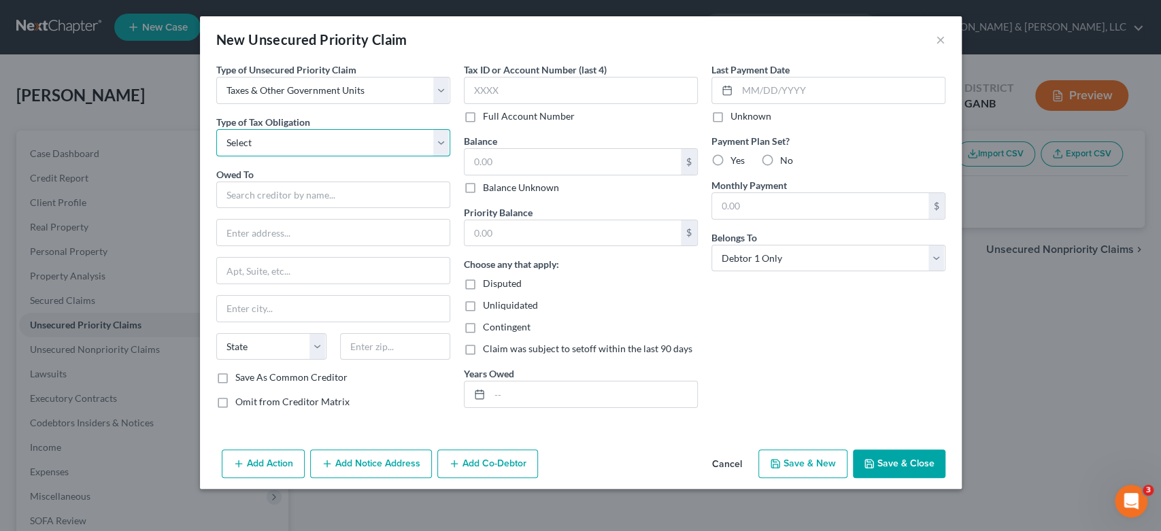
drag, startPoint x: 437, startPoint y: 146, endPoint x: 419, endPoint y: 152, distance: 18.7
click at [437, 146] on select "Select Federal City State Franchise Tax Board Other" at bounding box center [333, 142] width 234 height 27
click at [216, 129] on select "Select Federal City State Franchise Tax Board Other" at bounding box center [333, 142] width 234 height 27
click at [263, 197] on input "text" at bounding box center [333, 195] width 234 height 27
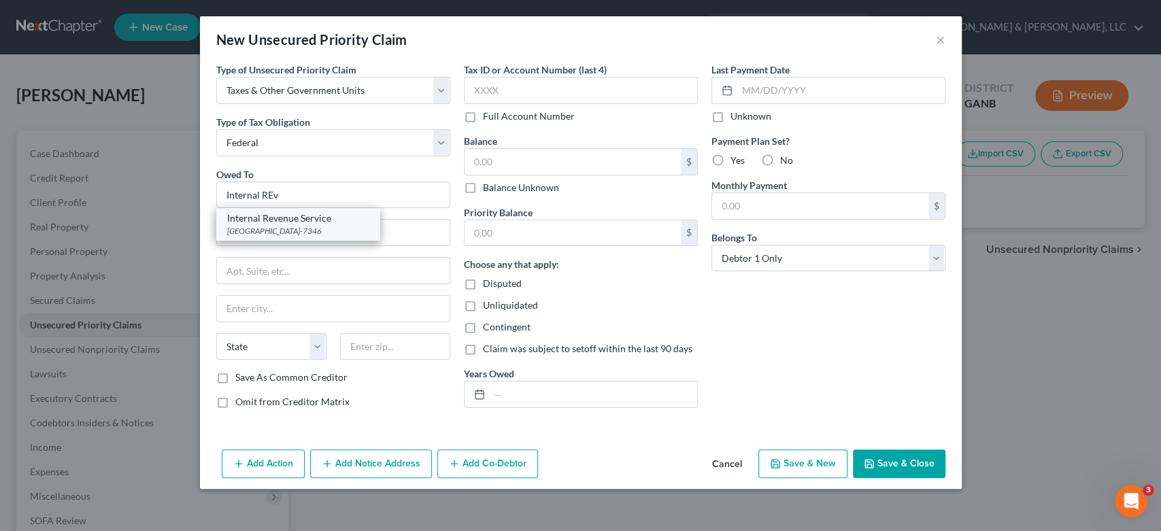
click at [308, 218] on div "Internal Revenue Service" at bounding box center [297, 219] width 141 height 14
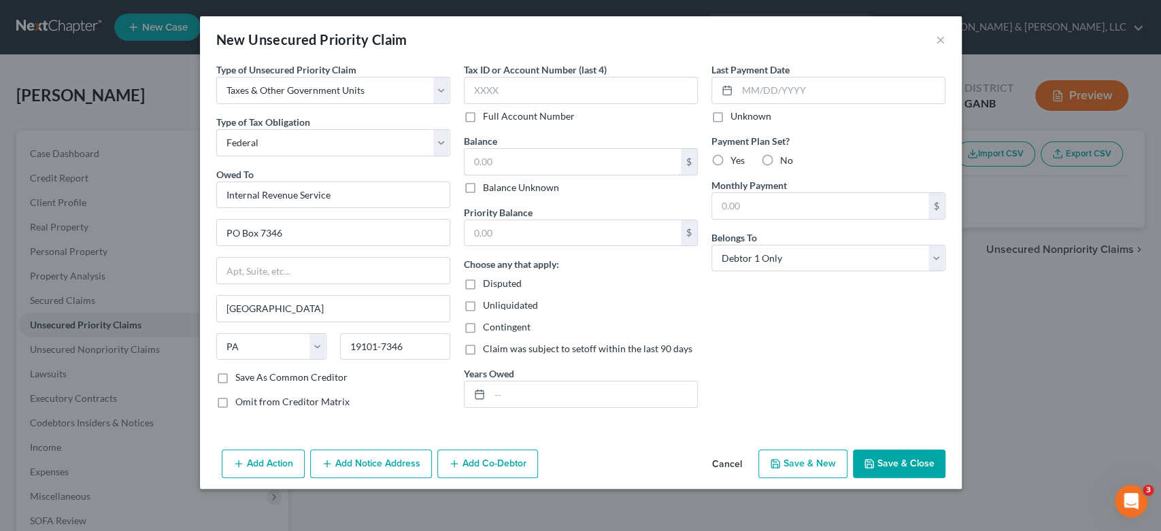
drag, startPoint x: 515, startPoint y: 166, endPoint x: 509, endPoint y: 135, distance: 31.8
click at [514, 156] on input "text" at bounding box center [572, 162] width 216 height 26
click at [506, 233] on input "text" at bounding box center [572, 233] width 216 height 26
click at [801, 463] on button "Save & New" at bounding box center [802, 464] width 89 height 29
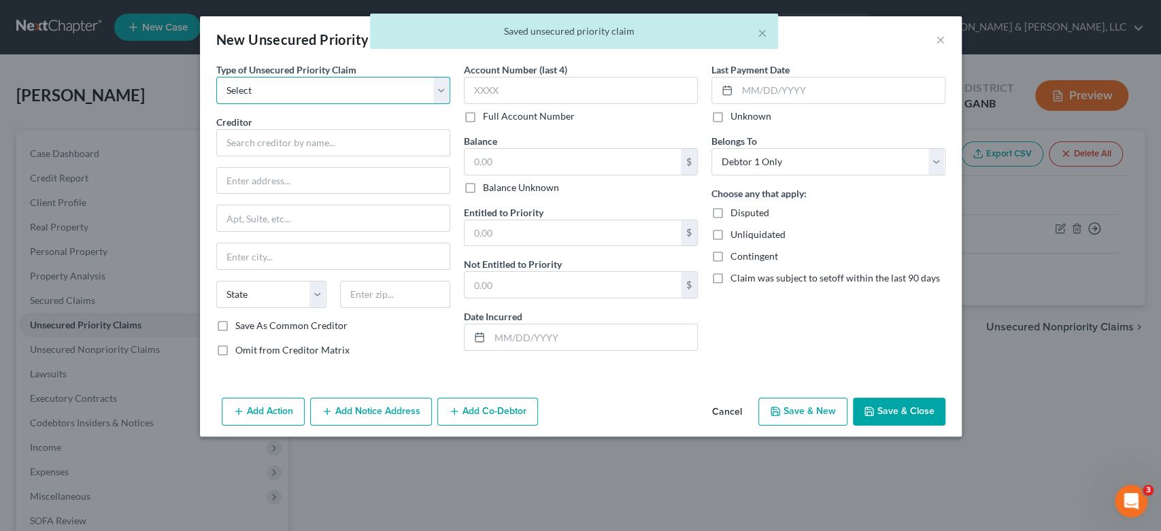
drag, startPoint x: 439, startPoint y: 90, endPoint x: 422, endPoint y: 93, distance: 16.7
click at [439, 90] on select "Select Taxes & Other Government Units Domestic Support Obligations Extensions o…" at bounding box center [333, 90] width 234 height 27
click at [216, 77] on select "Select Taxes & Other Government Units Domestic Support Obligations Extensions o…" at bounding box center [333, 90] width 234 height 27
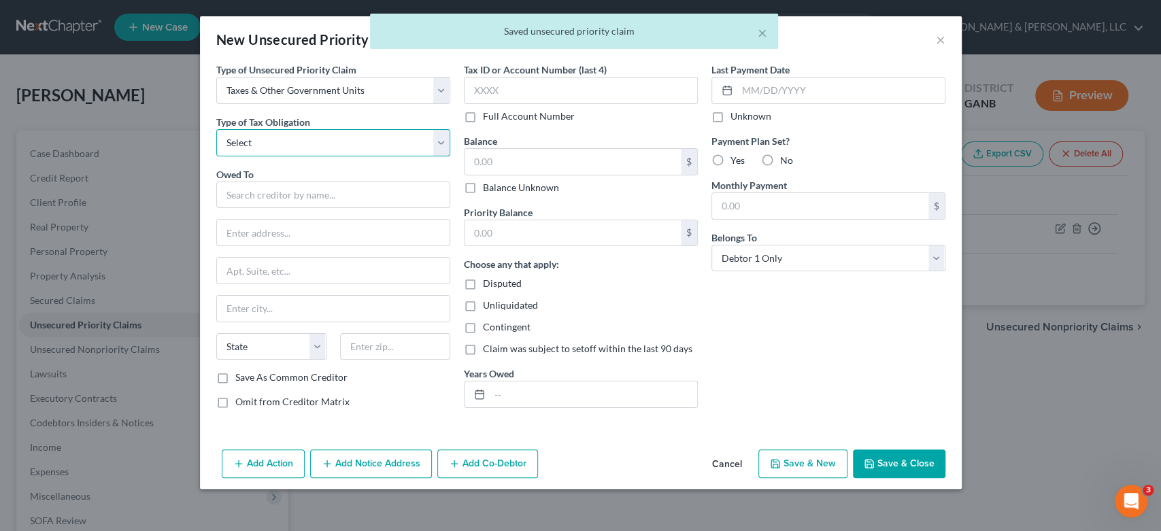
click at [441, 146] on select "Select Federal City State Franchise Tax Board Other" at bounding box center [333, 142] width 234 height 27
click at [216, 129] on select "Select Federal City State Franchise Tax Board Other" at bounding box center [333, 142] width 234 height 27
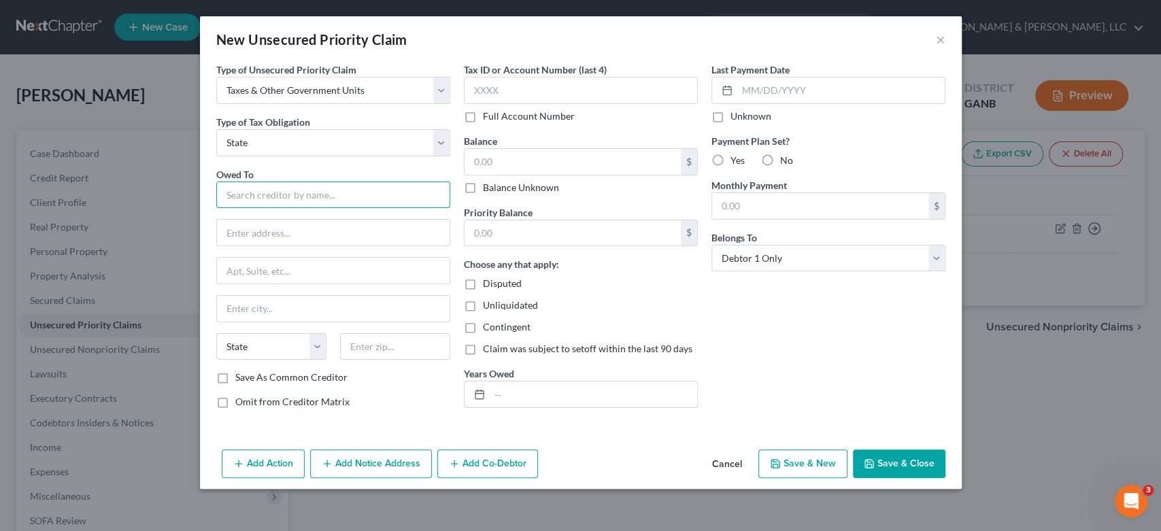
drag, startPoint x: 272, startPoint y: 195, endPoint x: 275, endPoint y: 165, distance: 30.7
click at [273, 195] on input "text" at bounding box center [333, 195] width 234 height 27
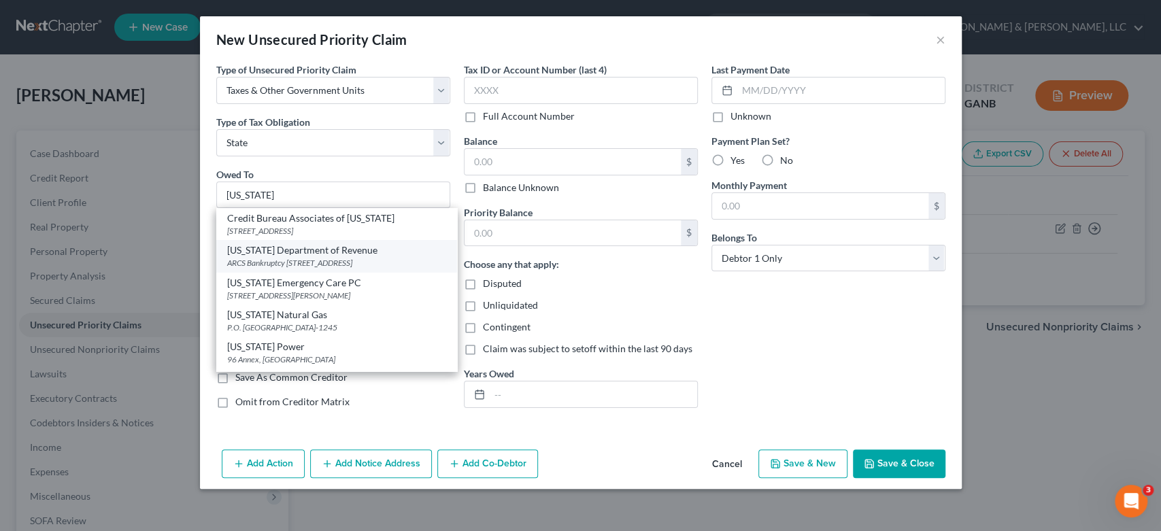
click at [300, 259] on div "ARCS Bankruptcy [STREET_ADDRESS]" at bounding box center [336, 263] width 219 height 12
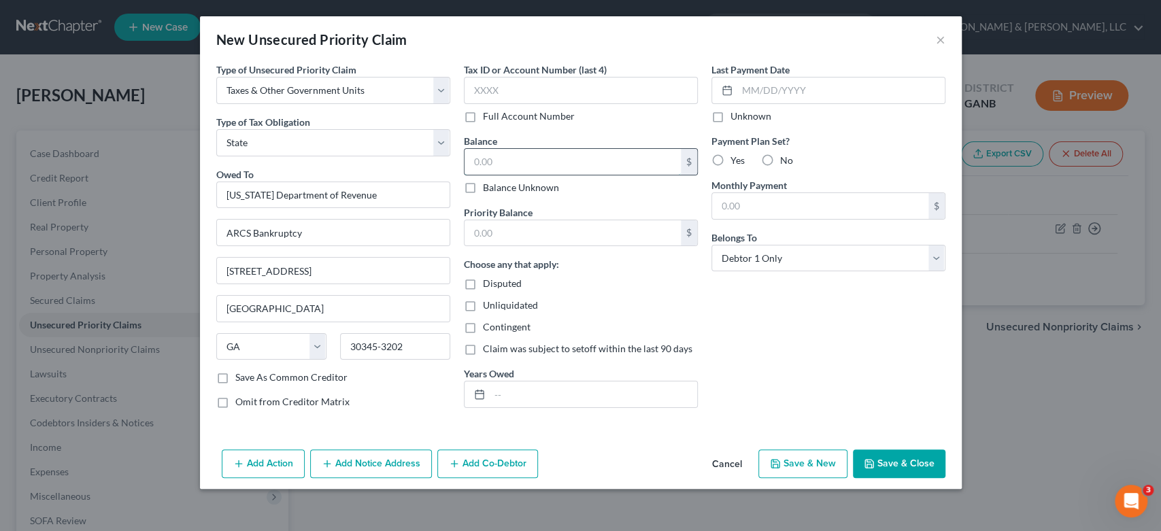
click at [505, 158] on input "text" at bounding box center [572, 162] width 216 height 26
click at [490, 224] on input "text" at bounding box center [572, 233] width 216 height 26
click at [877, 458] on button "Save & Close" at bounding box center [899, 464] width 92 height 29
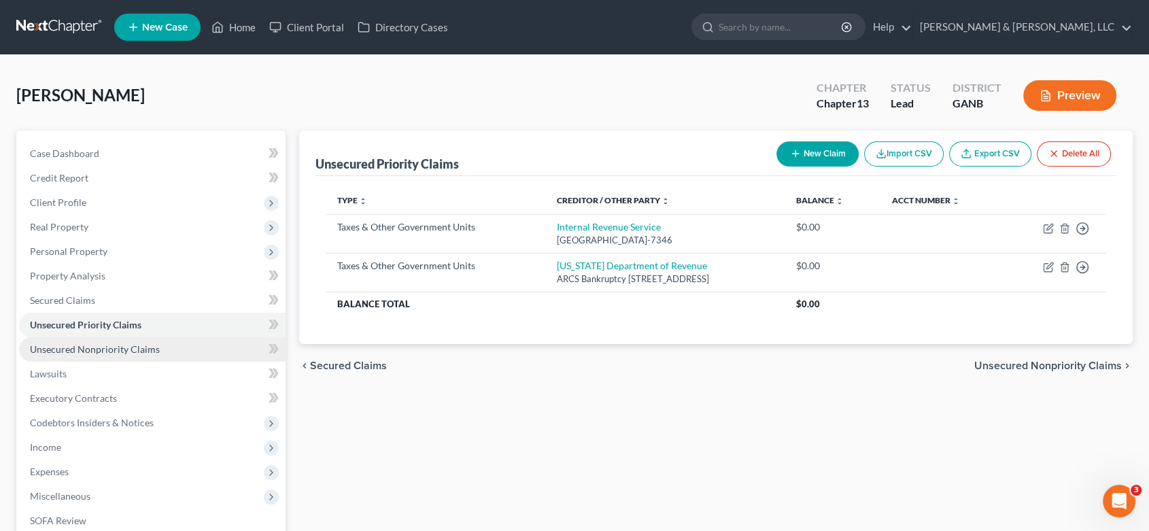
click at [107, 349] on span "Unsecured Nonpriority Claims" at bounding box center [95, 349] width 130 height 12
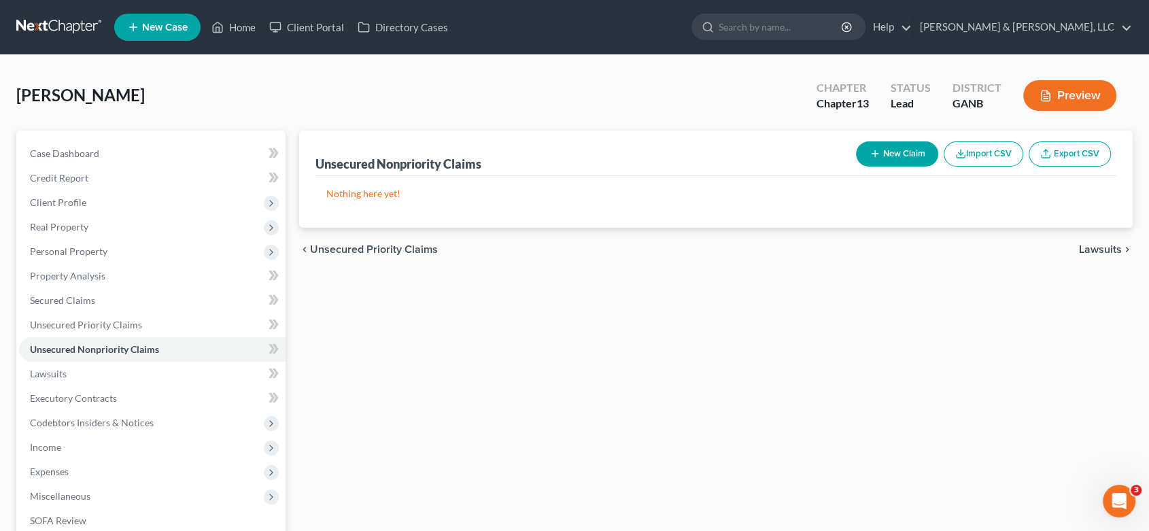
click at [896, 151] on button "New Claim" at bounding box center [897, 153] width 82 height 25
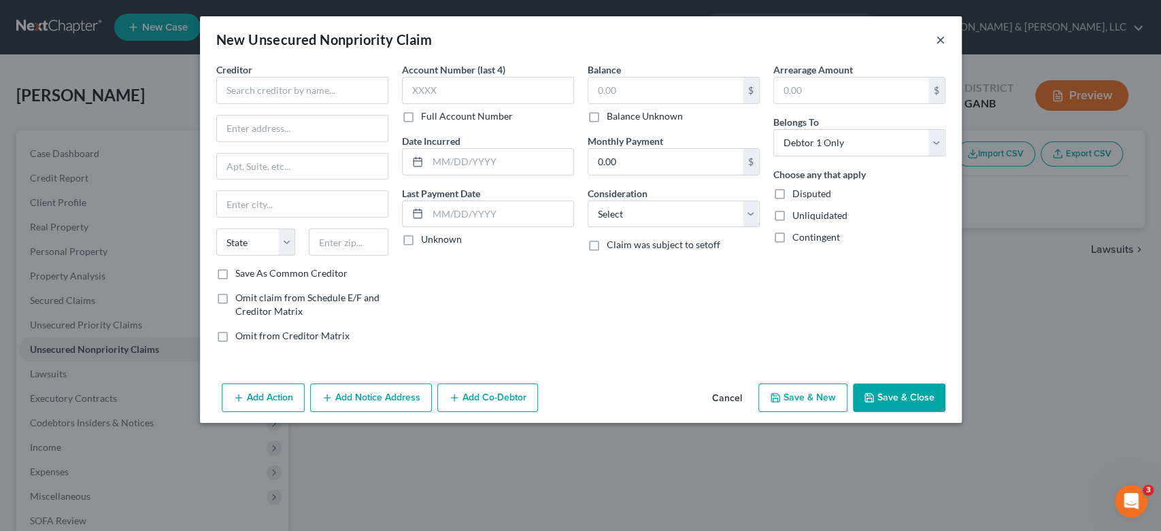
click at [940, 37] on button "×" at bounding box center [941, 39] width 10 height 16
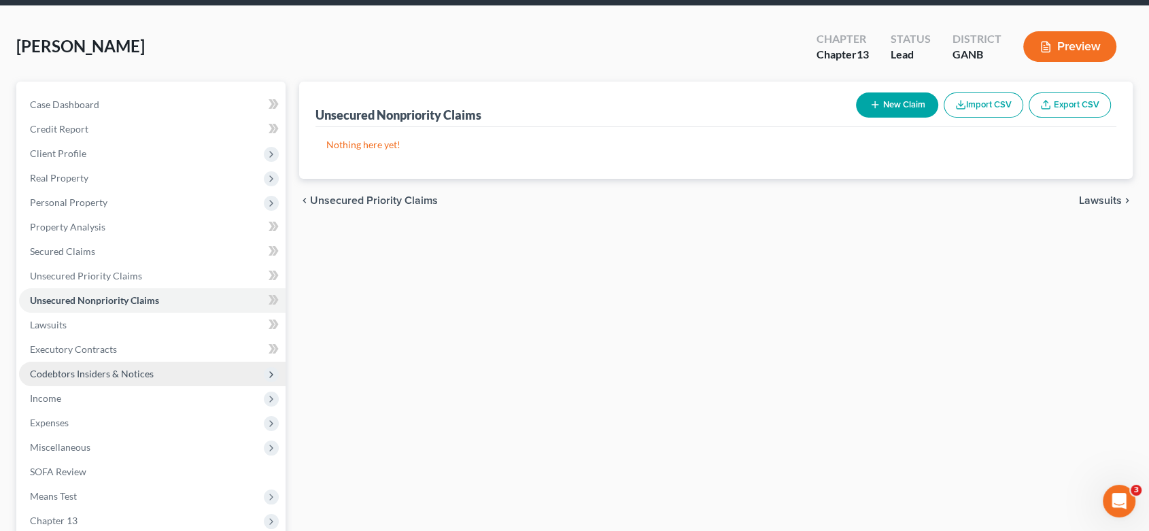
scroll to position [75, 0]
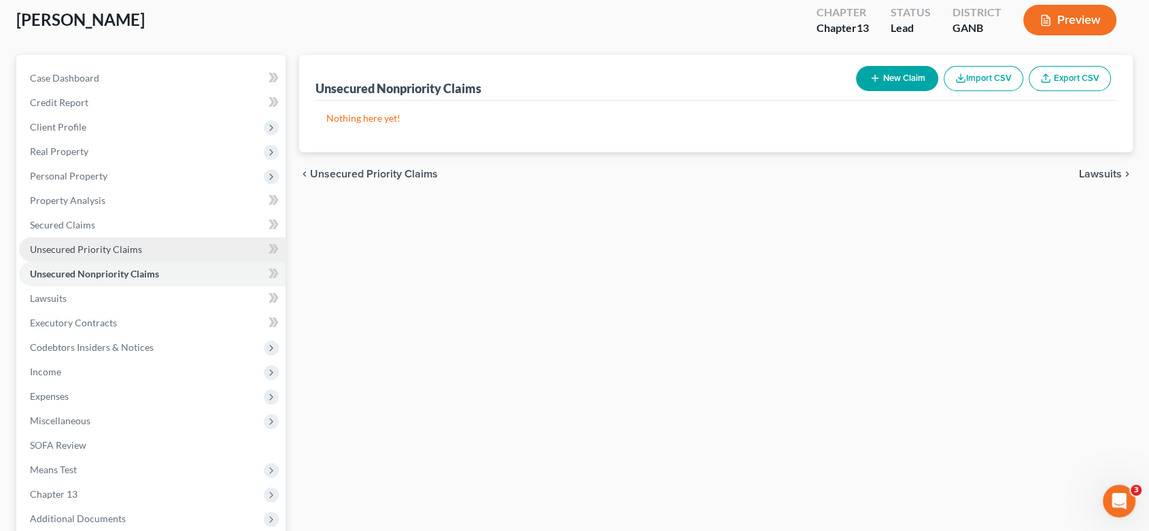
click at [109, 250] on span "Unsecured Priority Claims" at bounding box center [86, 249] width 112 height 12
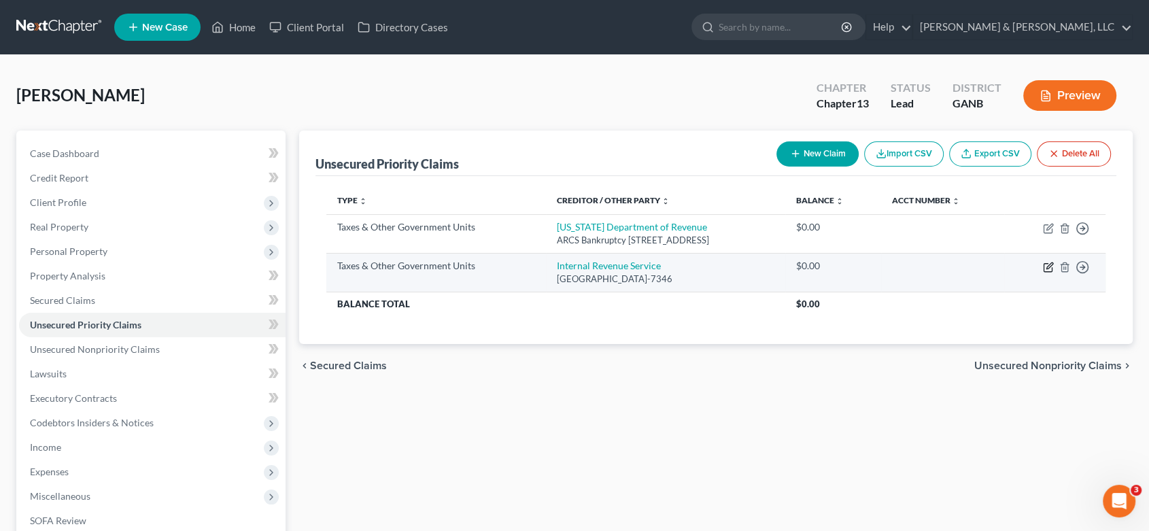
click at [1045, 263] on icon "button" at bounding box center [1048, 267] width 11 height 11
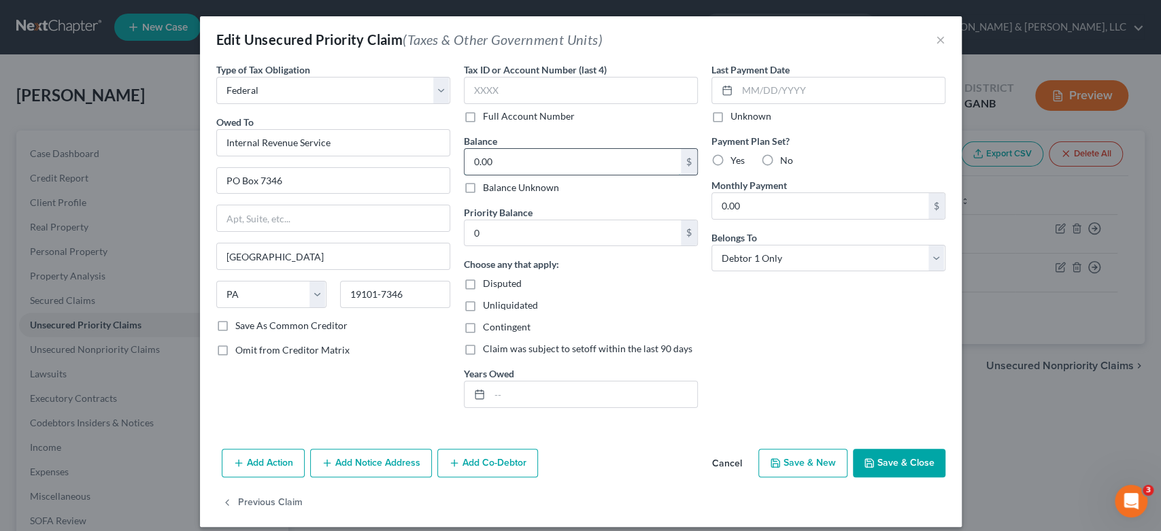
click at [515, 152] on input "0.00" at bounding box center [572, 162] width 216 height 26
click at [533, 236] on input "0" at bounding box center [572, 233] width 216 height 26
click at [811, 461] on button "Save & New" at bounding box center [802, 463] width 89 height 29
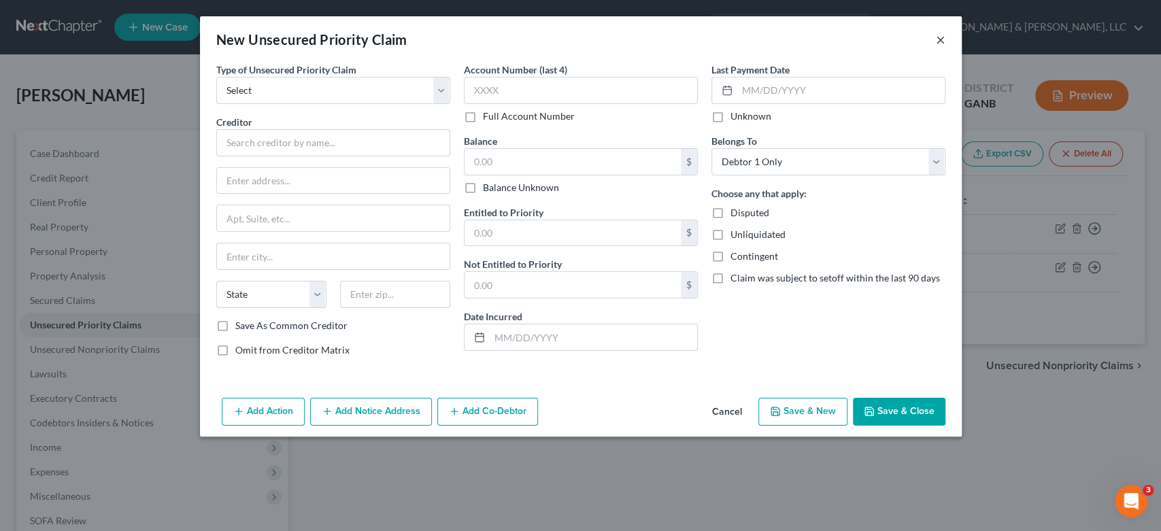
click at [943, 38] on button "×" at bounding box center [941, 39] width 10 height 16
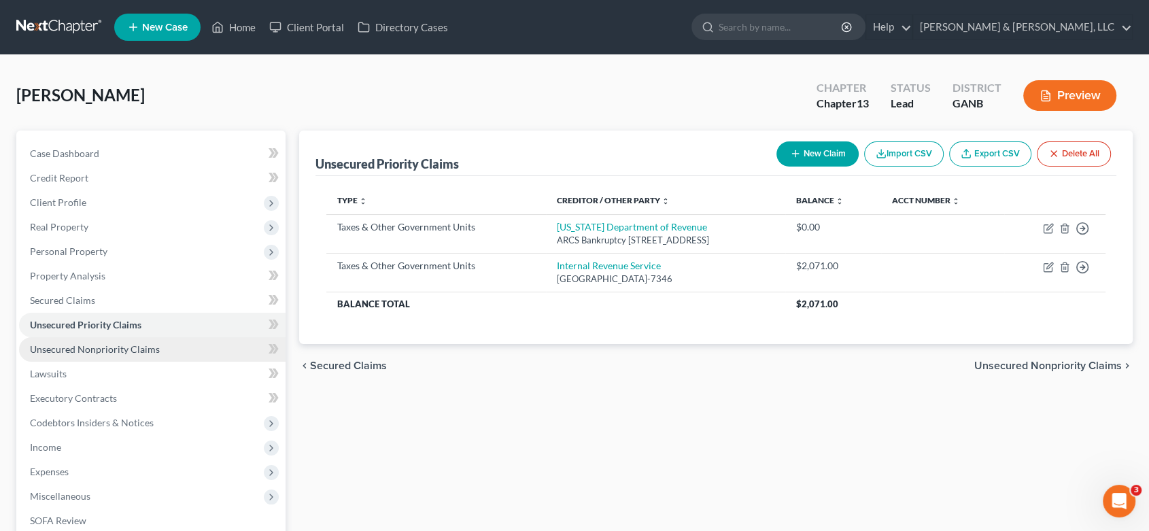
click at [91, 350] on span "Unsecured Nonpriority Claims" at bounding box center [95, 349] width 130 height 12
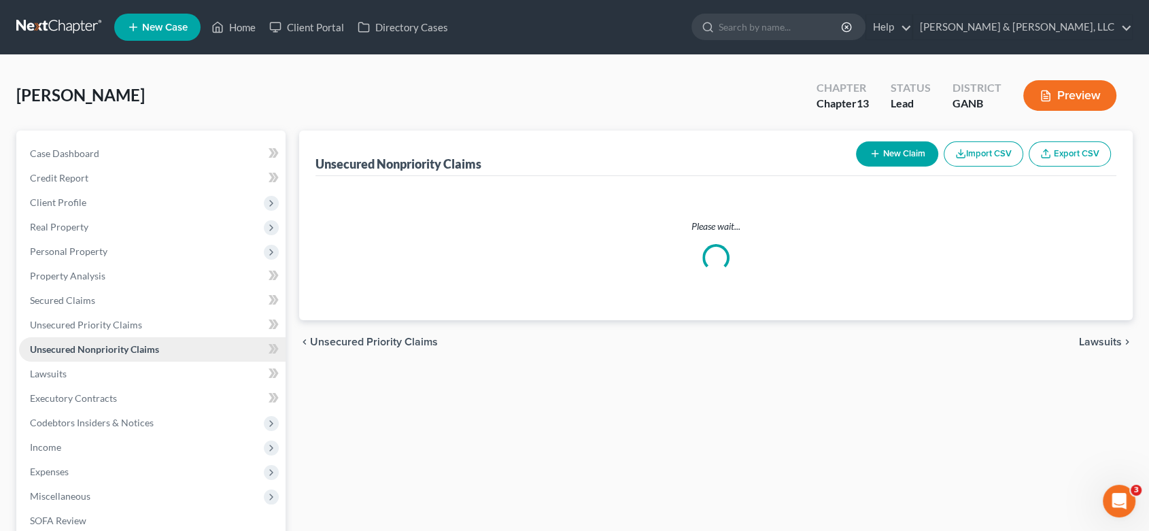
click at [91, 349] on span "Unsecured Nonpriority Claims" at bounding box center [94, 349] width 129 height 12
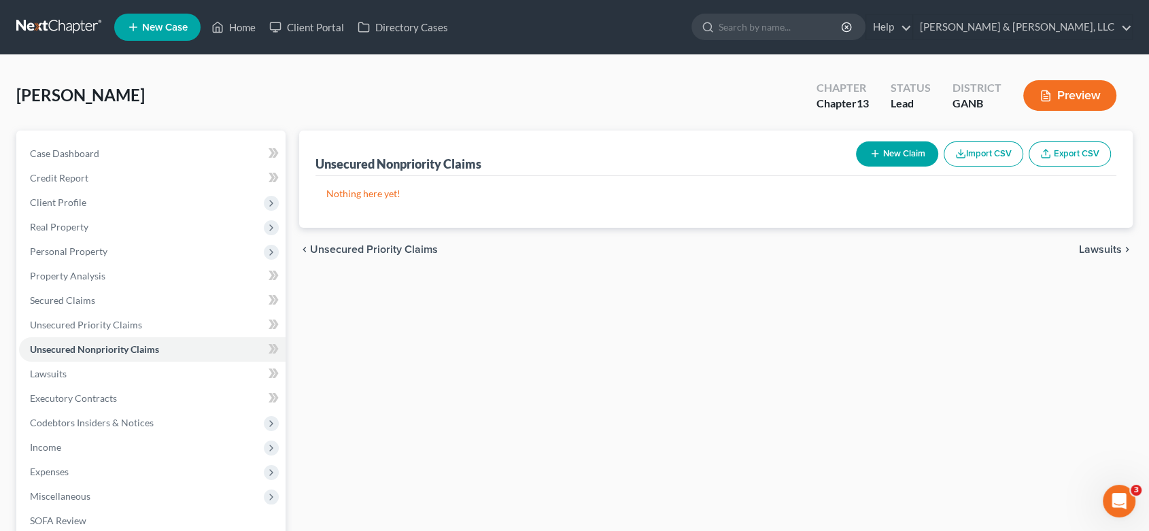
click at [907, 153] on button "New Claim" at bounding box center [897, 153] width 82 height 25
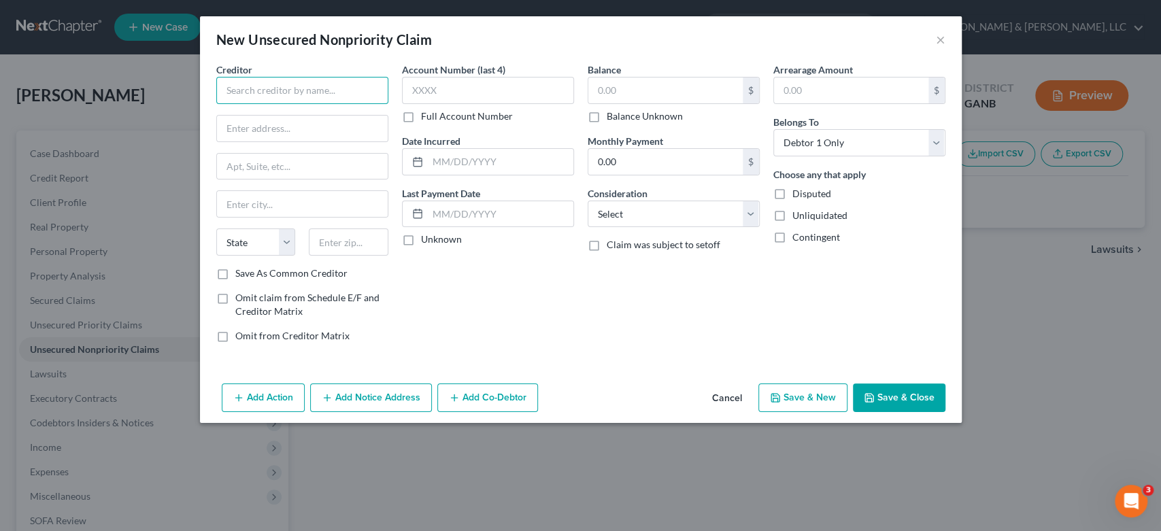
click at [273, 91] on input "text" at bounding box center [302, 90] width 172 height 27
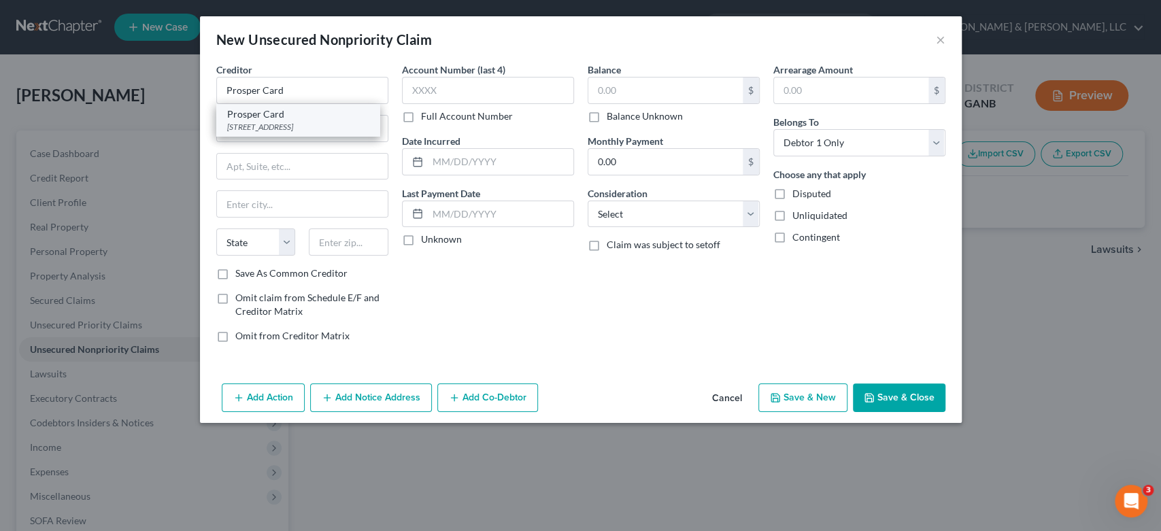
click at [321, 126] on div "[STREET_ADDRESS]" at bounding box center [297, 127] width 141 height 12
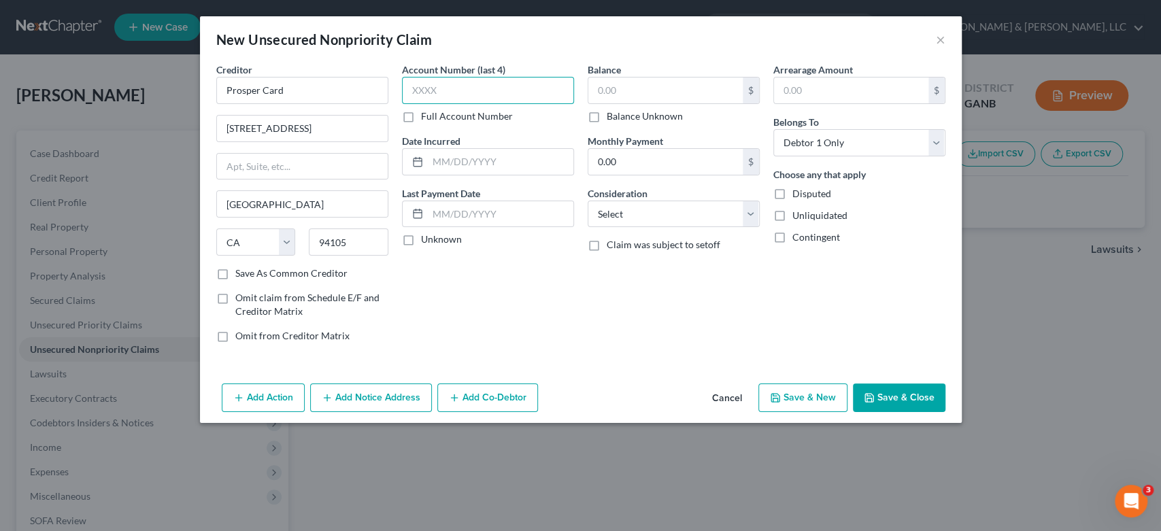
click at [446, 91] on input "text" at bounding box center [488, 90] width 172 height 27
click at [658, 87] on input "text" at bounding box center [665, 91] width 154 height 26
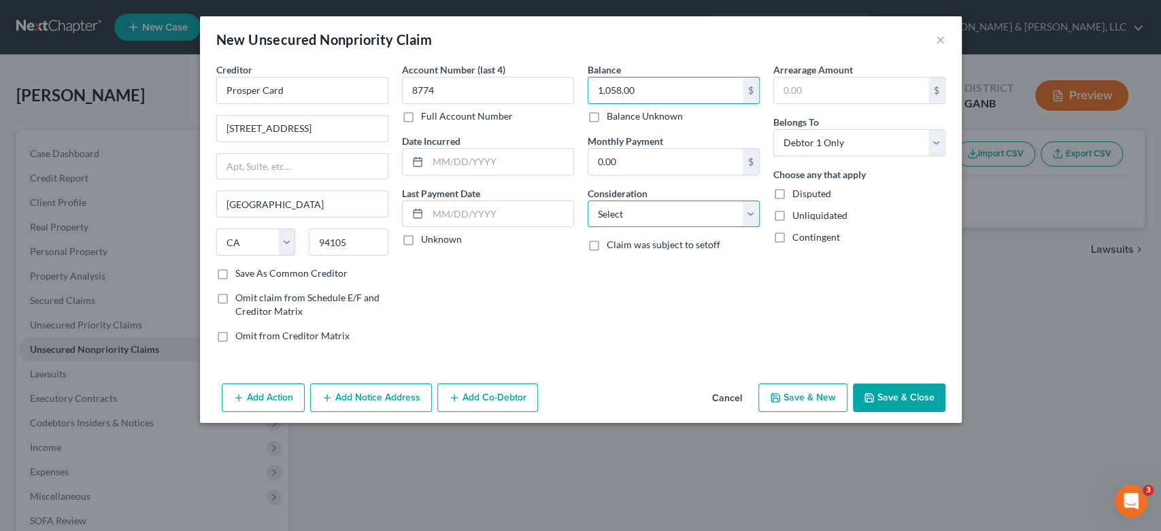
click at [750, 209] on select "Select Cable / Satellite Services Collection Agency Credit Card Debt Debt Couns…" at bounding box center [674, 214] width 172 height 27
click at [588, 201] on select "Select Cable / Satellite Services Collection Agency Credit Card Debt Debt Couns…" at bounding box center [674, 214] width 172 height 27
click at [817, 400] on button "Save & New" at bounding box center [802, 398] width 89 height 29
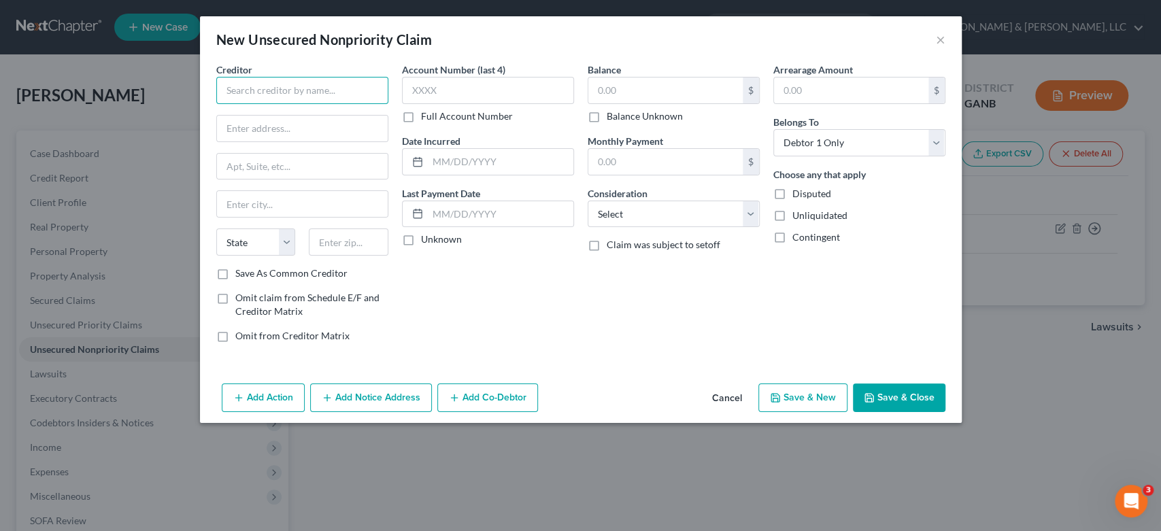
click at [243, 91] on input "text" at bounding box center [302, 90] width 172 height 27
click at [285, 126] on div "[STREET_ADDRESS][US_STATE]" at bounding box center [297, 127] width 141 height 12
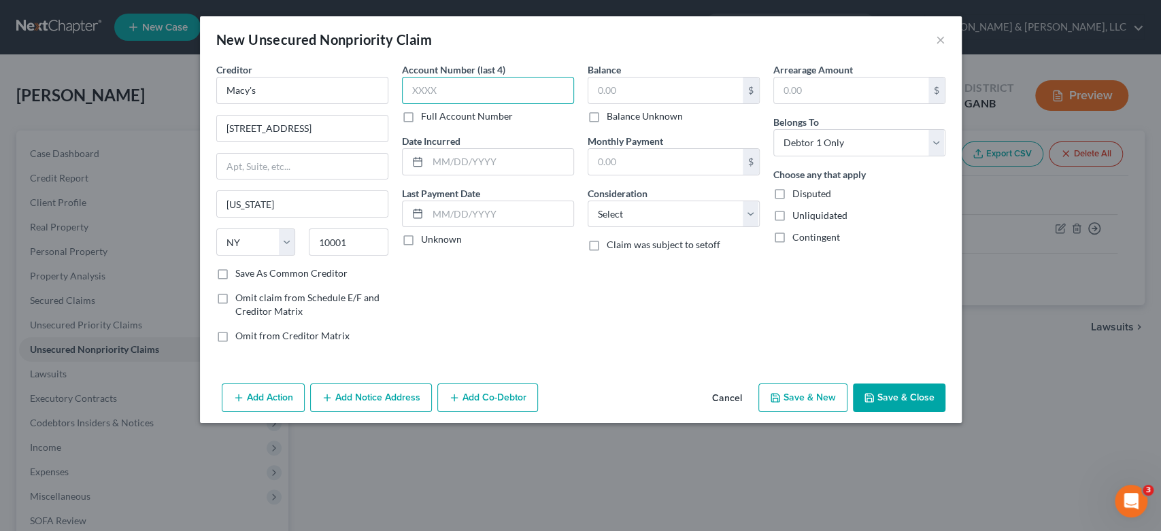
click at [461, 101] on input "text" at bounding box center [488, 90] width 172 height 27
click at [632, 70] on div "Balance $ Balance Unknown Balance Undetermined $ Balance Unknown" at bounding box center [674, 93] width 172 height 61
click at [638, 92] on input "text" at bounding box center [665, 91] width 154 height 26
click at [751, 212] on select "Select Cable / Satellite Services Collection Agency Credit Card Debt Debt Couns…" at bounding box center [674, 214] width 172 height 27
click at [588, 201] on select "Select Cable / Satellite Services Collection Agency Credit Card Debt Debt Couns…" at bounding box center [674, 214] width 172 height 27
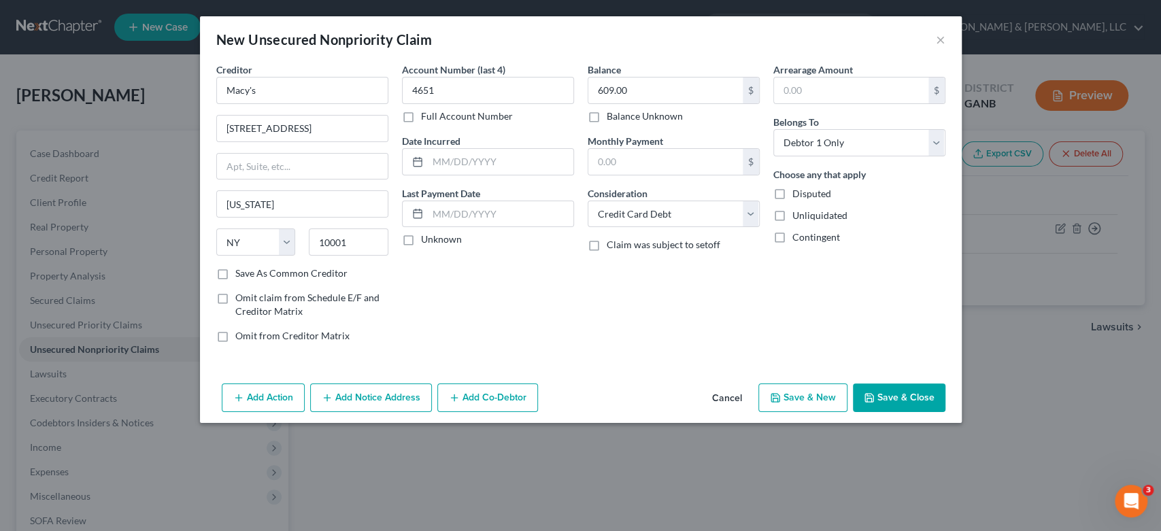
click at [808, 393] on button "Save & New" at bounding box center [802, 398] width 89 height 29
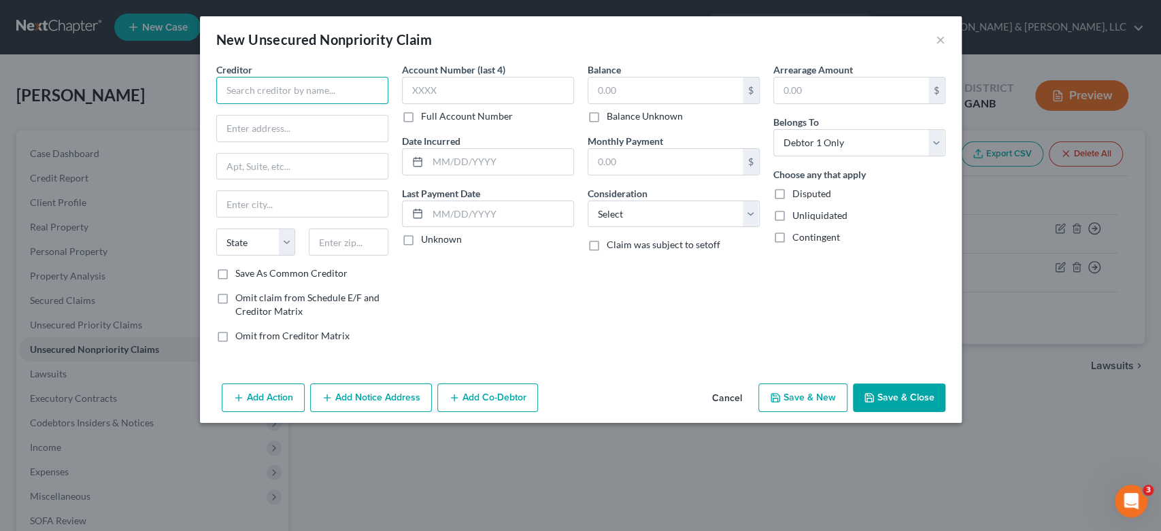
click at [250, 95] on input "text" at bounding box center [302, 90] width 172 height 27
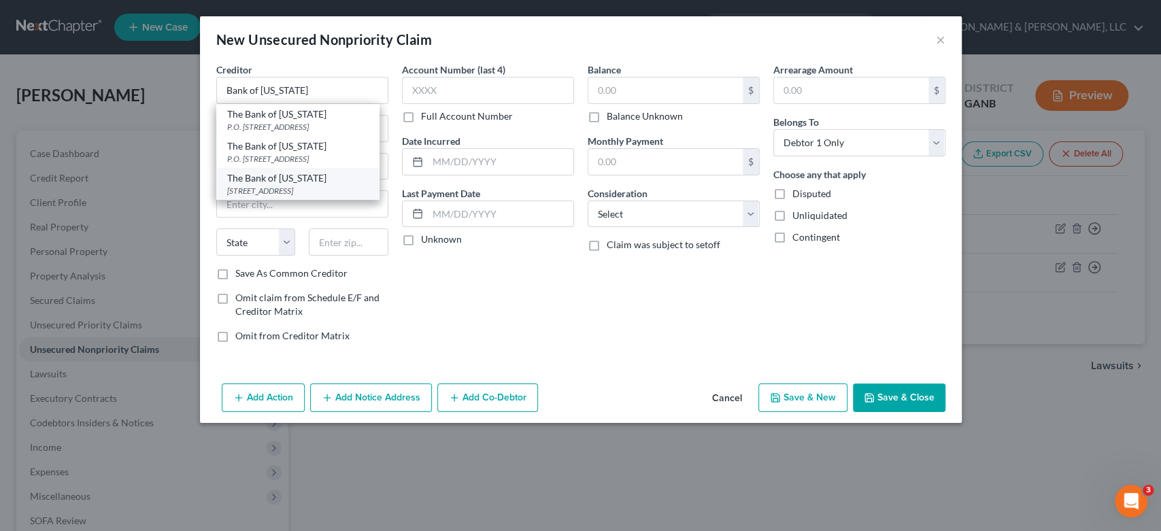
click at [265, 190] on div "[STREET_ADDRESS]" at bounding box center [297, 191] width 141 height 12
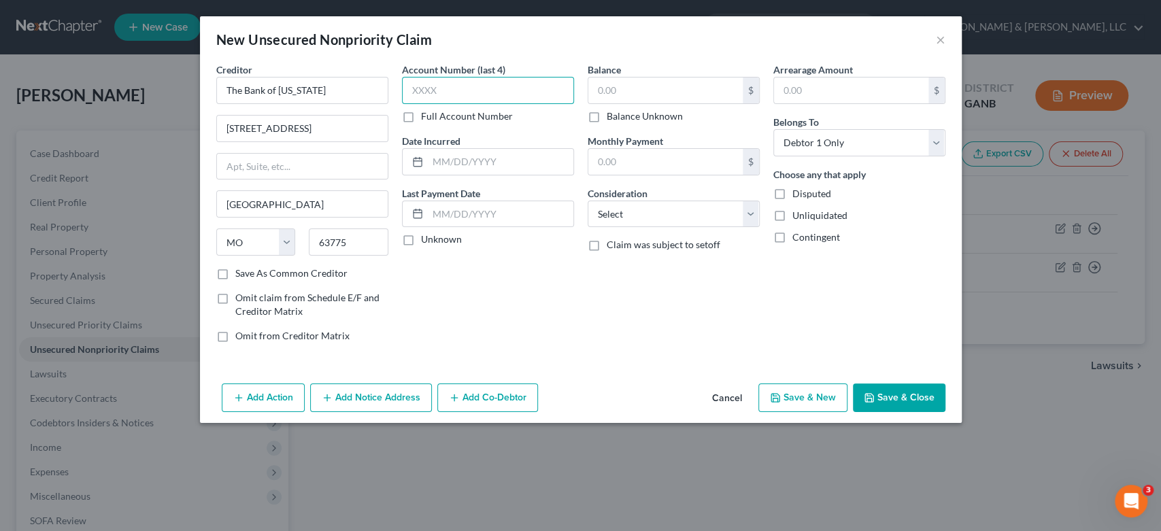
click at [443, 82] on input "text" at bounding box center [488, 90] width 172 height 27
click at [653, 91] on input "text" at bounding box center [665, 91] width 154 height 26
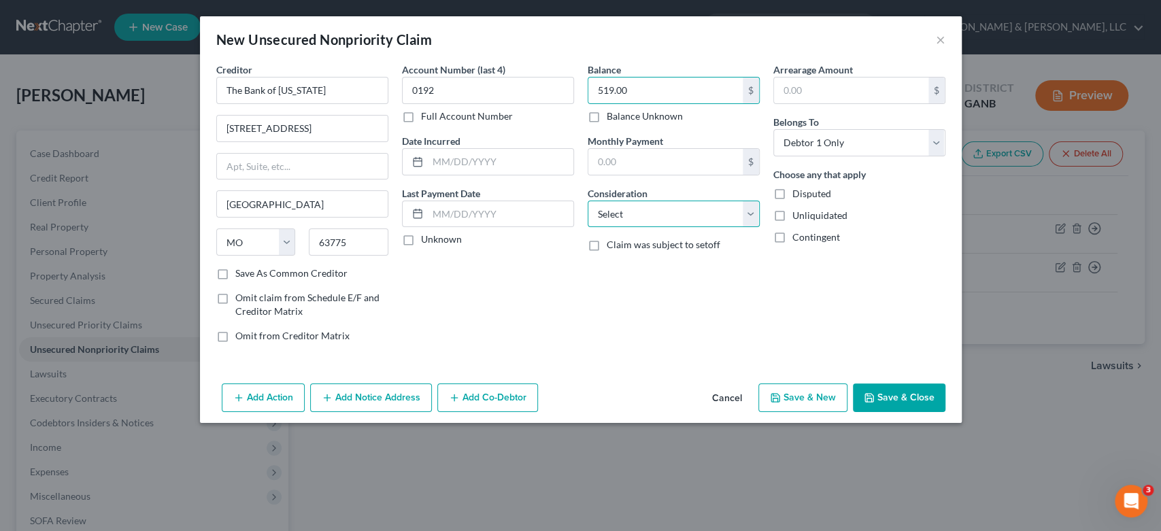
click at [754, 215] on select "Select Cable / Satellite Services Collection Agency Credit Card Debt Debt Couns…" at bounding box center [674, 214] width 172 height 27
click at [588, 201] on select "Select Cable / Satellite Services Collection Agency Credit Card Debt Debt Couns…" at bounding box center [674, 214] width 172 height 27
click at [815, 396] on button "Save & New" at bounding box center [802, 398] width 89 height 29
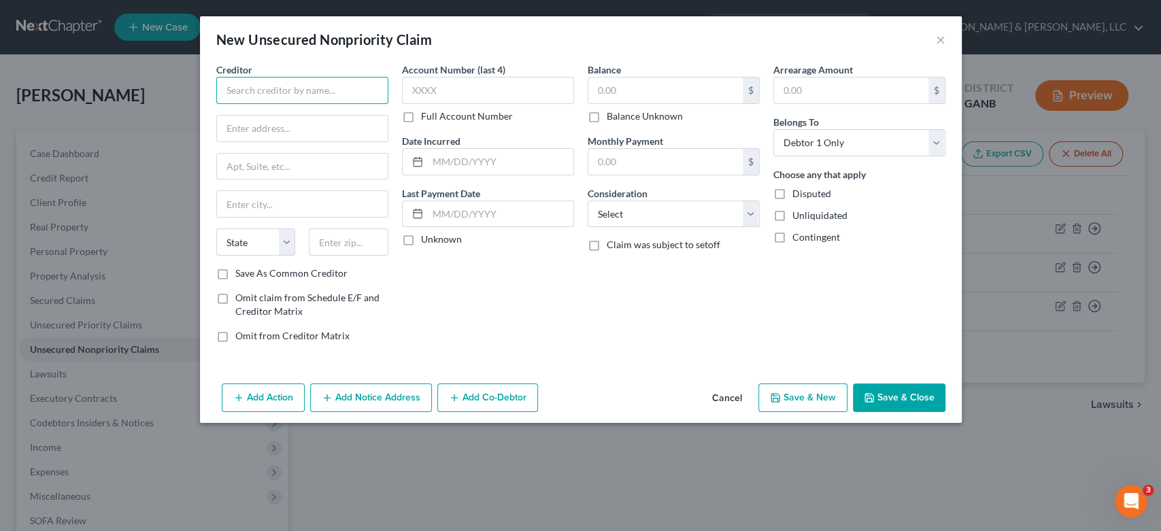
click at [280, 83] on input "text" at bounding box center [302, 90] width 172 height 27
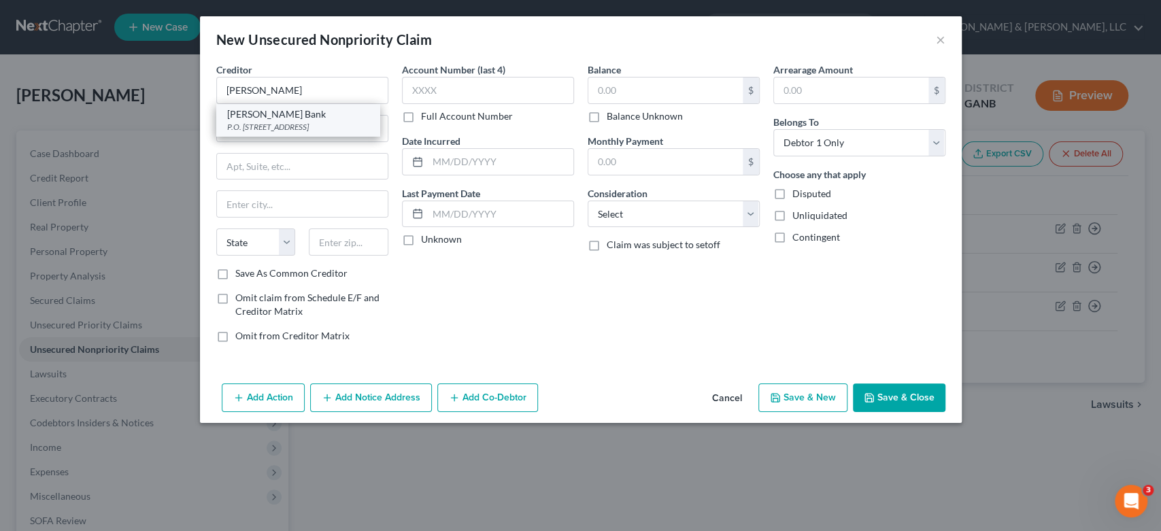
click at [268, 126] on div "P.O. [STREET_ADDRESS]" at bounding box center [297, 127] width 141 height 12
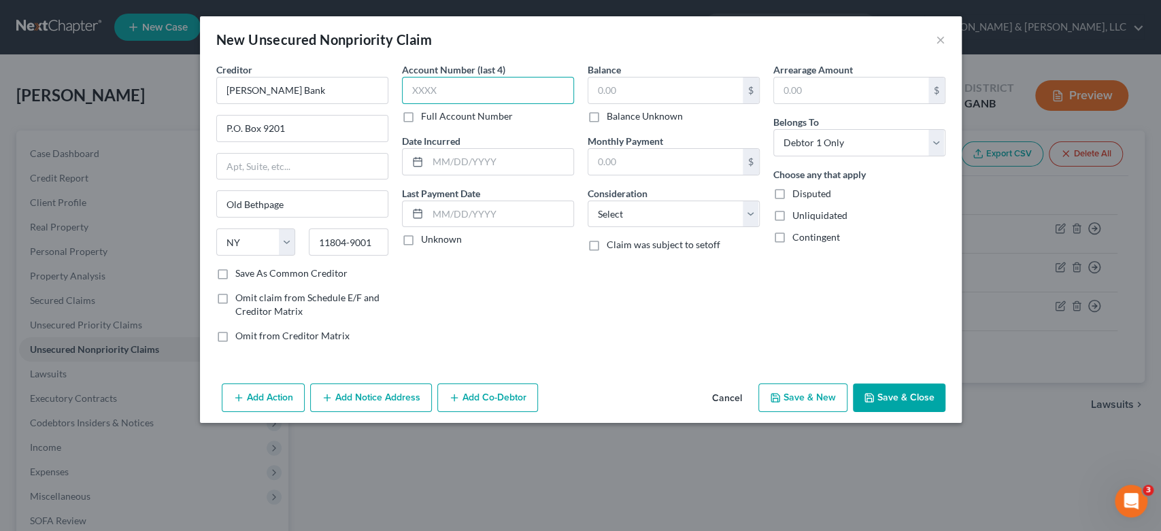
drag, startPoint x: 448, startPoint y: 91, endPoint x: 464, endPoint y: 77, distance: 21.7
click at [450, 90] on input "text" at bounding box center [488, 90] width 172 height 27
click at [642, 87] on input "text" at bounding box center [665, 91] width 154 height 26
click at [751, 212] on select "Select Cable / Satellite Services Collection Agency Credit Card Debt Debt Couns…" at bounding box center [674, 214] width 172 height 27
click at [588, 201] on select "Select Cable / Satellite Services Collection Agency Credit Card Debt Debt Couns…" at bounding box center [674, 214] width 172 height 27
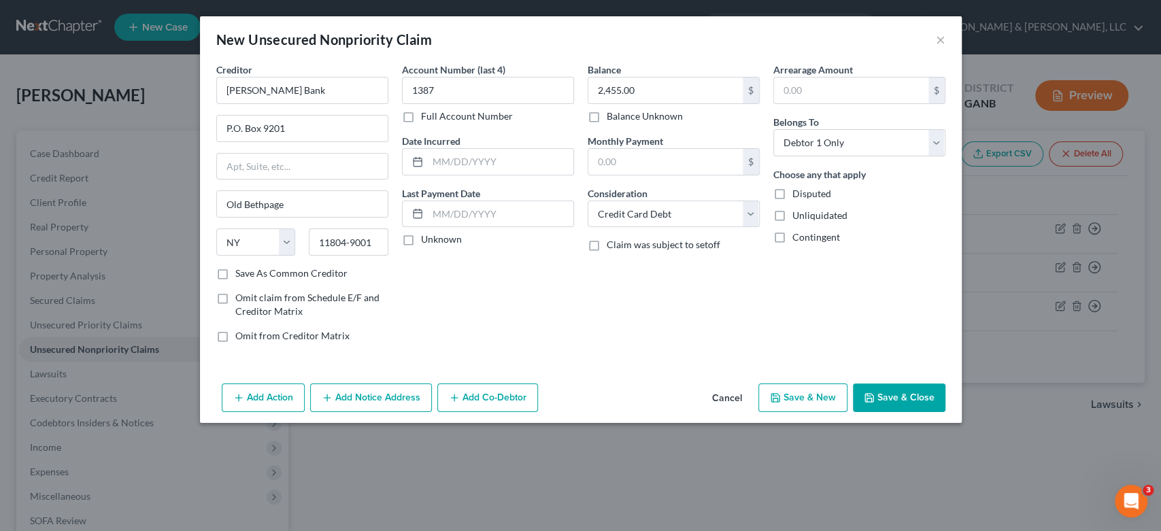
click at [804, 399] on button "Save & New" at bounding box center [802, 398] width 89 height 29
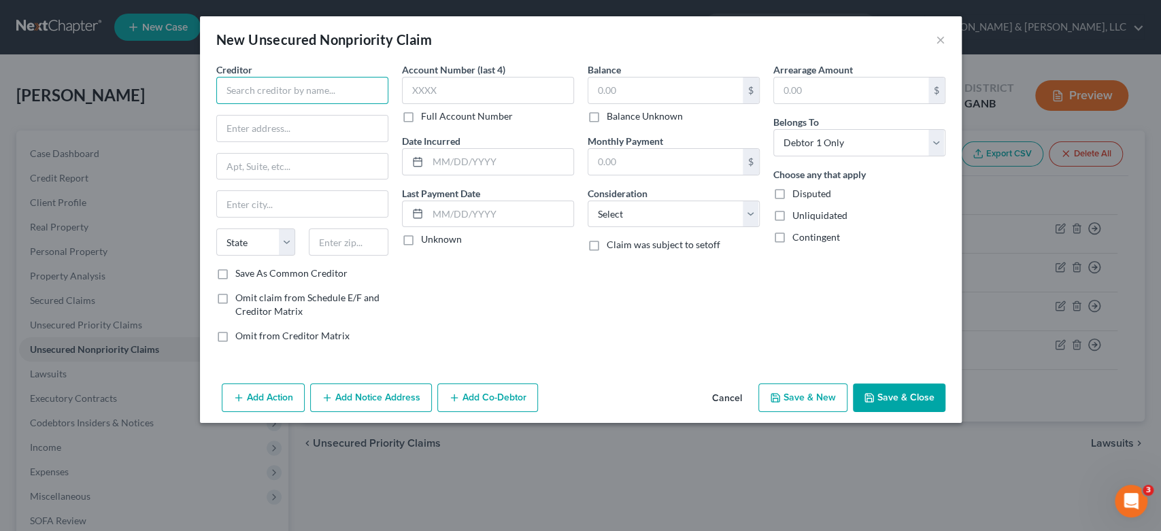
click at [267, 95] on input "text" at bounding box center [302, 90] width 172 height 27
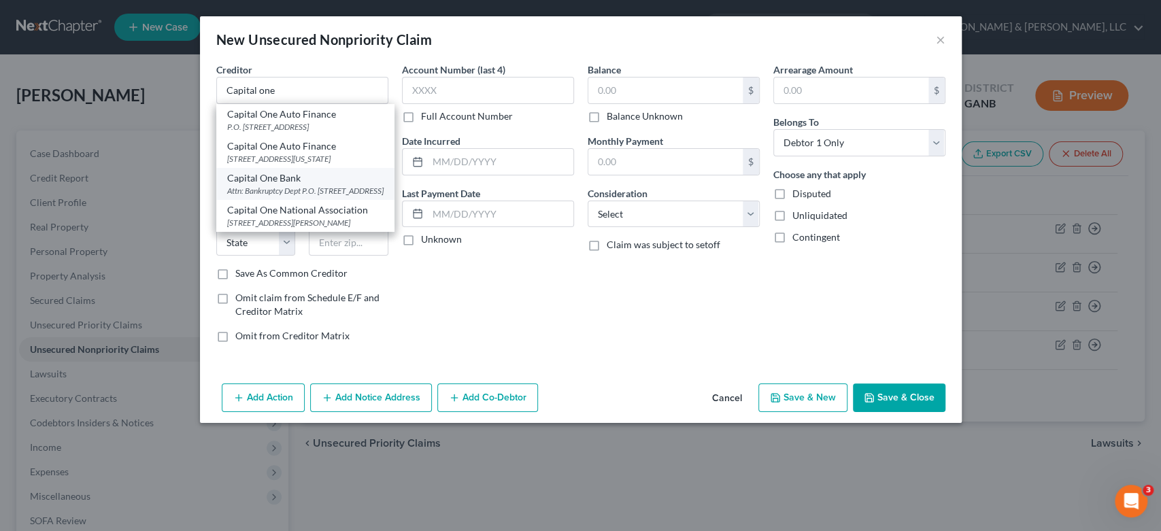
click at [290, 197] on div "Attn: Bankruptcy Dept P.O. [STREET_ADDRESS]" at bounding box center [305, 191] width 156 height 12
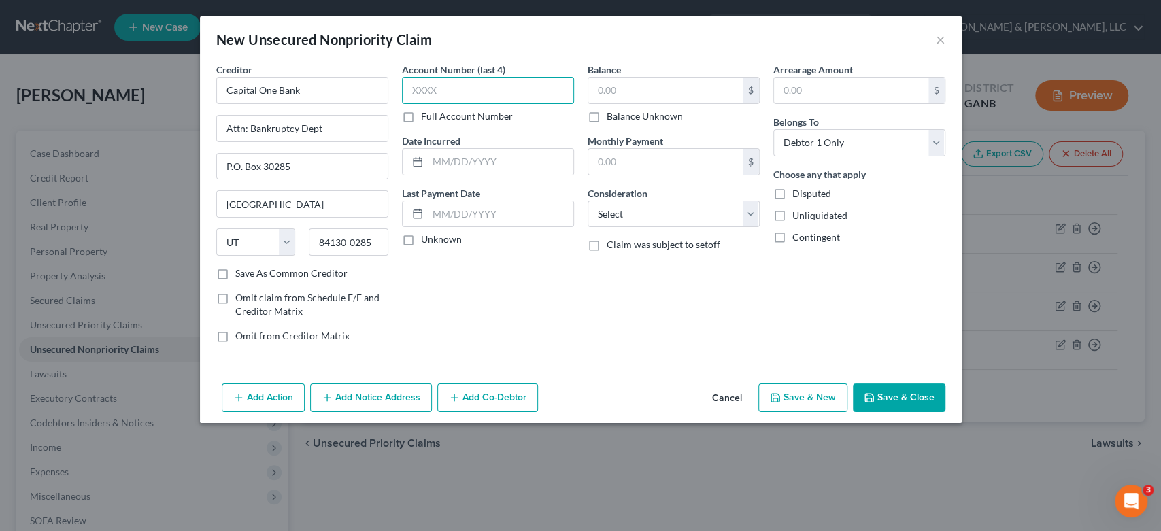
click at [439, 95] on input "text" at bounding box center [488, 90] width 172 height 27
click at [641, 93] on input "text" at bounding box center [665, 91] width 154 height 26
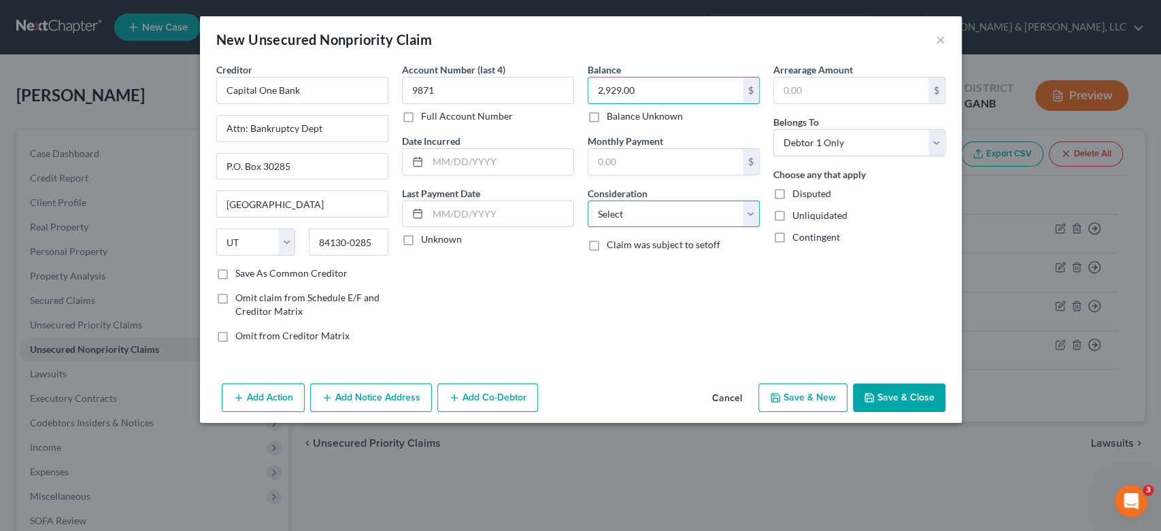
drag, startPoint x: 753, startPoint y: 211, endPoint x: 733, endPoint y: 216, distance: 20.5
click at [751, 210] on select "Select Cable / Satellite Services Collection Agency Credit Card Debt Debt Couns…" at bounding box center [674, 214] width 172 height 27
click at [588, 201] on select "Select Cable / Satellite Services Collection Agency Credit Card Debt Debt Couns…" at bounding box center [674, 214] width 172 height 27
click at [801, 395] on button "Save & New" at bounding box center [802, 398] width 89 height 29
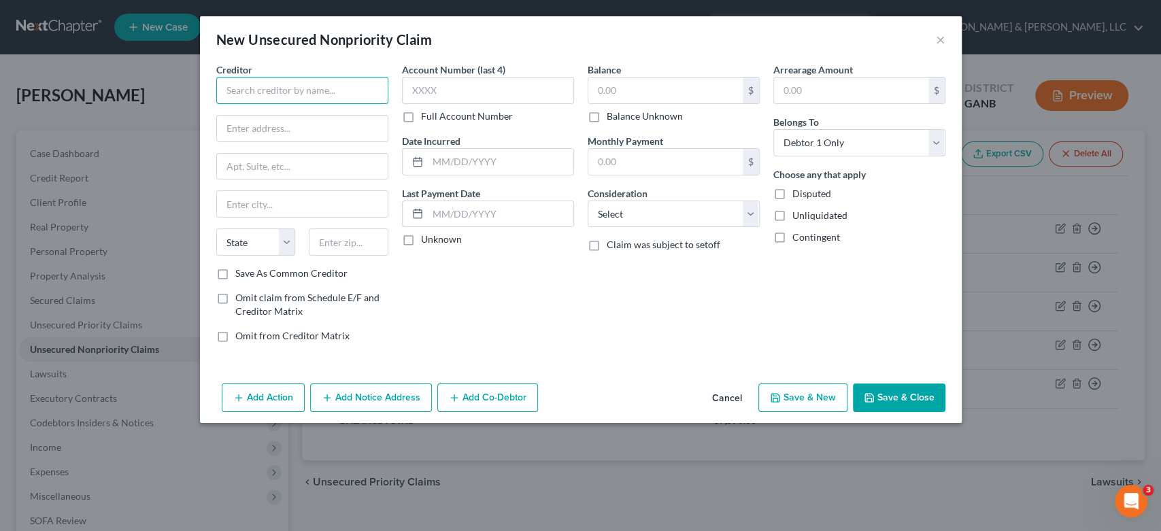
click at [238, 91] on input "text" at bounding box center [302, 90] width 172 height 27
drag, startPoint x: 325, startPoint y: 91, endPoint x: 22, endPoint y: 123, distance: 304.3
click at [22, 122] on div "New Unsecured Nonpriority Claim × Creditor * CAoitla State [US_STATE] AK AR AZ …" at bounding box center [580, 265] width 1161 height 531
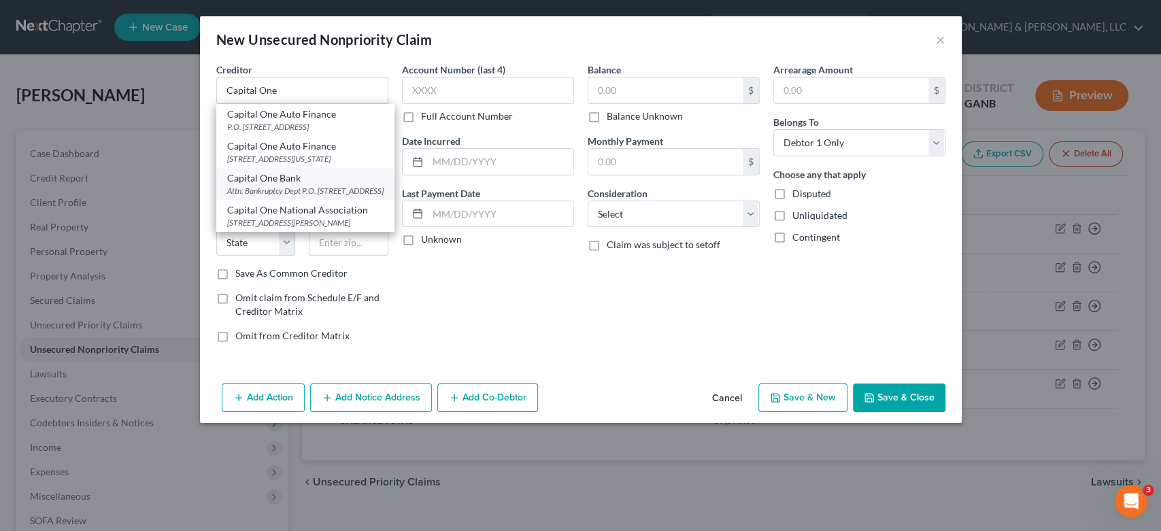
click at [310, 197] on div "Attn: Bankruptcy Dept P.O. [STREET_ADDRESS]" at bounding box center [305, 191] width 156 height 12
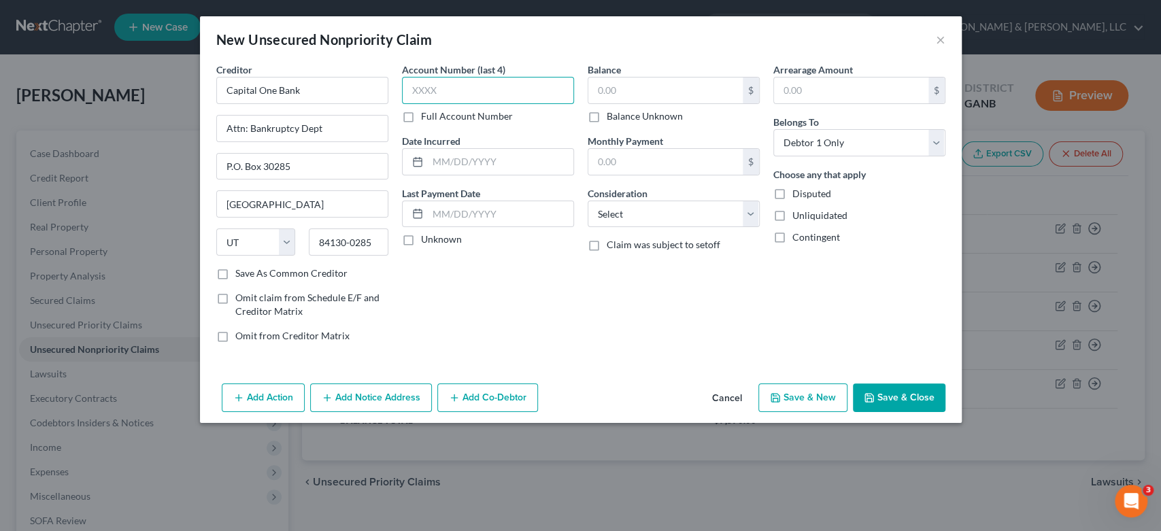
click at [462, 86] on input "text" at bounding box center [488, 90] width 172 height 27
click at [625, 91] on input "text" at bounding box center [665, 91] width 154 height 26
drag, startPoint x: 749, startPoint y: 211, endPoint x: 694, endPoint y: 219, distance: 55.7
click at [749, 211] on select "Select Cable / Satellite Services Collection Agency Credit Card Debt Debt Couns…" at bounding box center [674, 214] width 172 height 27
click at [588, 201] on select "Select Cable / Satellite Services Collection Agency Credit Card Debt Debt Couns…" at bounding box center [674, 214] width 172 height 27
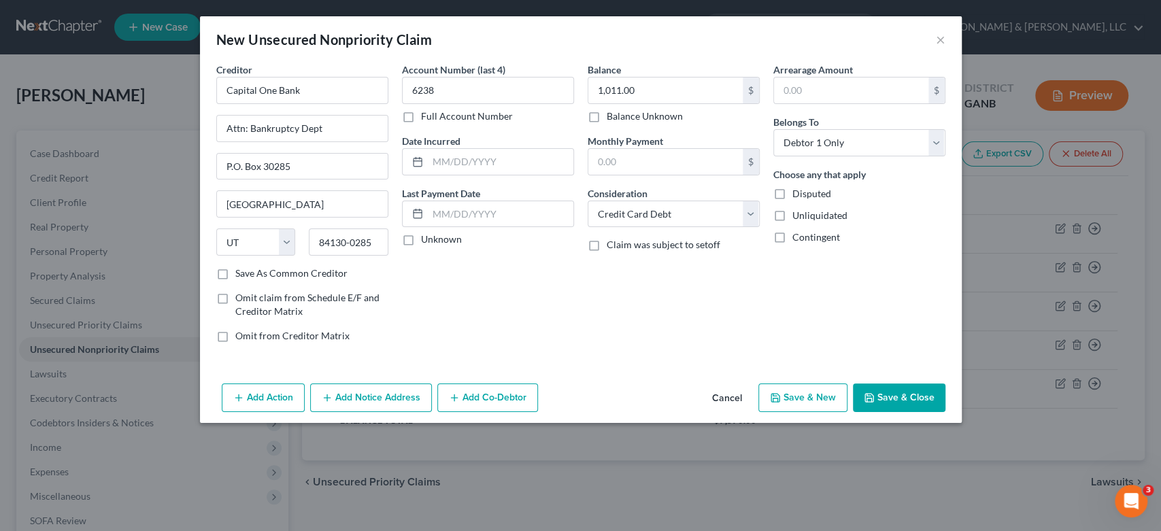
click at [815, 389] on button "Save & New" at bounding box center [802, 398] width 89 height 29
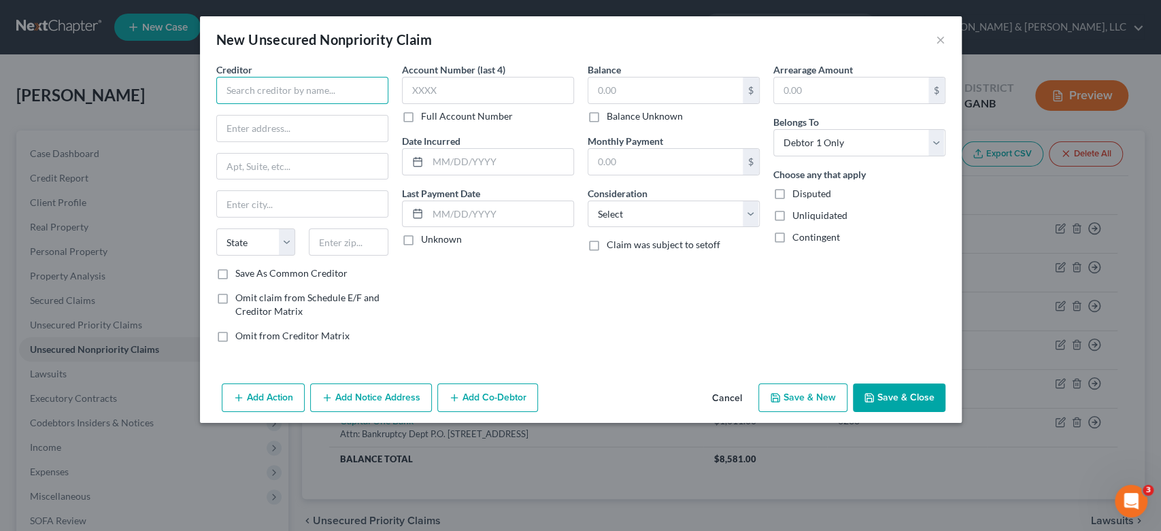
click at [252, 93] on input "text" at bounding box center [302, 90] width 172 height 27
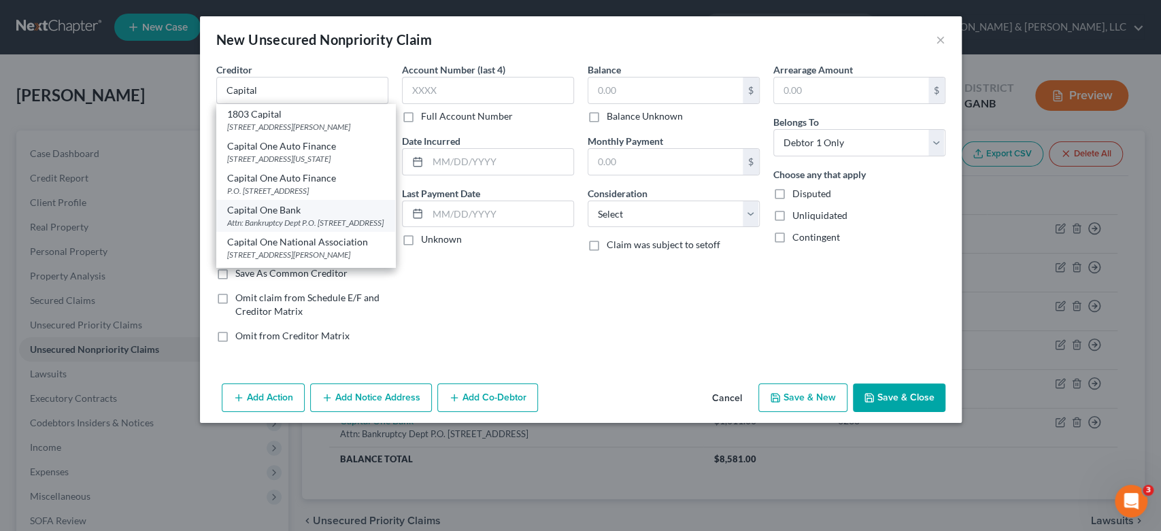
click at [285, 229] on div "Attn: Bankruptcy Dept P.O. [STREET_ADDRESS]" at bounding box center [305, 223] width 157 height 12
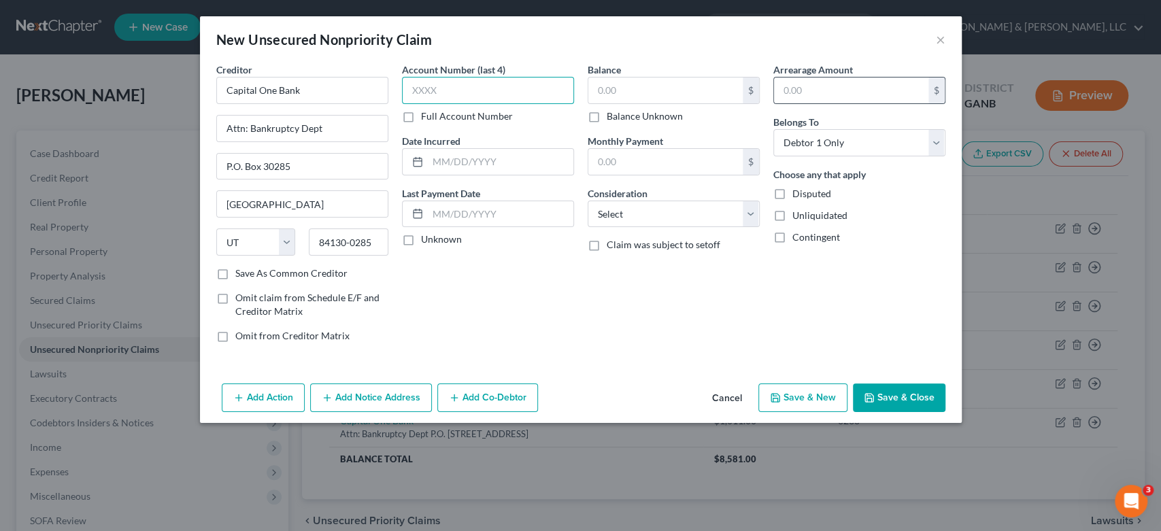
drag, startPoint x: 473, startPoint y: 90, endPoint x: 854, endPoint y: 76, distance: 381.1
click at [487, 88] on input "text" at bounding box center [488, 90] width 172 height 27
drag, startPoint x: 618, startPoint y: 92, endPoint x: 626, endPoint y: 97, distance: 8.9
click at [620, 92] on input "text" at bounding box center [665, 91] width 154 height 26
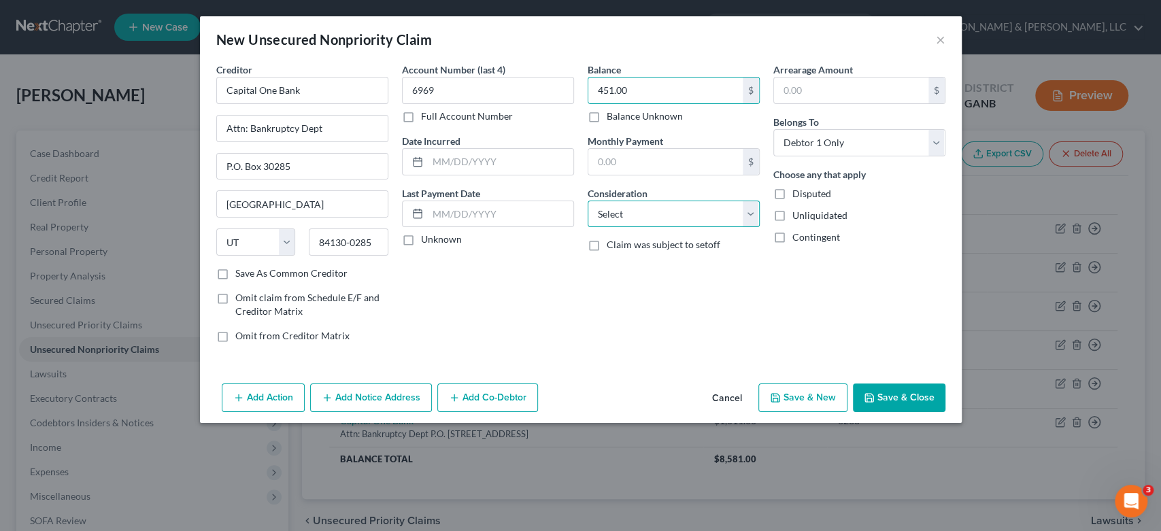
drag, startPoint x: 745, startPoint y: 214, endPoint x: 728, endPoint y: 226, distance: 20.6
click at [745, 214] on select "Select Cable / Satellite Services Collection Agency Credit Card Debt Debt Couns…" at bounding box center [674, 214] width 172 height 27
click at [588, 201] on select "Select Cable / Satellite Services Collection Agency Credit Card Debt Debt Couns…" at bounding box center [674, 214] width 172 height 27
click at [815, 403] on button "Save & New" at bounding box center [802, 398] width 89 height 29
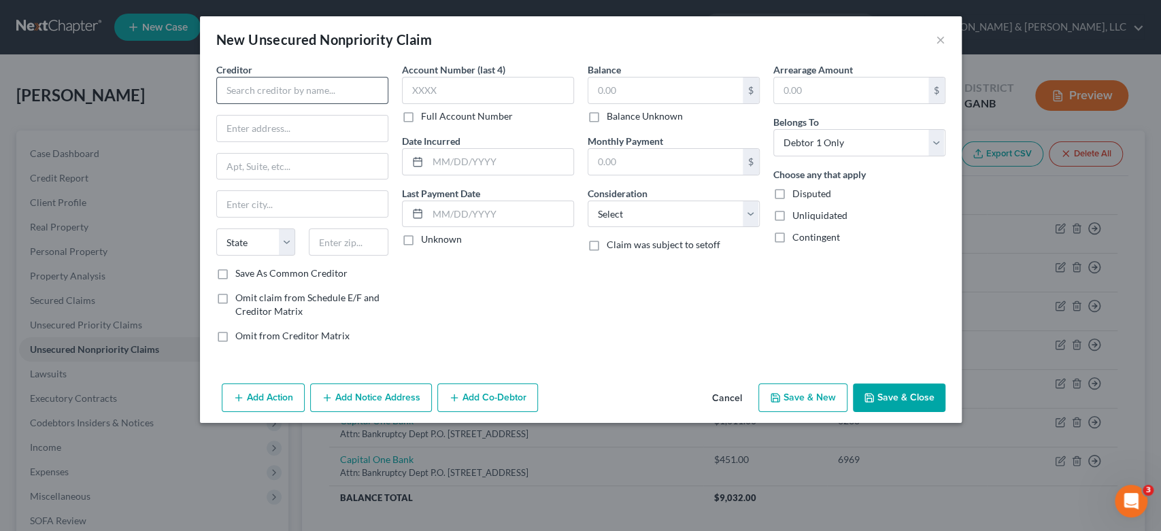
click at [259, 105] on div "Creditor * State [US_STATE] AK AR AZ CA CO [GEOGRAPHIC_DATA] DE DC [GEOGRAPHIC_…" at bounding box center [302, 165] width 172 height 204
click at [264, 88] on input "text" at bounding box center [302, 90] width 172 height 27
click at [288, 91] on input "Comentiy Bank" at bounding box center [302, 90] width 172 height 27
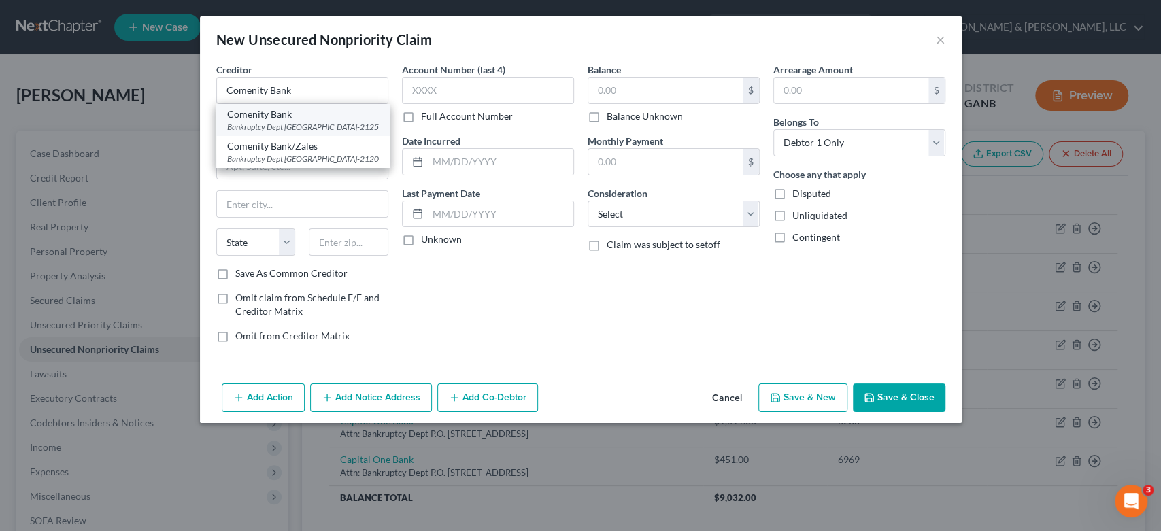
click at [329, 133] on div "Bankruptcy Dept [GEOGRAPHIC_DATA]-2125" at bounding box center [303, 127] width 152 height 12
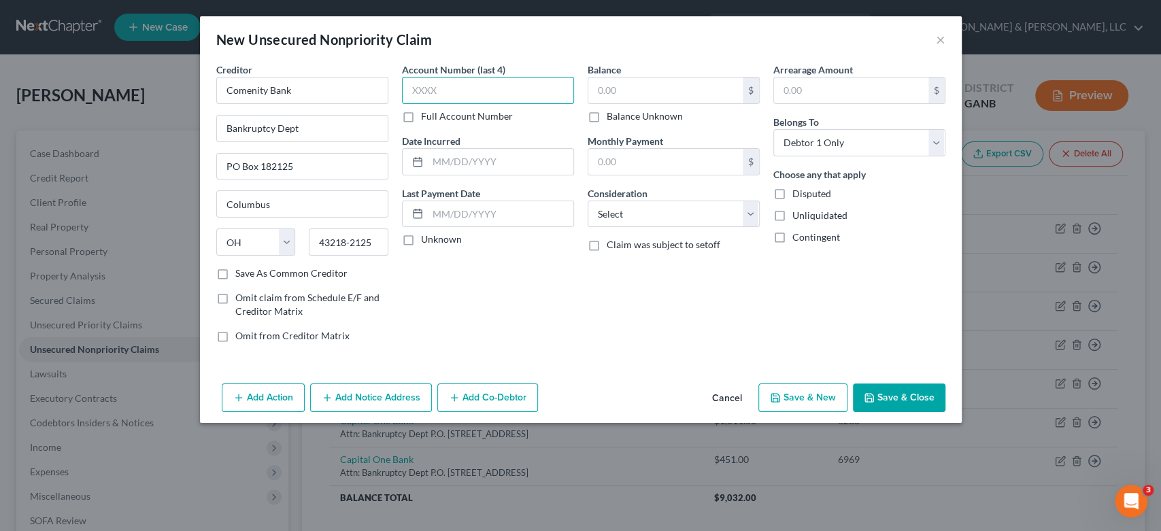
click at [468, 88] on input "text" at bounding box center [488, 90] width 172 height 27
drag, startPoint x: 632, startPoint y: 80, endPoint x: 635, endPoint y: 89, distance: 9.3
click at [631, 88] on input "text" at bounding box center [665, 91] width 154 height 26
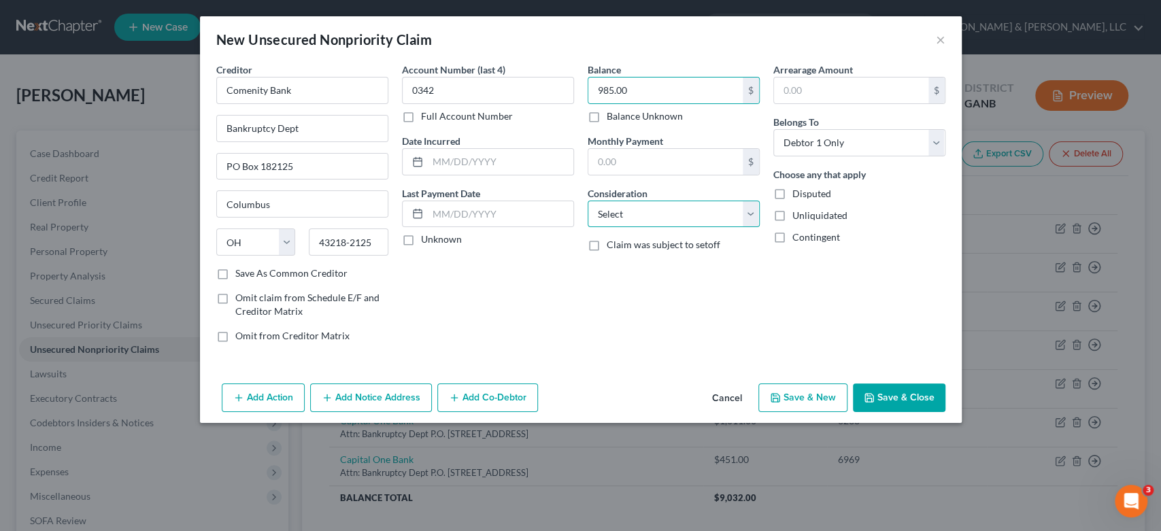
drag, startPoint x: 741, startPoint y: 205, endPoint x: 746, endPoint y: 225, distance: 20.5
click at [741, 205] on select "Select Cable / Satellite Services Collection Agency Credit Card Debt Debt Couns…" at bounding box center [674, 214] width 172 height 27
click at [588, 201] on select "Select Cable / Satellite Services Collection Agency Credit Card Debt Debt Couns…" at bounding box center [674, 214] width 172 height 27
drag, startPoint x: 747, startPoint y: 214, endPoint x: 739, endPoint y: 226, distance: 13.8
click at [747, 214] on select "Select Cable / Satellite Services Collection Agency Credit Card Debt Debt Couns…" at bounding box center [674, 214] width 172 height 27
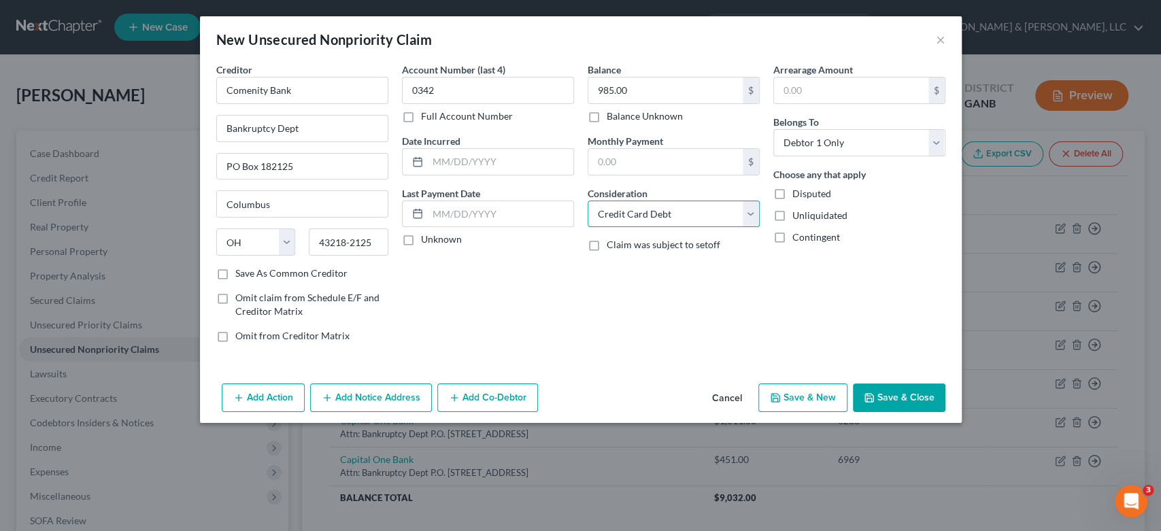
click at [588, 201] on select "Select Cable / Satellite Services Collection Agency Credit Card Debt Debt Couns…" at bounding box center [674, 214] width 172 height 27
click at [813, 399] on button "Save & New" at bounding box center [802, 398] width 89 height 29
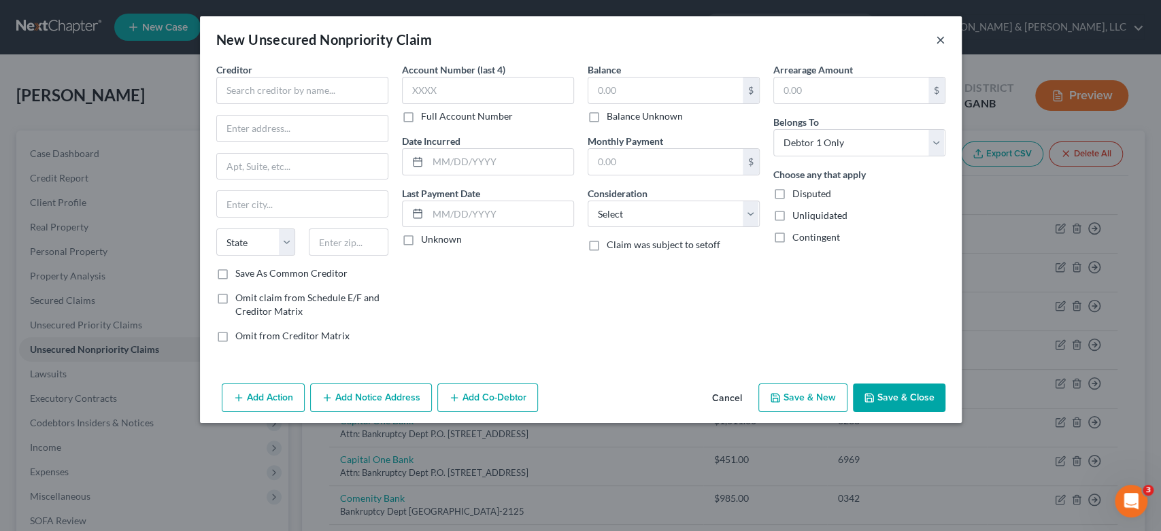
click at [937, 39] on button "×" at bounding box center [941, 39] width 10 height 16
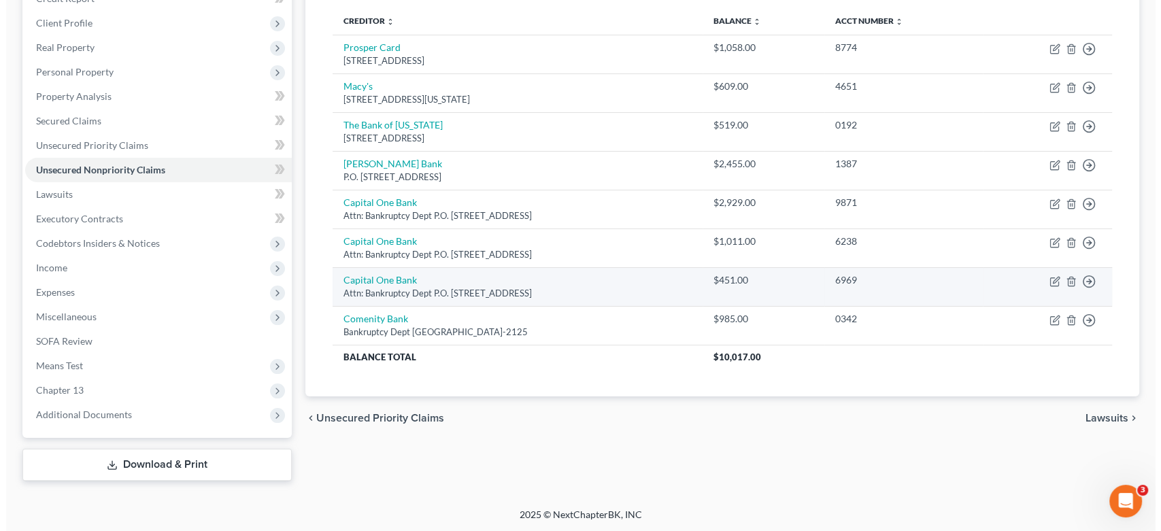
scroll to position [180, 0]
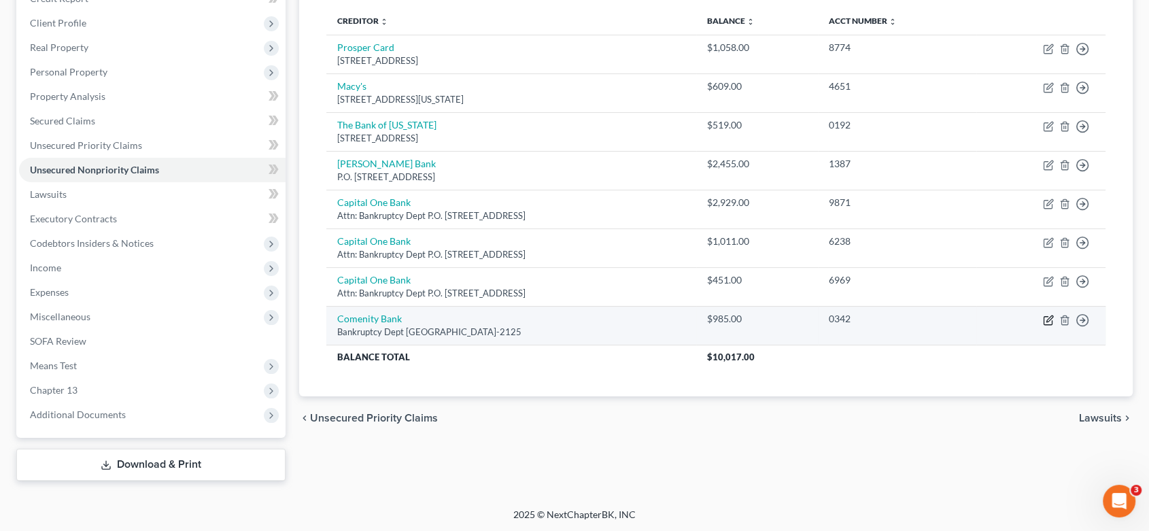
click at [1053, 319] on icon "button" at bounding box center [1048, 320] width 11 height 11
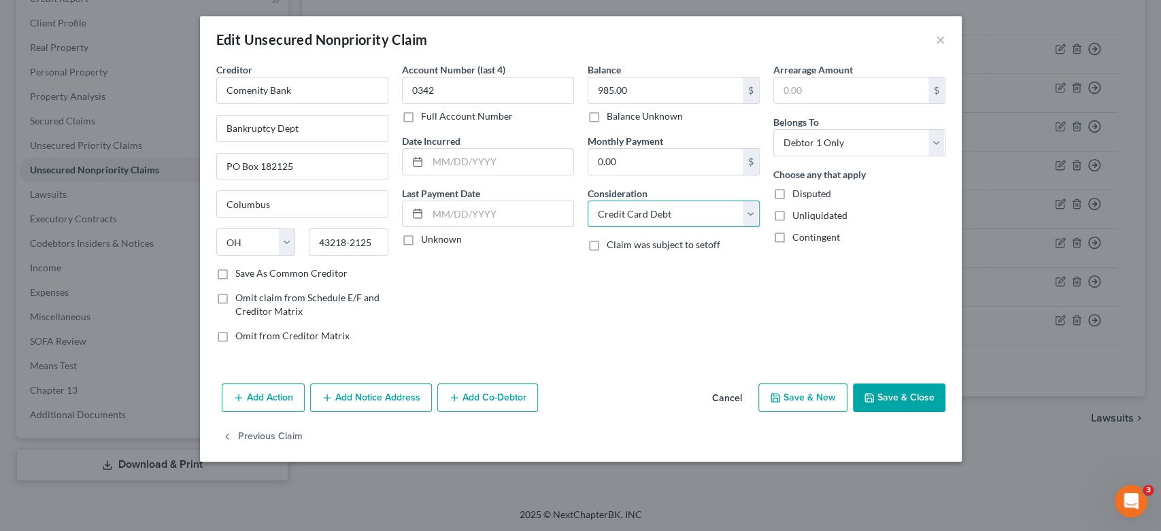
click at [715, 207] on select "Select Cable / Satellite Services Collection Agency Credit Card Debt Debt Couns…" at bounding box center [674, 214] width 172 height 27
click at [588, 201] on select "Select Cable / Satellite Services Collection Agency Credit Card Debt Debt Couns…" at bounding box center [674, 214] width 172 height 27
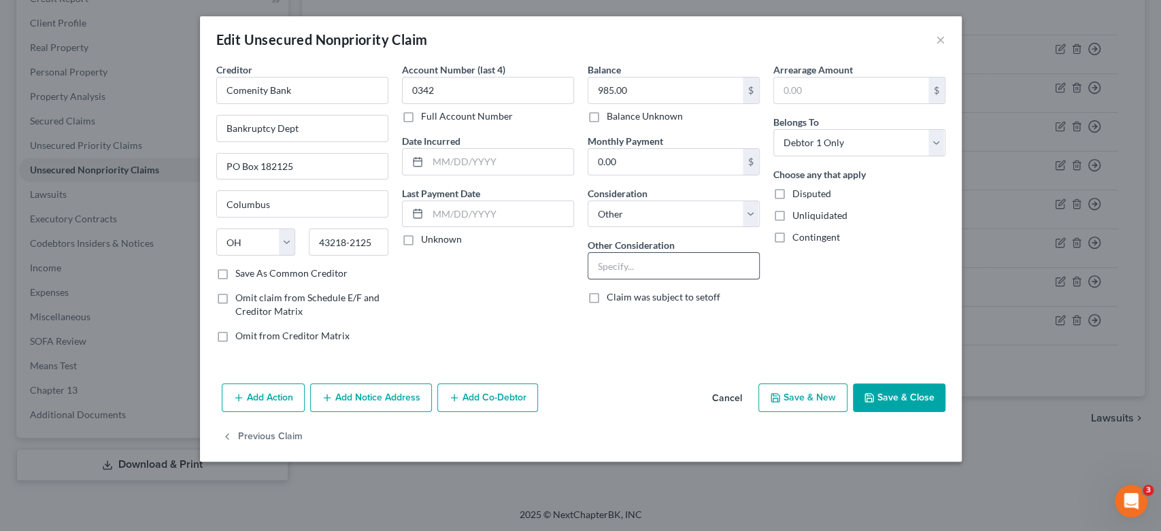
click at [625, 271] on input "text" at bounding box center [673, 266] width 171 height 26
click at [796, 396] on button "Save & New" at bounding box center [802, 398] width 89 height 29
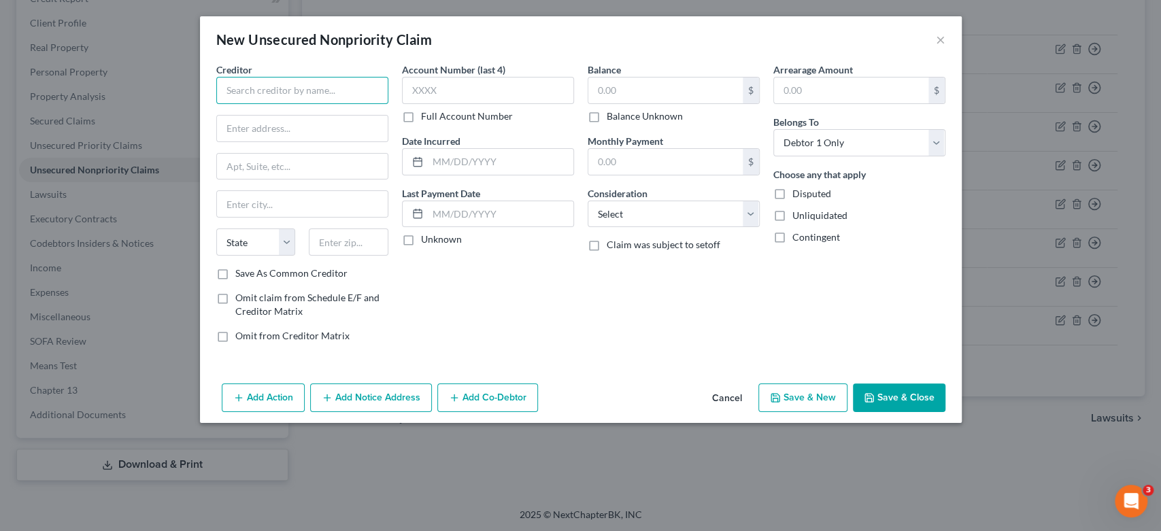
click at [245, 84] on input "text" at bounding box center [302, 90] width 172 height 27
click at [324, 82] on input "Plus Finance" at bounding box center [302, 90] width 172 height 27
click at [655, 91] on input "text" at bounding box center [665, 91] width 154 height 26
drag, startPoint x: 753, startPoint y: 214, endPoint x: 730, endPoint y: 224, distance: 24.9
click at [752, 213] on select "Select Cable / Satellite Services Collection Agency Credit Card Debt Debt Couns…" at bounding box center [674, 214] width 172 height 27
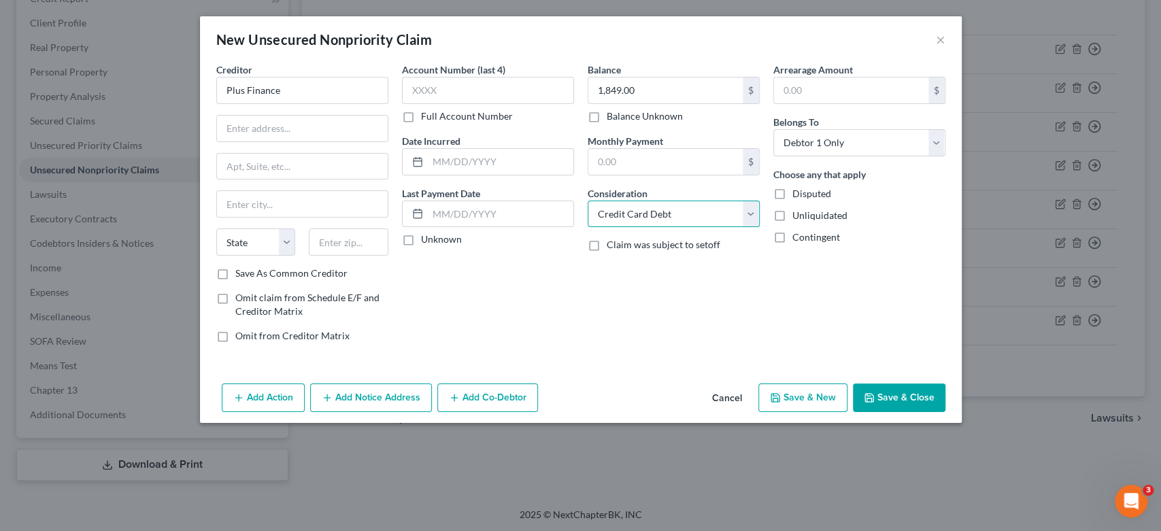
click at [588, 201] on select "Select Cable / Satellite Services Collection Agency Credit Card Debt Debt Couns…" at bounding box center [674, 214] width 172 height 27
click at [448, 92] on input "text" at bounding box center [488, 90] width 172 height 27
click at [781, 401] on icon "button" at bounding box center [775, 397] width 11 height 11
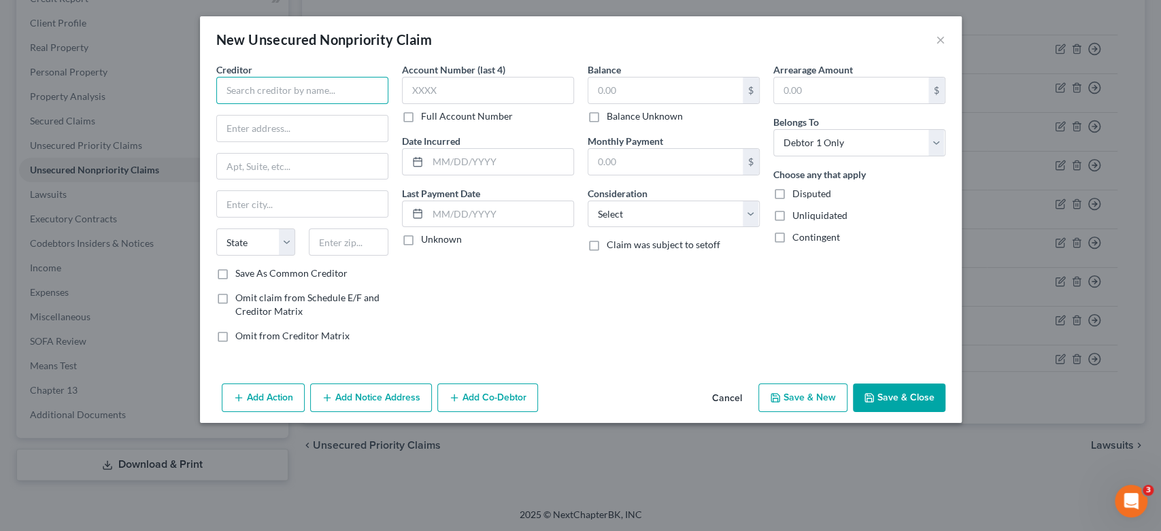
click at [243, 100] on input "text" at bounding box center [302, 90] width 172 height 27
click at [271, 128] on div "[STREET_ADDRESS]" at bounding box center [297, 127] width 141 height 12
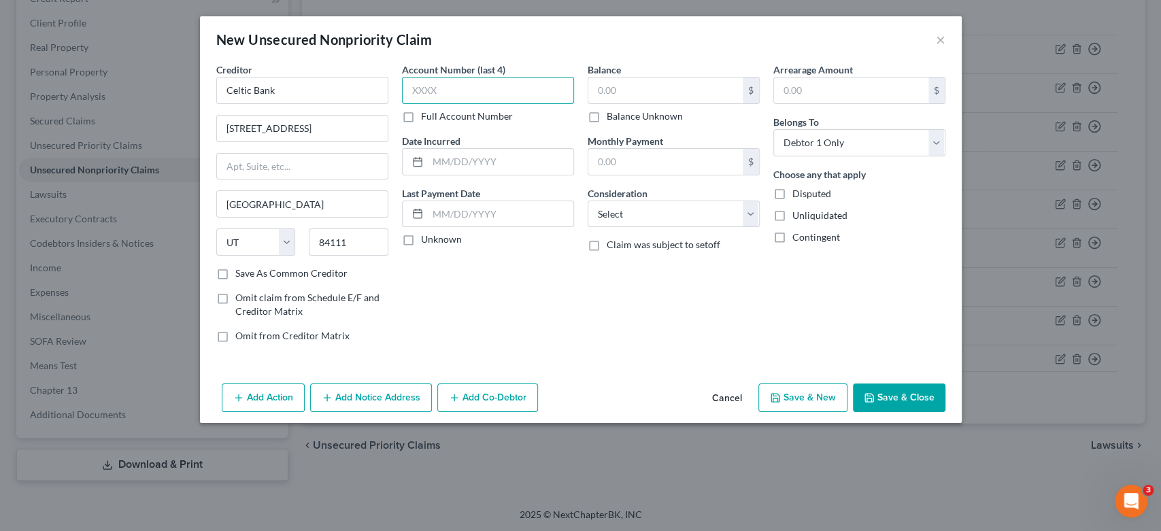
click at [441, 92] on input "text" at bounding box center [488, 90] width 172 height 27
click at [642, 86] on input "text" at bounding box center [665, 91] width 154 height 26
drag, startPoint x: 751, startPoint y: 212, endPoint x: 737, endPoint y: 205, distance: 14.9
click at [751, 212] on select "Select Cable / Satellite Services Collection Agency Credit Card Debt Debt Couns…" at bounding box center [674, 214] width 172 height 27
click at [588, 201] on select "Select Cable / Satellite Services Collection Agency Credit Card Debt Debt Couns…" at bounding box center [674, 214] width 172 height 27
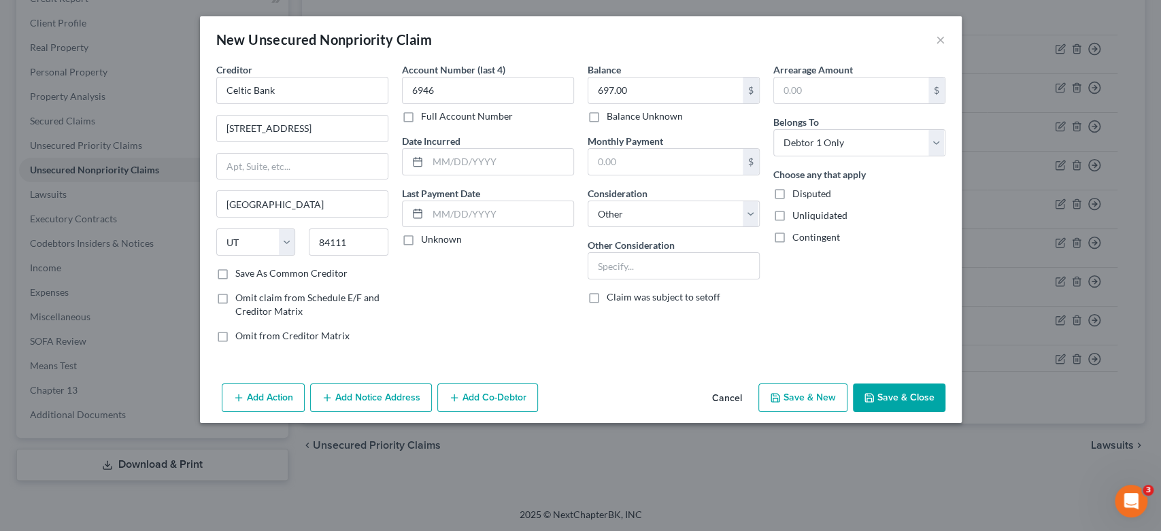
click at [796, 396] on button "Save & New" at bounding box center [802, 398] width 89 height 29
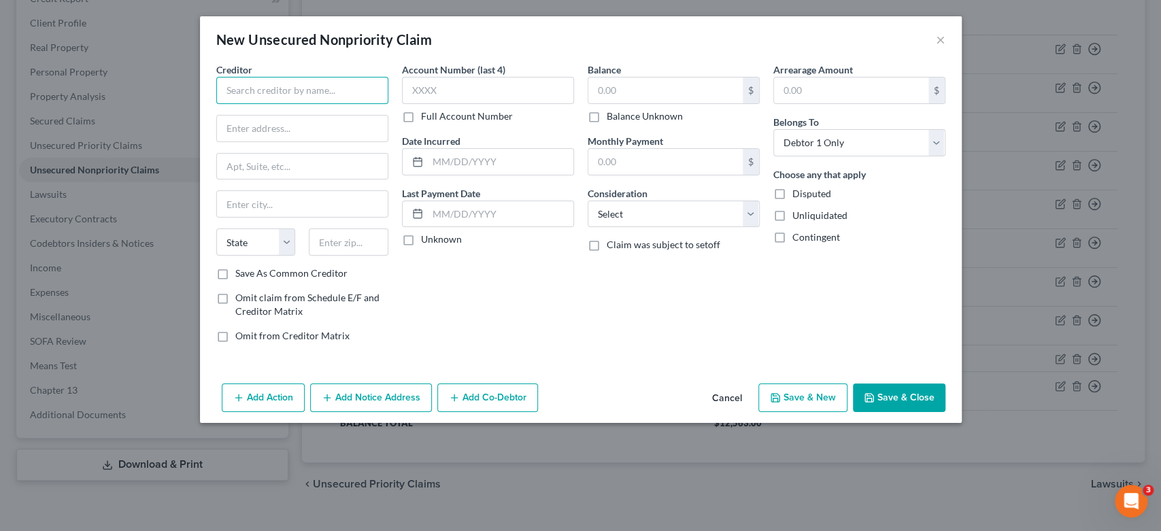
click at [235, 101] on input "text" at bounding box center [302, 90] width 172 height 27
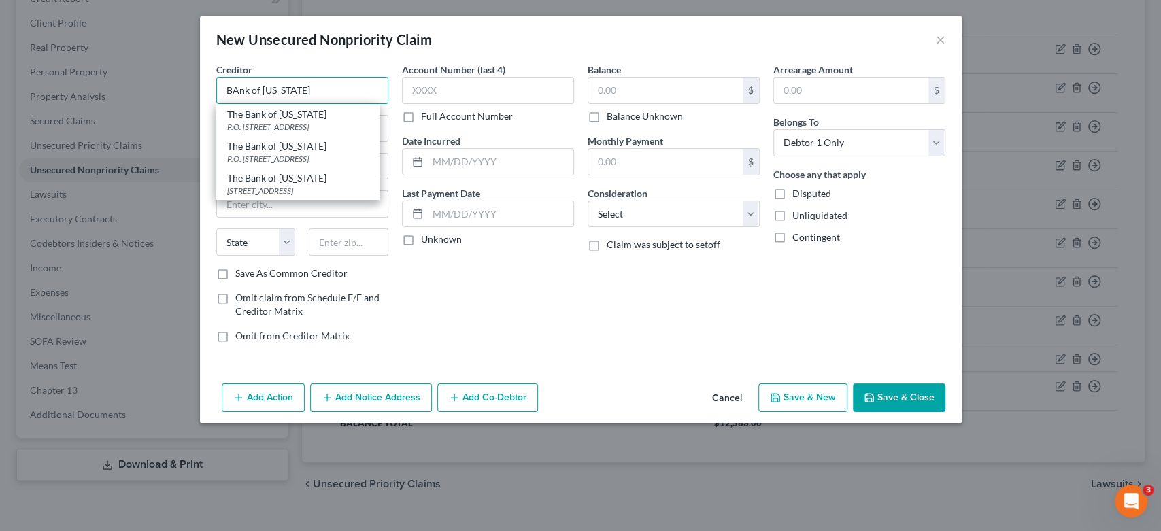
click at [350, 95] on input "BAnk of [US_STATE]" at bounding box center [302, 90] width 172 height 27
click at [267, 150] on div "The Bank of [US_STATE]" at bounding box center [297, 146] width 141 height 14
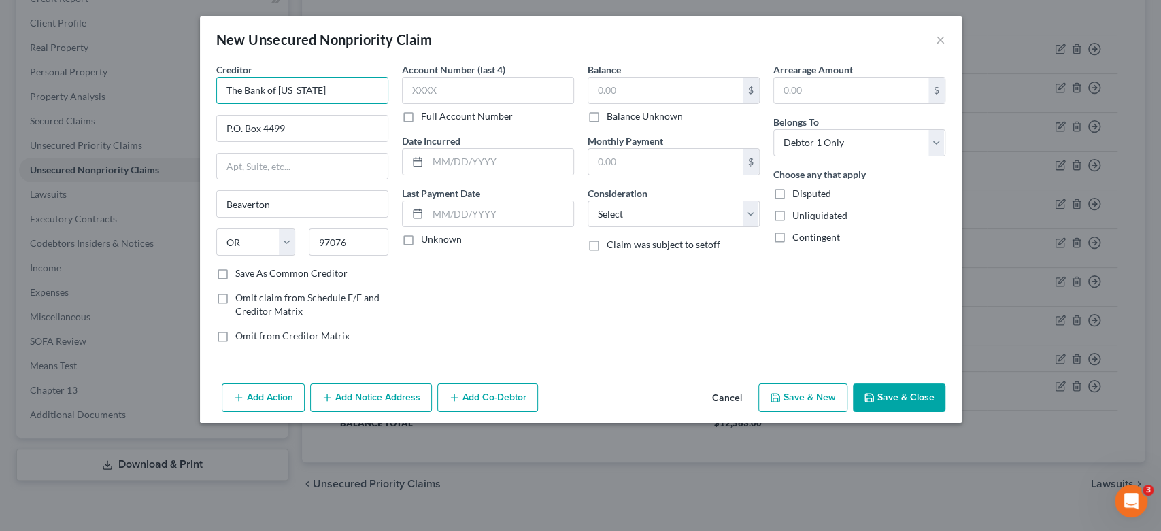
click at [333, 93] on input "The Bank of [US_STATE]" at bounding box center [302, 90] width 172 height 27
click at [480, 99] on input "text" at bounding box center [488, 90] width 172 height 27
click at [634, 84] on input "text" at bounding box center [665, 91] width 154 height 26
click at [749, 214] on select "Select Cable / Satellite Services Collection Agency Credit Card Debt Debt Couns…" at bounding box center [674, 214] width 172 height 27
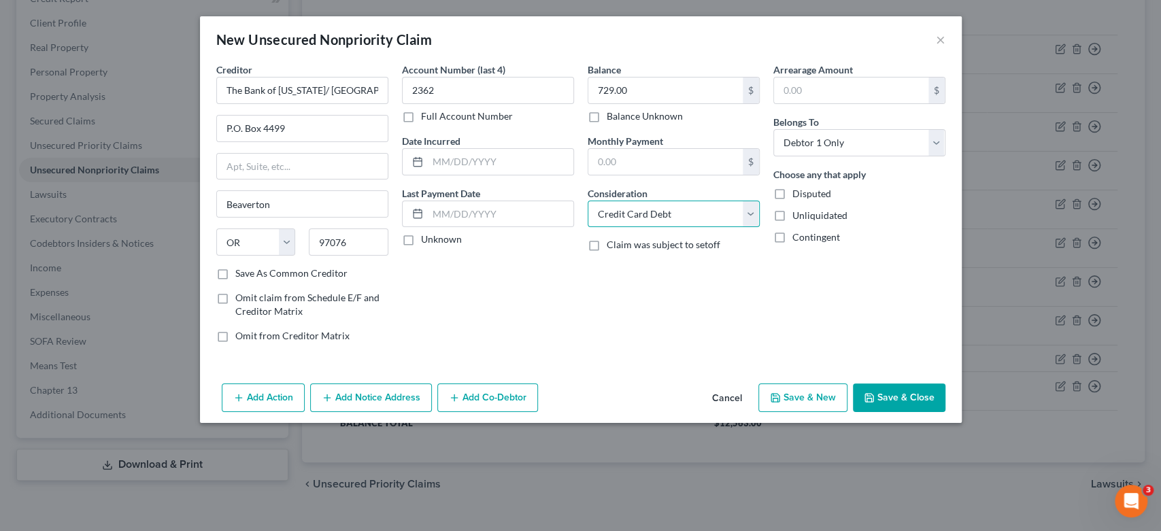
click at [588, 201] on select "Select Cable / Satellite Services Collection Agency Credit Card Debt Debt Couns…" at bounding box center [674, 214] width 172 height 27
click at [367, 396] on button "Add Notice Address" at bounding box center [371, 398] width 122 height 29
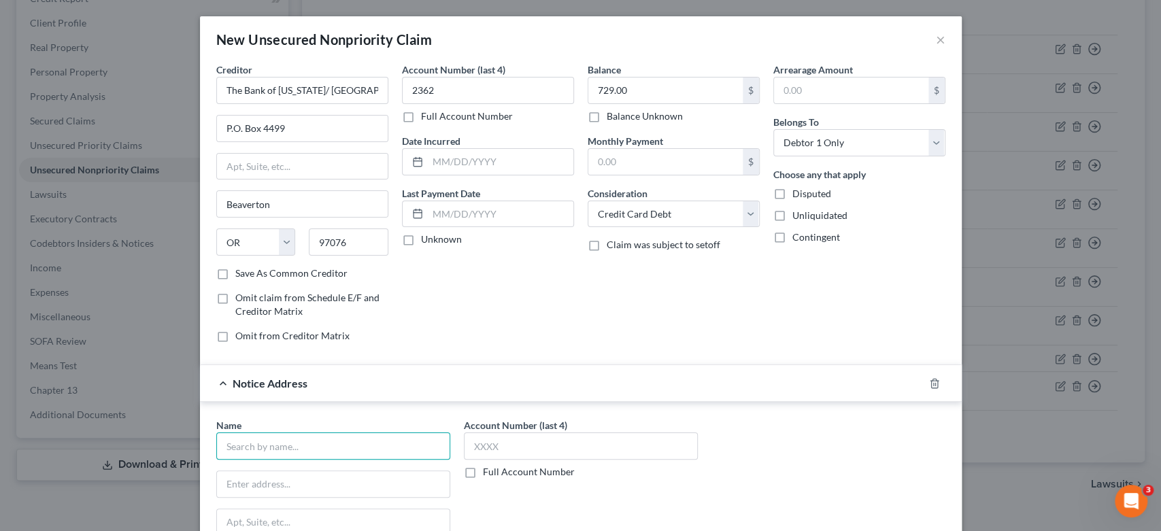
click at [254, 445] on input "text" at bounding box center [333, 446] width 234 height 27
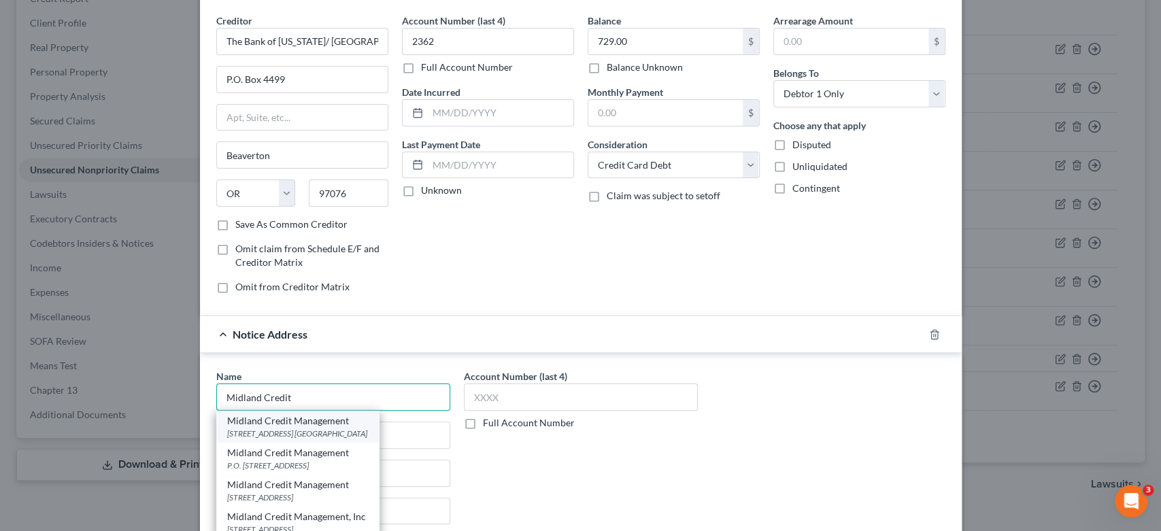
scroll to position [75, 0]
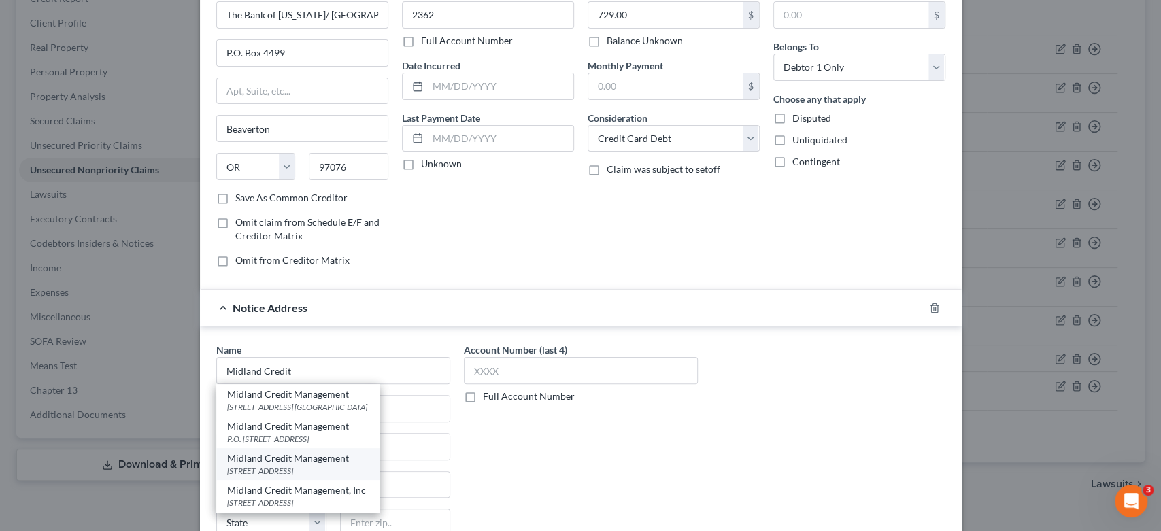
click at [265, 467] on div "[STREET_ADDRESS]" at bounding box center [297, 471] width 141 height 12
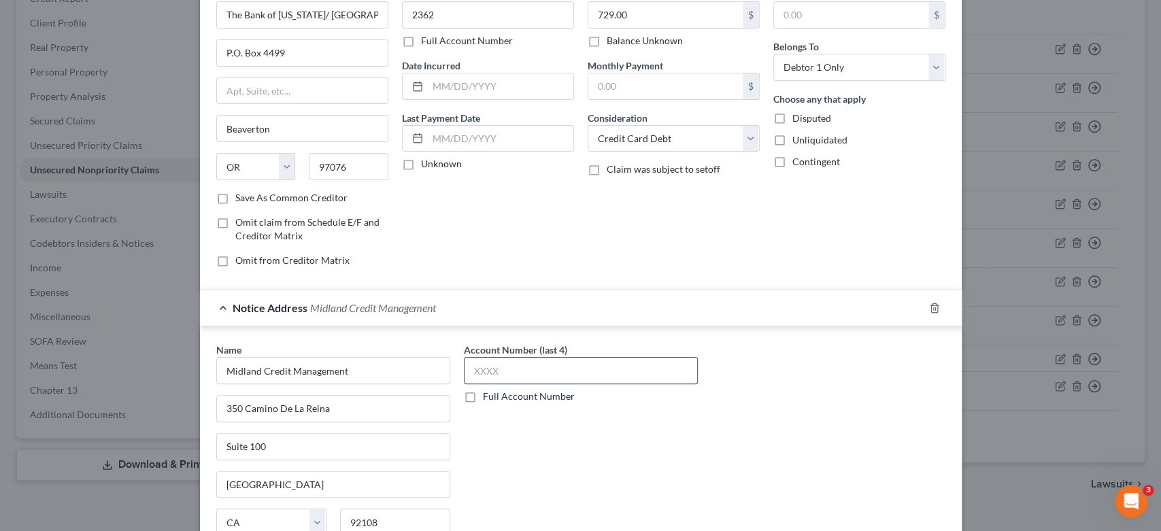
click at [545, 356] on label "Account Number (last 4)" at bounding box center [515, 350] width 103 height 14
click at [506, 373] on input "text" at bounding box center [581, 370] width 234 height 27
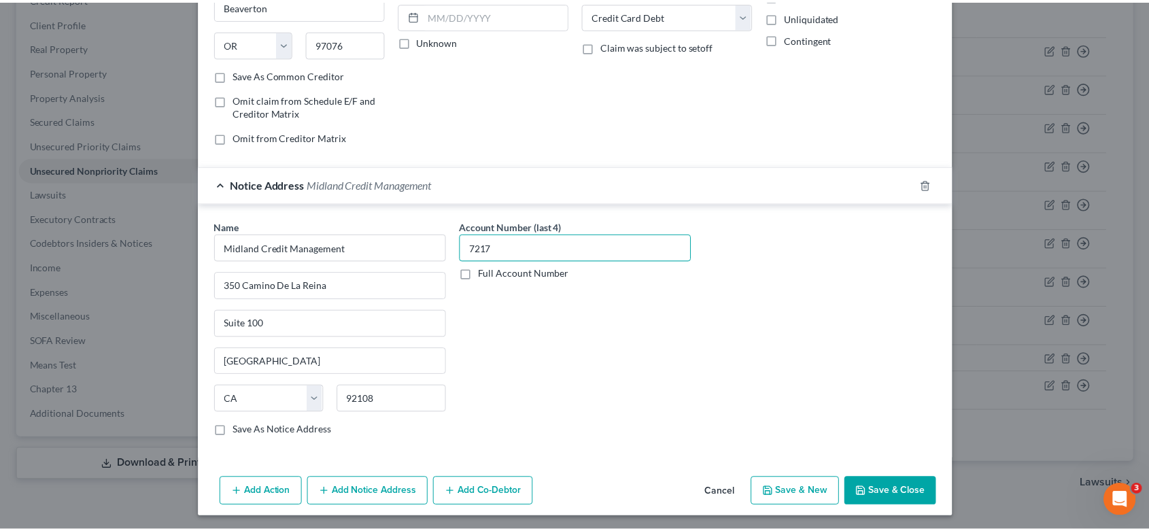
scroll to position [199, 0]
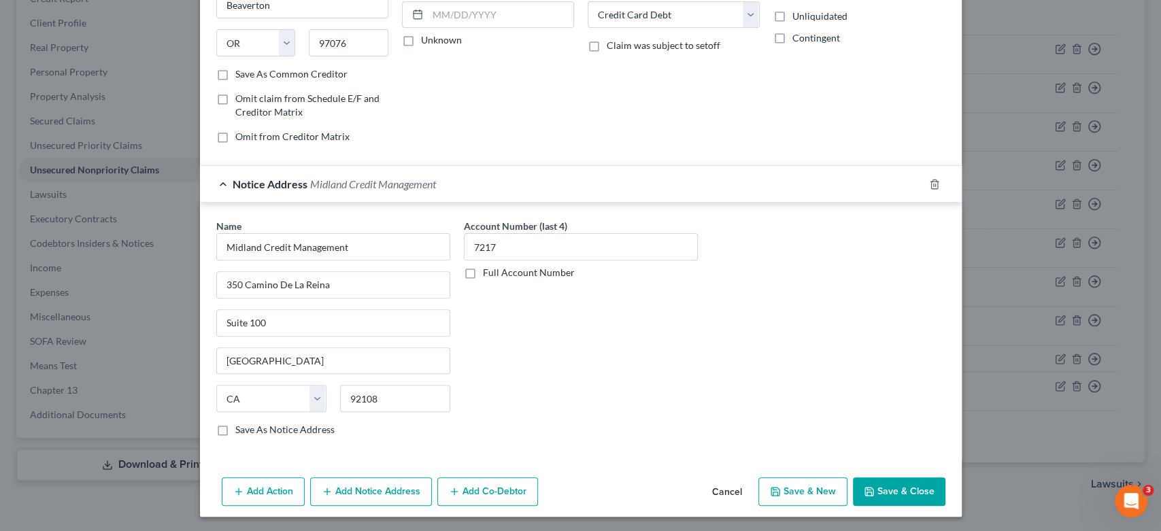
click at [913, 488] on button "Save & Close" at bounding box center [899, 491] width 92 height 29
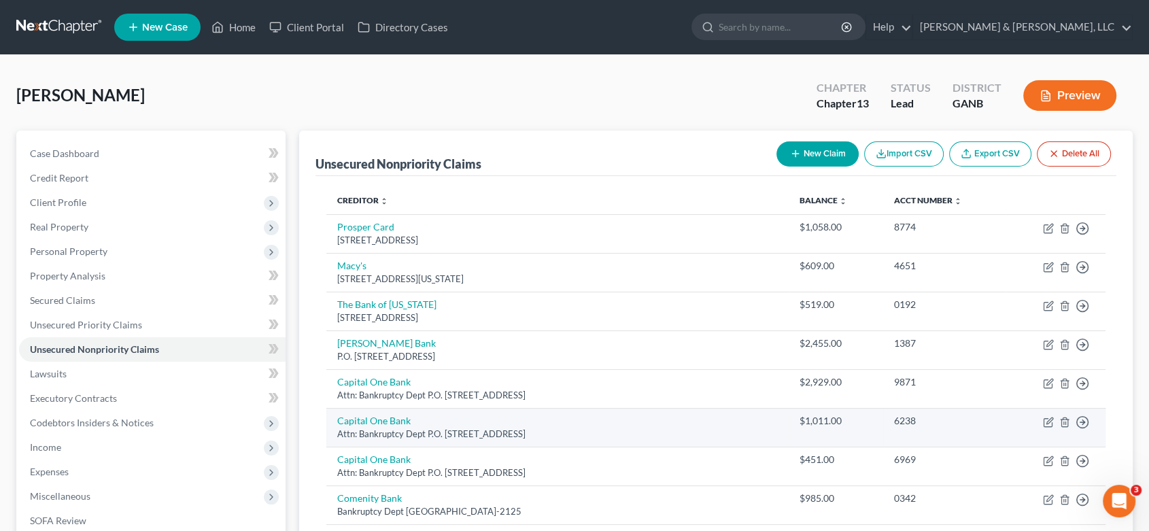
scroll to position [0, 0]
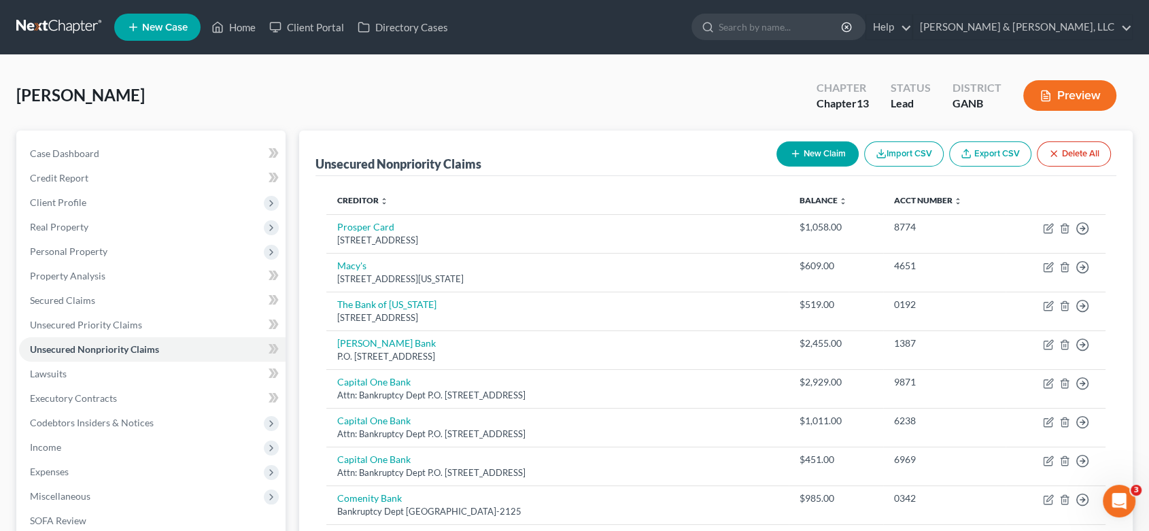
click at [832, 146] on button "New Claim" at bounding box center [818, 153] width 82 height 25
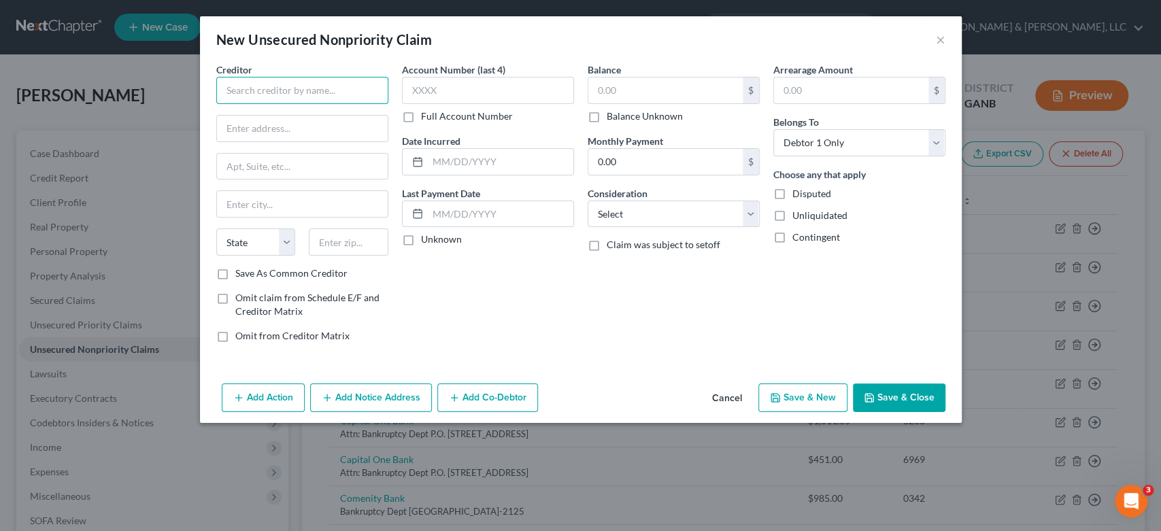
click at [292, 84] on input "text" at bounding box center [302, 90] width 172 height 27
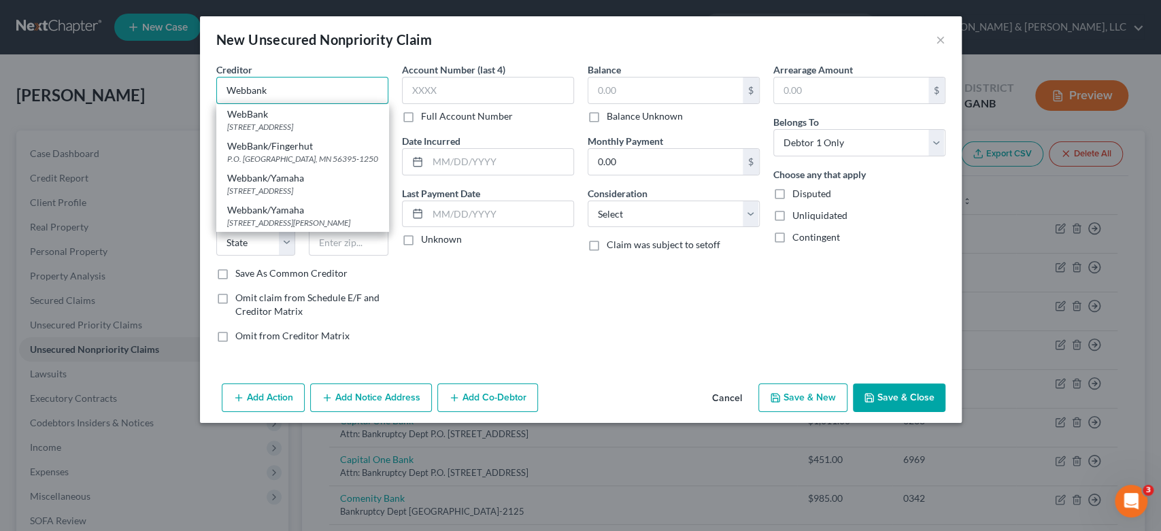
click at [298, 87] on input "Webbank" at bounding box center [302, 90] width 172 height 27
click at [325, 92] on input "Webbank" at bounding box center [302, 90] width 172 height 27
click at [438, 97] on input "text" at bounding box center [488, 90] width 172 height 27
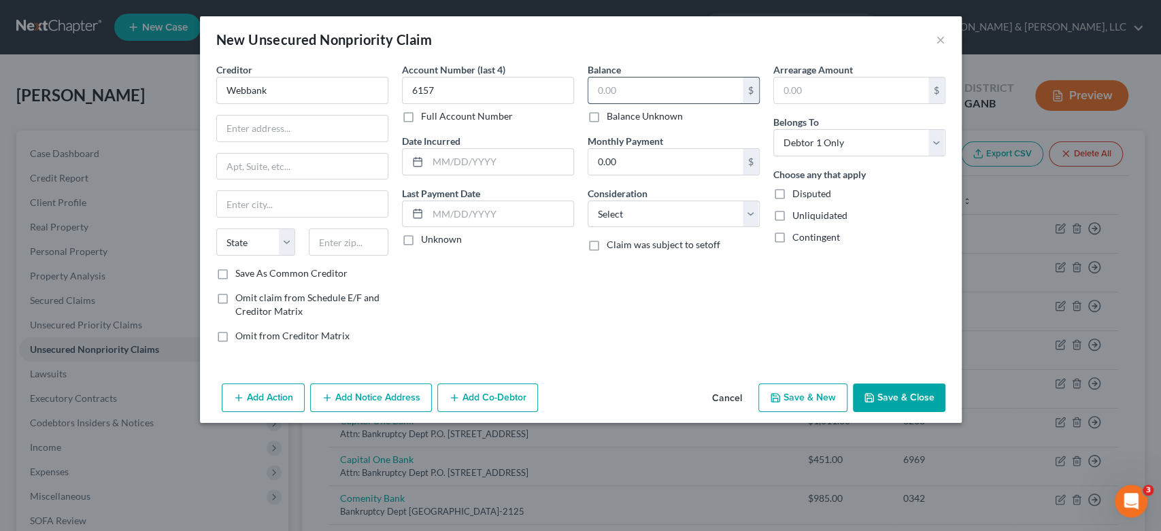
click at [641, 87] on input "text" at bounding box center [665, 91] width 154 height 26
click at [264, 131] on input "text" at bounding box center [302, 129] width 171 height 26
click at [277, 81] on input "Webbank" at bounding box center [302, 90] width 172 height 27
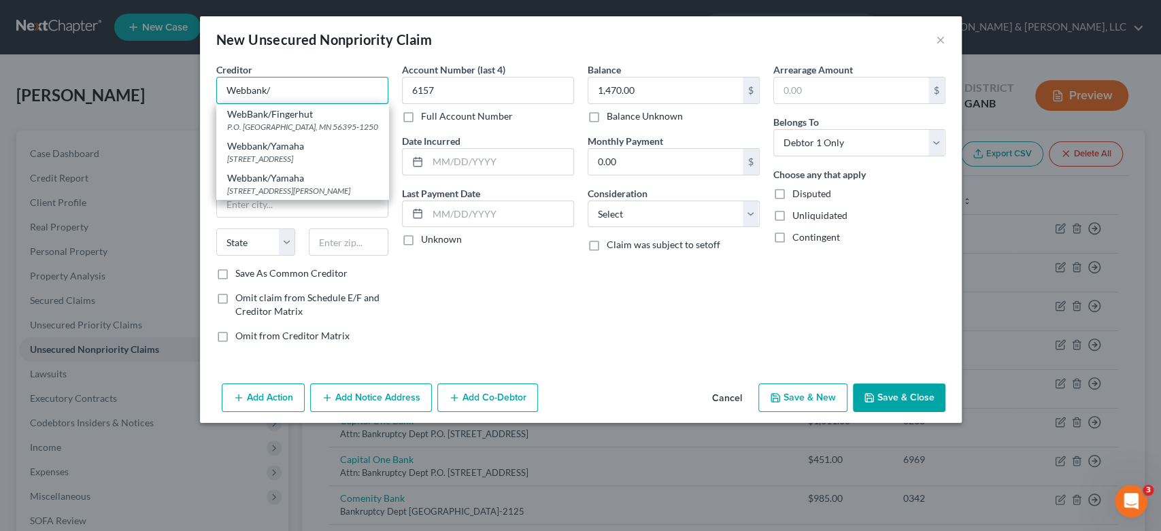
click at [290, 89] on input "Webbank/" at bounding box center [302, 90] width 172 height 27
drag, startPoint x: 287, startPoint y: 83, endPoint x: 367, endPoint y: 84, distance: 79.6
click at [169, 87] on div "New Unsecured Nonpriority Claim × Creditor * Webbank/ WebBank/Fingerhut P.O. [G…" at bounding box center [580, 265] width 1161 height 531
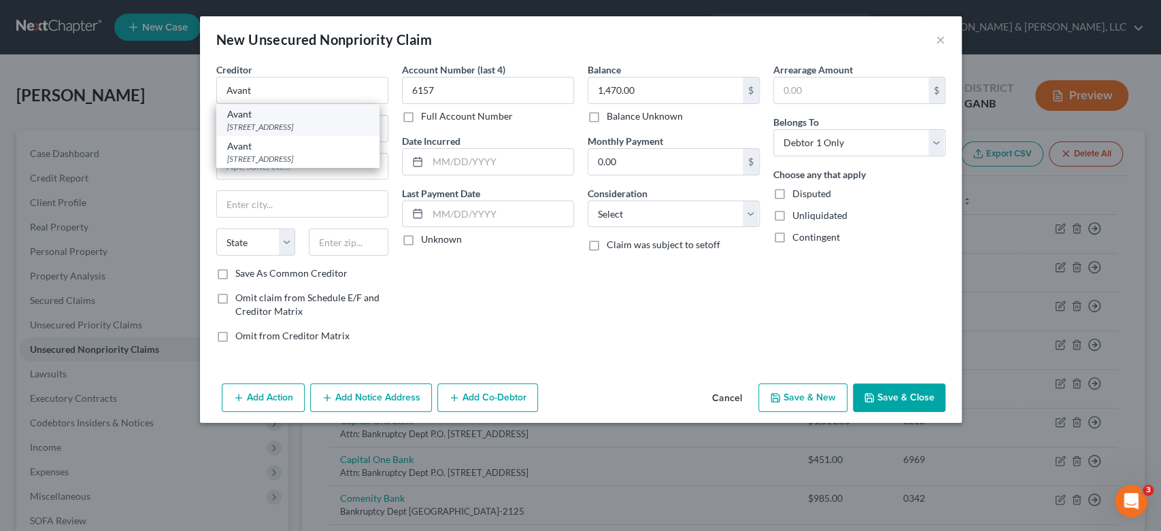
click at [316, 127] on div "[STREET_ADDRESS]" at bounding box center [297, 127] width 141 height 12
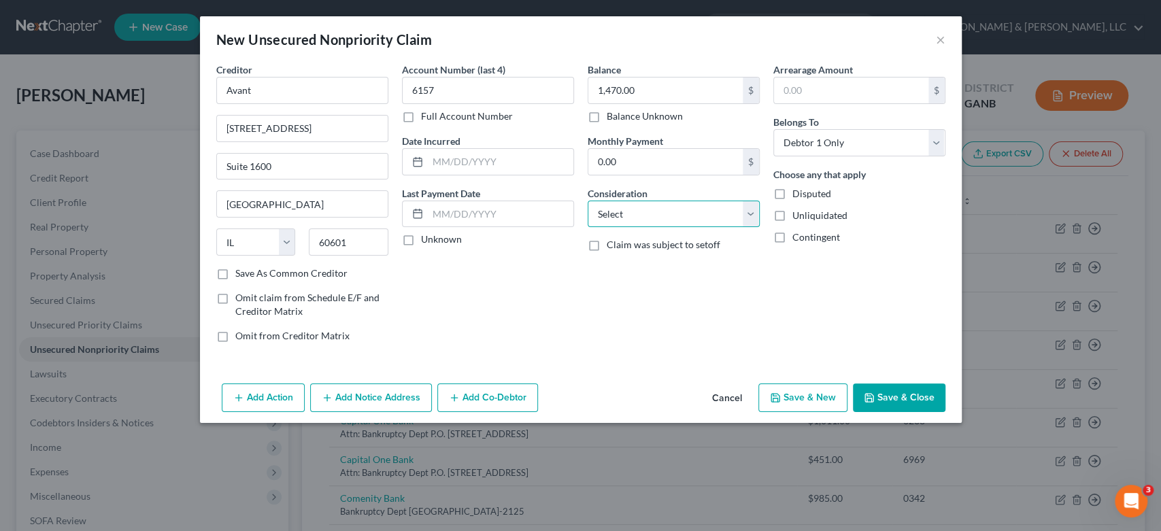
click at [752, 215] on select "Select Cable / Satellite Services Collection Agency Credit Card Debt Debt Couns…" at bounding box center [674, 214] width 172 height 27
click at [588, 201] on select "Select Cable / Satellite Services Collection Agency Credit Card Debt Debt Couns…" at bounding box center [674, 214] width 172 height 27
click at [609, 260] on input "text" at bounding box center [673, 266] width 171 height 26
click at [813, 396] on button "Save & New" at bounding box center [802, 398] width 89 height 29
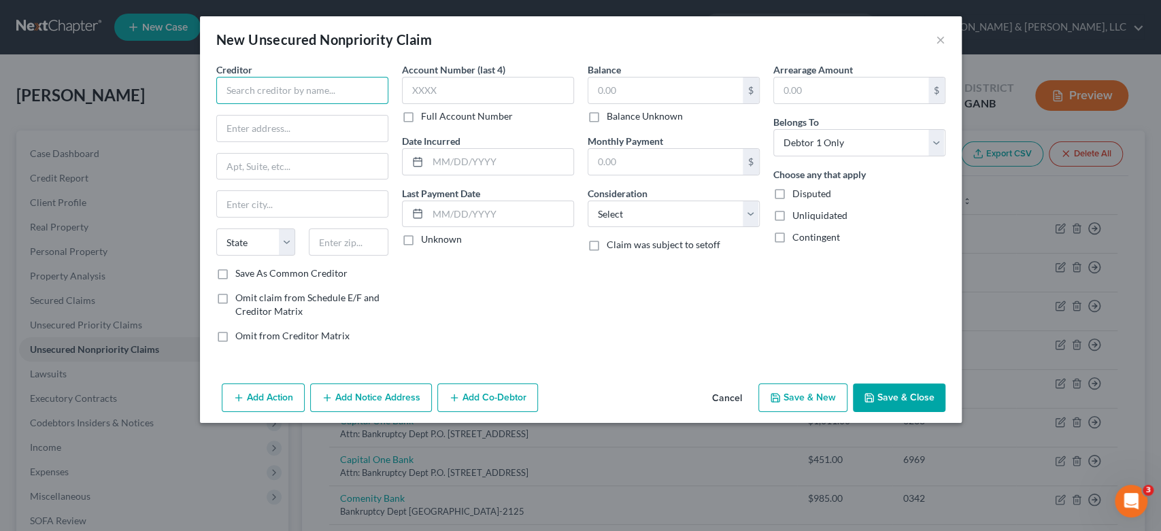
click at [256, 94] on input "text" at bounding box center [302, 90] width 172 height 27
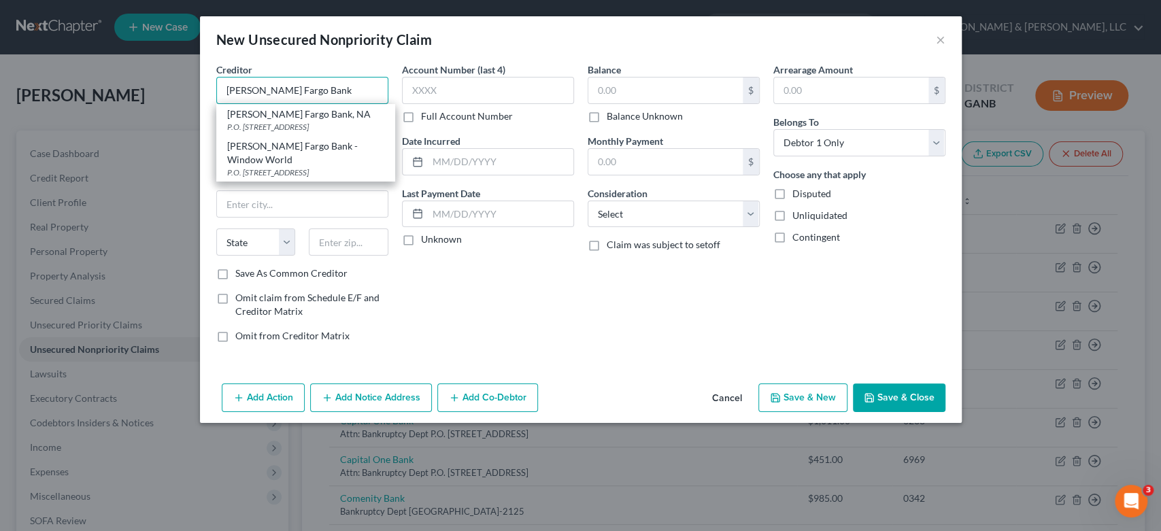
drag, startPoint x: 339, startPoint y: 88, endPoint x: 36, endPoint y: 101, distance: 303.6
click at [36, 101] on div "New Unsecured Nonpriority Claim × Creditor * [PERSON_NAME] Fargo Bank [PERSON_N…" at bounding box center [580, 265] width 1161 height 531
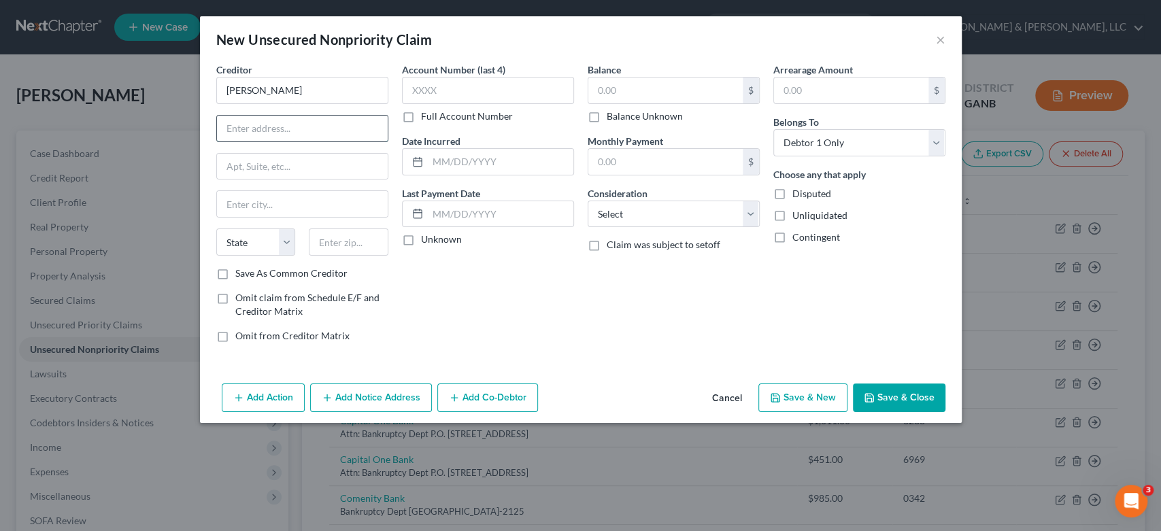
click at [243, 131] on input "text" at bounding box center [302, 129] width 171 height 26
drag, startPoint x: 231, startPoint y: 208, endPoint x: 243, endPoint y: 184, distance: 26.8
click at [230, 205] on input "charlotte" at bounding box center [302, 204] width 171 height 26
click at [341, 246] on input "text" at bounding box center [349, 242] width 80 height 27
click at [474, 91] on input "text" at bounding box center [488, 90] width 172 height 27
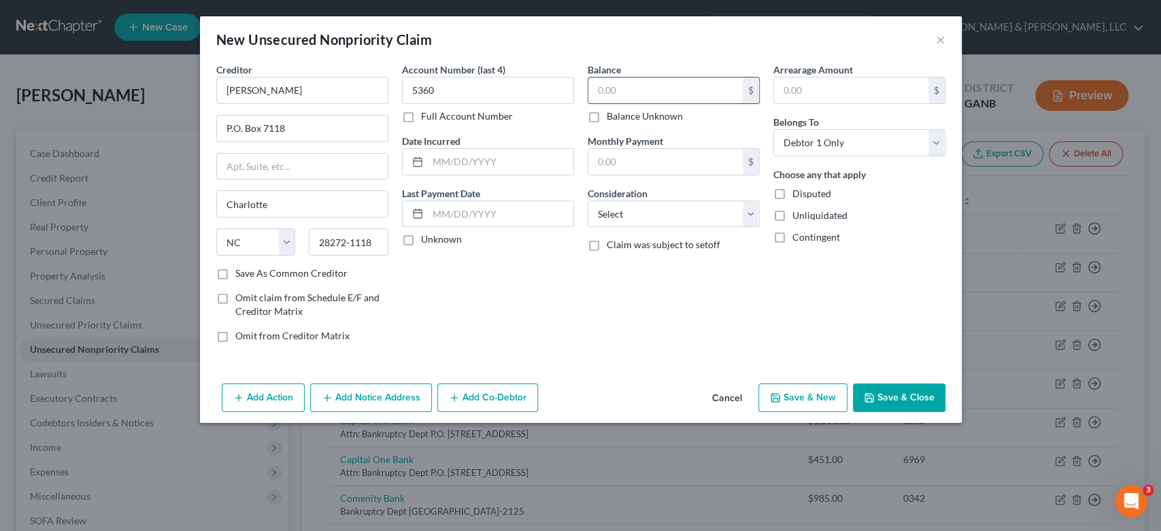
click at [632, 97] on input "text" at bounding box center [665, 91] width 154 height 26
click at [754, 212] on select "Select Cable / Satellite Services Collection Agency Credit Card Debt Debt Couns…" at bounding box center [674, 214] width 172 height 27
click at [588, 201] on select "Select Cable / Satellite Services Collection Agency Credit Card Debt Debt Couns…" at bounding box center [674, 214] width 172 height 27
click at [616, 266] on input "text" at bounding box center [673, 266] width 171 height 26
click at [805, 398] on button "Save & New" at bounding box center [802, 398] width 89 height 29
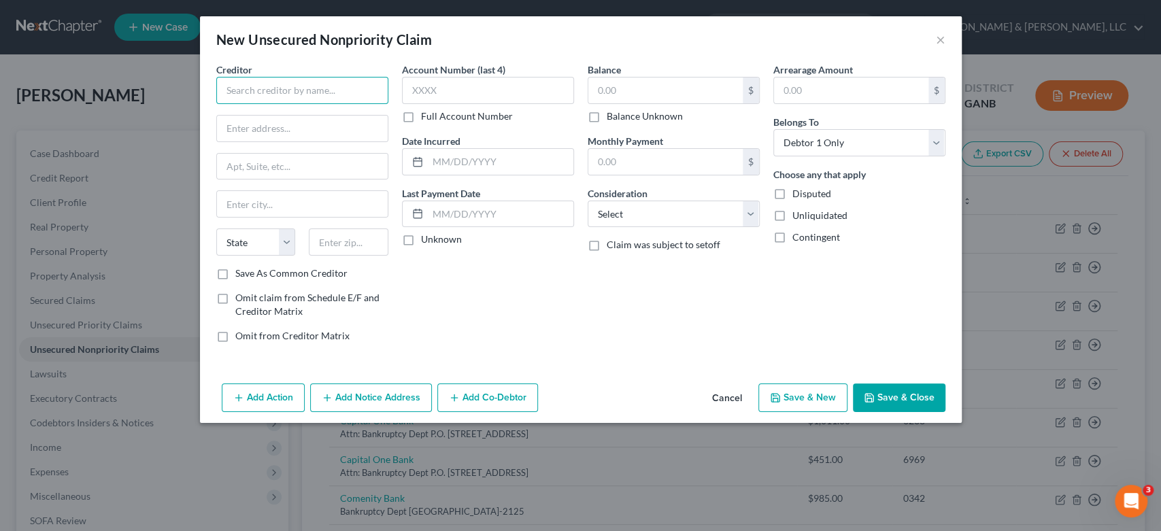
click at [276, 101] on input "text" at bounding box center [302, 90] width 172 height 27
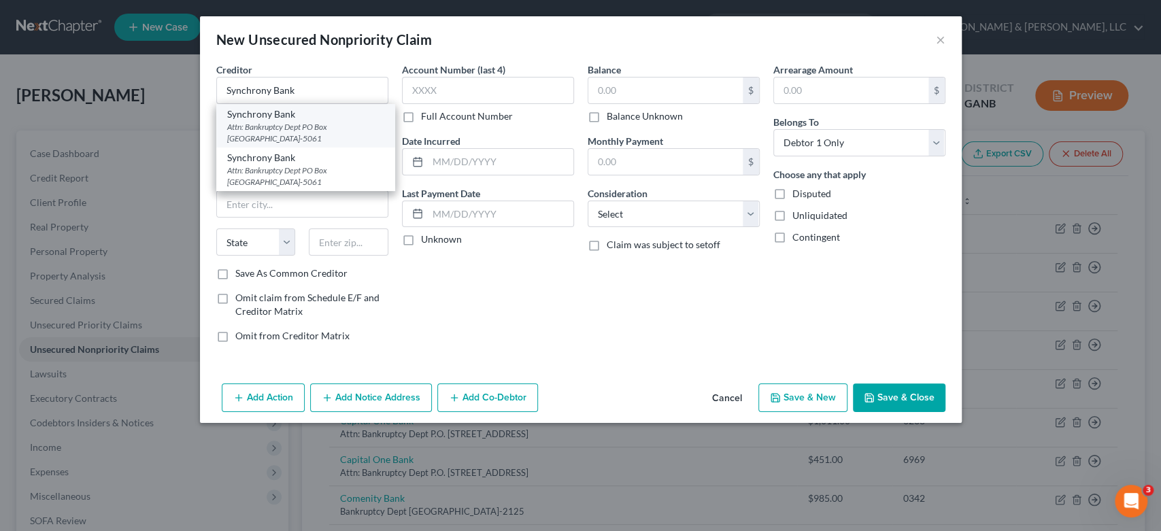
click at [351, 127] on div "Attn: Bankruptcy Dept PO Box [GEOGRAPHIC_DATA]-5061" at bounding box center [305, 132] width 157 height 23
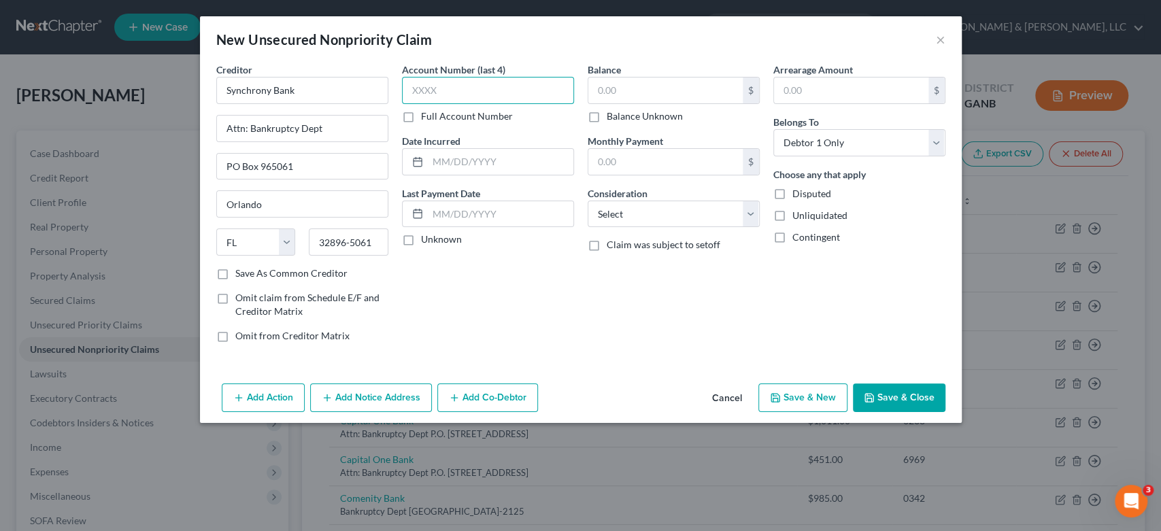
click at [495, 94] on input "text" at bounding box center [488, 90] width 172 height 27
drag, startPoint x: 654, startPoint y: 90, endPoint x: 653, endPoint y: 78, distance: 13.0
click at [654, 89] on input "text" at bounding box center [665, 91] width 154 height 26
drag, startPoint x: 754, startPoint y: 213, endPoint x: 691, endPoint y: 224, distance: 64.3
click at [754, 213] on select "Select Cable / Satellite Services Collection Agency Credit Card Debt Debt Couns…" at bounding box center [674, 214] width 172 height 27
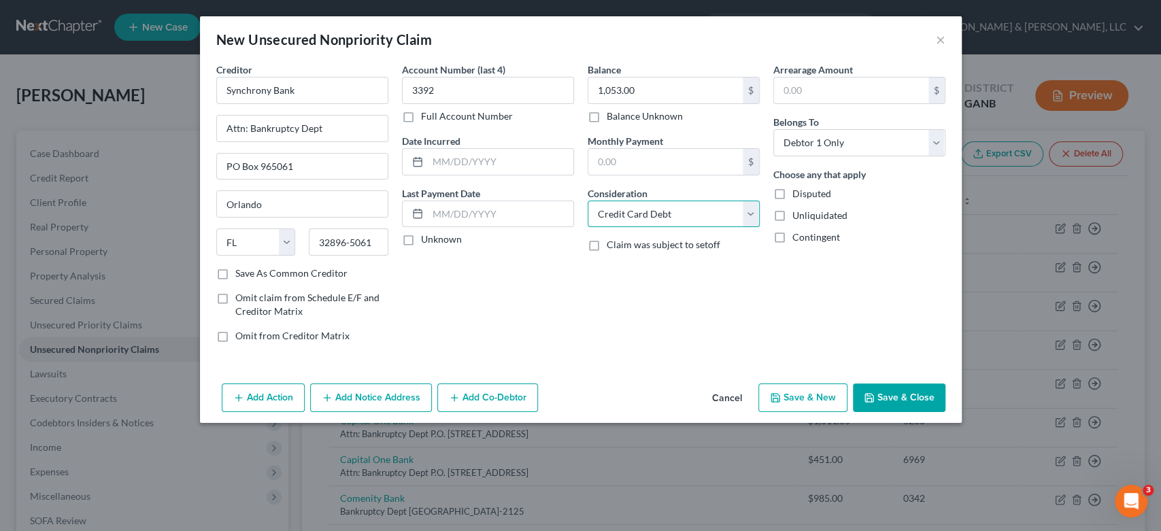
click at [588, 201] on select "Select Cable / Satellite Services Collection Agency Credit Card Debt Debt Couns…" at bounding box center [674, 214] width 172 height 27
click at [807, 392] on button "Save & New" at bounding box center [802, 398] width 89 height 29
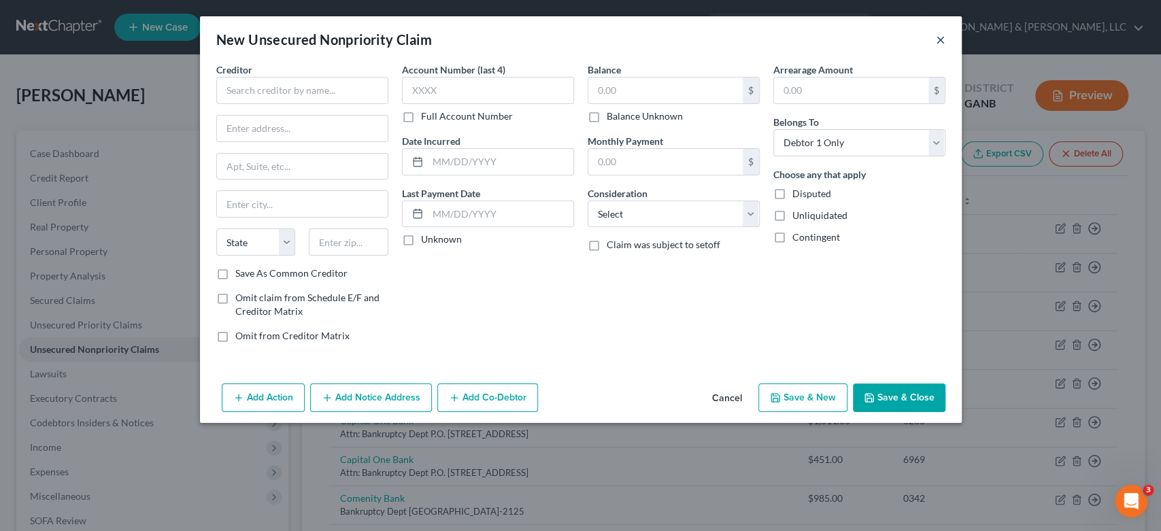
click at [942, 42] on button "×" at bounding box center [941, 39] width 10 height 16
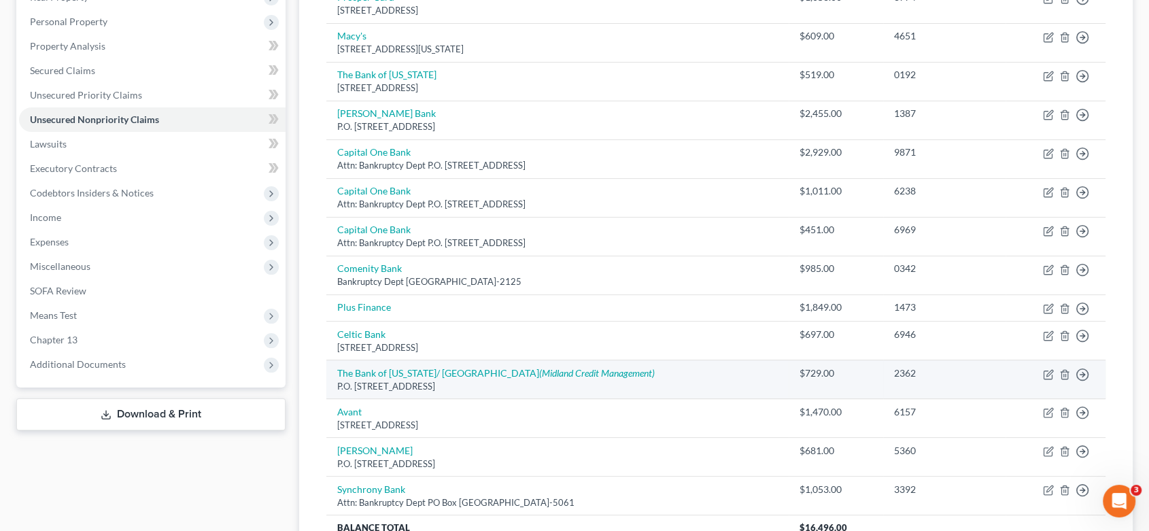
scroll to position [359, 0]
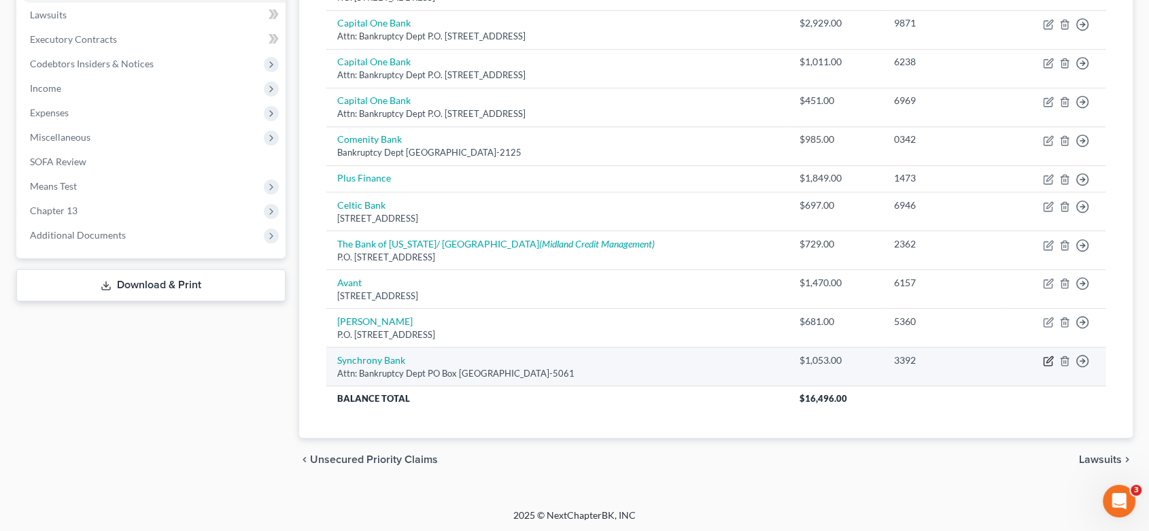
click at [1049, 358] on icon "button" at bounding box center [1048, 361] width 11 height 11
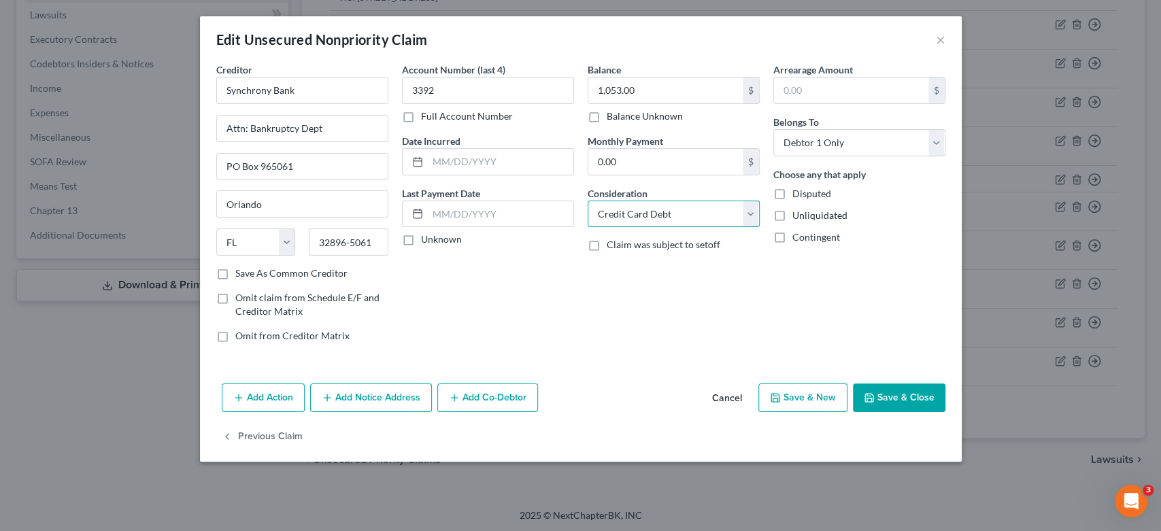
click at [696, 212] on select "Select Cable / Satellite Services Collection Agency Credit Card Debt Debt Couns…" at bounding box center [674, 214] width 172 height 27
click at [588, 201] on select "Select Cable / Satellite Services Collection Agency Credit Card Debt Debt Couns…" at bounding box center [674, 214] width 172 height 27
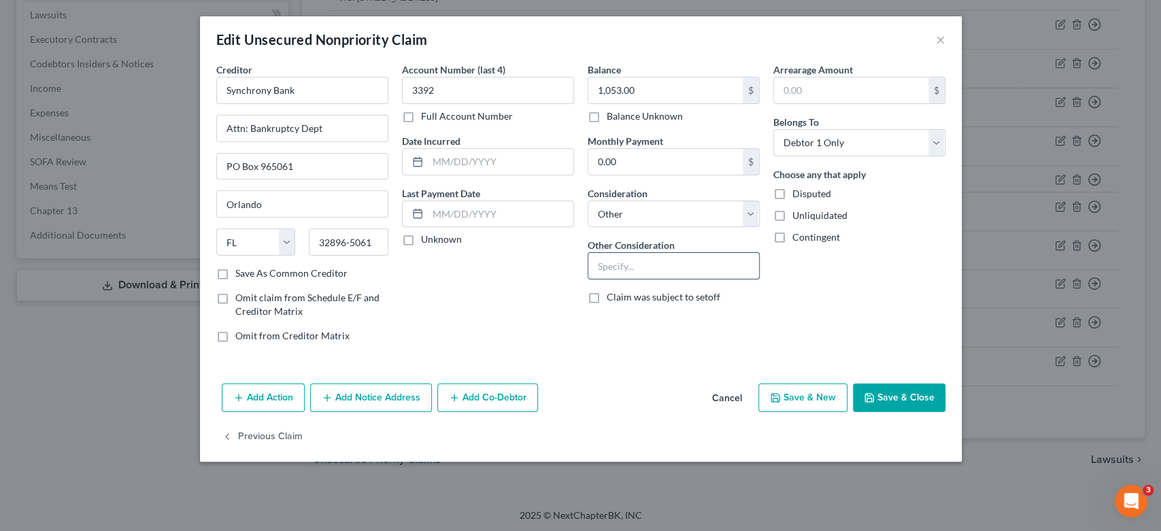
click at [655, 260] on input "text" at bounding box center [673, 266] width 171 height 26
click at [782, 404] on button "Save & New" at bounding box center [802, 398] width 89 height 29
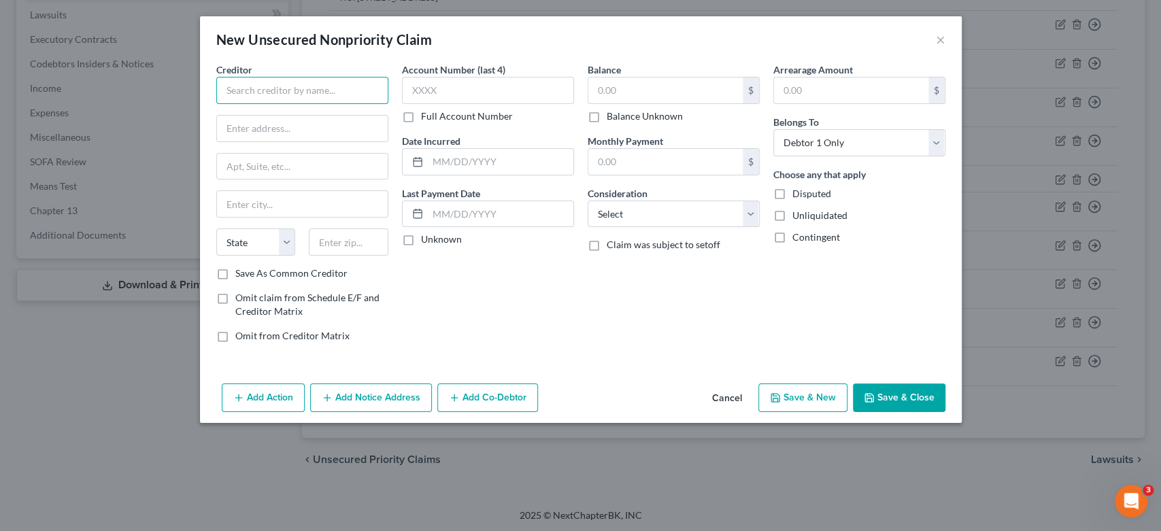
click at [276, 85] on input "text" at bounding box center [302, 90] width 172 height 27
drag, startPoint x: 456, startPoint y: 85, endPoint x: 494, endPoint y: 72, distance: 40.2
click at [457, 88] on input "text" at bounding box center [488, 90] width 172 height 27
click at [658, 90] on input "text" at bounding box center [665, 91] width 154 height 26
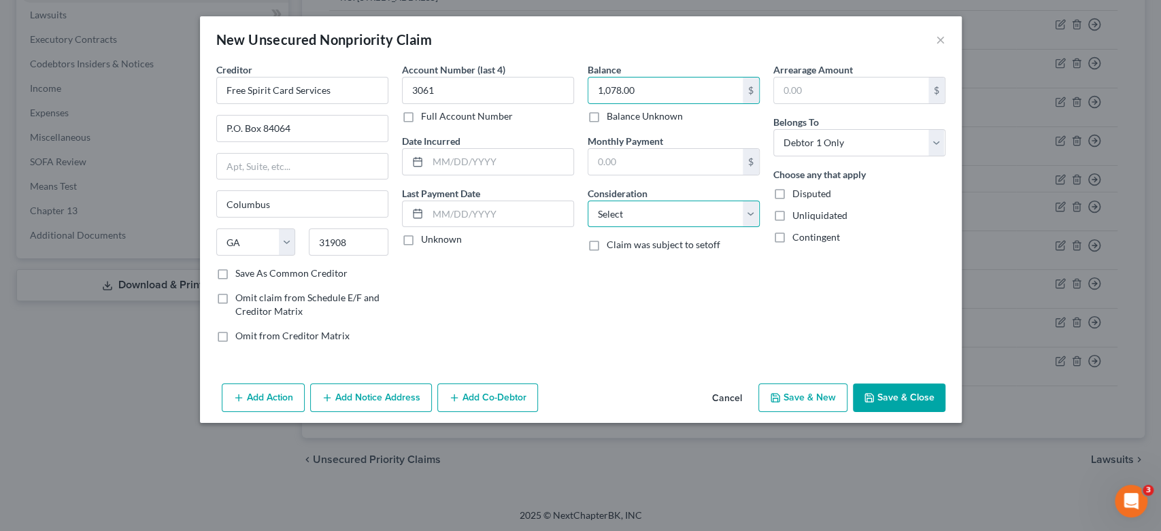
click at [751, 213] on select "Select Cable / Satellite Services Collection Agency Credit Card Debt Debt Couns…" at bounding box center [674, 214] width 172 height 27
click at [588, 201] on select "Select Cable / Satellite Services Collection Agency Credit Card Debt Debt Couns…" at bounding box center [674, 214] width 172 height 27
click at [801, 384] on button "Save & New" at bounding box center [802, 398] width 89 height 29
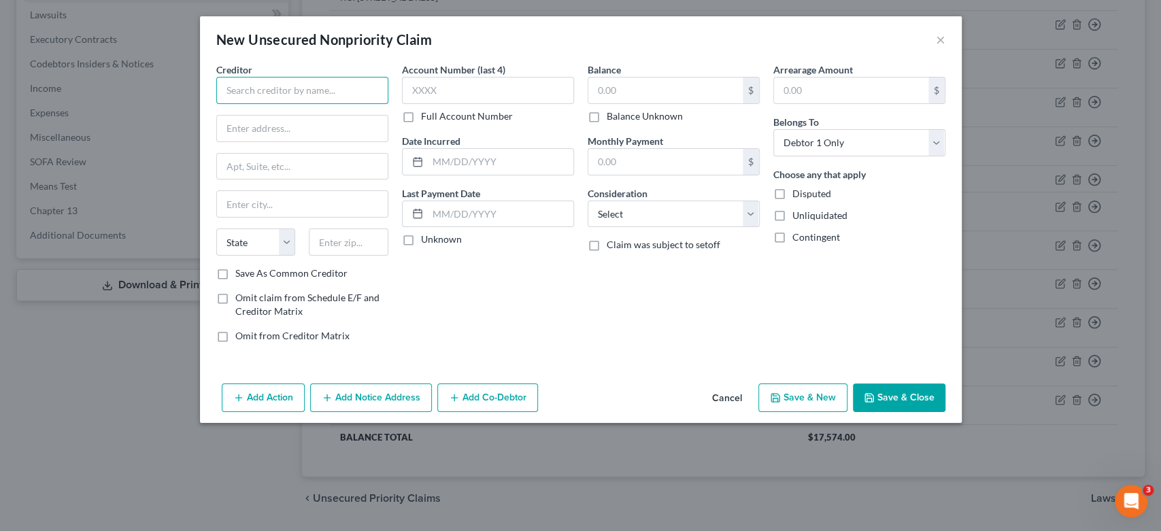
click at [244, 91] on input "text" at bounding box center [302, 90] width 172 height 27
click at [241, 88] on input "Sybchrony Bank" at bounding box center [302, 90] width 172 height 27
drag, startPoint x: 250, startPoint y: 134, endPoint x: 258, endPoint y: 123, distance: 13.6
click at [256, 124] on input "text" at bounding box center [302, 129] width 171 height 26
click at [303, 92] on input "Sychrony Bank" at bounding box center [302, 90] width 172 height 27
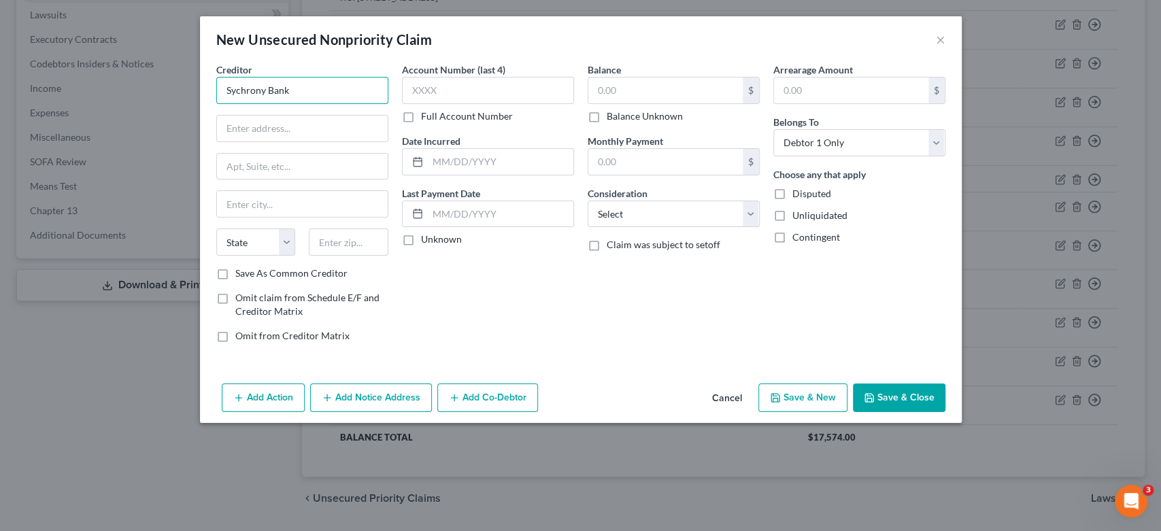
click at [236, 86] on input "Sychrony Bank" at bounding box center [302, 90] width 172 height 27
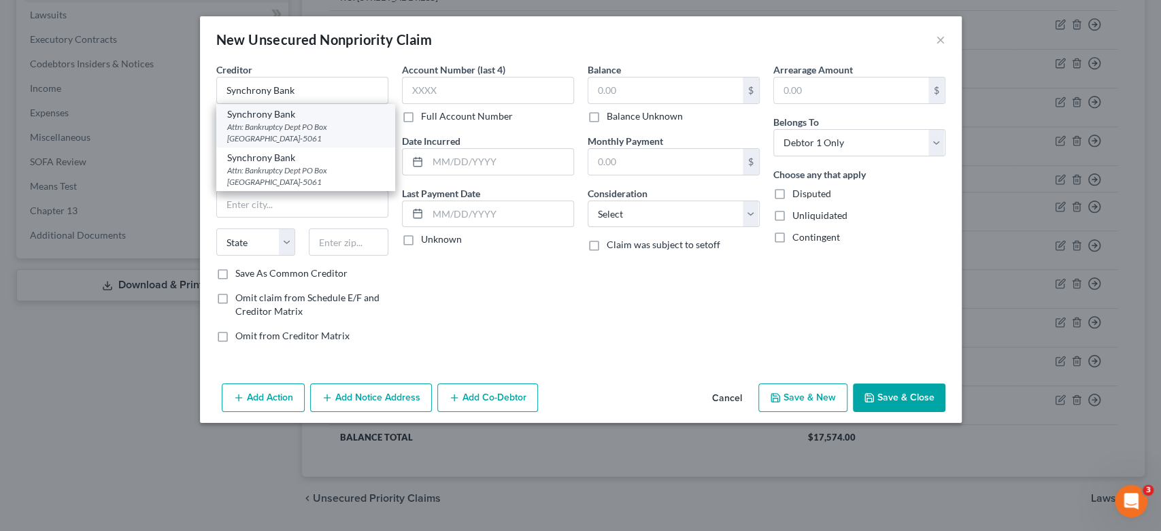
click at [277, 126] on div "Attn: Bankruptcy Dept PO Box [GEOGRAPHIC_DATA]-5061" at bounding box center [305, 132] width 157 height 23
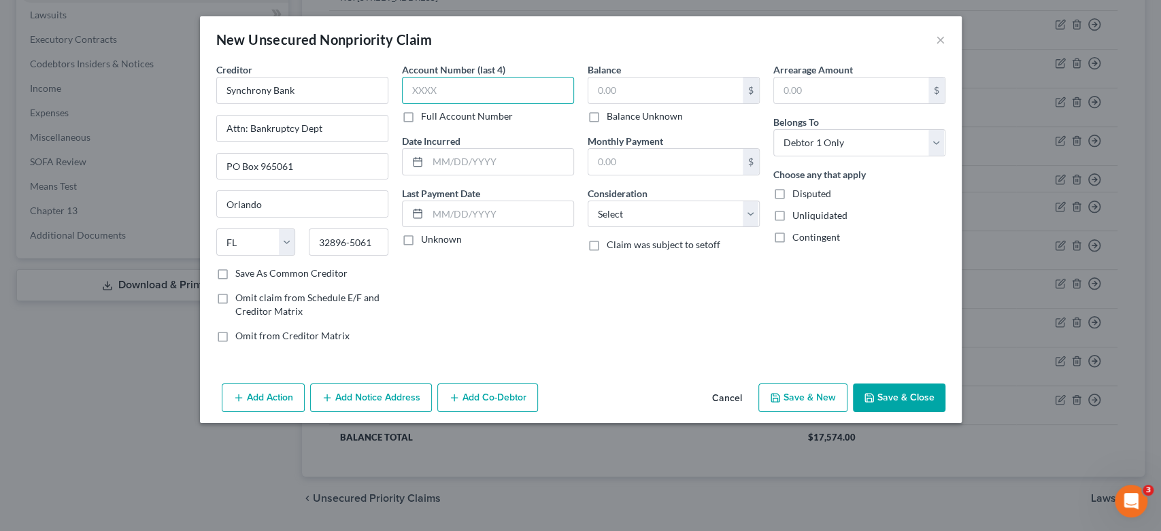
click at [482, 93] on input "text" at bounding box center [488, 90] width 172 height 27
click at [659, 95] on input "text" at bounding box center [665, 91] width 154 height 26
click at [752, 209] on select "Select Cable / Satellite Services Collection Agency Credit Card Debt Debt Couns…" at bounding box center [674, 214] width 172 height 27
click at [588, 201] on select "Select Cable / Satellite Services Collection Agency Credit Card Debt Debt Couns…" at bounding box center [674, 214] width 172 height 27
click at [810, 399] on button "Save & New" at bounding box center [802, 398] width 89 height 29
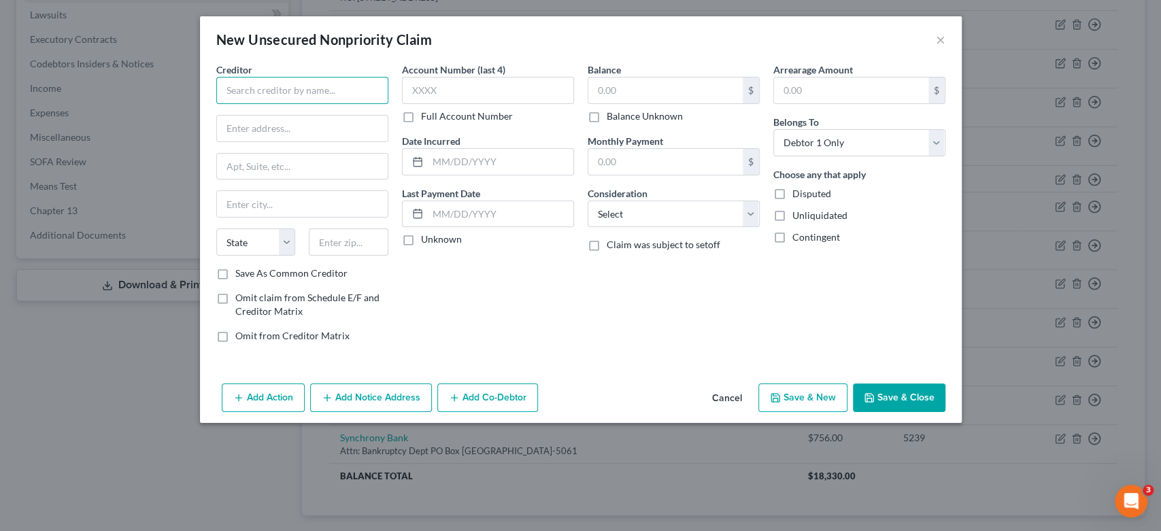
click at [250, 97] on input "text" at bounding box center [302, 90] width 172 height 27
drag, startPoint x: 345, startPoint y: 101, endPoint x: 311, endPoint y: 133, distance: 46.7
click at [345, 101] on input "Concora Credit Card" at bounding box center [302, 90] width 172 height 27
click at [294, 131] on input "text" at bounding box center [302, 129] width 171 height 26
click at [444, 88] on input "text" at bounding box center [488, 90] width 172 height 27
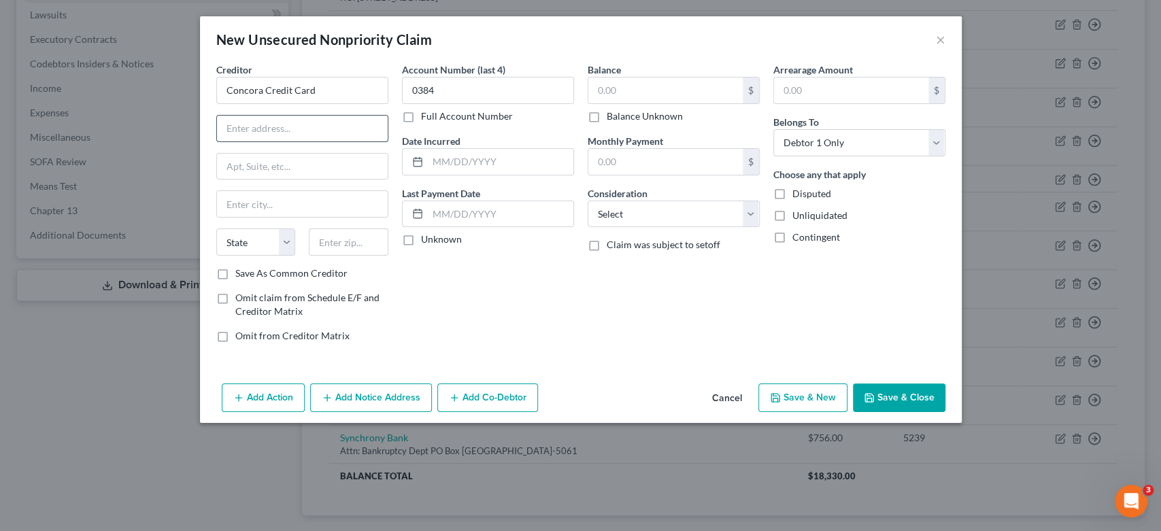
click at [248, 129] on input "text" at bounding box center [302, 129] width 171 height 26
click at [629, 88] on input "text" at bounding box center [665, 91] width 154 height 26
click at [754, 209] on select "Select Cable / Satellite Services Collection Agency Credit Card Debt Debt Couns…" at bounding box center [674, 214] width 172 height 27
click at [588, 201] on select "Select Cable / Satellite Services Collection Agency Credit Card Debt Debt Couns…" at bounding box center [674, 214] width 172 height 27
click at [797, 396] on button "Save & New" at bounding box center [802, 398] width 89 height 29
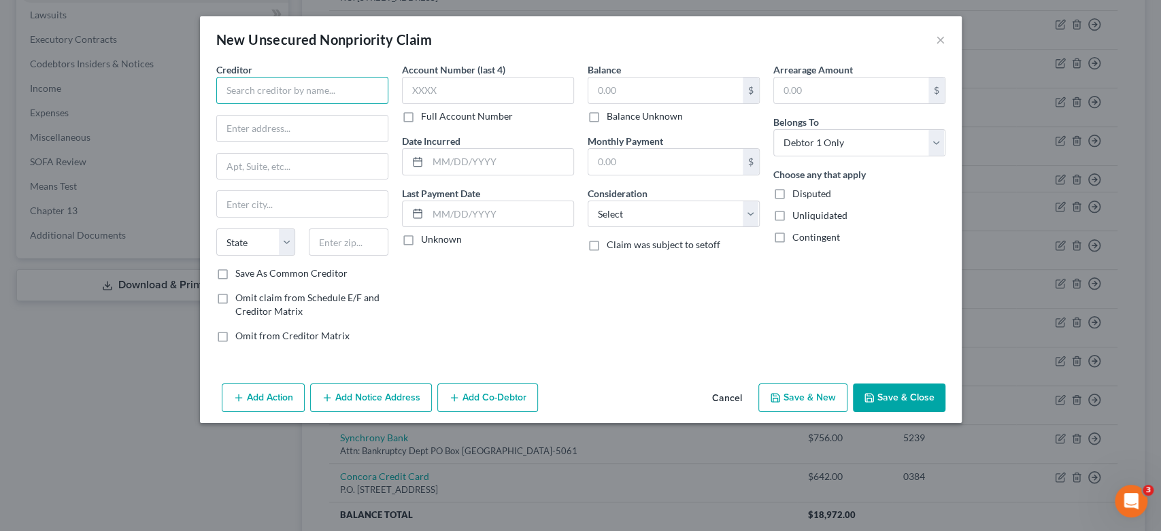
click at [243, 97] on input "text" at bounding box center [302, 90] width 172 height 27
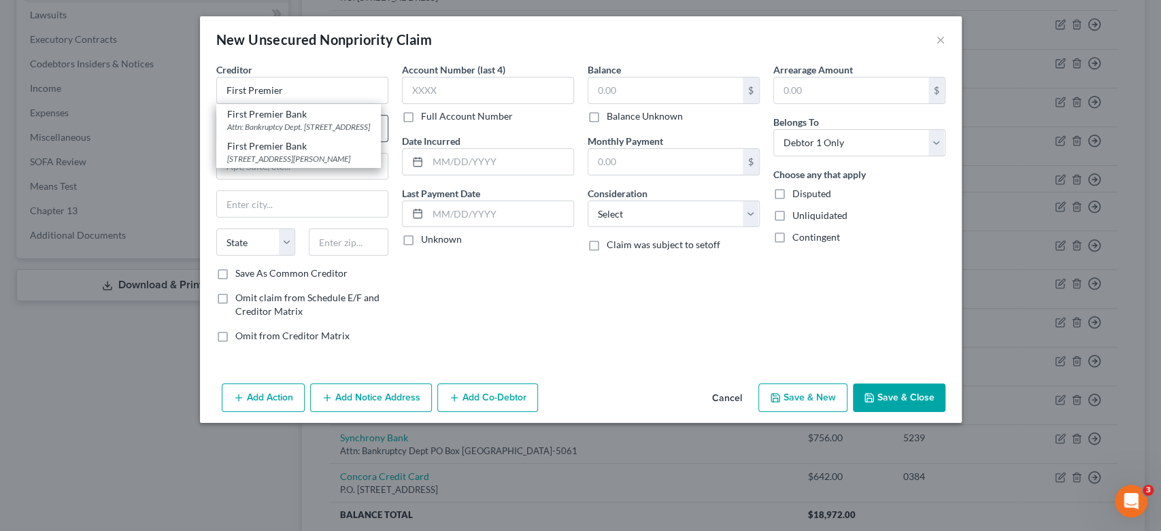
click at [276, 129] on div "Attn: Bankruptcy Dept. [STREET_ADDRESS]" at bounding box center [298, 127] width 143 height 12
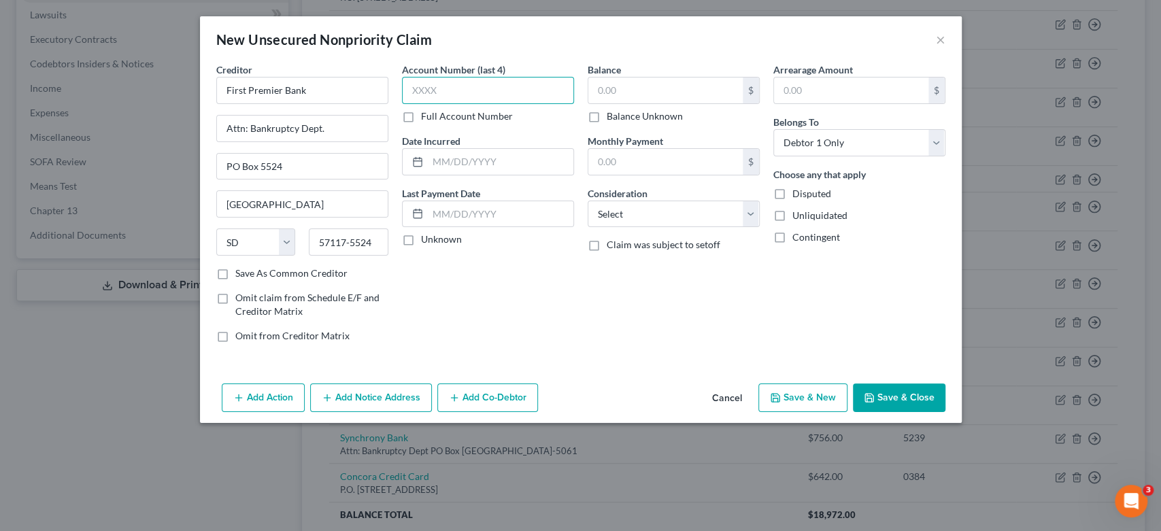
click at [459, 94] on input "text" at bounding box center [488, 90] width 172 height 27
click at [483, 91] on input "text" at bounding box center [488, 90] width 172 height 27
click at [633, 99] on input "text" at bounding box center [665, 91] width 154 height 26
click at [751, 214] on select "Select Cable / Satellite Services Collection Agency Credit Card Debt Debt Couns…" at bounding box center [674, 214] width 172 height 27
click at [588, 201] on select "Select Cable / Satellite Services Collection Agency Credit Card Debt Debt Couns…" at bounding box center [674, 214] width 172 height 27
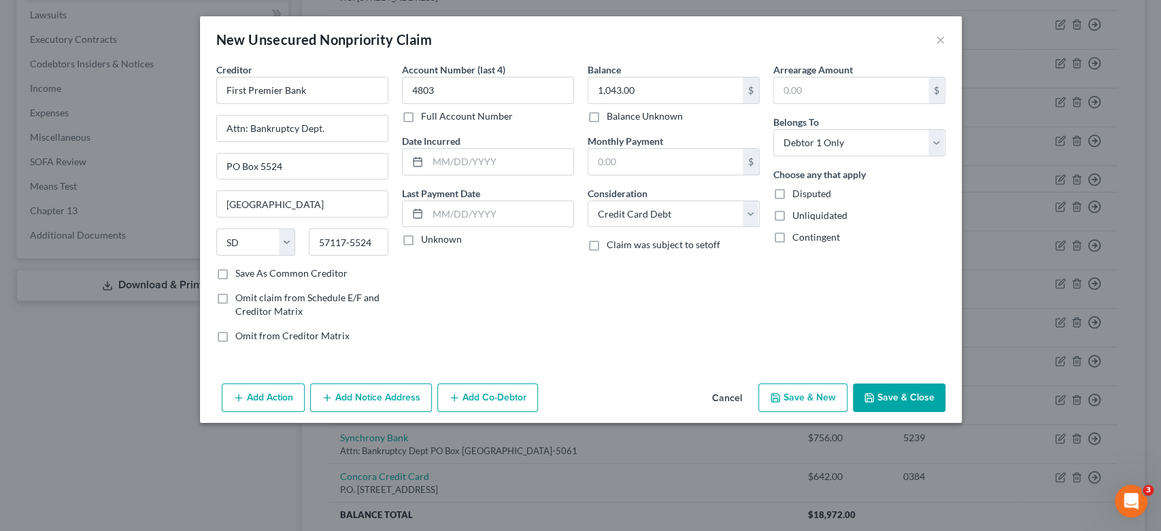
click at [789, 403] on button "Save & New" at bounding box center [802, 398] width 89 height 29
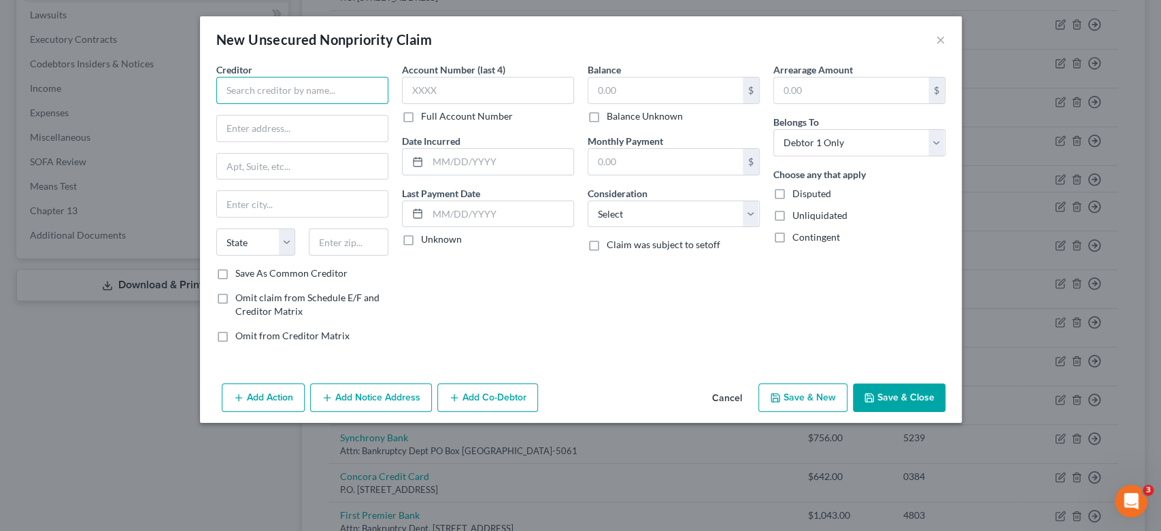
click at [247, 86] on input "text" at bounding box center [302, 90] width 172 height 27
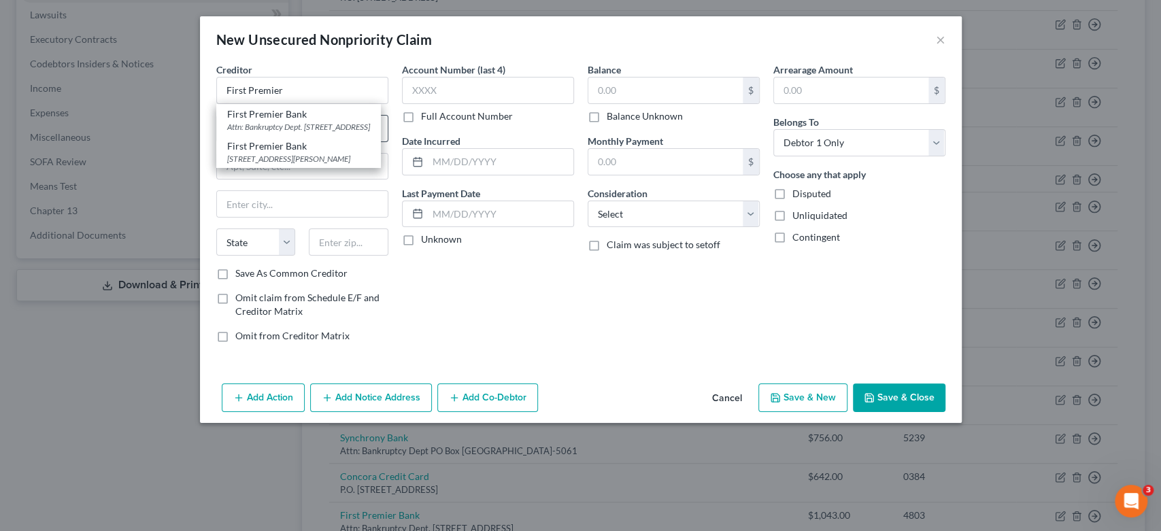
click at [343, 119] on div "First Premier Bank" at bounding box center [298, 114] width 143 height 14
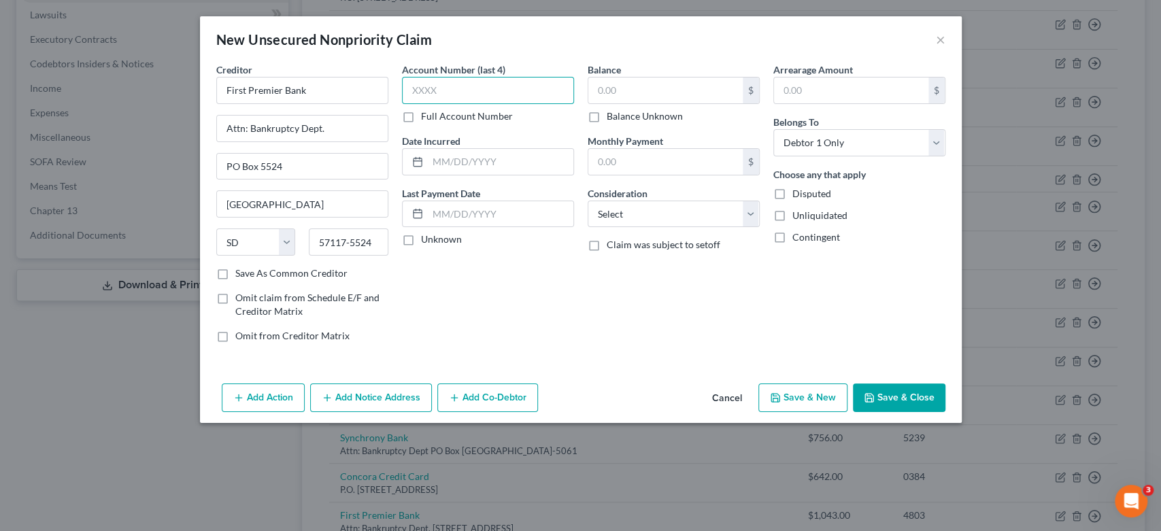
click at [447, 84] on input "text" at bounding box center [488, 90] width 172 height 27
click at [615, 93] on input "text" at bounding box center [665, 91] width 154 height 26
drag, startPoint x: 637, startPoint y: 88, endPoint x: 585, endPoint y: 96, distance: 52.9
click at [585, 96] on div "Balance 8,969.00 $ Balance Unknown Balance Undetermined 8,969.00 $ Balance Unkn…" at bounding box center [674, 208] width 186 height 291
click at [754, 216] on select "Select Cable / Satellite Services Collection Agency Credit Card Debt Debt Couns…" at bounding box center [674, 214] width 172 height 27
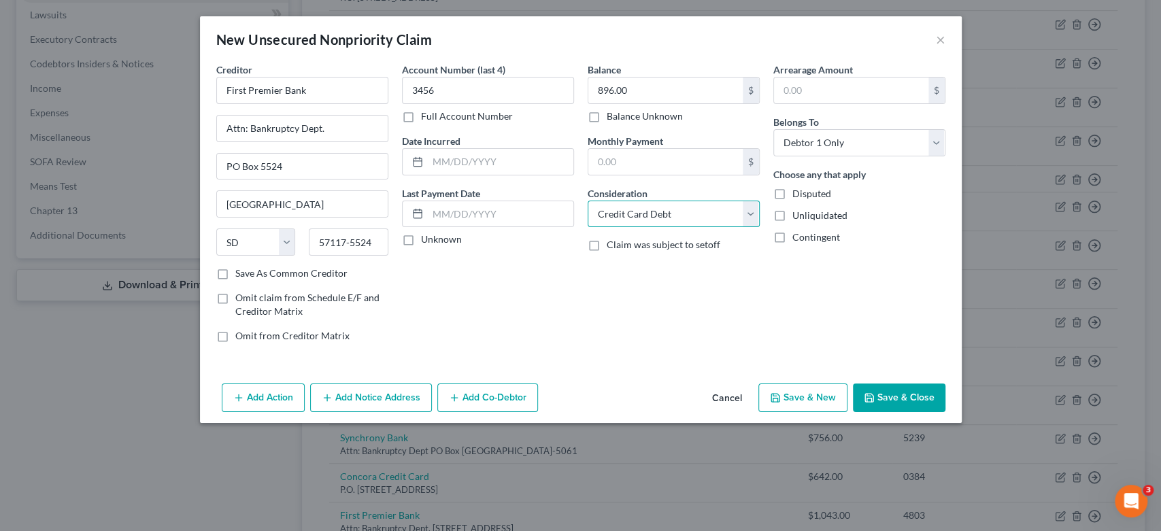
click at [588, 201] on select "Select Cable / Satellite Services Collection Agency Credit Card Debt Debt Couns…" at bounding box center [674, 214] width 172 height 27
click at [787, 394] on button "Save & New" at bounding box center [802, 398] width 89 height 29
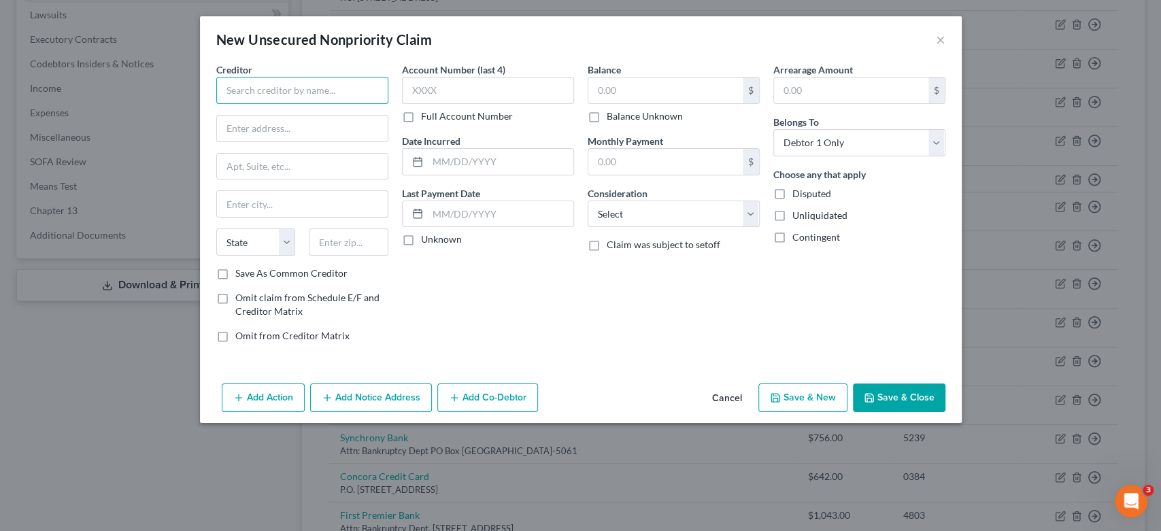
click at [250, 88] on input "text" at bounding box center [302, 90] width 172 height 27
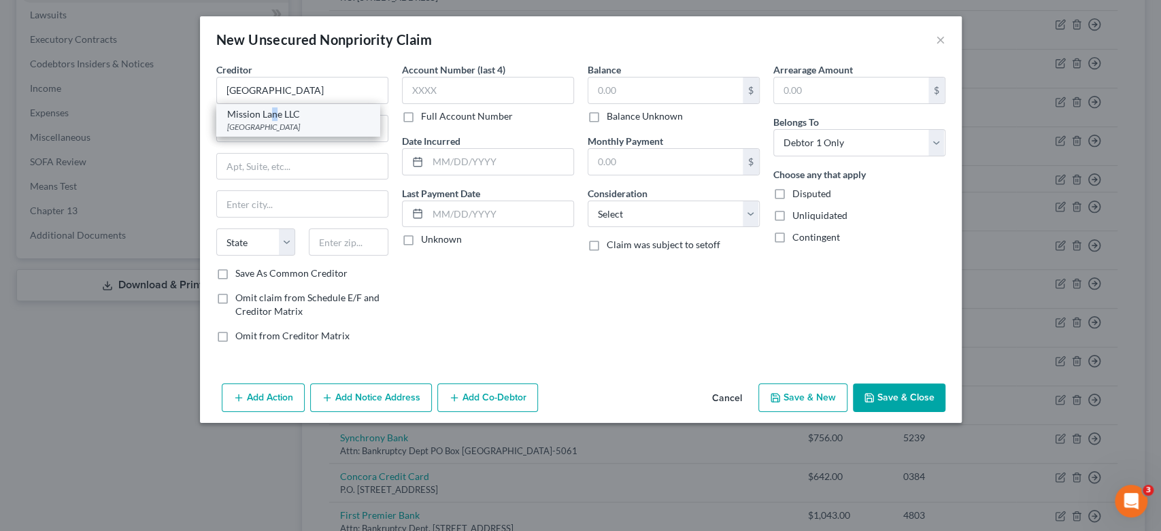
click at [274, 118] on div "Mission Lane LLC" at bounding box center [297, 114] width 141 height 14
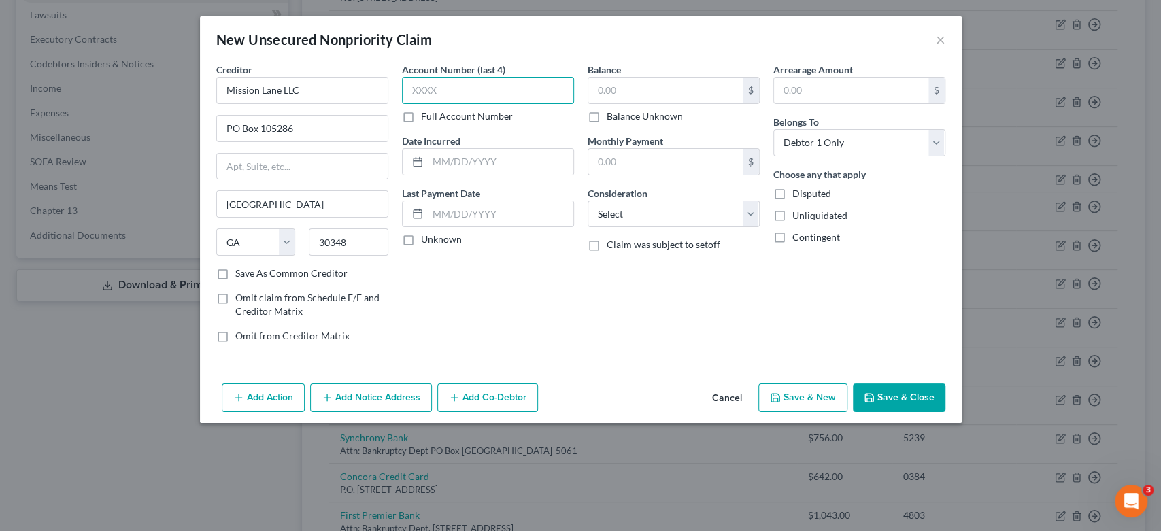
click at [469, 86] on input "text" at bounding box center [488, 90] width 172 height 27
click at [648, 91] on input "text" at bounding box center [665, 91] width 154 height 26
click at [649, 165] on input "text" at bounding box center [665, 162] width 154 height 26
click at [637, 214] on select "Select Cable / Satellite Services Collection Agency Credit Card Debt Debt Couns…" at bounding box center [674, 214] width 172 height 27
click at [635, 155] on input "text" at bounding box center [665, 162] width 154 height 26
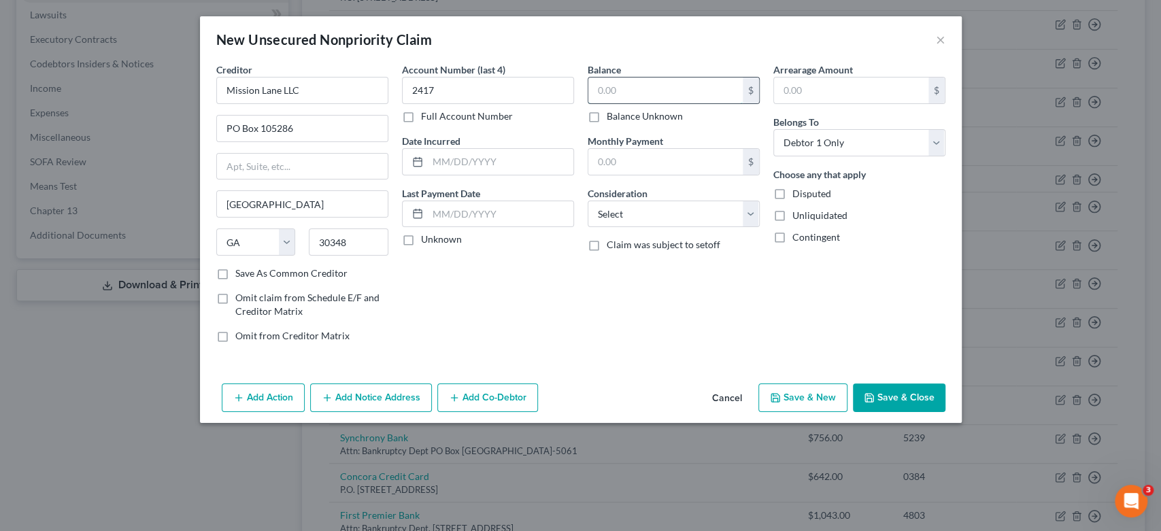
click at [637, 78] on input "text" at bounding box center [665, 91] width 154 height 26
drag, startPoint x: 750, startPoint y: 211, endPoint x: 749, endPoint y: 179, distance: 32.0
click at [750, 211] on select "Select Cable / Satellite Services Collection Agency Credit Card Debt Debt Couns…" at bounding box center [674, 214] width 172 height 27
click at [588, 201] on select "Select Cable / Satellite Services Collection Agency Credit Card Debt Debt Couns…" at bounding box center [674, 214] width 172 height 27
click at [828, 390] on button "Save & New" at bounding box center [802, 398] width 89 height 29
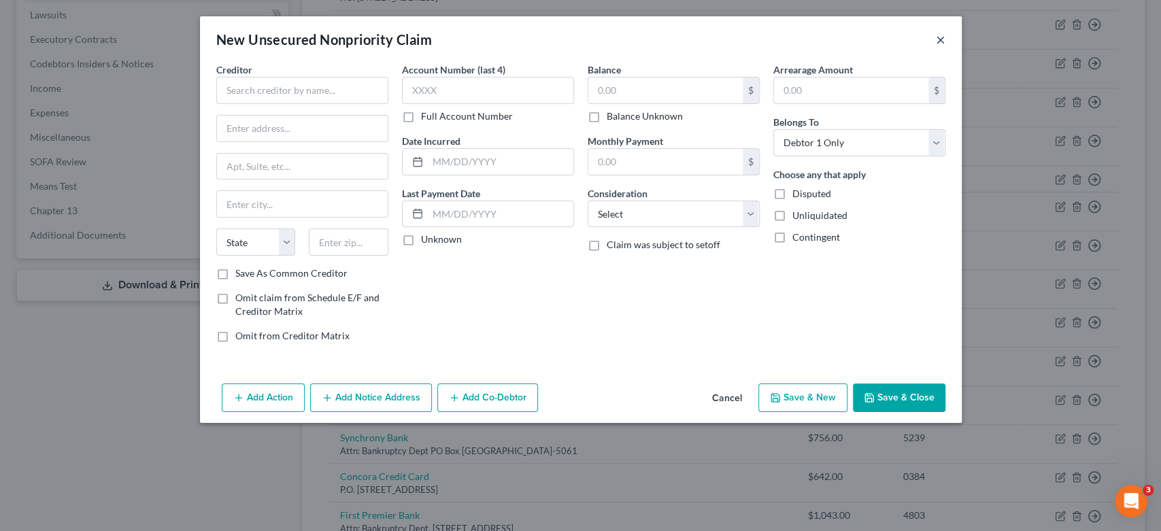
click at [936, 40] on button "×" at bounding box center [941, 39] width 10 height 16
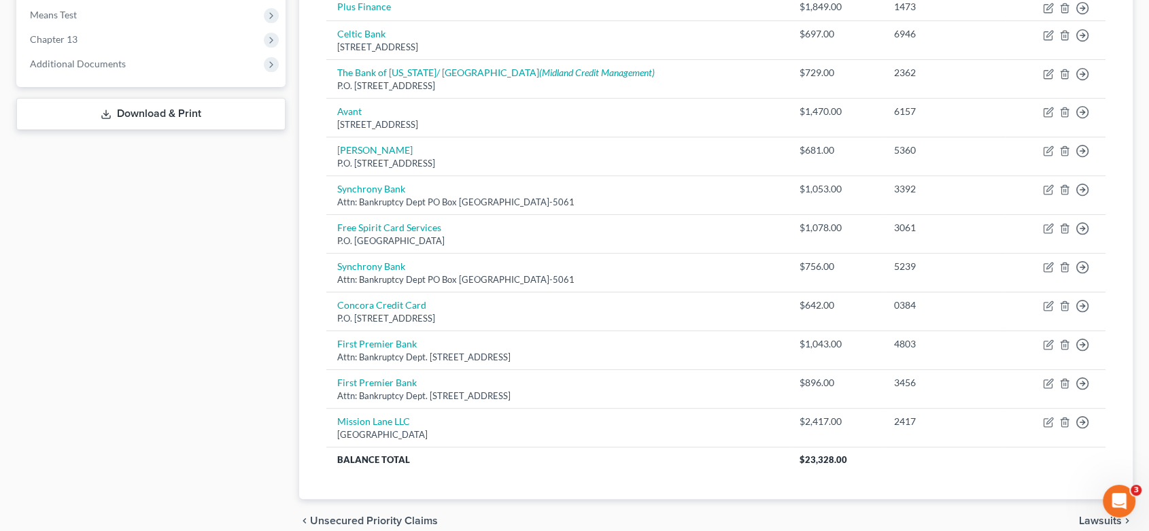
scroll to position [592, 0]
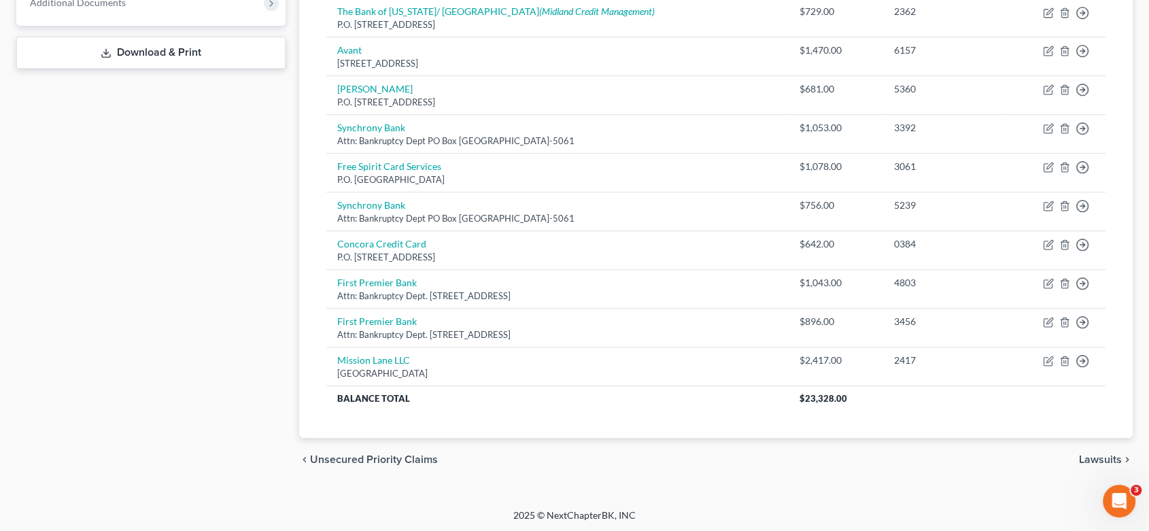
drag, startPoint x: 1157, startPoint y: 518, endPoint x: 12, endPoint y: 22, distance: 1248.6
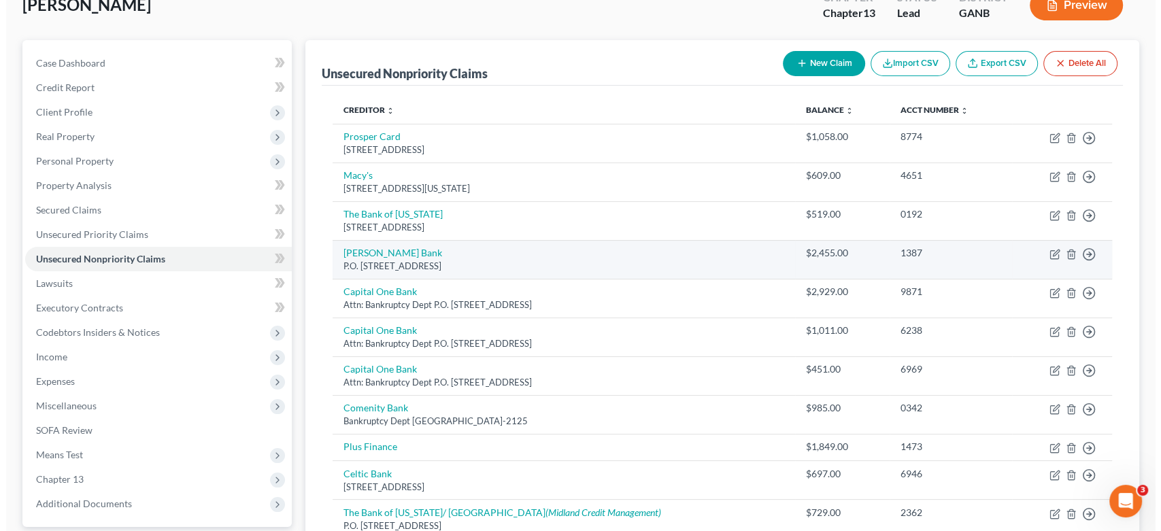
scroll to position [0, 0]
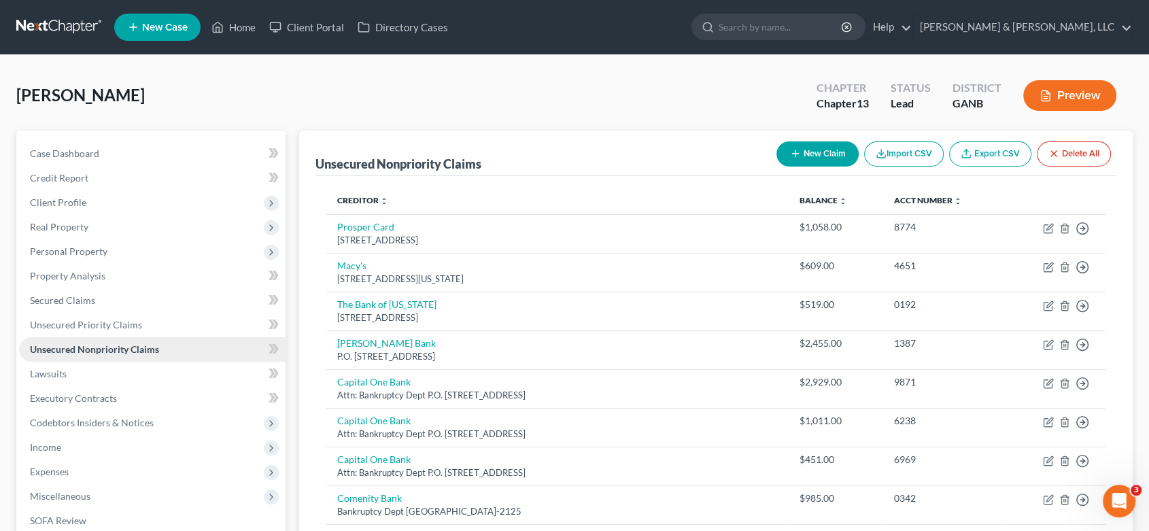
click at [143, 345] on span "Unsecured Nonpriority Claims" at bounding box center [94, 349] width 129 height 12
click at [809, 155] on button "New Claim" at bounding box center [818, 153] width 82 height 25
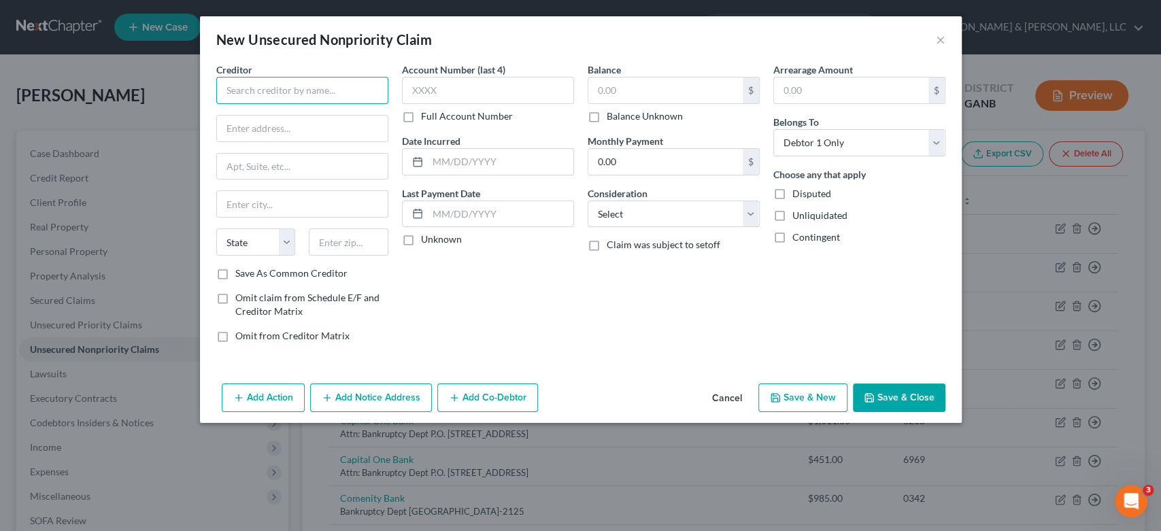
click at [260, 95] on input "text" at bounding box center [302, 90] width 172 height 27
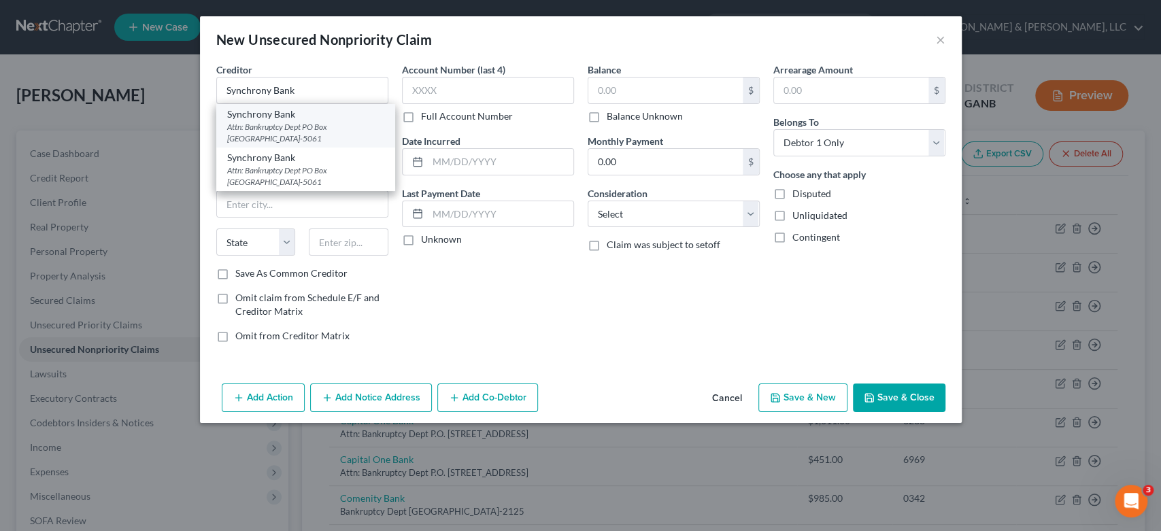
click at [293, 136] on div "Attn: Bankruptcy Dept PO Box [GEOGRAPHIC_DATA]-5061" at bounding box center [305, 132] width 157 height 23
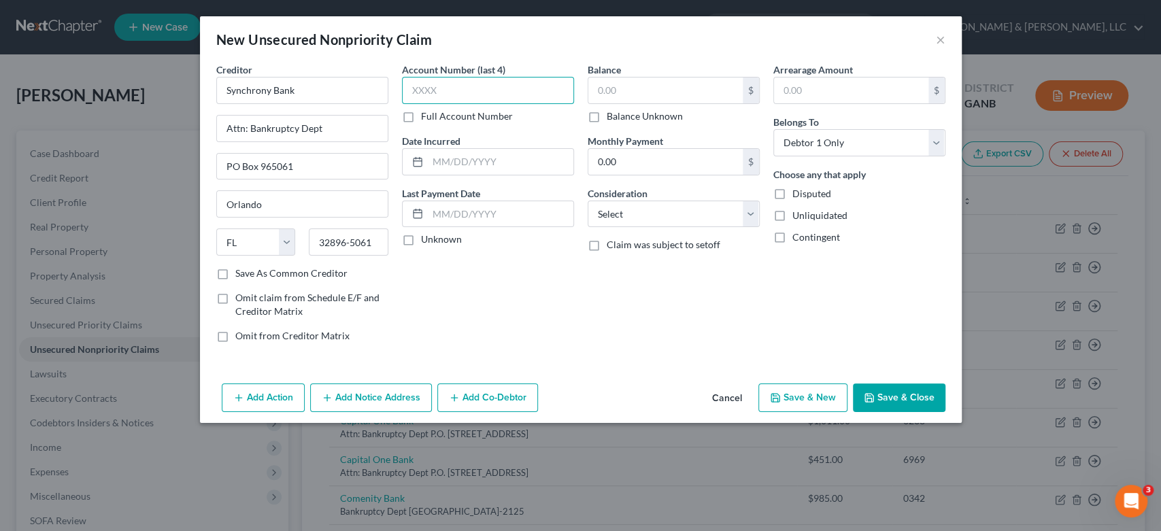
click at [462, 95] on input "text" at bounding box center [488, 90] width 172 height 27
drag, startPoint x: 637, startPoint y: 91, endPoint x: 647, endPoint y: 83, distance: 13.6
click at [637, 91] on input "text" at bounding box center [665, 91] width 154 height 26
drag, startPoint x: 745, startPoint y: 216, endPoint x: 743, endPoint y: 173, distance: 42.9
click at [745, 216] on select "Select Cable / Satellite Services Collection Agency Credit Card Debt Debt Couns…" at bounding box center [674, 214] width 172 height 27
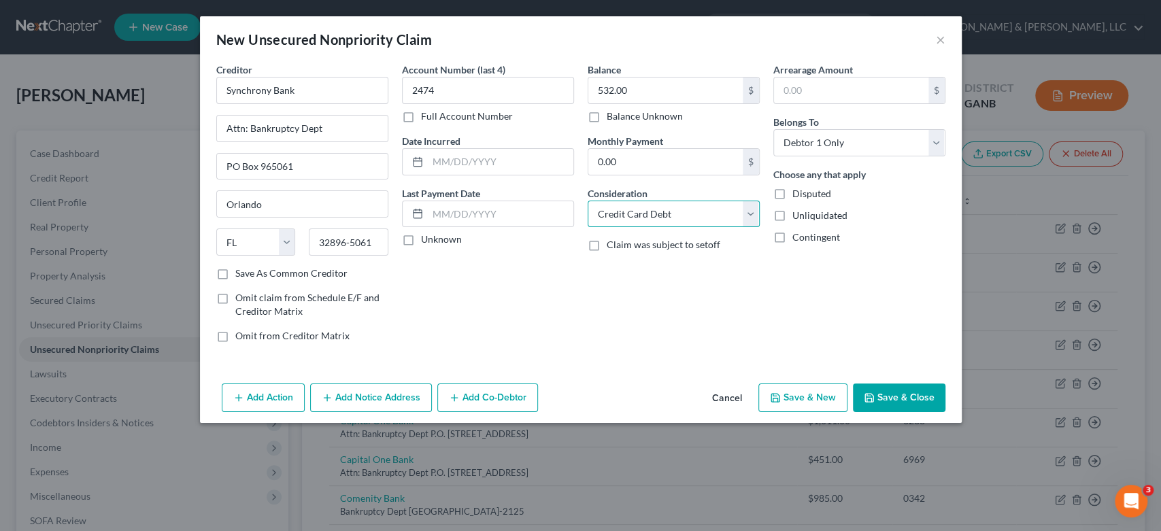
click at [588, 201] on select "Select Cable / Satellite Services Collection Agency Credit Card Debt Debt Couns…" at bounding box center [674, 214] width 172 height 27
drag, startPoint x: 749, startPoint y: 216, endPoint x: 750, endPoint y: 224, distance: 8.2
click at [749, 216] on select "Select Cable / Satellite Services Collection Agency Credit Card Debt Debt Couns…" at bounding box center [674, 214] width 172 height 27
click at [588, 201] on select "Select Cable / Satellite Services Collection Agency Credit Card Debt Debt Couns…" at bounding box center [674, 214] width 172 height 27
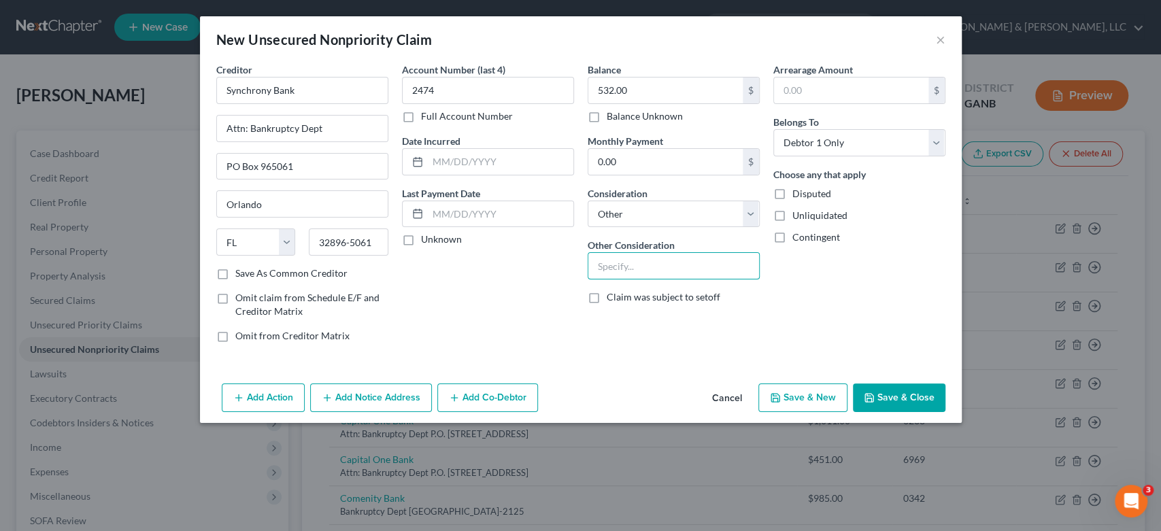
drag, startPoint x: 615, startPoint y: 263, endPoint x: 632, endPoint y: 251, distance: 21.5
click at [618, 260] on input "text" at bounding box center [673, 266] width 171 height 26
click at [789, 386] on button "Save & New" at bounding box center [802, 398] width 89 height 29
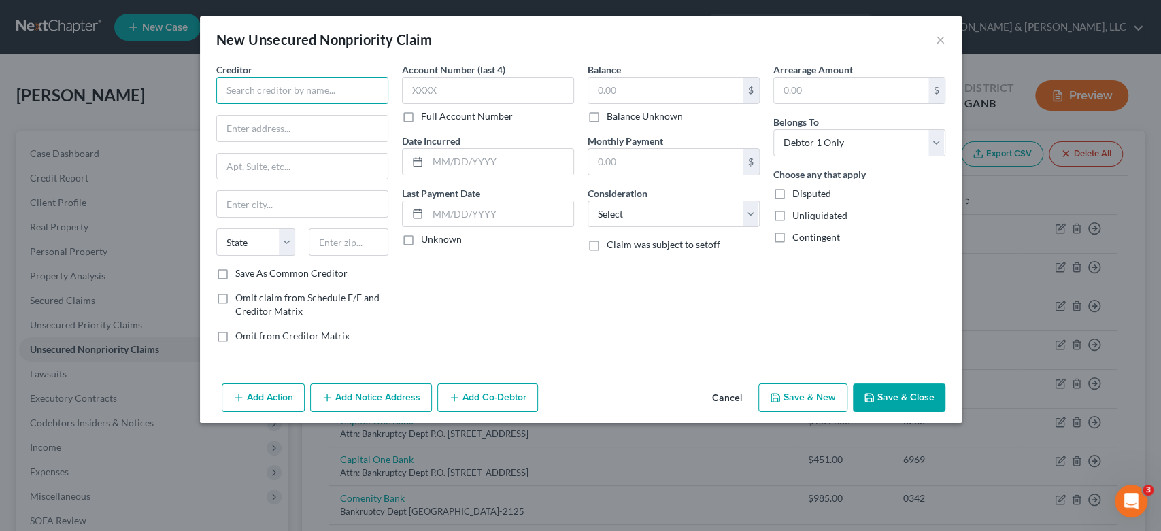
click at [267, 101] on input "text" at bounding box center [302, 90] width 172 height 27
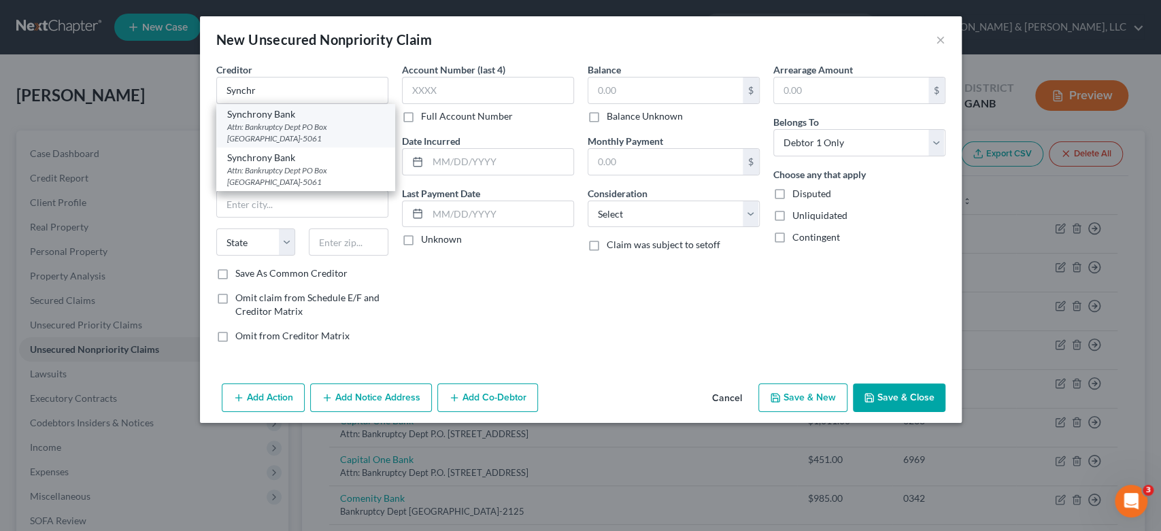
click at [279, 126] on div "Attn: Bankruptcy Dept PO Box [GEOGRAPHIC_DATA]-5061" at bounding box center [305, 132] width 157 height 23
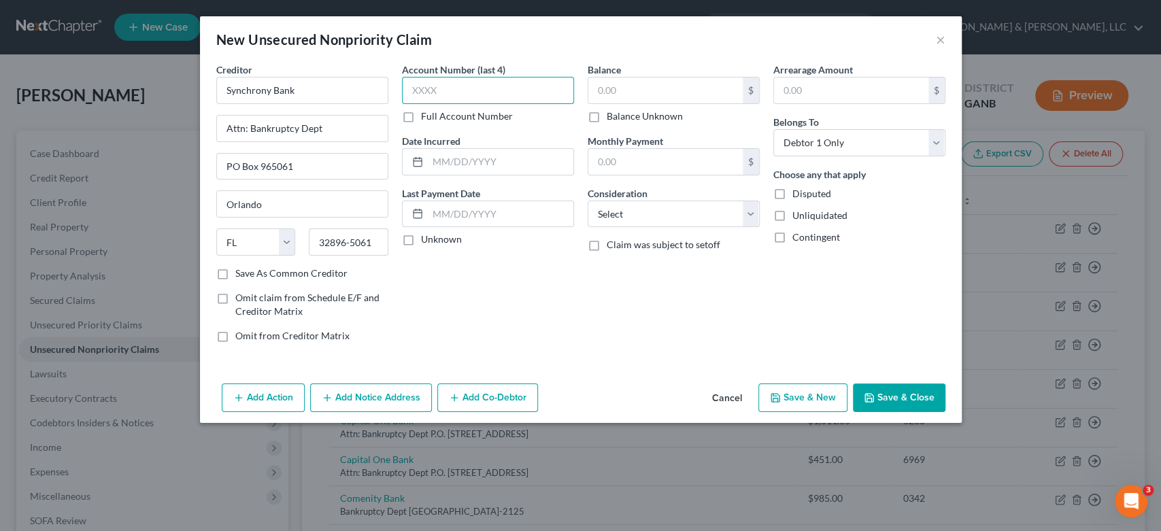
click at [454, 86] on input "text" at bounding box center [488, 90] width 172 height 27
drag, startPoint x: 445, startPoint y: 90, endPoint x: 299, endPoint y: 113, distance: 147.3
click at [299, 113] on div "Creditor * Synchrony Bank Attn: Bankruptcy Dept PO Box 965061 [GEOGRAPHIC_DATA]…" at bounding box center [580, 208] width 743 height 291
click at [602, 92] on input "text" at bounding box center [665, 91] width 154 height 26
click at [748, 216] on select "Select Cable / Satellite Services Collection Agency Credit Card Debt Debt Couns…" at bounding box center [674, 214] width 172 height 27
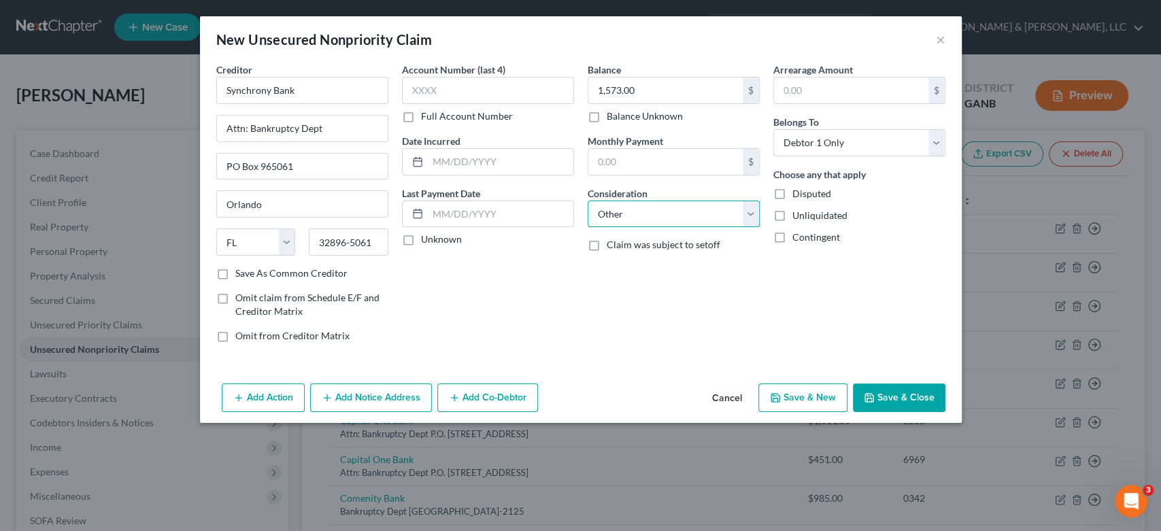
click at [588, 201] on select "Select Cable / Satellite Services Collection Agency Credit Card Debt Debt Couns…" at bounding box center [674, 214] width 172 height 27
click at [622, 275] on input "text" at bounding box center [673, 266] width 171 height 26
click at [811, 401] on button "Save & New" at bounding box center [802, 398] width 89 height 29
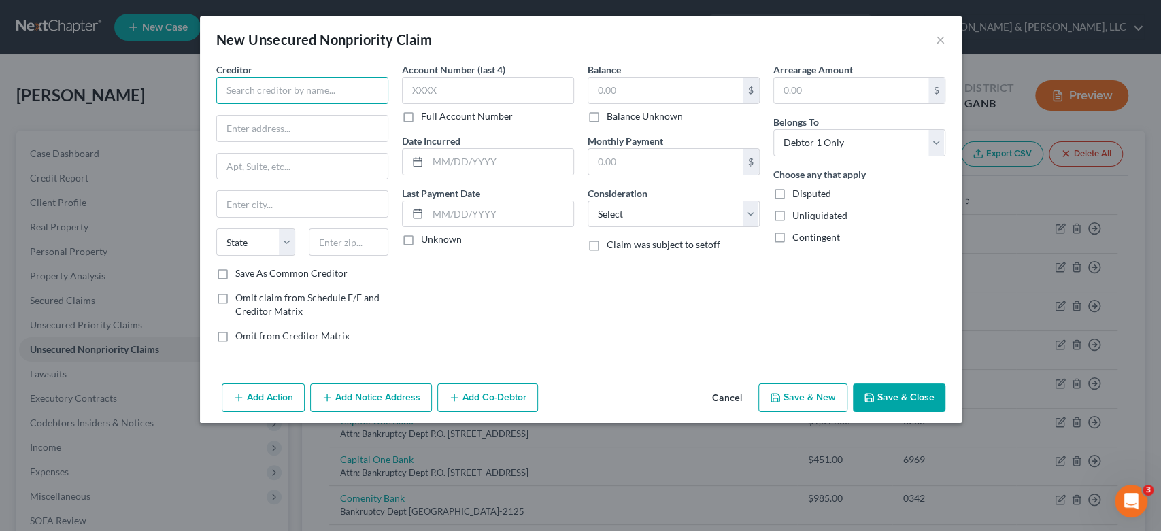
click at [256, 91] on input "text" at bounding box center [302, 90] width 172 height 27
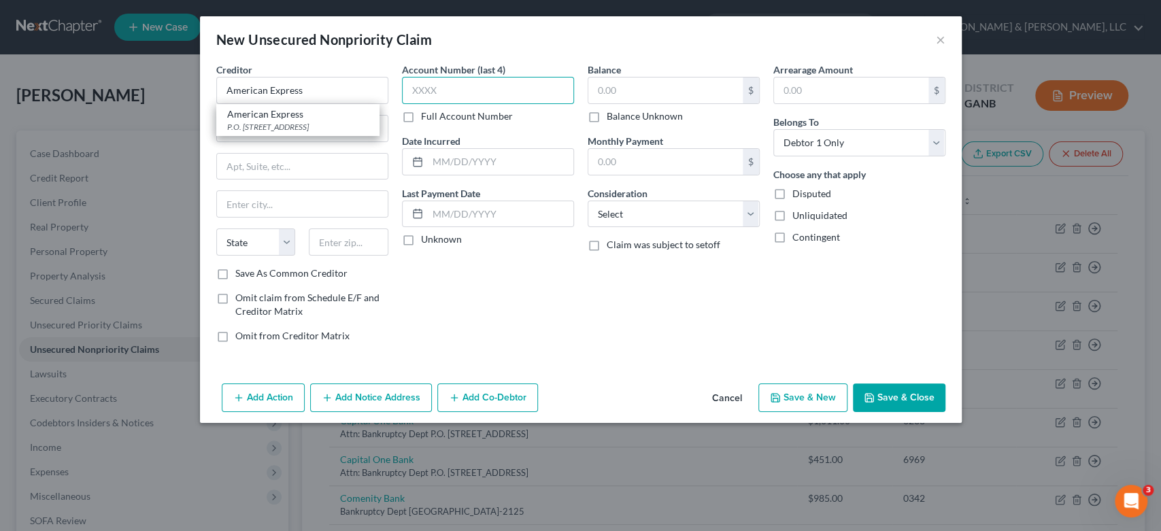
click at [459, 91] on input "text" at bounding box center [488, 90] width 172 height 27
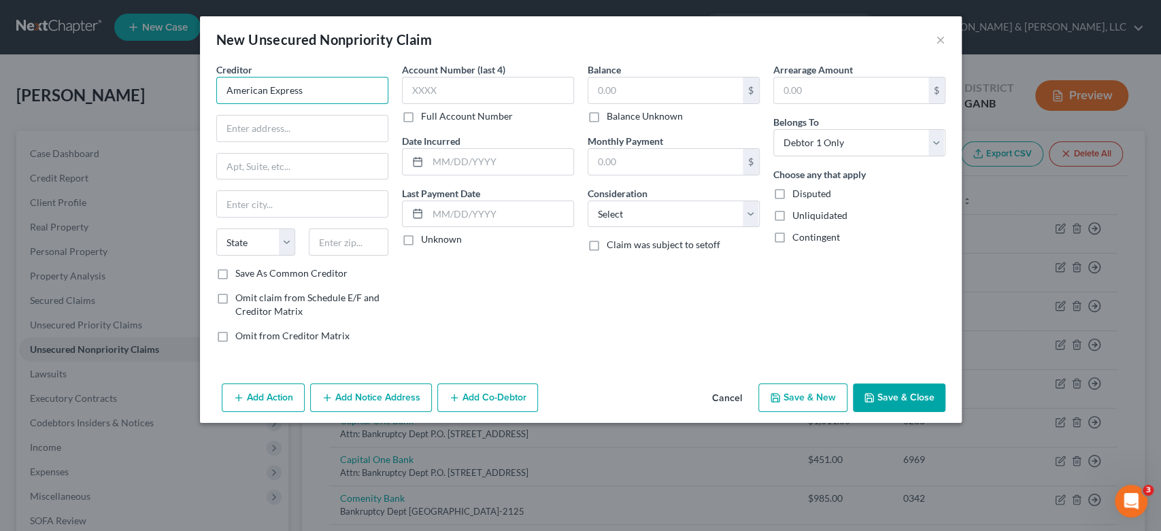
click at [322, 93] on input "American Express" at bounding box center [302, 90] width 172 height 27
click at [320, 126] on div "P.O. [STREET_ADDRESS]" at bounding box center [297, 127] width 141 height 12
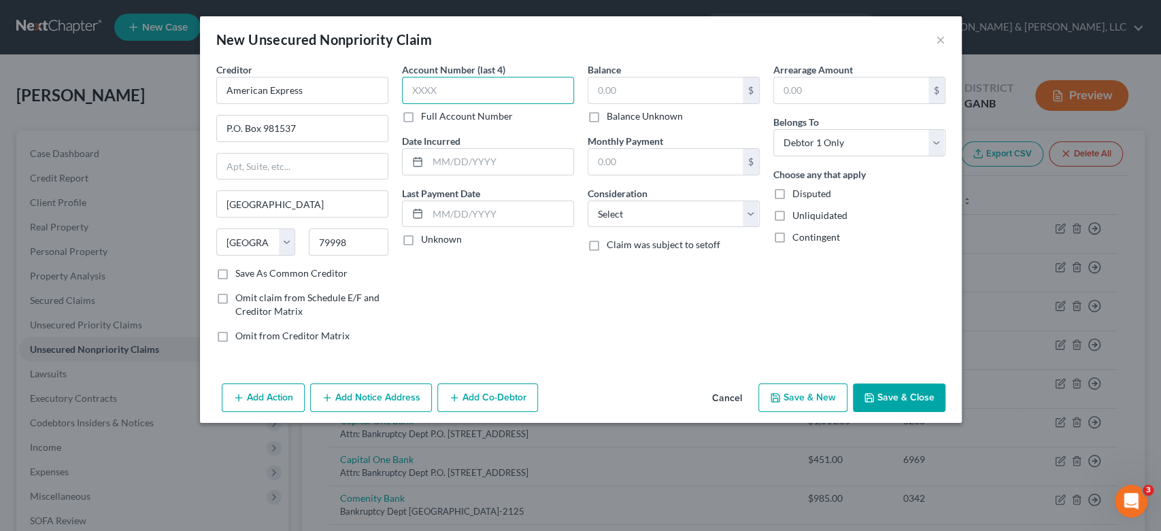
drag, startPoint x: 489, startPoint y: 94, endPoint x: 613, endPoint y: 103, distance: 124.1
click at [490, 92] on input "text" at bounding box center [488, 90] width 172 height 27
click at [455, 93] on input "text" at bounding box center [488, 90] width 172 height 27
click at [466, 81] on input "text" at bounding box center [488, 90] width 172 height 27
click at [631, 88] on input "text" at bounding box center [665, 91] width 154 height 26
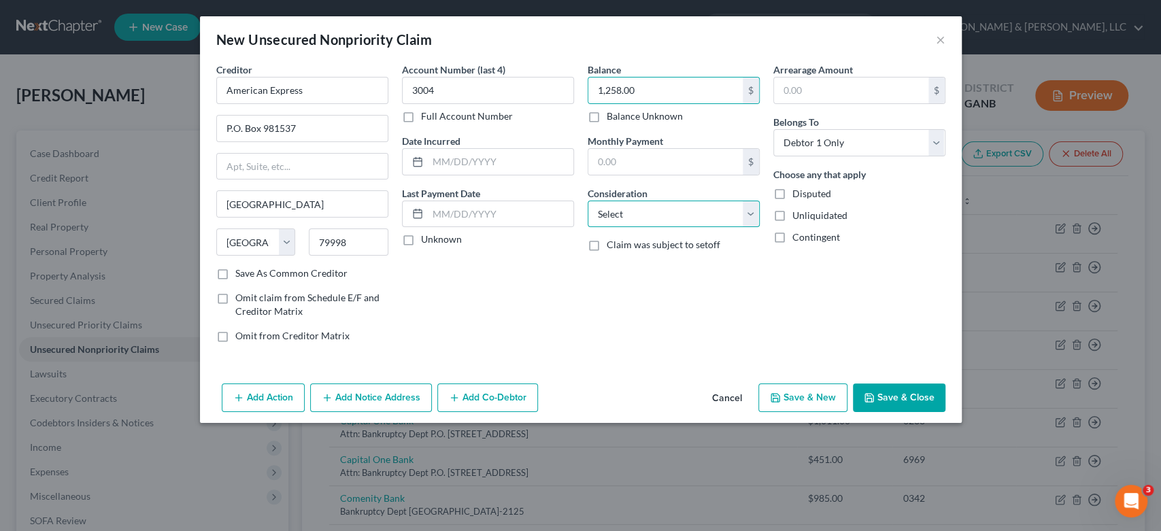
click at [664, 215] on select "Select Cable / Satellite Services Collection Agency Credit Card Debt Debt Couns…" at bounding box center [674, 214] width 172 height 27
click at [588, 201] on select "Select Cable / Satellite Services Collection Agency Credit Card Debt Debt Couns…" at bounding box center [674, 214] width 172 height 27
click at [341, 396] on button "Add Notice Address" at bounding box center [371, 398] width 122 height 29
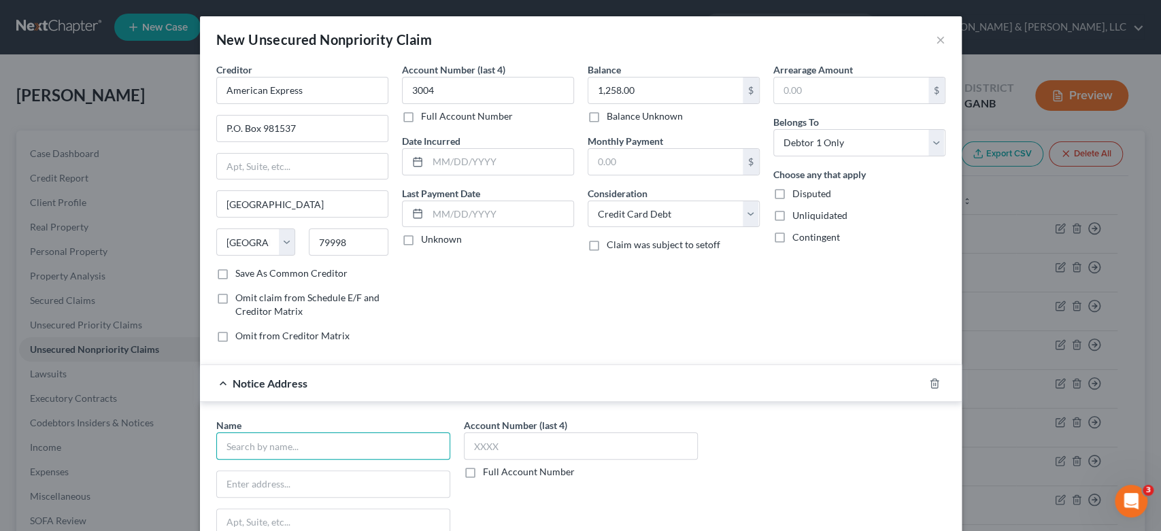
click at [245, 445] on input "text" at bounding box center [333, 446] width 234 height 27
click at [292, 511] on div "[STREET_ADDRESS][US_STATE][US_STATE]" at bounding box center [297, 515] width 141 height 12
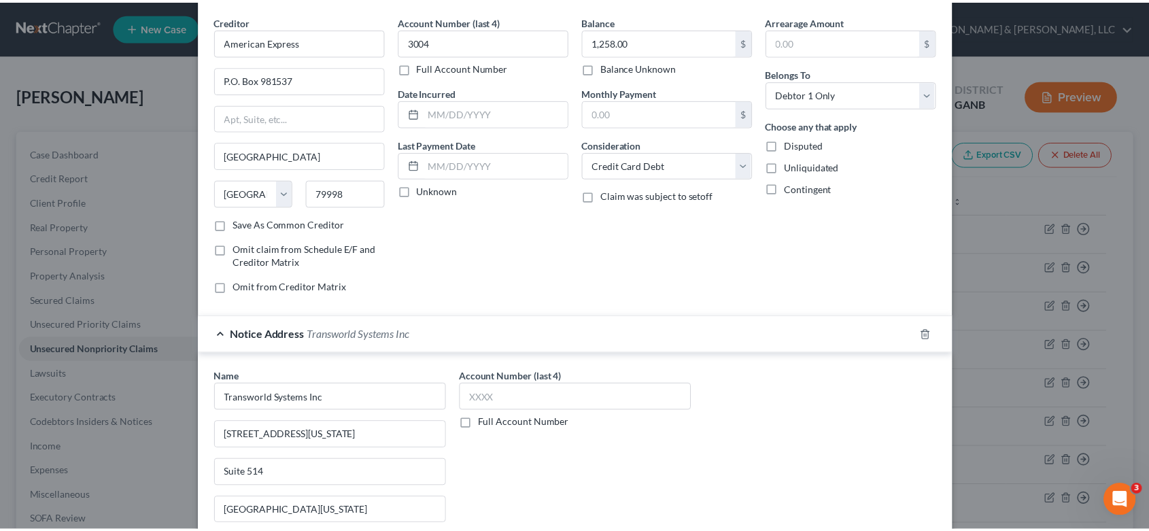
scroll to position [199, 0]
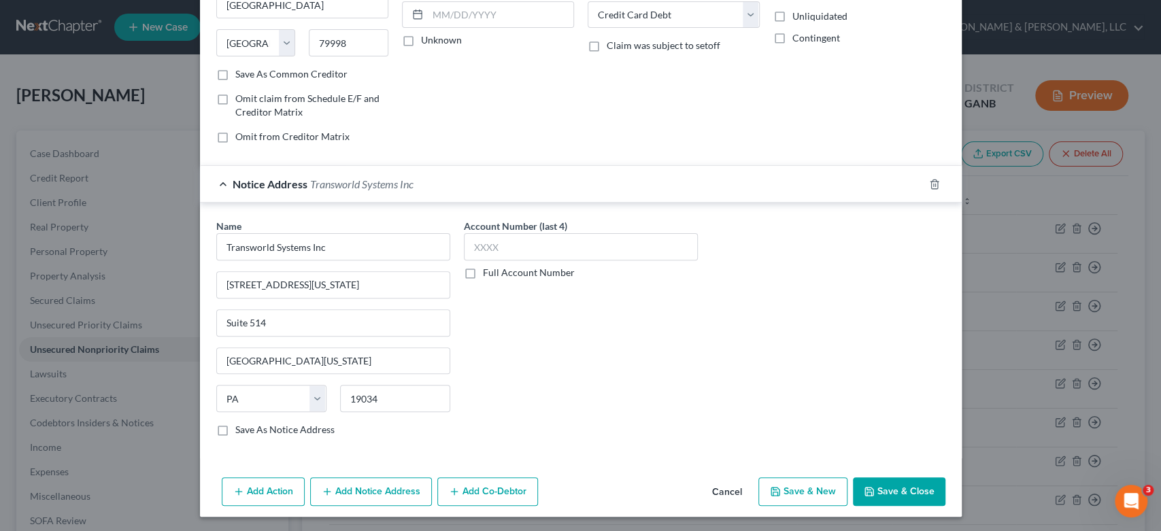
click at [889, 481] on button "Save & Close" at bounding box center [899, 491] width 92 height 29
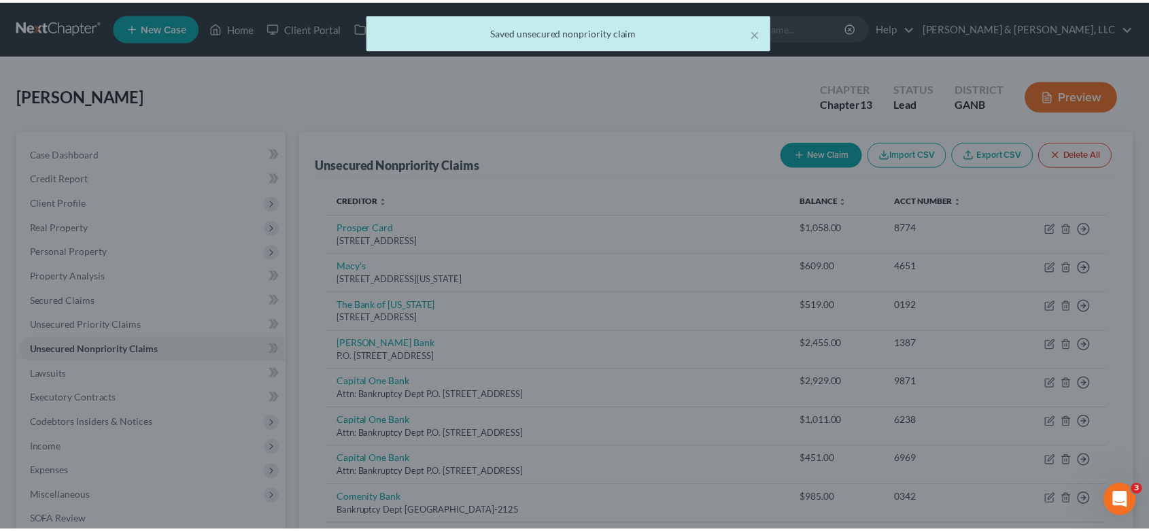
scroll to position [0, 0]
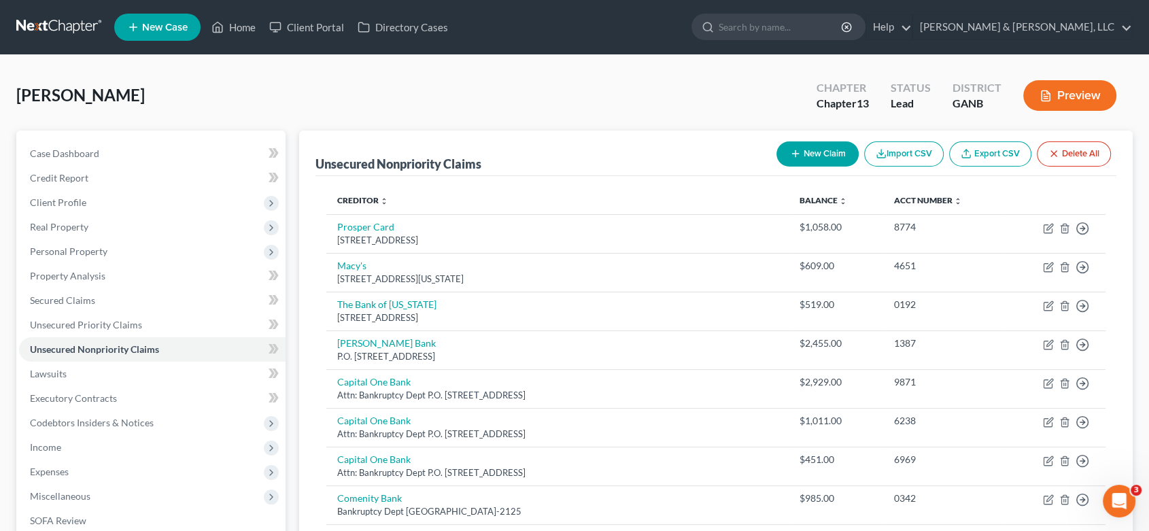
click at [824, 155] on button "New Claim" at bounding box center [818, 153] width 82 height 25
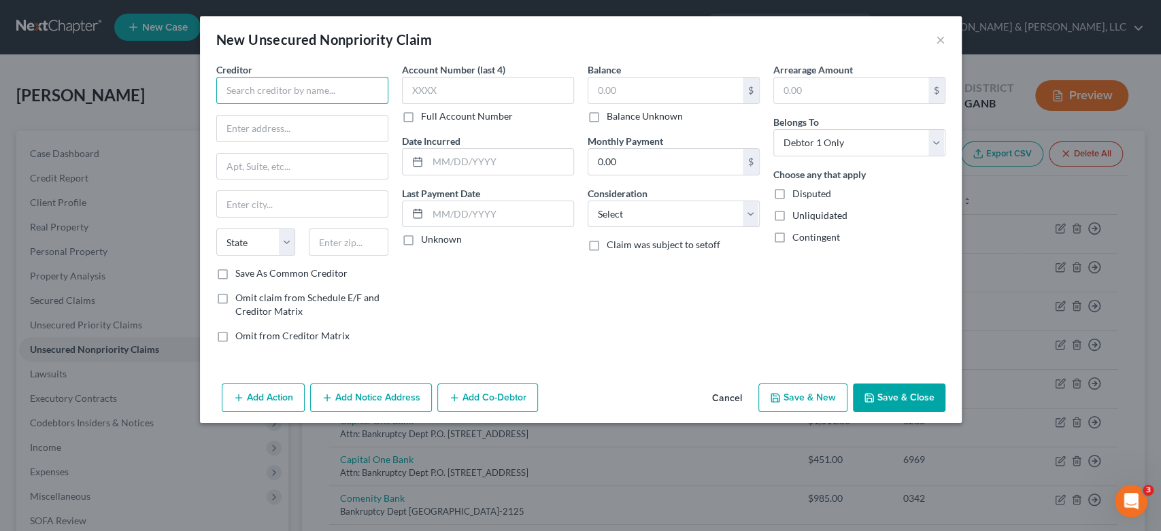
click at [279, 88] on input "text" at bounding box center [302, 90] width 172 height 27
click at [346, 88] on input "[GEOGRAPHIC_DATA]" at bounding box center [302, 90] width 172 height 27
drag, startPoint x: 268, startPoint y: 200, endPoint x: 286, endPoint y: 180, distance: 27.4
click at [267, 207] on input "text" at bounding box center [302, 204] width 171 height 26
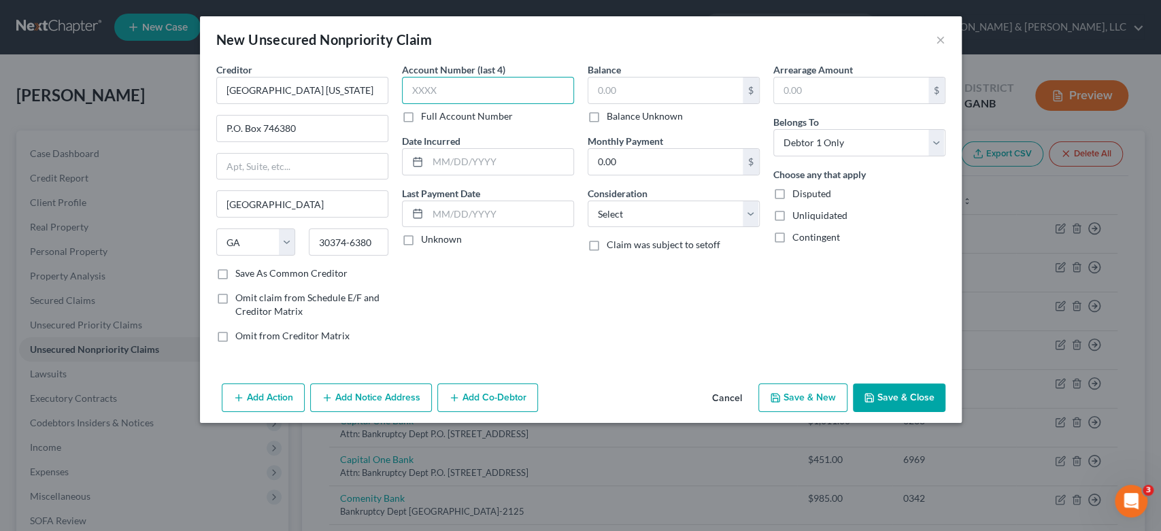
click at [454, 95] on input "text" at bounding box center [488, 90] width 172 height 27
click at [645, 92] on input "text" at bounding box center [665, 91] width 154 height 26
drag, startPoint x: 747, startPoint y: 214, endPoint x: 725, endPoint y: 222, distance: 23.9
click at [747, 214] on select "Select Cable / Satellite Services Collection Agency Credit Card Debt Debt Couns…" at bounding box center [674, 214] width 172 height 27
click at [588, 201] on select "Select Cable / Satellite Services Collection Agency Credit Card Debt Debt Couns…" at bounding box center [674, 214] width 172 height 27
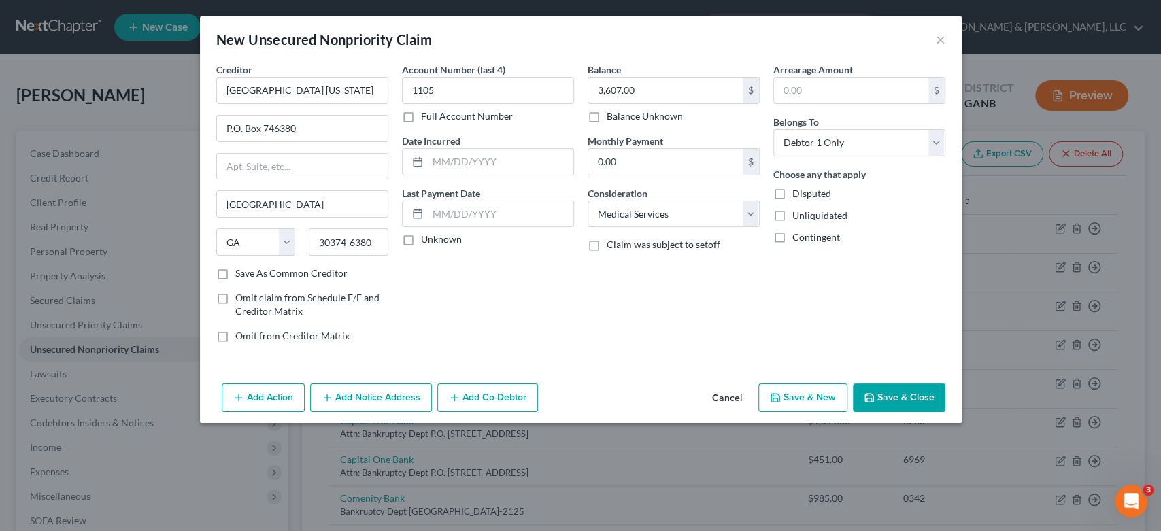
click at [796, 401] on button "Save & New" at bounding box center [802, 398] width 89 height 29
click at [941, 35] on button "×" at bounding box center [941, 39] width 10 height 16
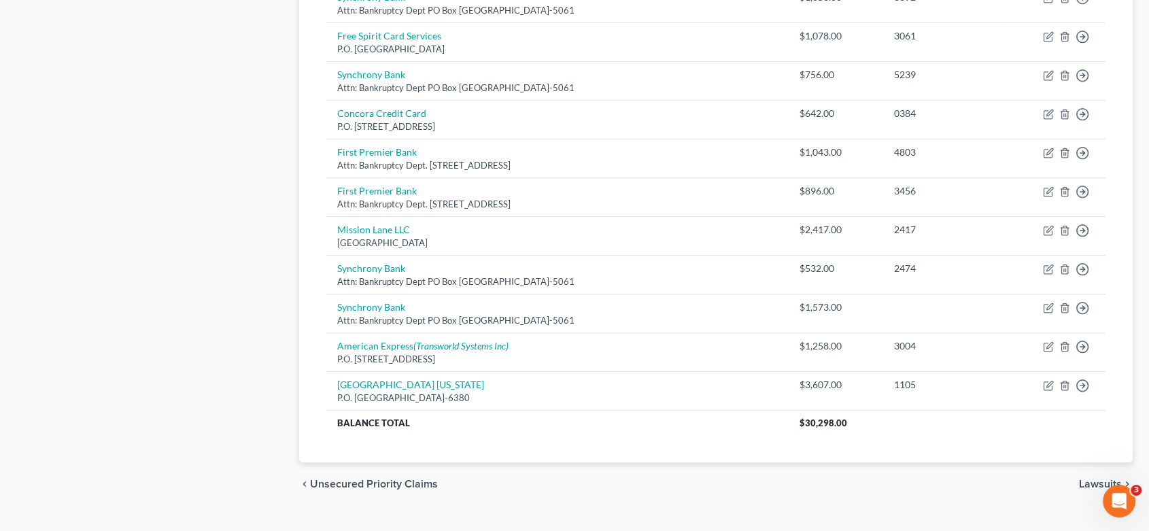
scroll to position [745, 0]
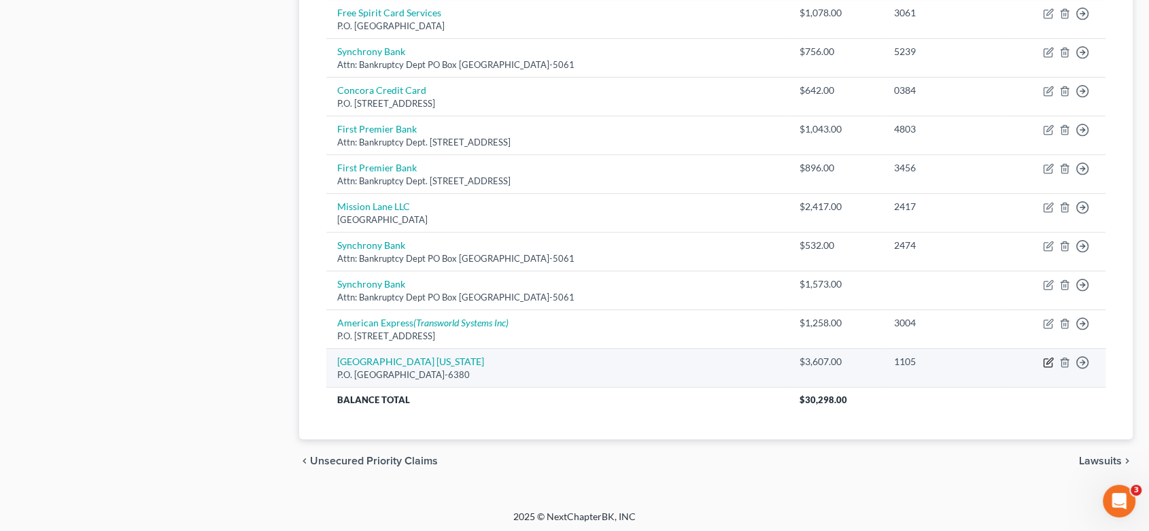
click at [1047, 357] on icon "button" at bounding box center [1048, 362] width 11 height 11
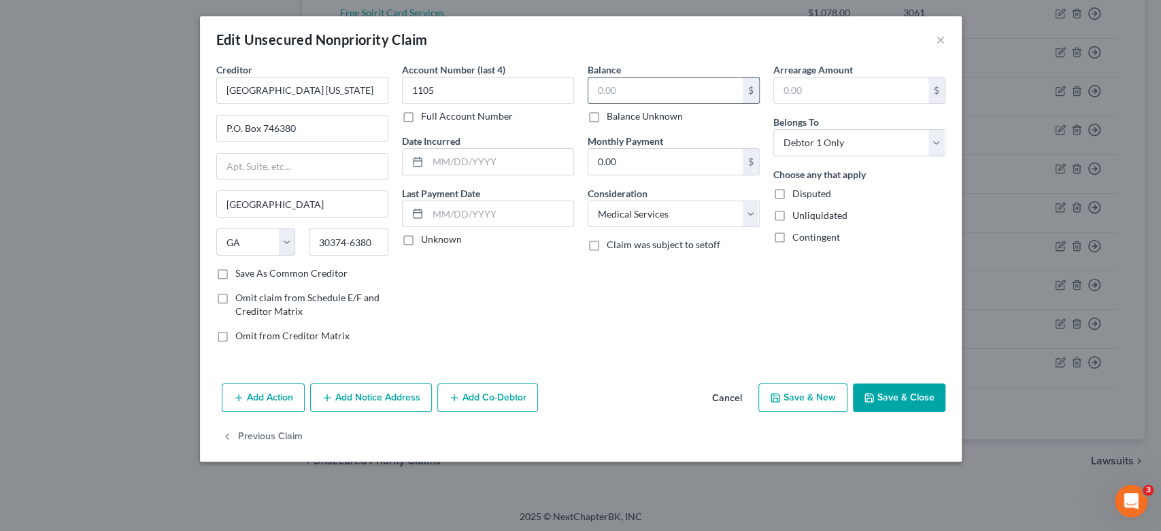
drag, startPoint x: 626, startPoint y: 101, endPoint x: 636, endPoint y: 89, distance: 15.9
click at [631, 95] on input "text" at bounding box center [665, 91] width 154 height 26
click at [822, 396] on button "Save & New" at bounding box center [802, 398] width 89 height 29
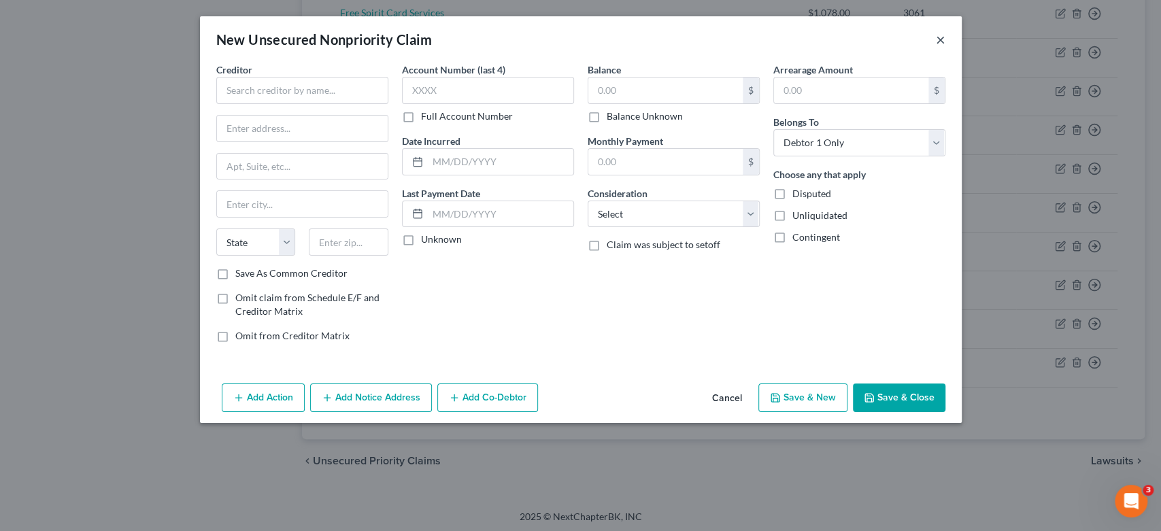
click at [941, 42] on button "×" at bounding box center [941, 39] width 10 height 16
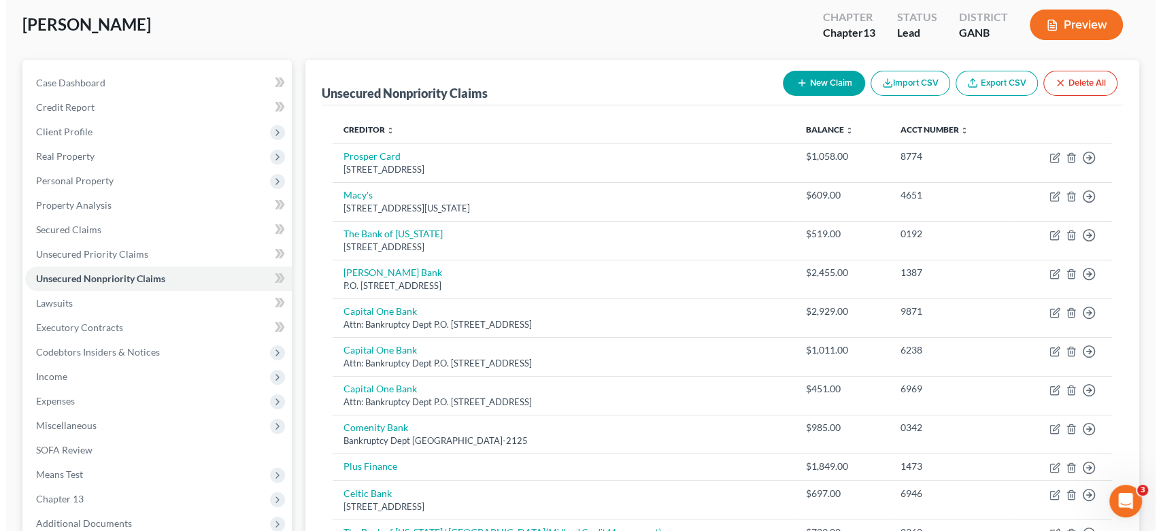
scroll to position [0, 0]
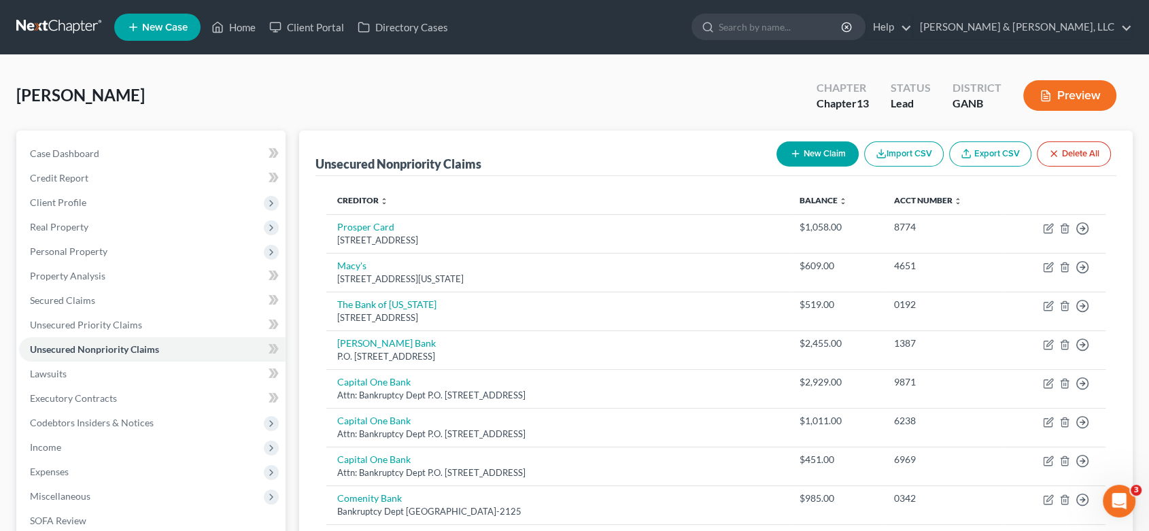
click at [821, 154] on button "New Claim" at bounding box center [818, 153] width 82 height 25
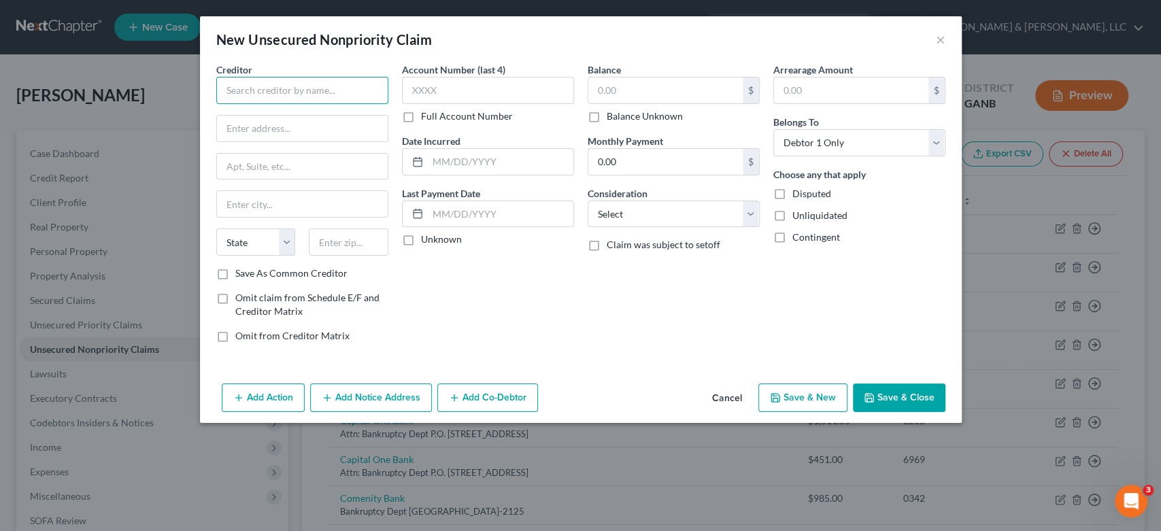
click at [263, 95] on input "text" at bounding box center [302, 90] width 172 height 27
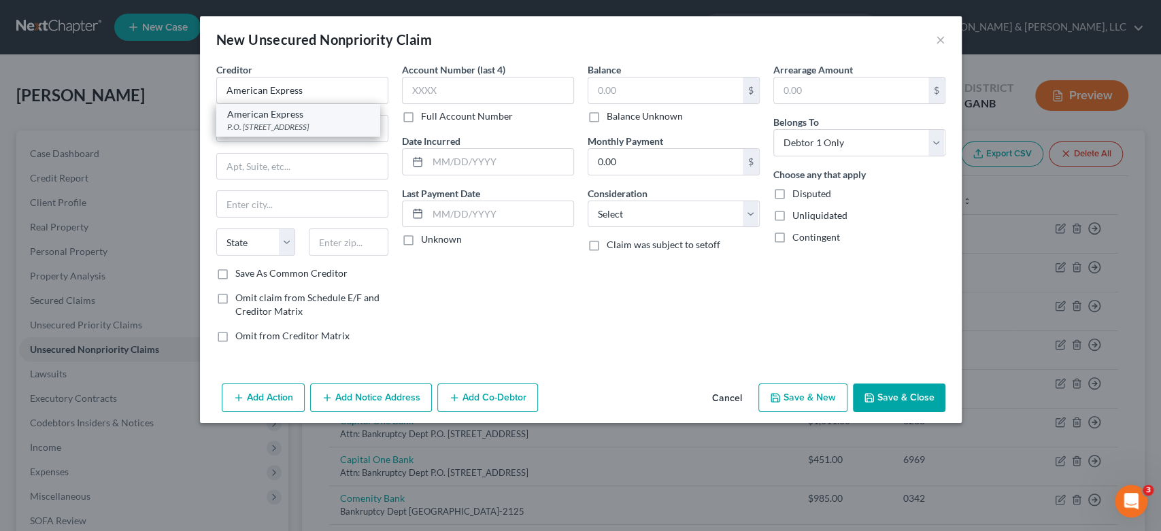
click at [314, 124] on div "P.O. [STREET_ADDRESS]" at bounding box center [297, 127] width 141 height 12
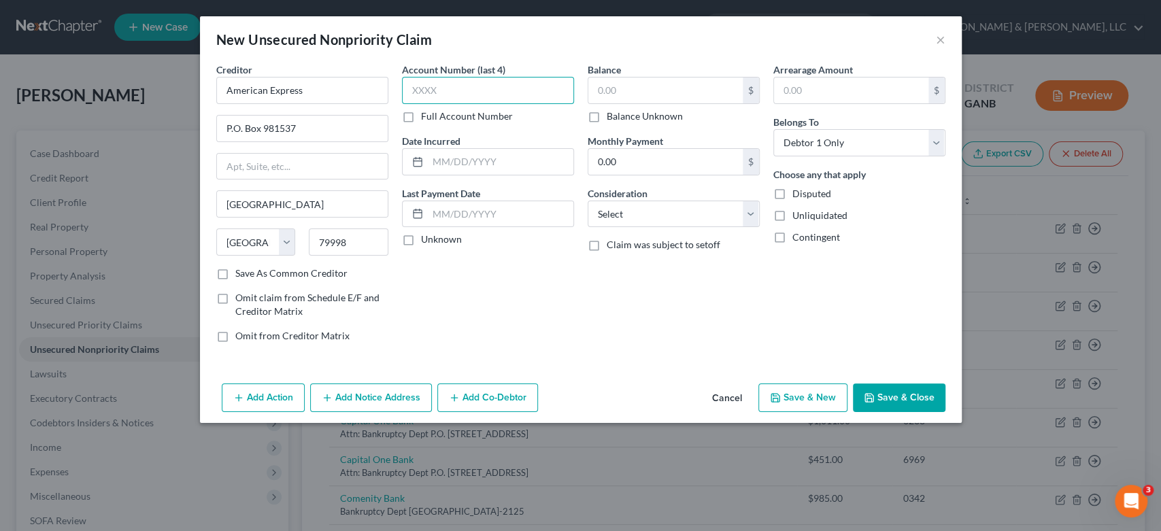
drag, startPoint x: 451, startPoint y: 97, endPoint x: 668, endPoint y: 24, distance: 228.6
click at [452, 97] on input "text" at bounding box center [488, 90] width 172 height 27
click at [665, 91] on input "text" at bounding box center [665, 91] width 154 height 26
click at [745, 213] on select "Select Cable / Satellite Services Collection Agency Credit Card Debt Debt Couns…" at bounding box center [674, 214] width 172 height 27
click at [588, 201] on select "Select Cable / Satellite Services Collection Agency Credit Card Debt Debt Couns…" at bounding box center [674, 214] width 172 height 27
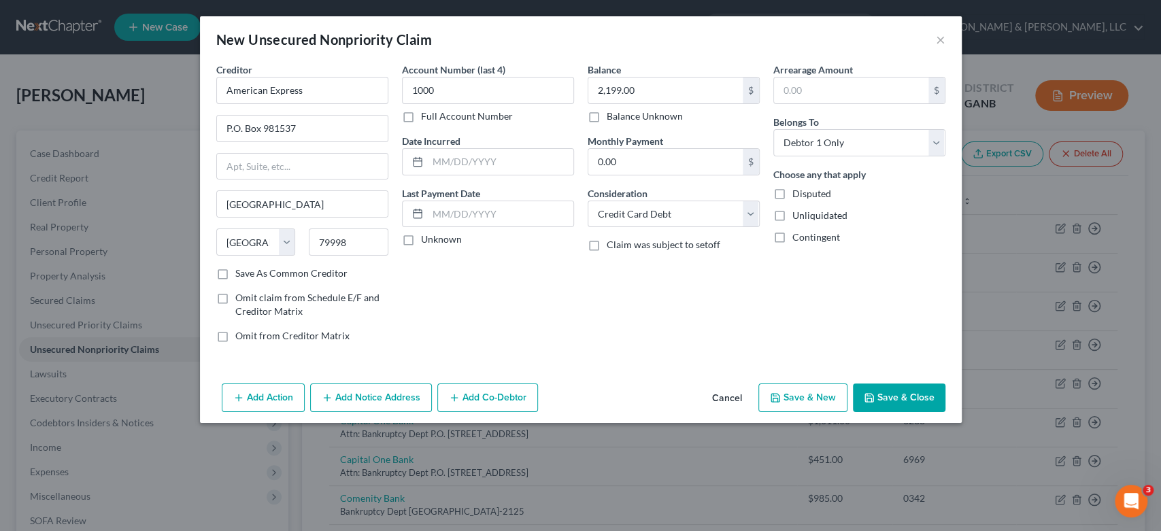
click at [381, 402] on button "Add Notice Address" at bounding box center [371, 398] width 122 height 29
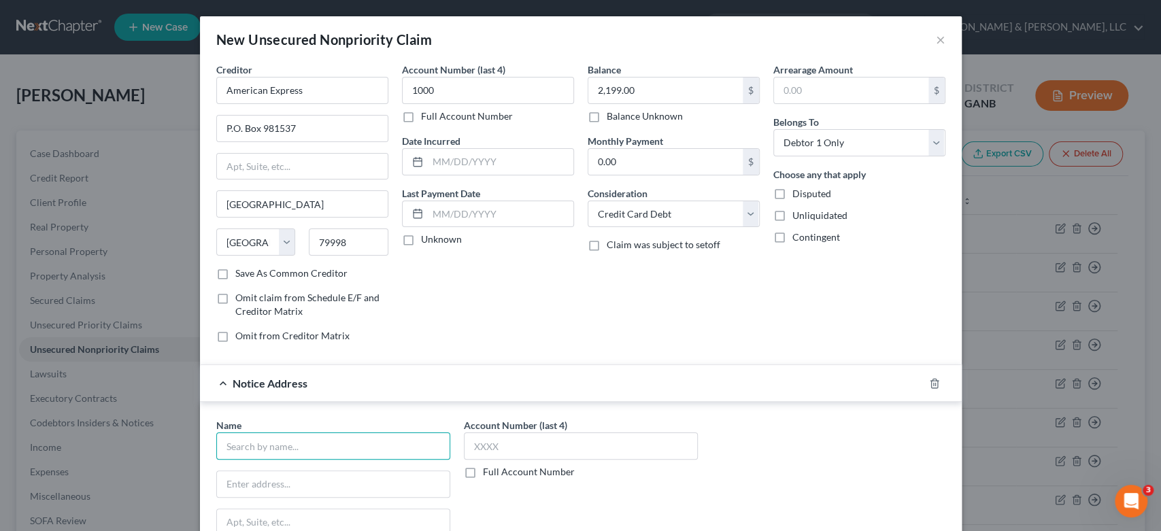
drag, startPoint x: 286, startPoint y: 449, endPoint x: 292, endPoint y: 439, distance: 11.0
click at [288, 447] on input "text" at bounding box center [333, 446] width 234 height 27
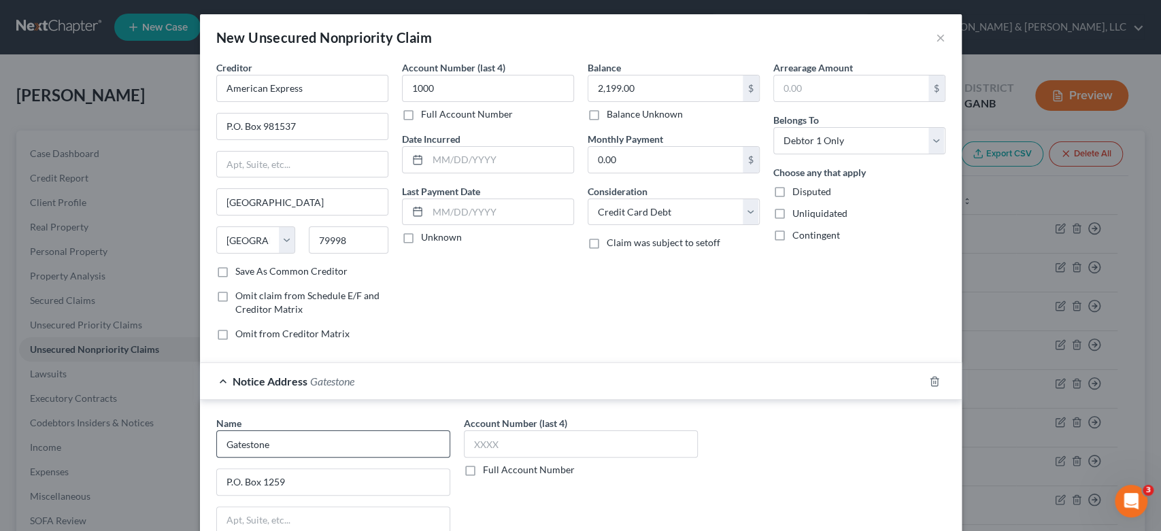
scroll to position [199, 0]
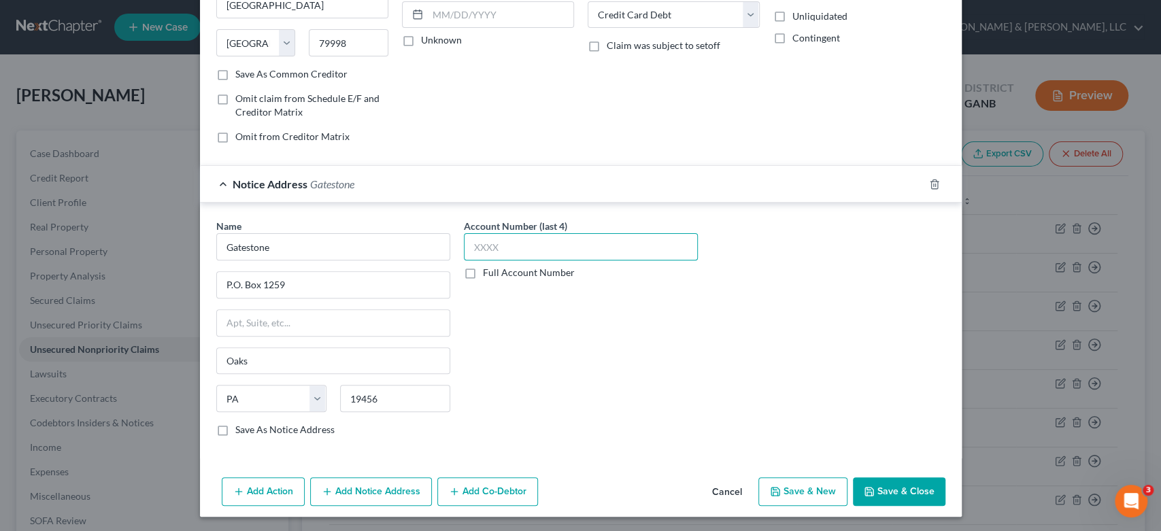
click at [538, 240] on input "text" at bounding box center [581, 246] width 234 height 27
click at [817, 491] on button "Save & New" at bounding box center [802, 491] width 89 height 29
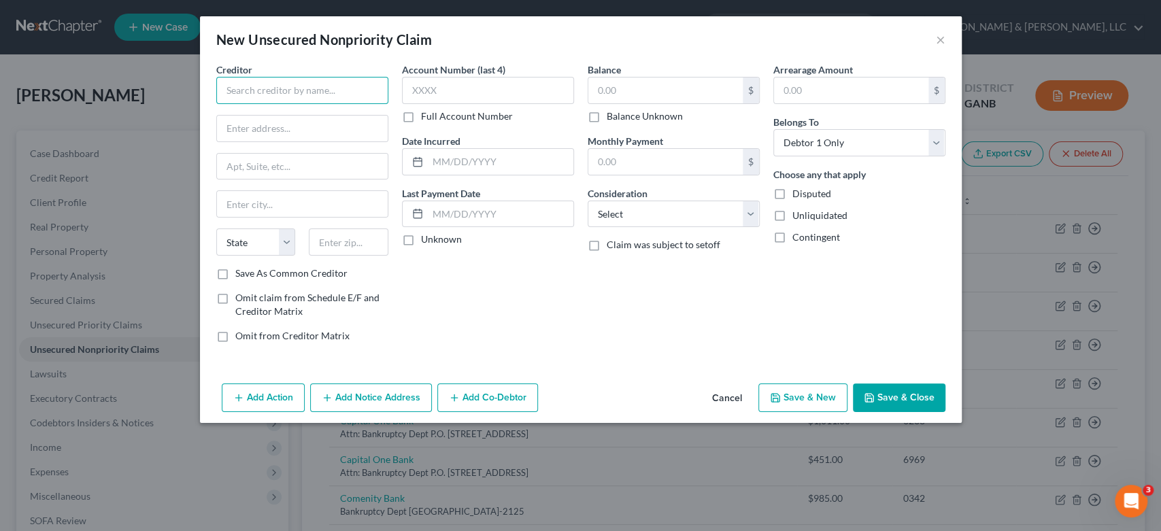
click at [258, 92] on input "text" at bounding box center [302, 90] width 172 height 27
drag, startPoint x: 256, startPoint y: 133, endPoint x: 312, endPoint y: 48, distance: 101.1
click at [256, 132] on input "text" at bounding box center [302, 129] width 171 height 26
drag, startPoint x: 281, startPoint y: 94, endPoint x: 0, endPoint y: 118, distance: 281.9
click at [0, 118] on div "New Unsecured Nonpriority Claim × Creditor * Blaze State [US_STATE] AK AR AZ CA…" at bounding box center [580, 265] width 1161 height 531
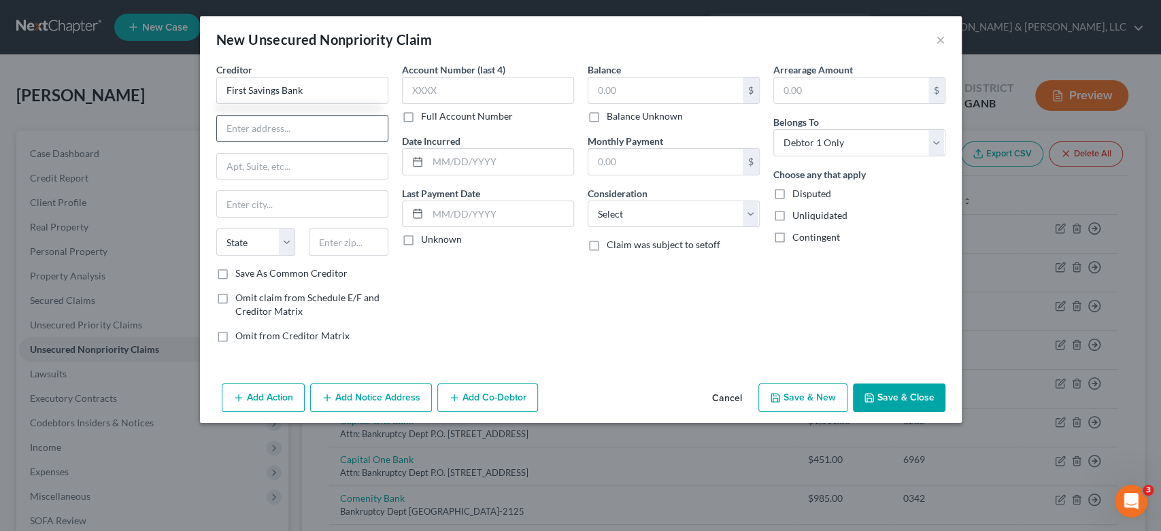
click at [254, 130] on input "text" at bounding box center [302, 129] width 171 height 26
drag, startPoint x: 321, startPoint y: 90, endPoint x: 0, endPoint y: 113, distance: 321.8
click at [0, 113] on div "New Unsecured Nonpriority Claim × Creditor * First Savings Bank State [US_STATE…" at bounding box center [580, 265] width 1161 height 531
drag, startPoint x: 386, startPoint y: 126, endPoint x: 401, endPoint y: 160, distance: 36.5
drag, startPoint x: 401, startPoint y: 160, endPoint x: 251, endPoint y: 120, distance: 155.4
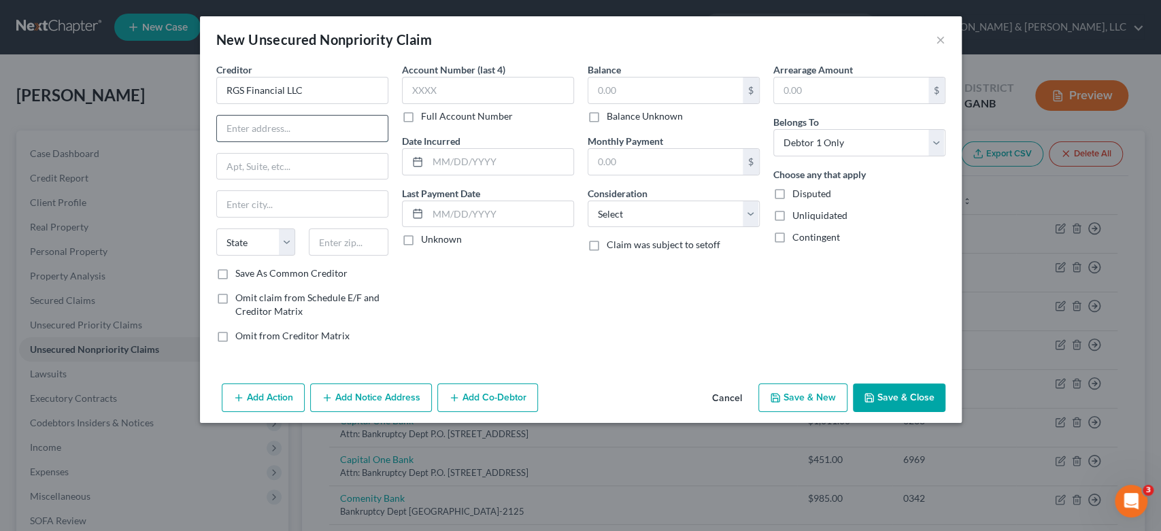
click at [245, 126] on input "text" at bounding box center [302, 129] width 171 height 26
click at [445, 92] on input "text" at bounding box center [488, 90] width 172 height 27
drag, startPoint x: 646, startPoint y: 91, endPoint x: 650, endPoint y: 69, distance: 22.1
click at [645, 91] on input "text" at bounding box center [665, 91] width 154 height 26
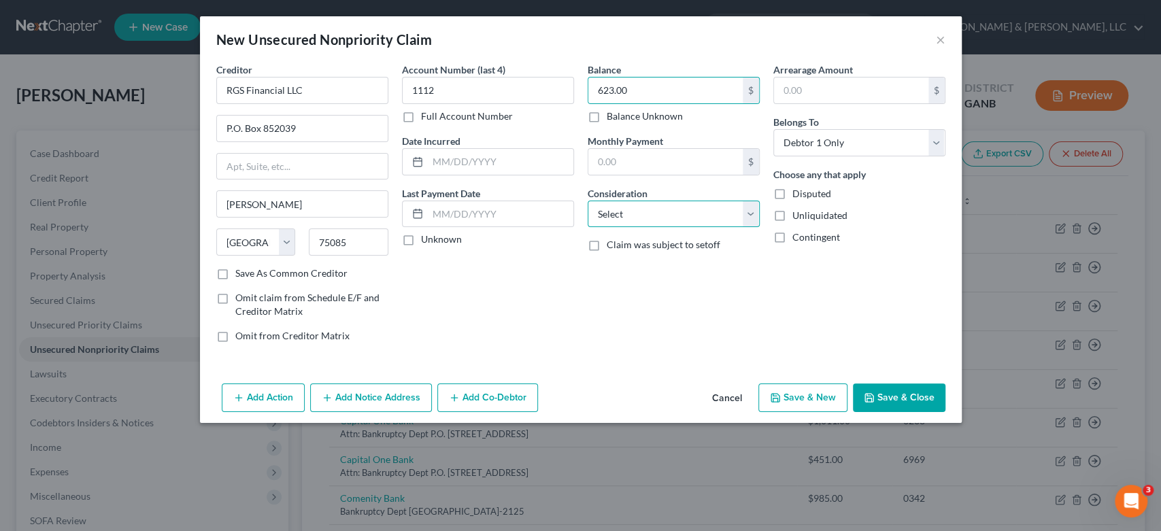
drag, startPoint x: 754, startPoint y: 206, endPoint x: 775, endPoint y: 108, distance: 100.2
click at [754, 206] on select "Select Cable / Satellite Services Collection Agency Credit Card Debt Debt Couns…" at bounding box center [674, 214] width 172 height 27
click at [588, 201] on select "Select Cable / Satellite Services Collection Agency Credit Card Debt Debt Couns…" at bounding box center [674, 214] width 172 height 27
click at [388, 393] on button "Add Notice Address" at bounding box center [371, 398] width 122 height 29
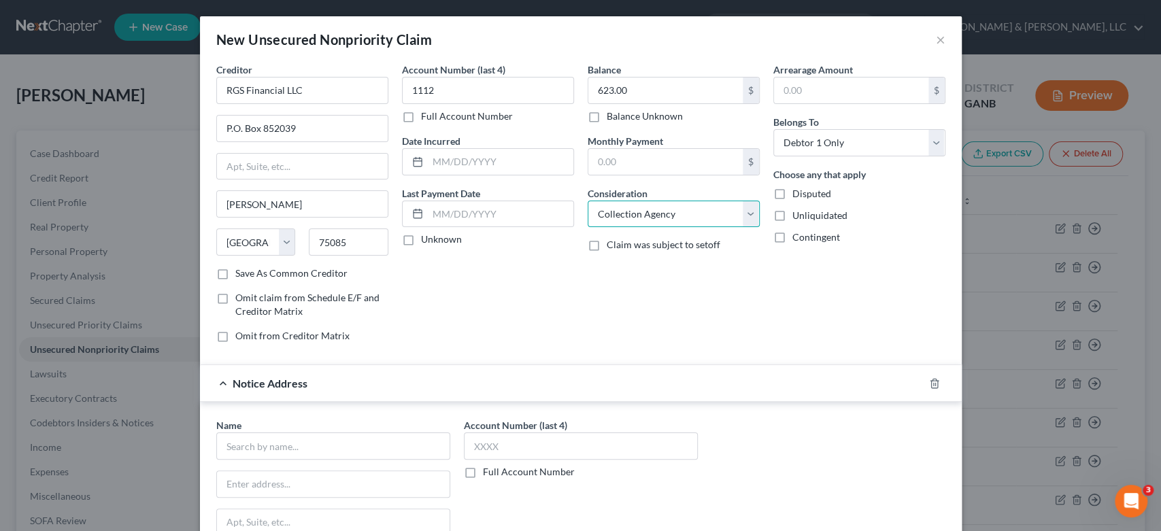
drag, startPoint x: 673, startPoint y: 216, endPoint x: 715, endPoint y: 220, distance: 42.4
click at [675, 216] on select "Select Cable / Satellite Services Collection Agency Credit Card Debt Debt Couns…" at bounding box center [674, 214] width 172 height 27
click at [588, 201] on select "Select Cable / Satellite Services Collection Agency Credit Card Debt Debt Couns…" at bounding box center [674, 214] width 172 height 27
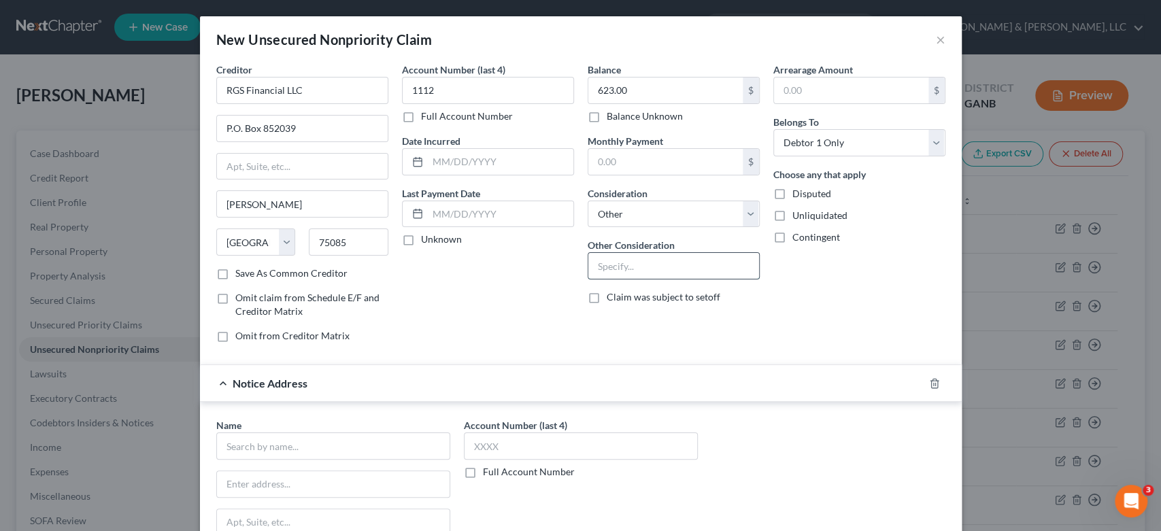
click at [618, 267] on input "text" at bounding box center [673, 266] width 171 height 26
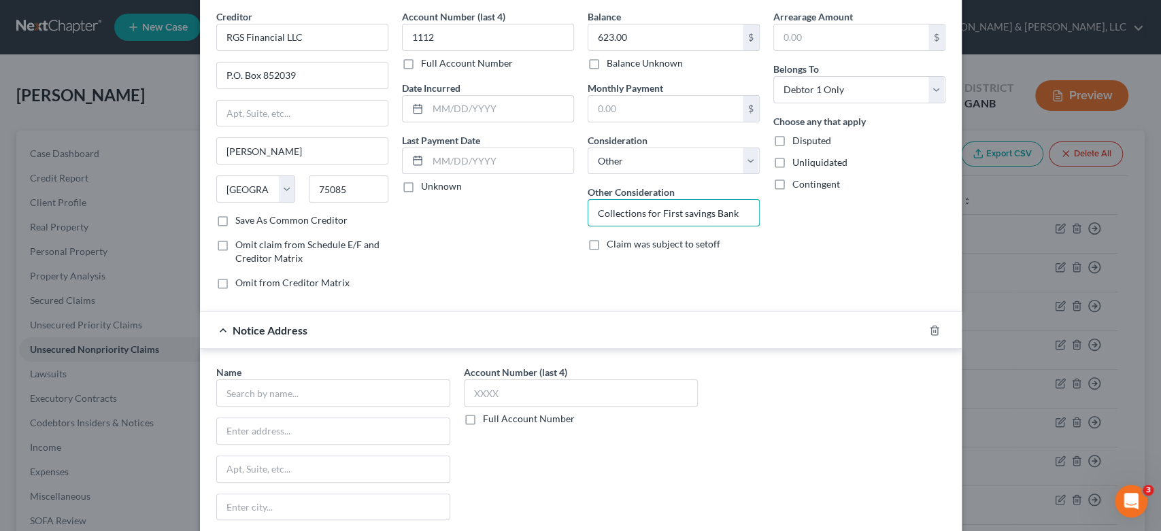
scroll to position [75, 0]
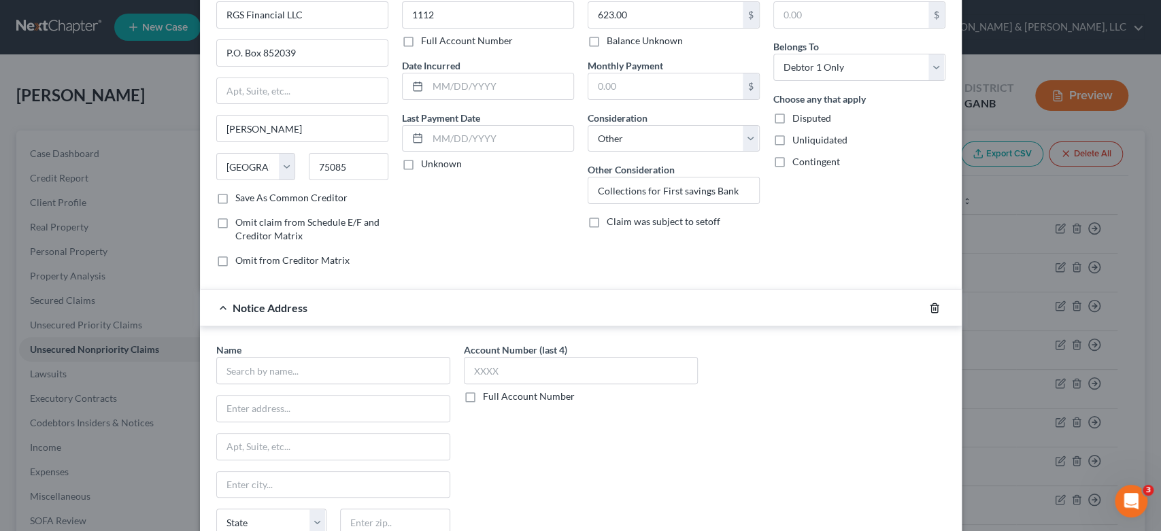
click at [935, 309] on line "button" at bounding box center [935, 308] width 0 height 3
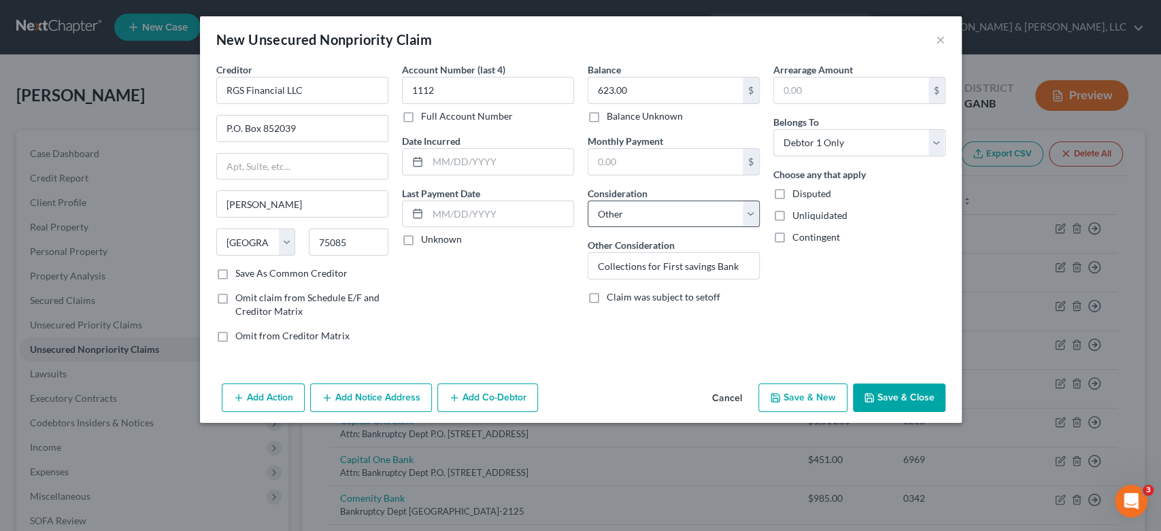
scroll to position [0, 0]
click at [887, 399] on button "Save & Close" at bounding box center [899, 398] width 92 height 29
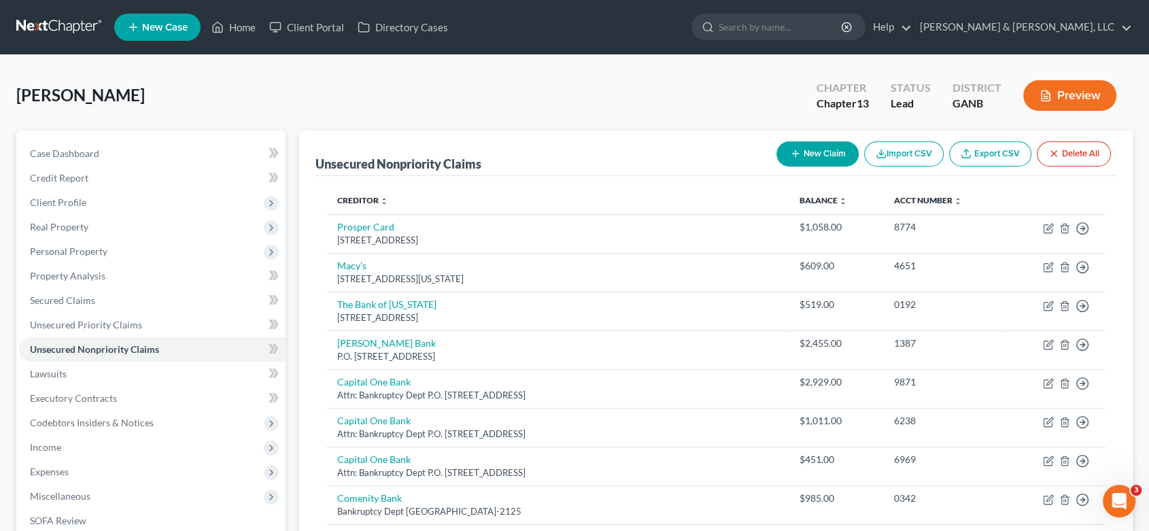
click at [830, 153] on button "New Claim" at bounding box center [818, 153] width 82 height 25
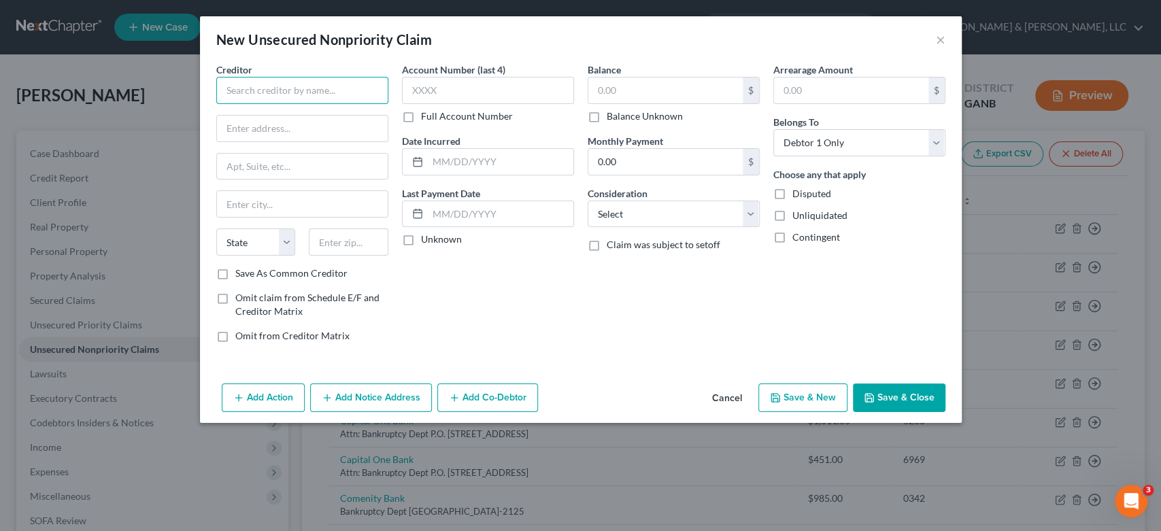
click at [261, 96] on input "text" at bounding box center [302, 90] width 172 height 27
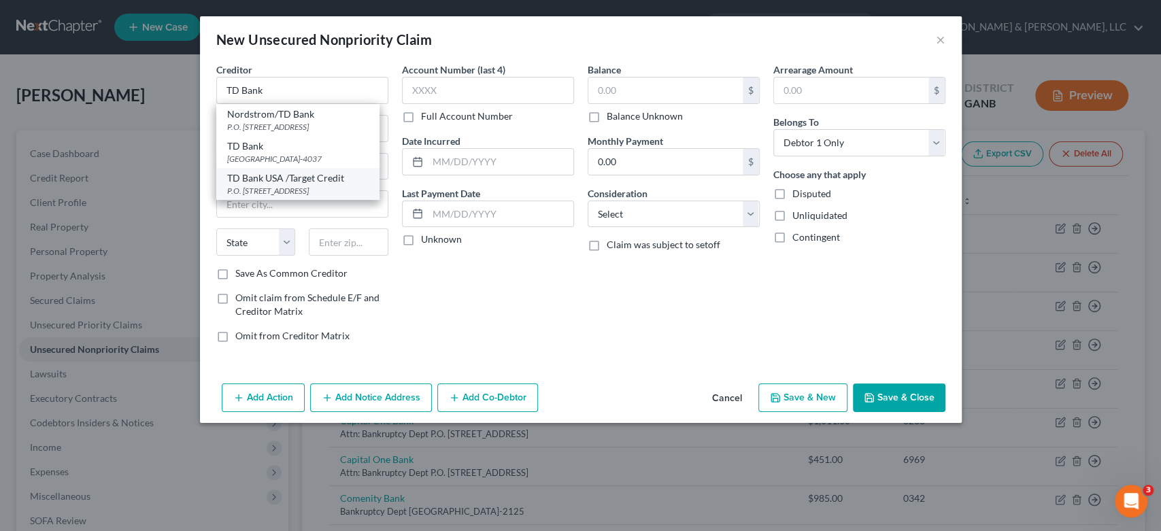
click at [316, 185] on div "TD Bank USA /Target Credit" at bounding box center [297, 178] width 141 height 14
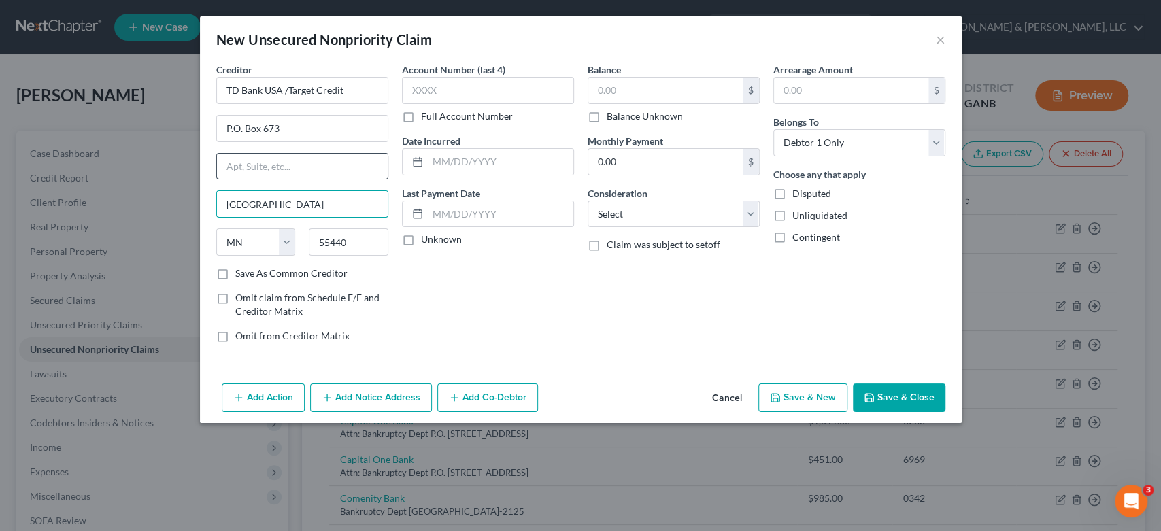
drag, startPoint x: 316, startPoint y: 192, endPoint x: 370, endPoint y: 158, distance: 64.2
click at [319, 192] on input "[GEOGRAPHIC_DATA]" at bounding box center [302, 204] width 171 height 26
drag, startPoint x: 438, startPoint y: 92, endPoint x: 568, endPoint y: 66, distance: 132.6
click at [438, 92] on input "text" at bounding box center [488, 90] width 172 height 27
click at [632, 86] on input "text" at bounding box center [665, 91] width 154 height 26
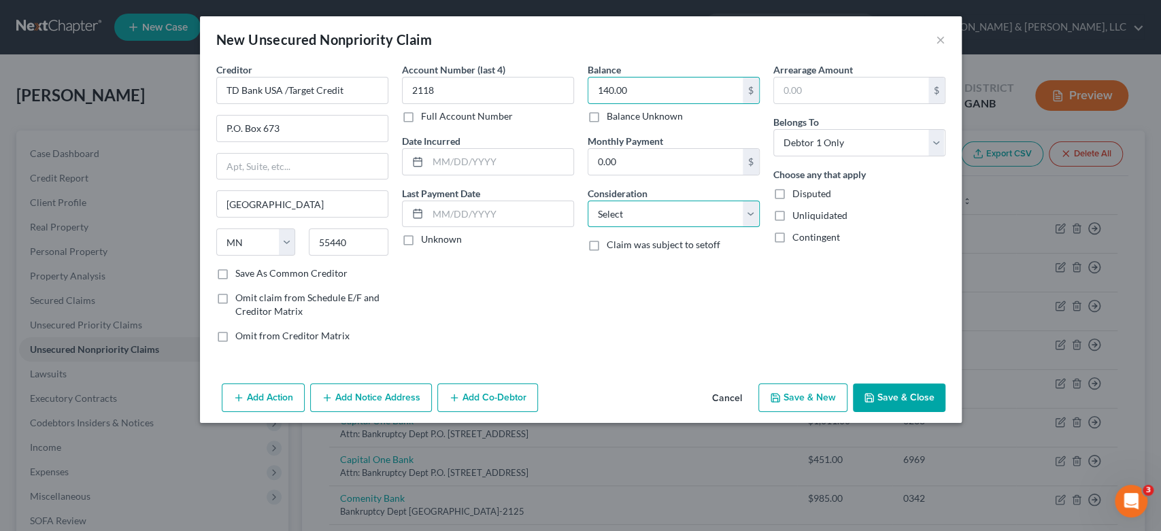
drag, startPoint x: 748, startPoint y: 211, endPoint x: 739, endPoint y: 224, distance: 16.2
click at [748, 211] on select "Select Cable / Satellite Services Collection Agency Credit Card Debt Debt Couns…" at bounding box center [674, 214] width 172 height 27
click at [588, 201] on select "Select Cable / Satellite Services Collection Agency Credit Card Debt Debt Couns…" at bounding box center [674, 214] width 172 height 27
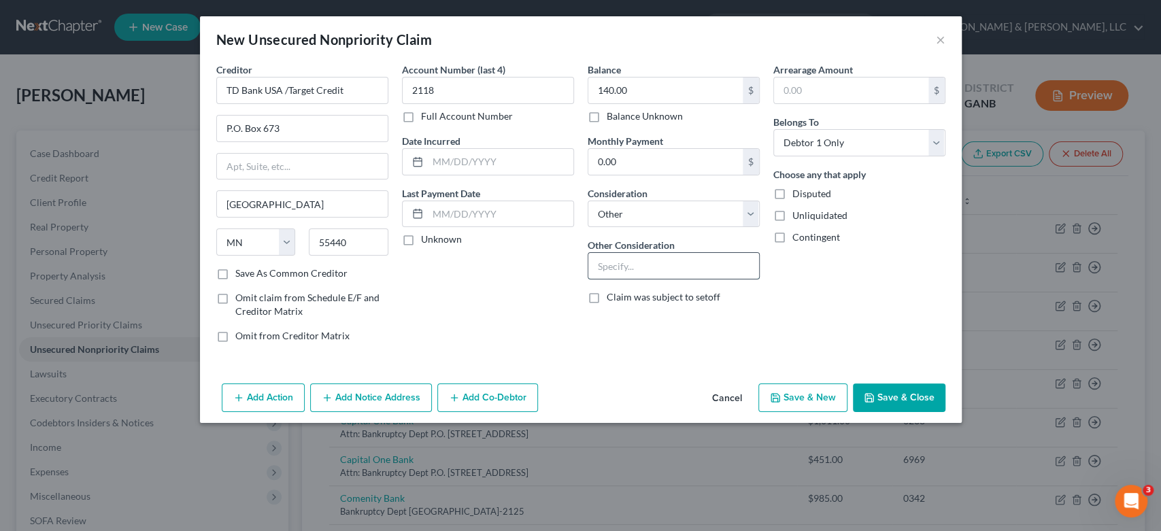
click at [607, 265] on input "text" at bounding box center [673, 266] width 171 height 26
drag, startPoint x: 354, startPoint y: 403, endPoint x: 430, endPoint y: 260, distance: 162.5
click at [354, 403] on button "Add Notice Address" at bounding box center [371, 398] width 122 height 29
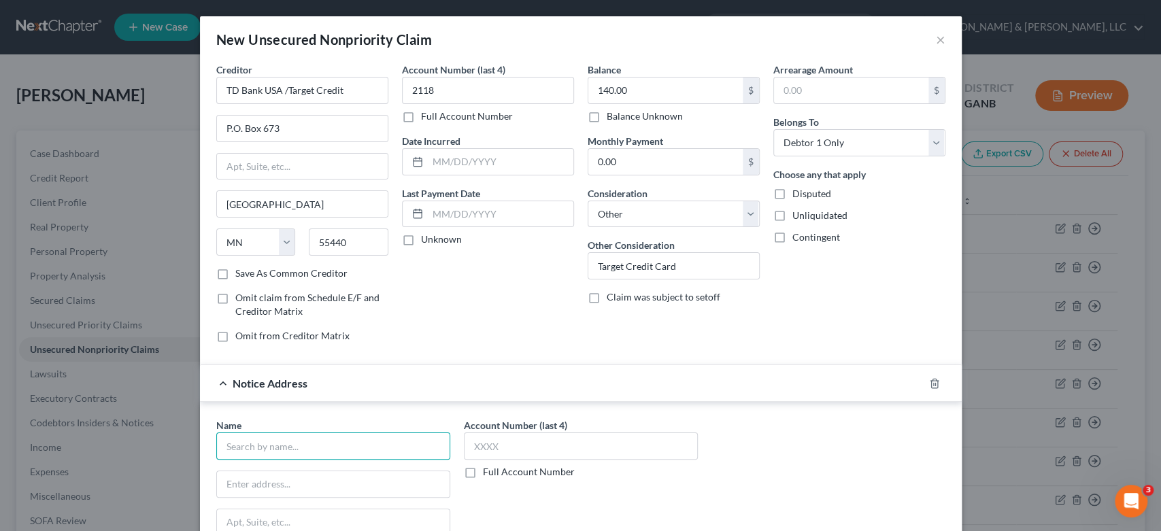
click at [269, 435] on input "text" at bounding box center [333, 446] width 234 height 27
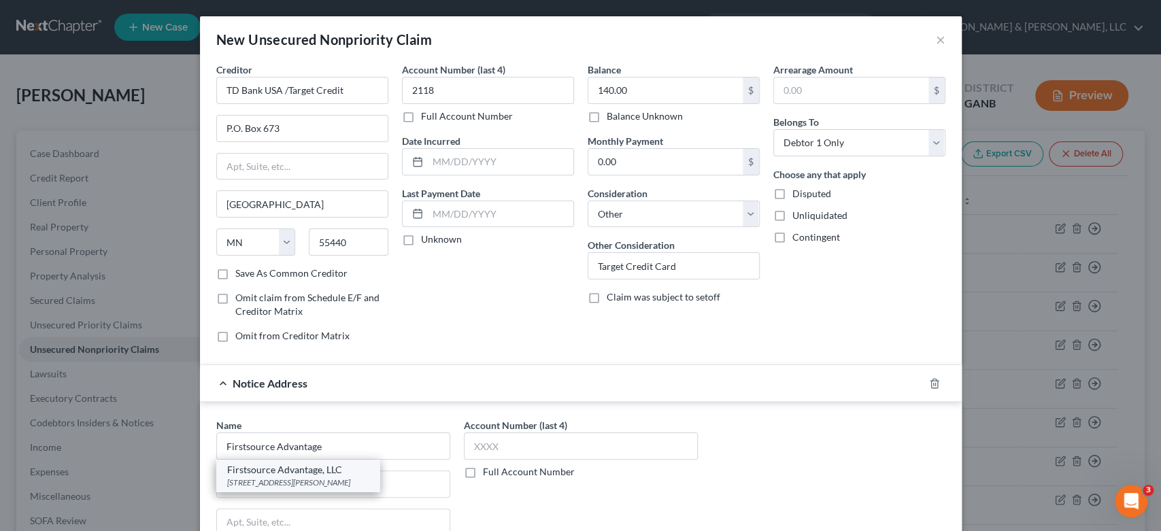
click at [292, 477] on div "[STREET_ADDRESS][PERSON_NAME]" at bounding box center [297, 483] width 141 height 12
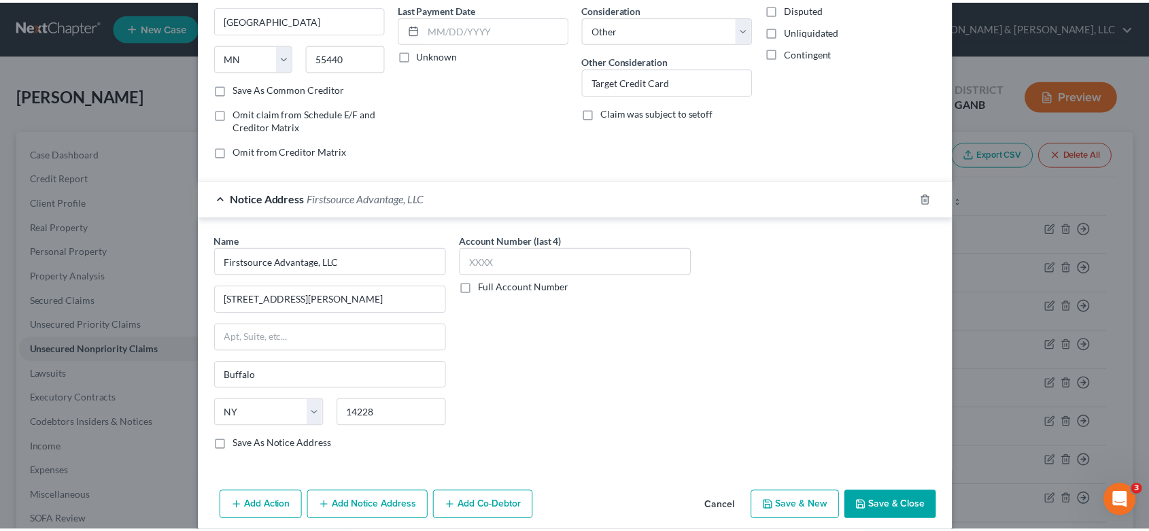
scroll to position [199, 0]
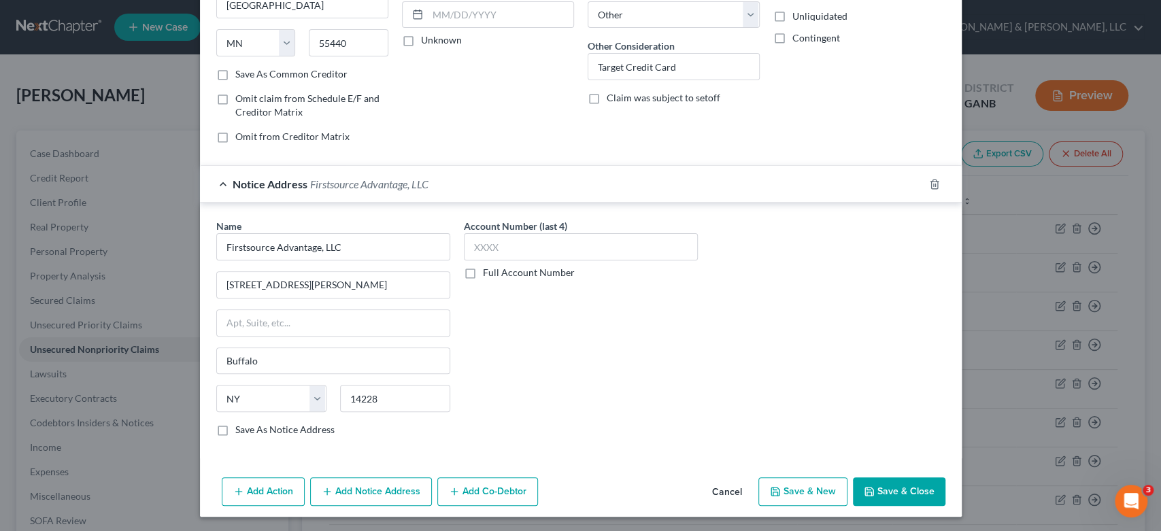
click at [789, 490] on button "Save & New" at bounding box center [802, 491] width 89 height 29
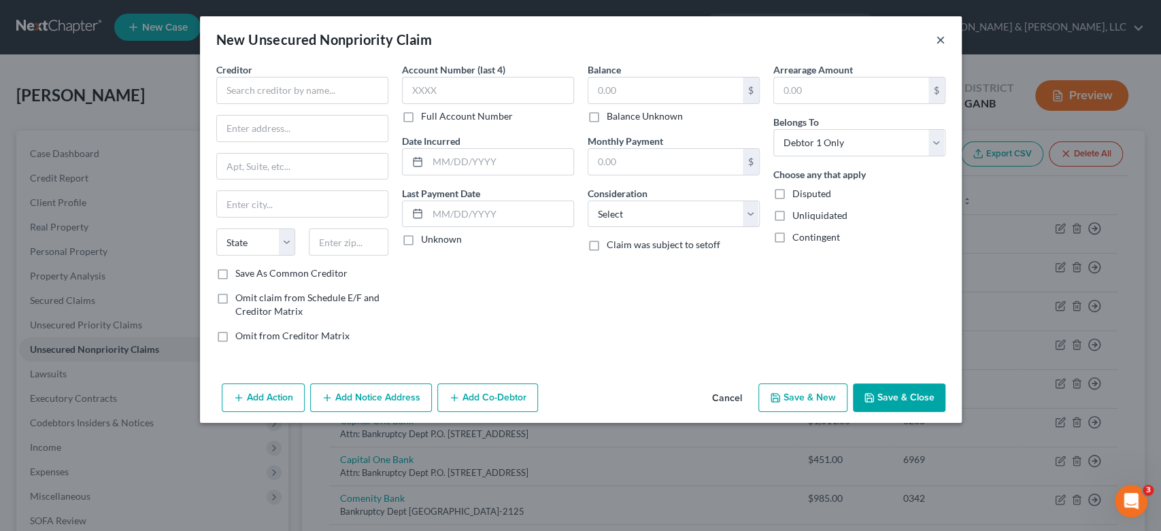
click at [939, 40] on button "×" at bounding box center [941, 39] width 10 height 16
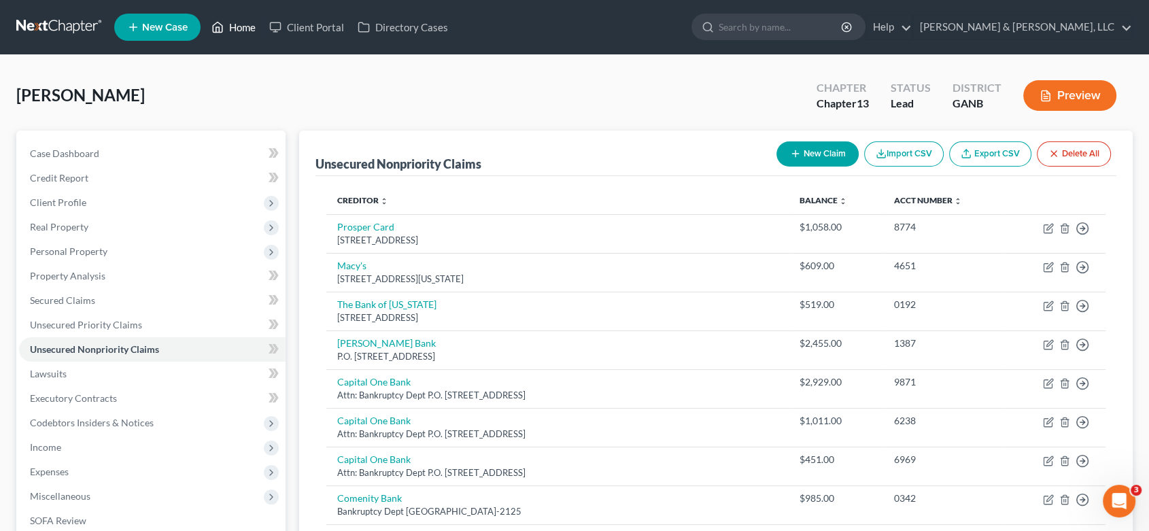
click at [241, 22] on link "Home" at bounding box center [234, 27] width 58 height 24
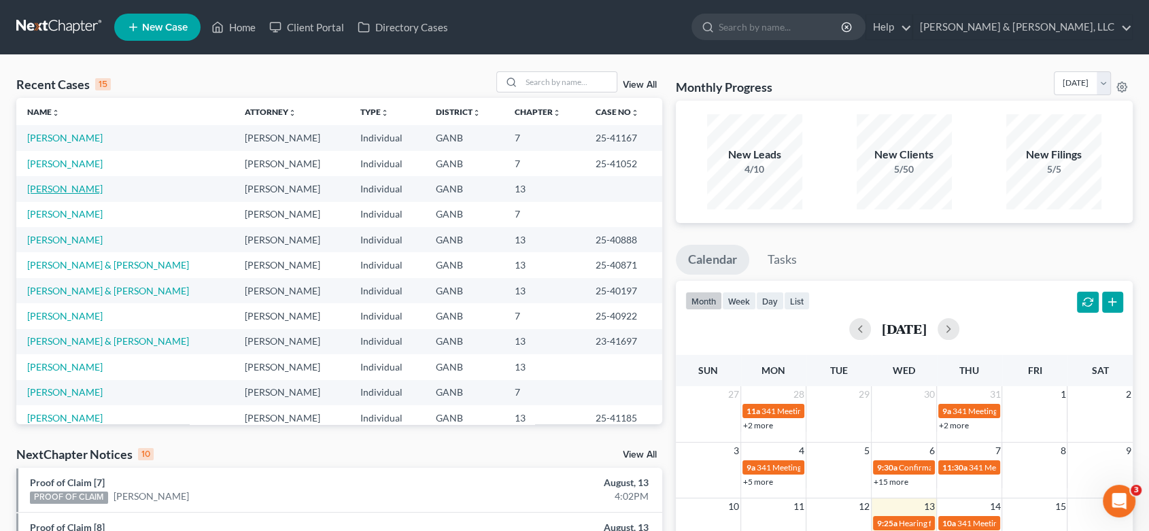
click at [80, 188] on link "[PERSON_NAME]" at bounding box center [64, 189] width 75 height 12
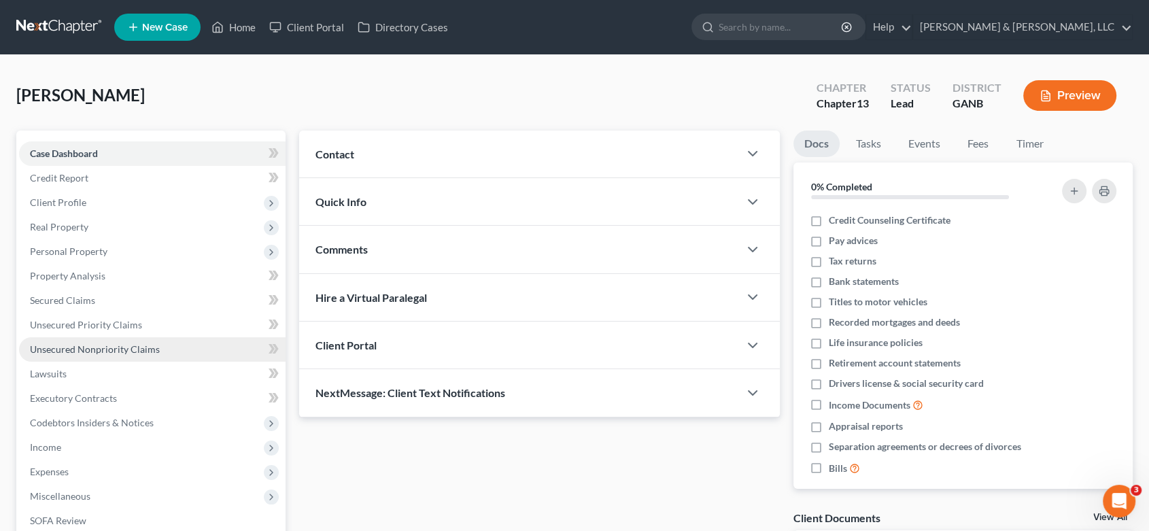
click at [127, 347] on span "Unsecured Nonpriority Claims" at bounding box center [95, 349] width 130 height 12
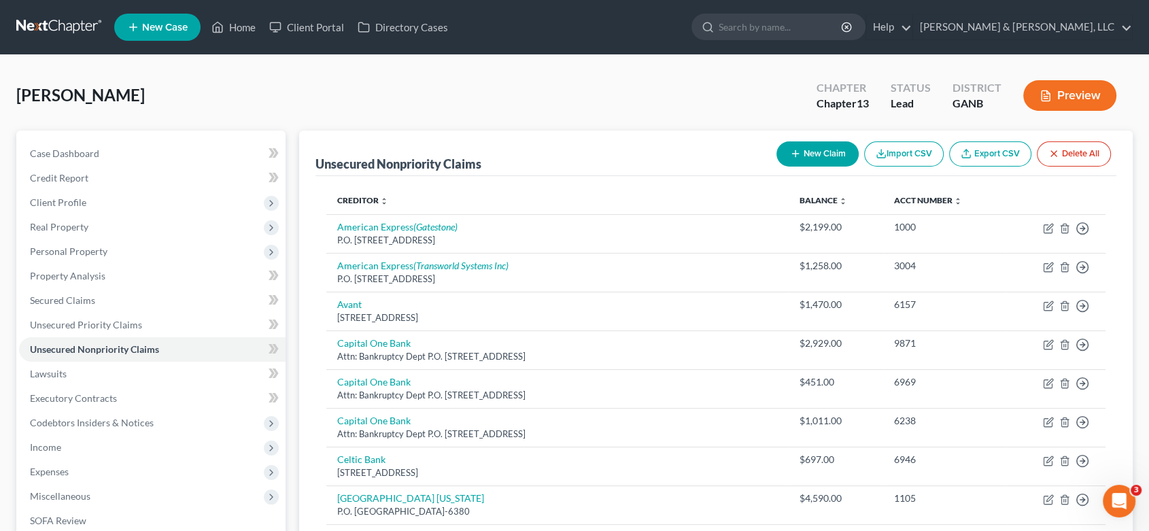
click at [822, 156] on button "New Claim" at bounding box center [818, 153] width 82 height 25
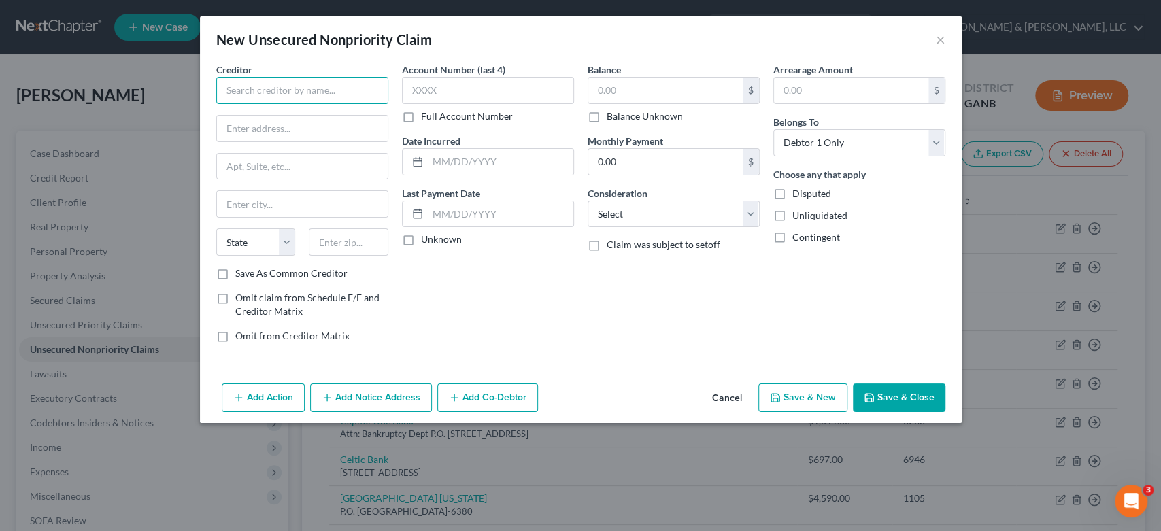
click at [252, 88] on input "text" at bounding box center [302, 90] width 172 height 27
click at [282, 87] on input "Credit Oe" at bounding box center [302, 90] width 172 height 27
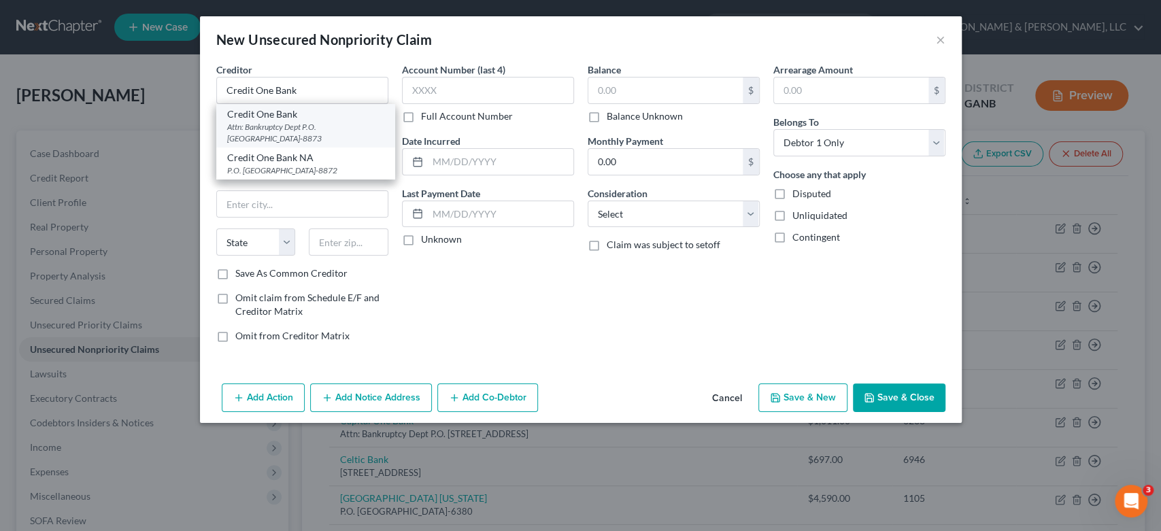
click at [305, 124] on div "Attn: Bankruptcy Dept P.O. [GEOGRAPHIC_DATA]-8873" at bounding box center [305, 132] width 157 height 23
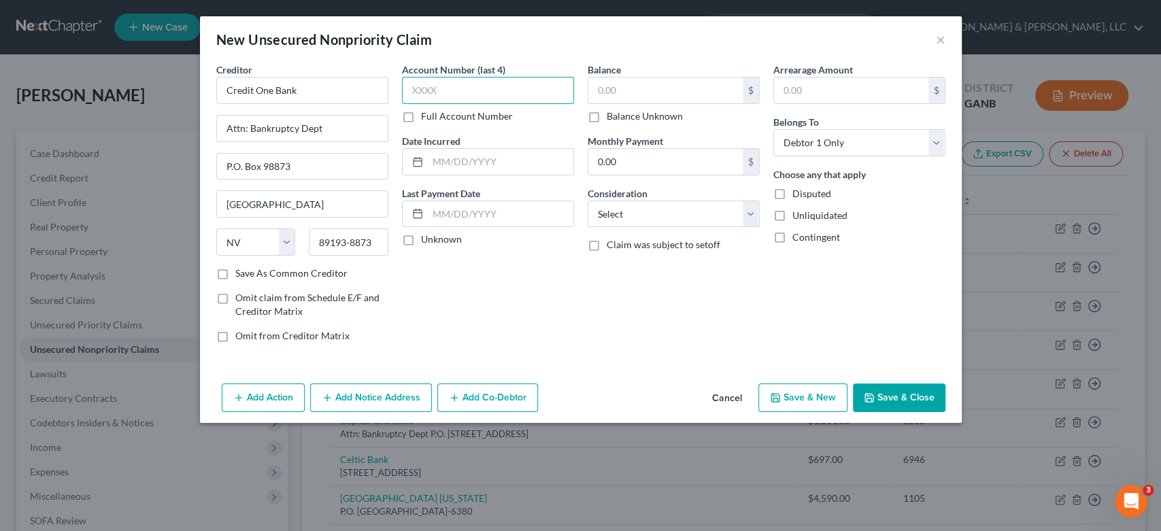
click at [445, 94] on input "text" at bounding box center [488, 90] width 172 height 27
click at [457, 97] on input "text" at bounding box center [488, 90] width 172 height 27
click at [641, 83] on input "text" at bounding box center [665, 91] width 154 height 26
click at [749, 216] on select "Select Cable / Satellite Services Collection Agency Credit Card Debt Debt Couns…" at bounding box center [674, 214] width 172 height 27
click at [588, 201] on select "Select Cable / Satellite Services Collection Agency Credit Card Debt Debt Couns…" at bounding box center [674, 214] width 172 height 27
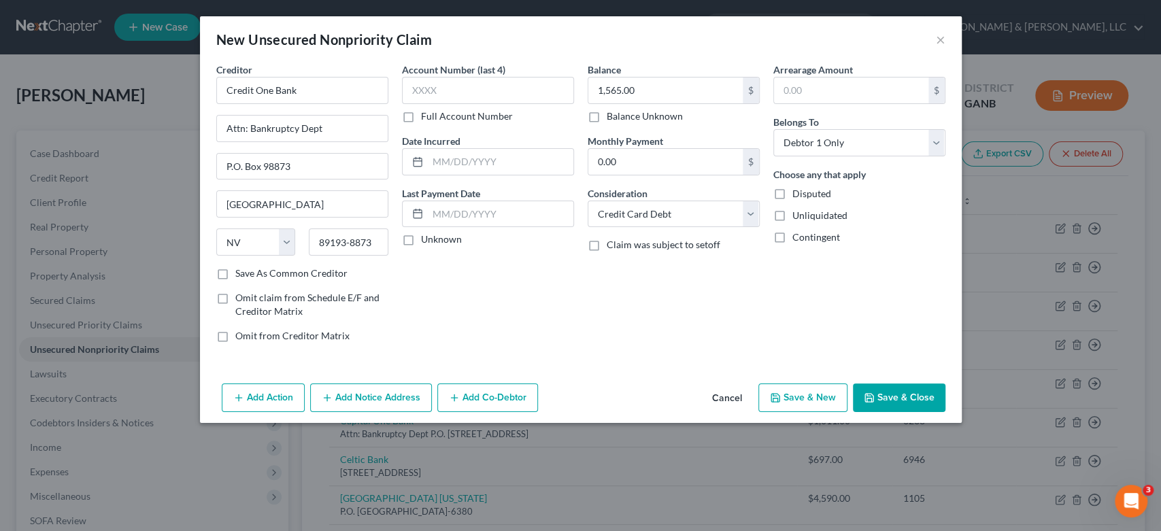
click at [366, 399] on button "Add Notice Address" at bounding box center [371, 398] width 122 height 29
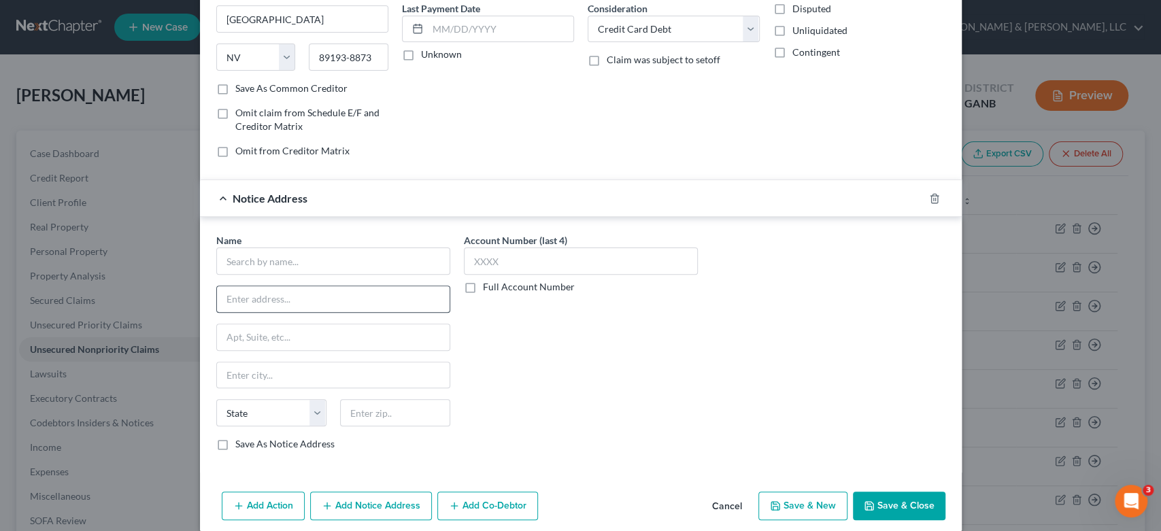
scroll to position [199, 0]
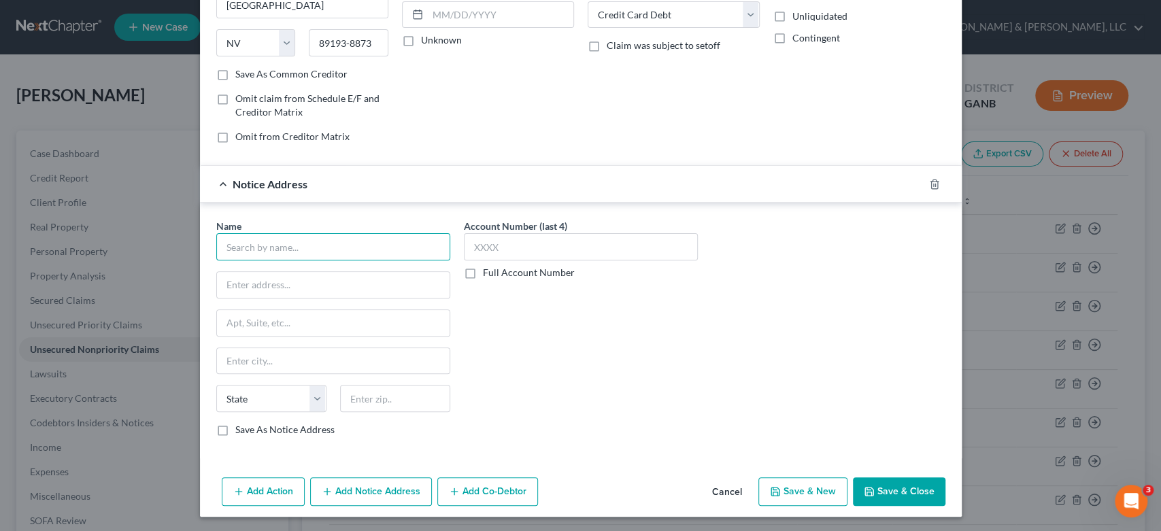
click at [262, 254] on input "text" at bounding box center [333, 246] width 234 height 27
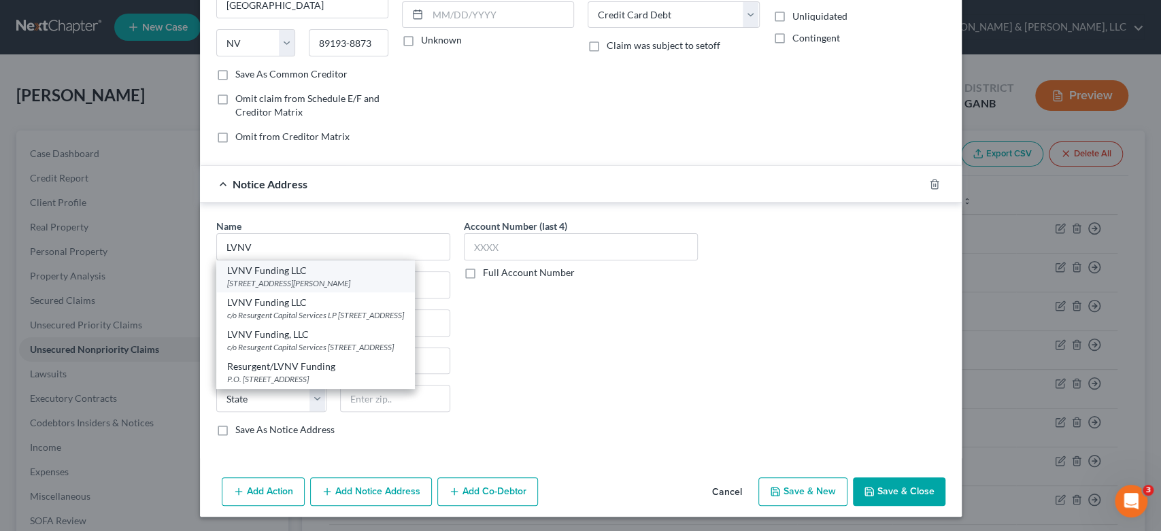
click at [273, 277] on div "[STREET_ADDRESS][PERSON_NAME]" at bounding box center [315, 283] width 177 height 12
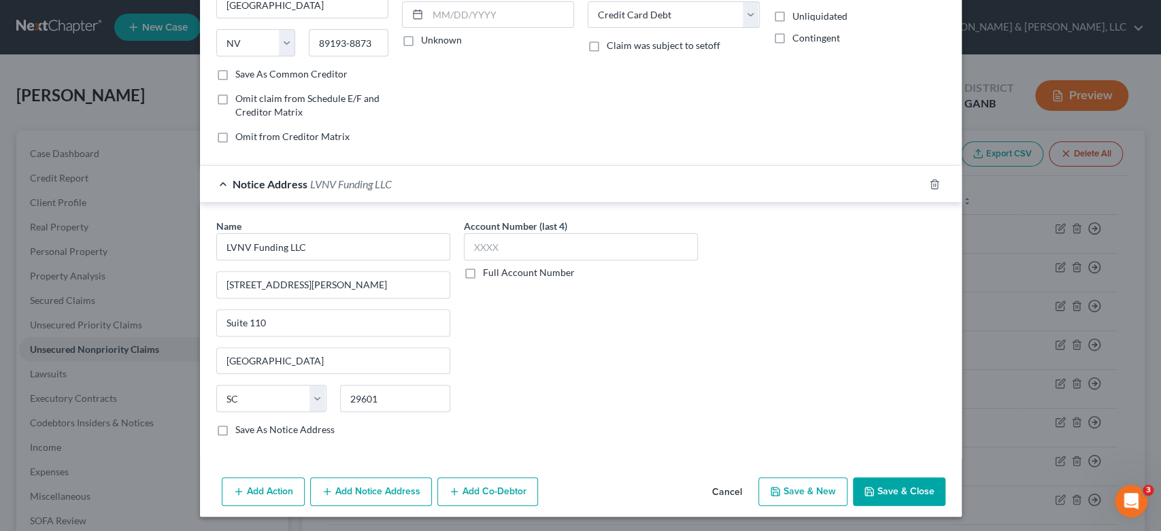
click at [386, 498] on button "Add Notice Address" at bounding box center [371, 491] width 122 height 29
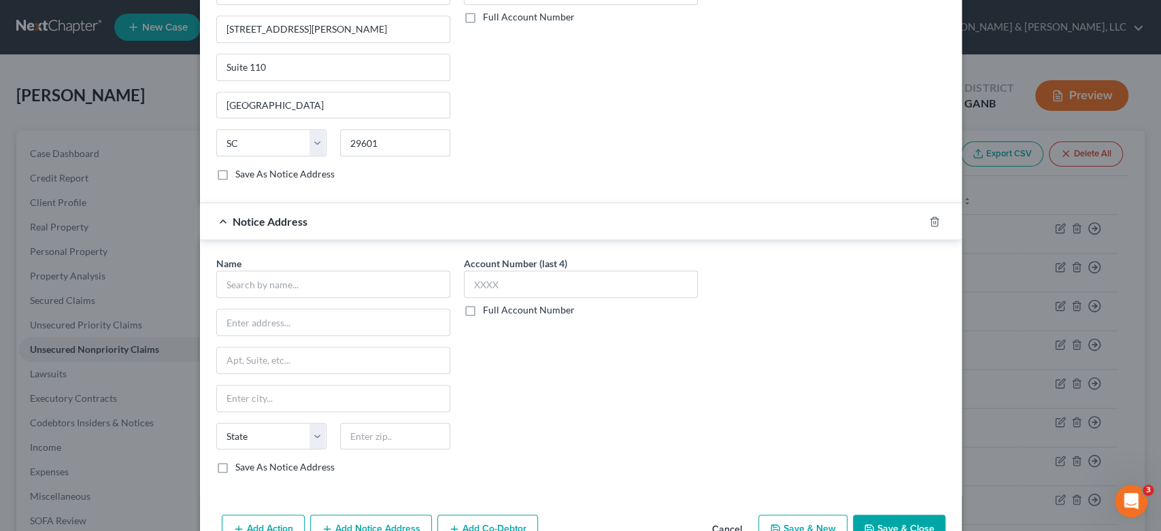
scroll to position [491, 0]
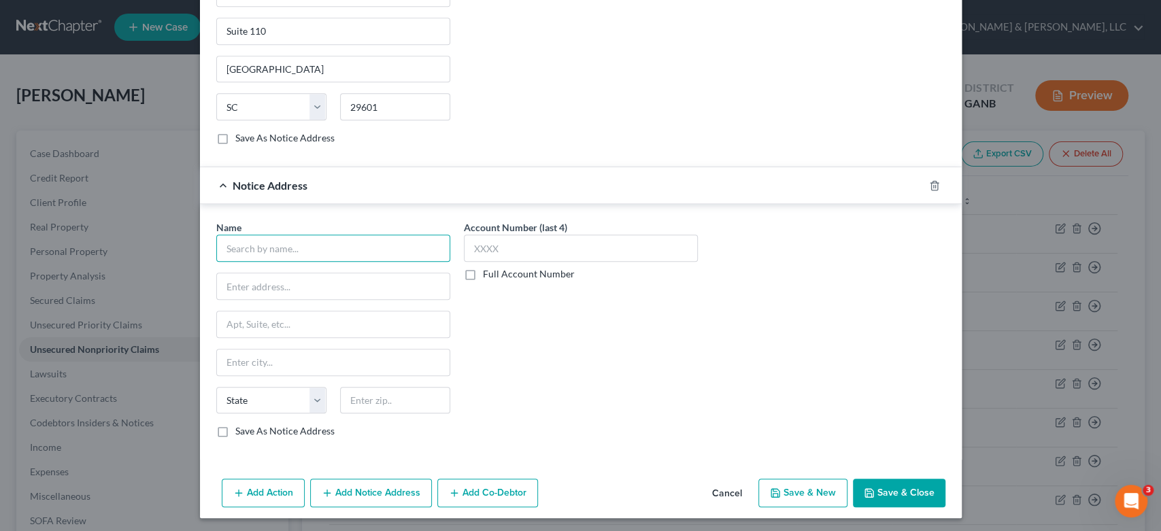
click at [256, 245] on input "text" at bounding box center [333, 248] width 234 height 27
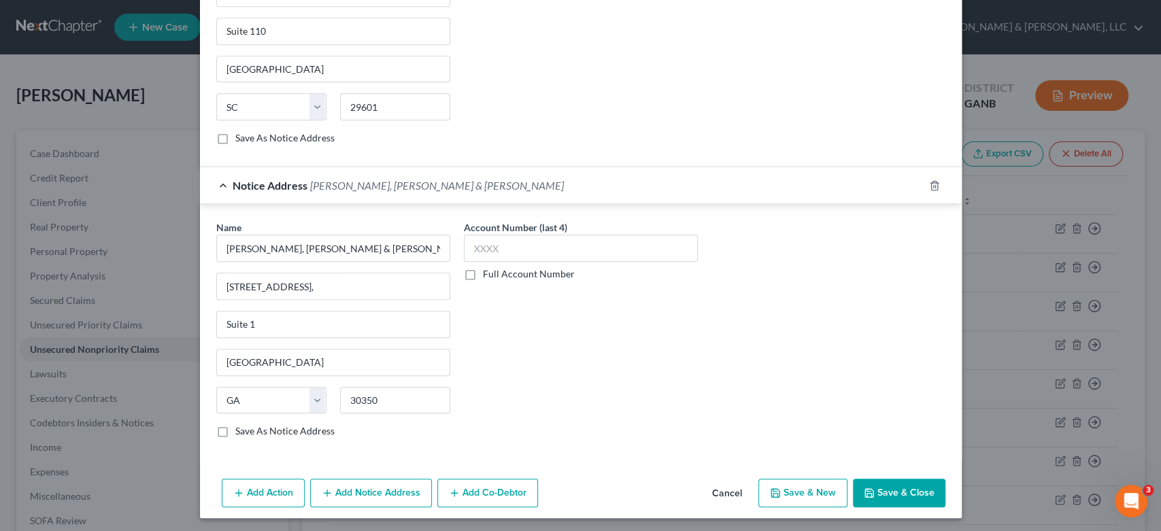
click at [807, 492] on button "Save & New" at bounding box center [802, 493] width 89 height 29
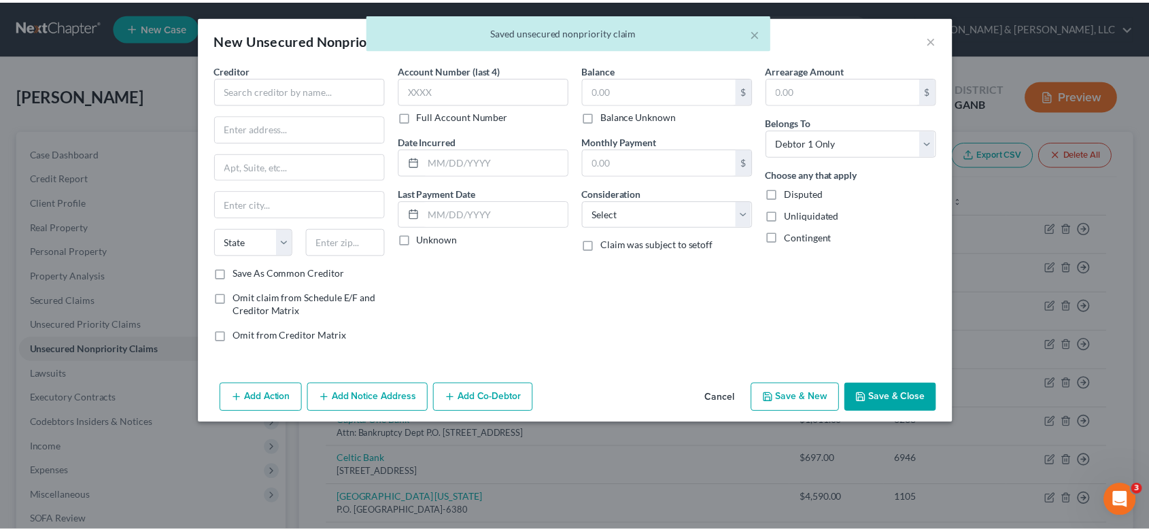
scroll to position [0, 0]
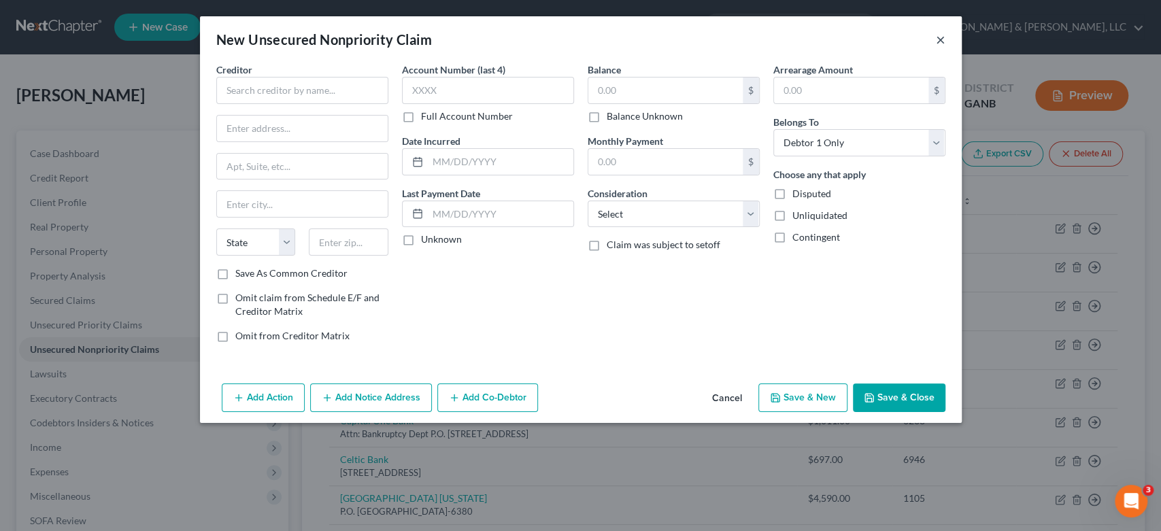
click at [941, 35] on button "×" at bounding box center [941, 39] width 10 height 16
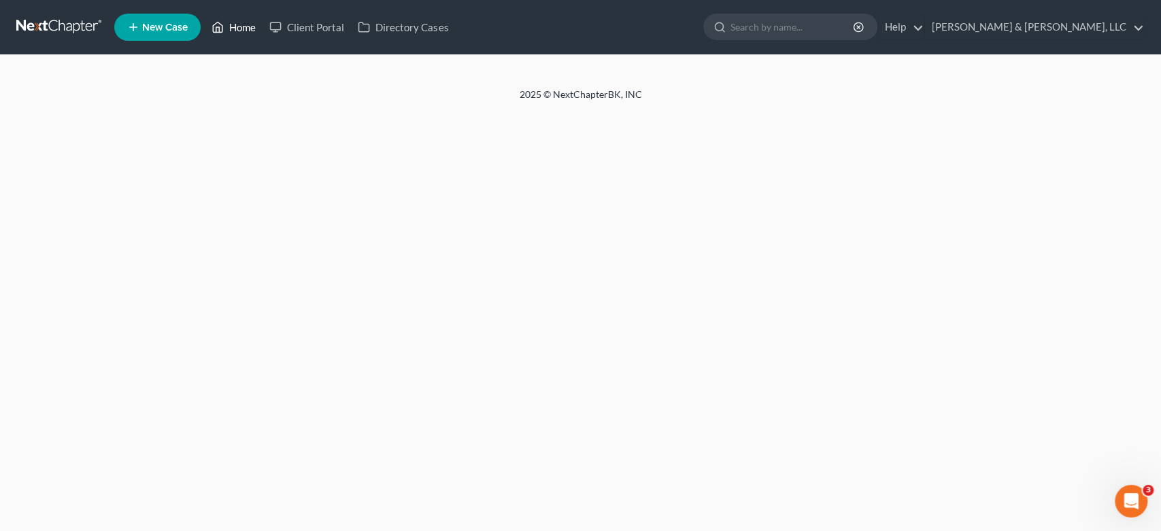
click at [245, 24] on link "Home" at bounding box center [234, 27] width 58 height 24
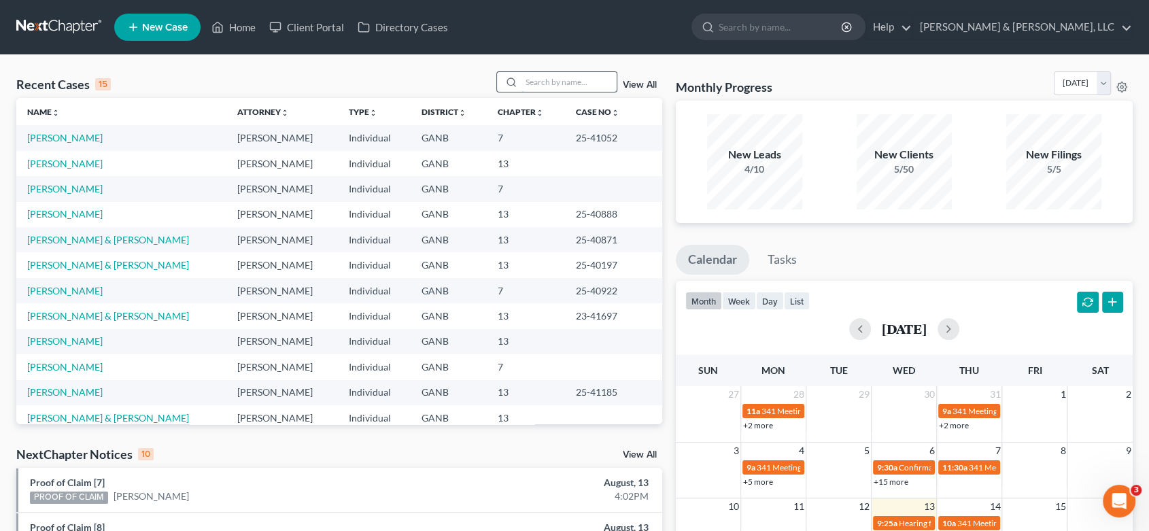
click at [545, 83] on input "search" at bounding box center [569, 82] width 95 height 20
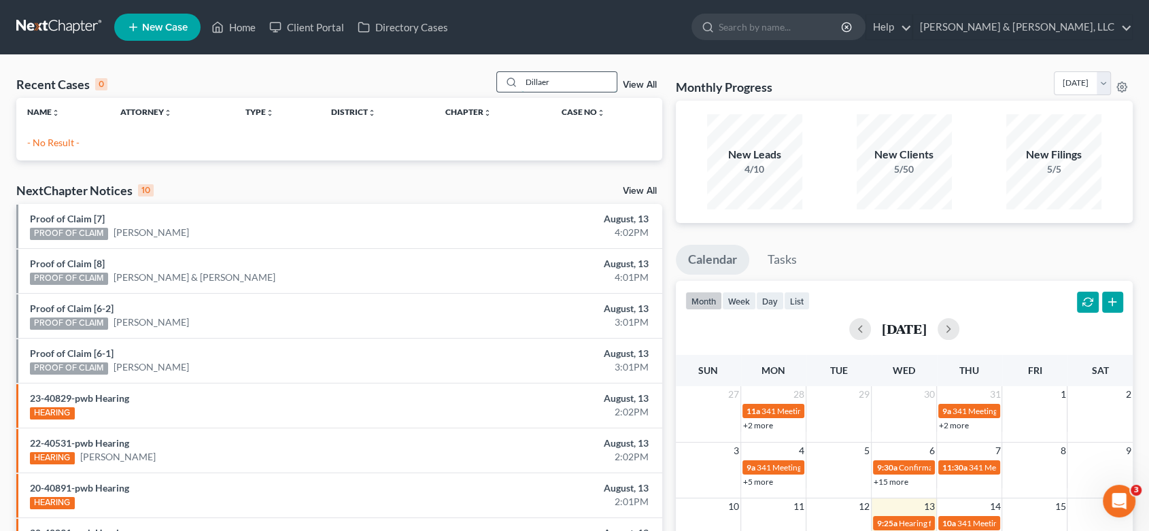
click at [553, 78] on input "Dillaer" at bounding box center [569, 82] width 95 height 20
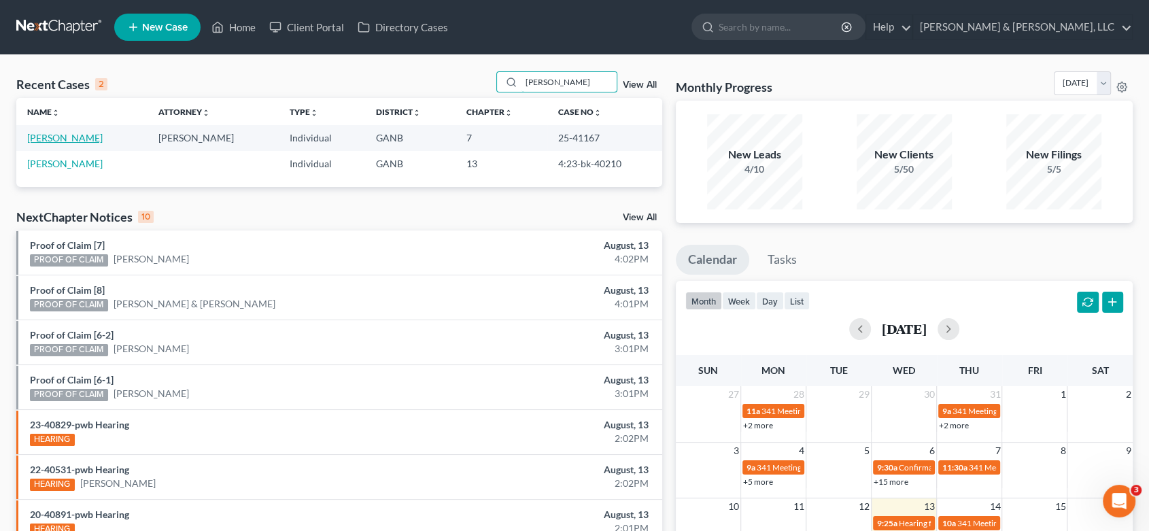
type input "[PERSON_NAME]"
click at [86, 136] on link "[PERSON_NAME]" at bounding box center [64, 138] width 75 height 12
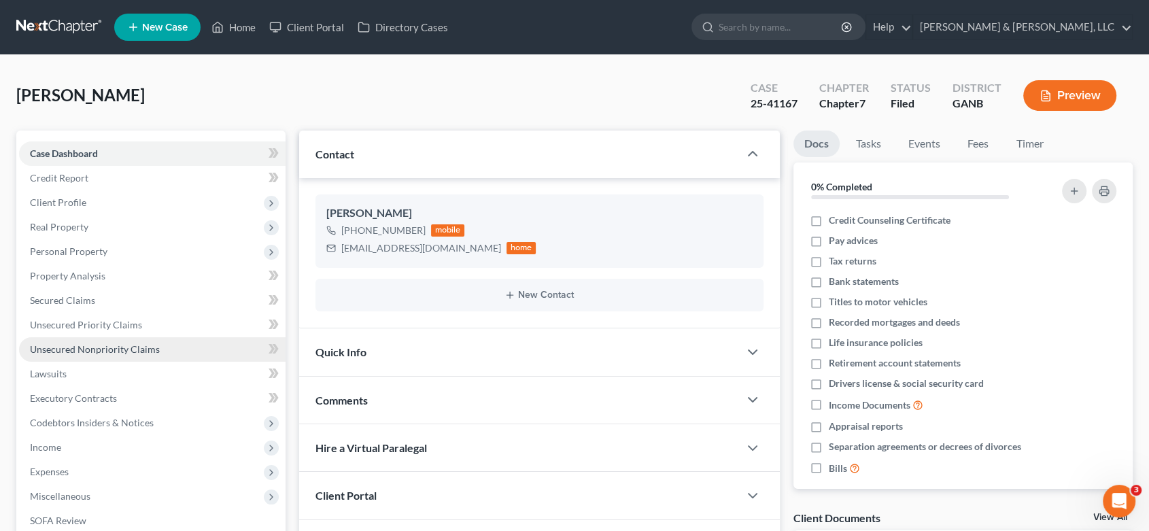
click at [101, 348] on span "Unsecured Nonpriority Claims" at bounding box center [95, 349] width 130 height 12
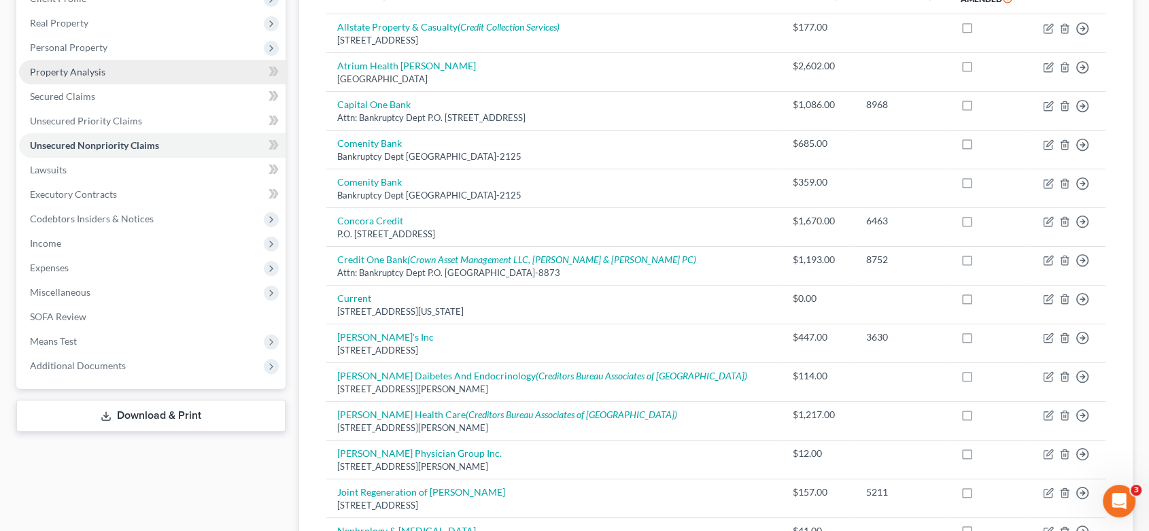
scroll to position [192, 0]
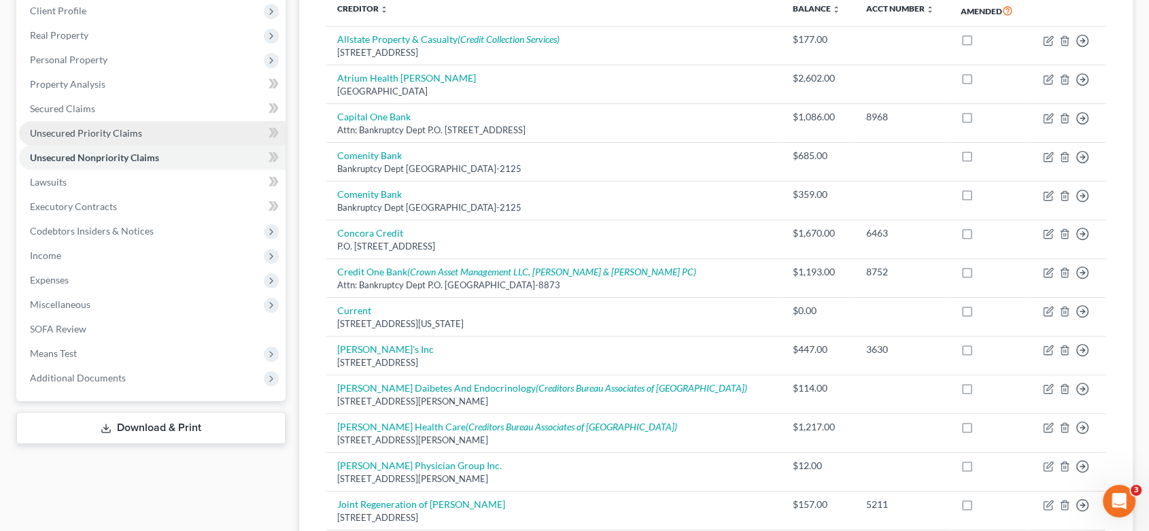
click at [98, 131] on span "Unsecured Priority Claims" at bounding box center [86, 133] width 112 height 12
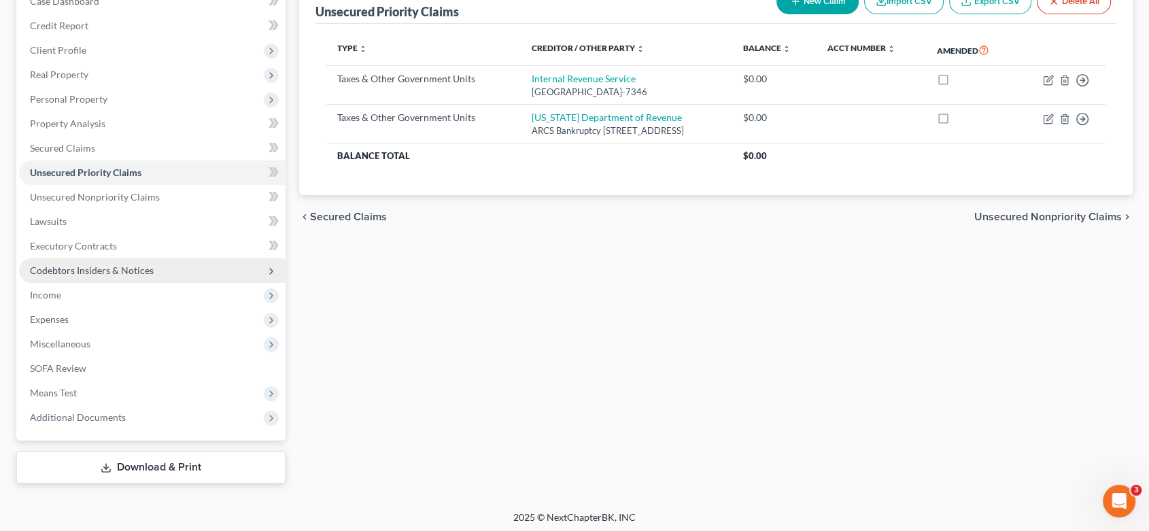
scroll to position [155, 0]
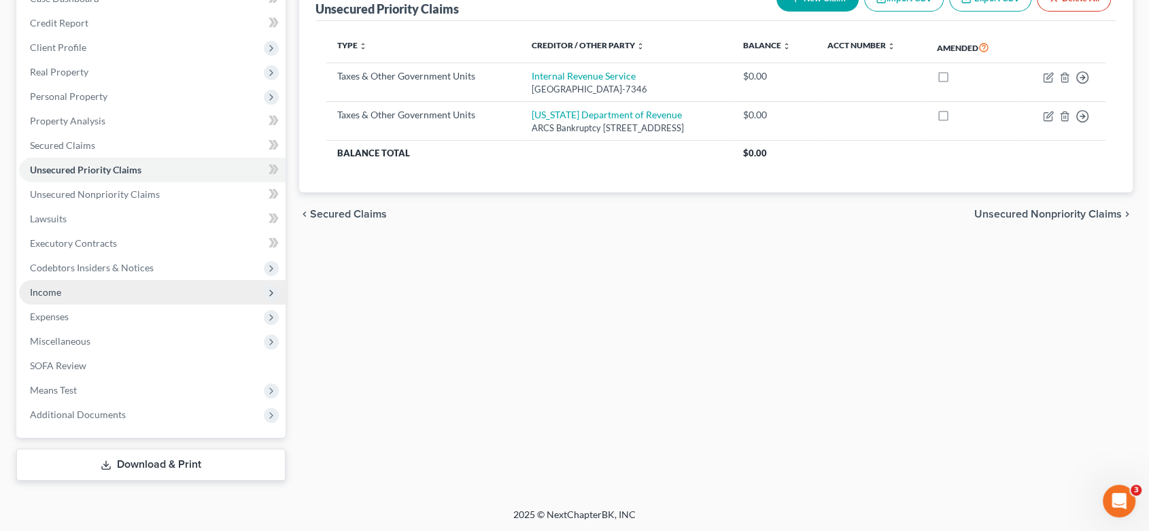
click at [38, 292] on span "Income" at bounding box center [45, 292] width 31 height 12
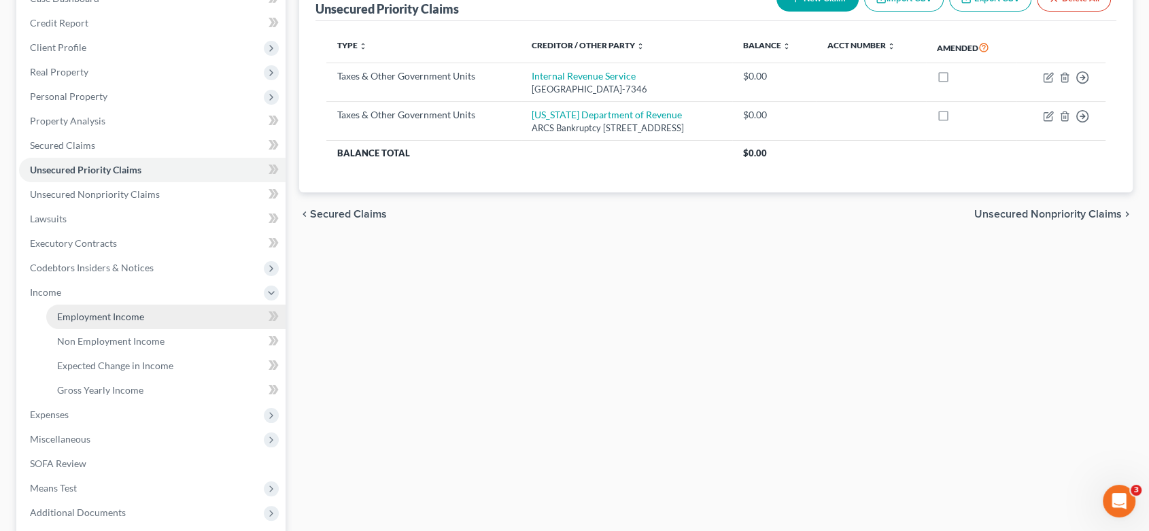
click at [131, 316] on span "Employment Income" at bounding box center [100, 317] width 87 height 12
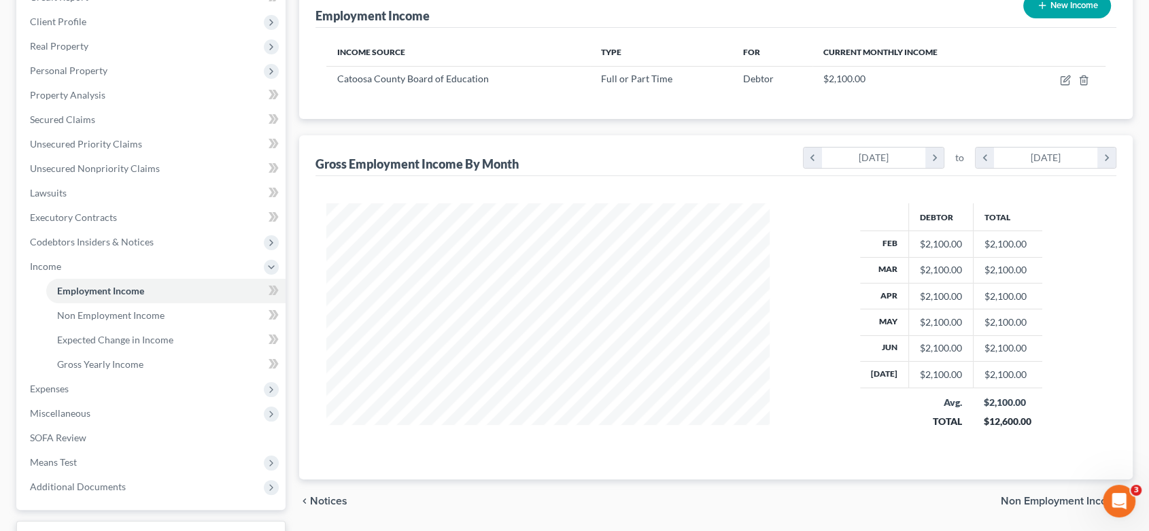
scroll to position [226, 0]
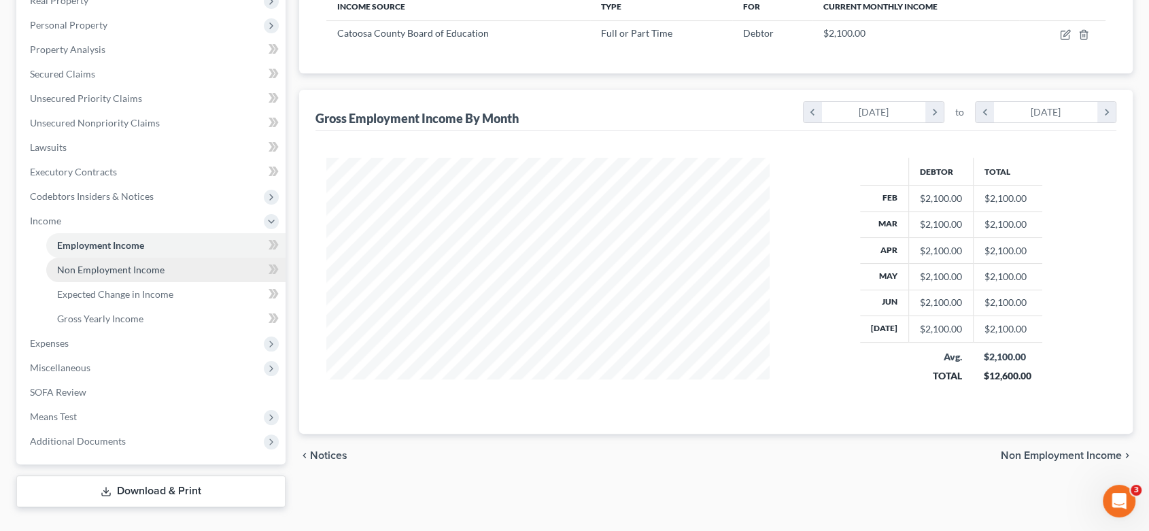
click at [109, 269] on span "Non Employment Income" at bounding box center [110, 270] width 107 height 12
